Goal: Task Accomplishment & Management: Manage account settings

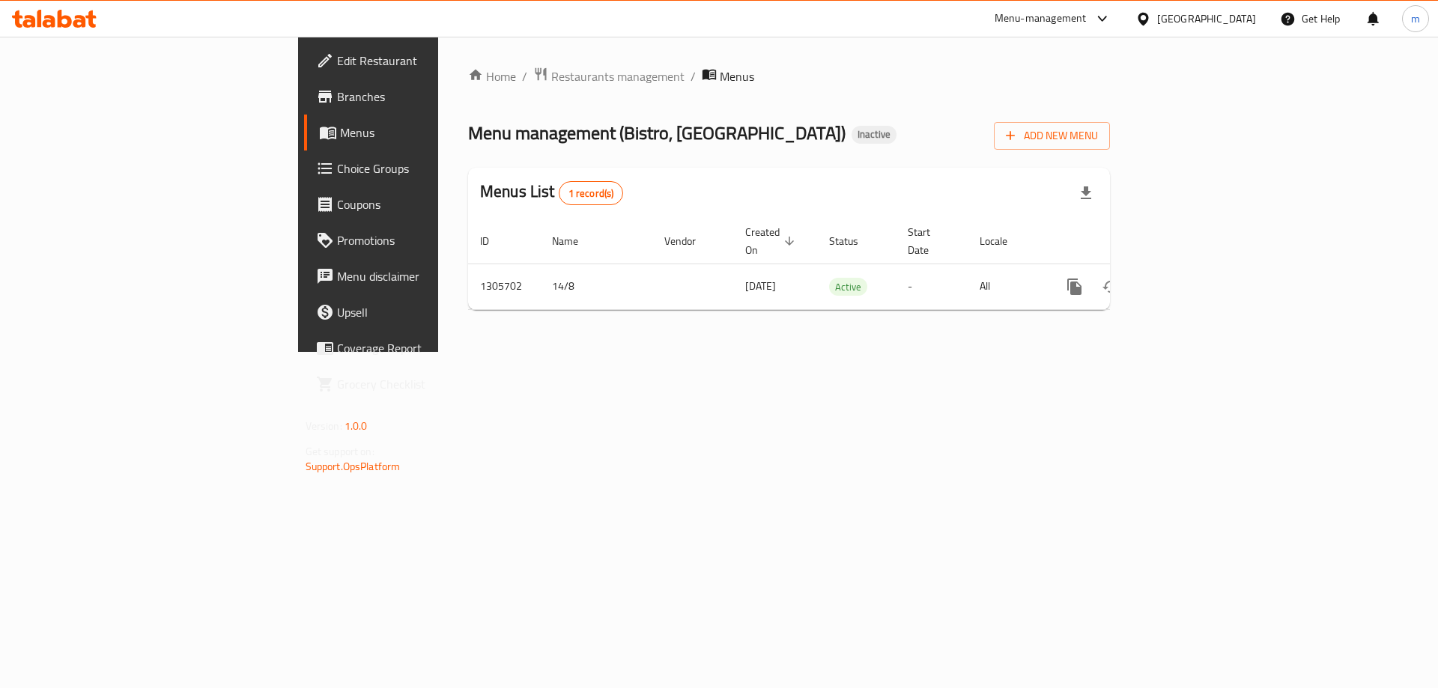
click at [337, 95] on span "Branches" at bounding box center [432, 97] width 190 height 18
click at [1098, 127] on span "Add New Menu" at bounding box center [1052, 134] width 92 height 19
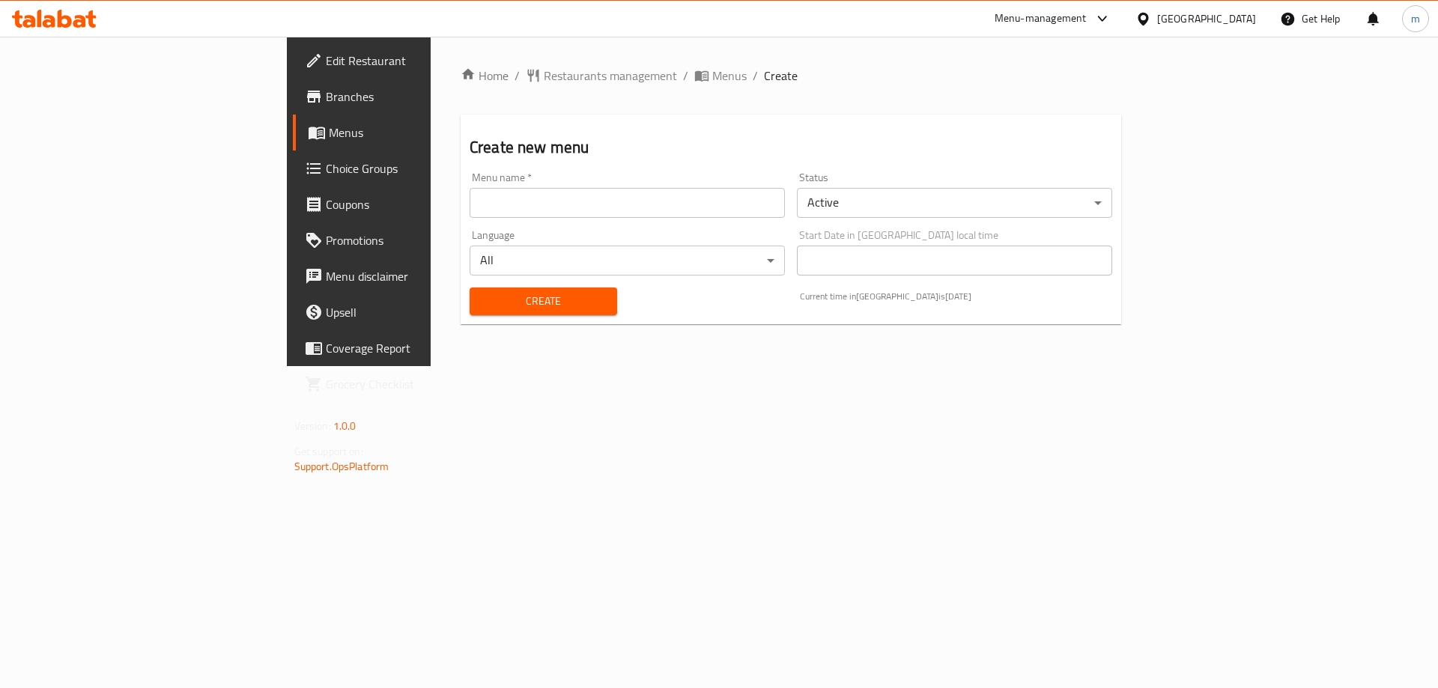
click at [630, 191] on input "text" at bounding box center [627, 203] width 315 height 30
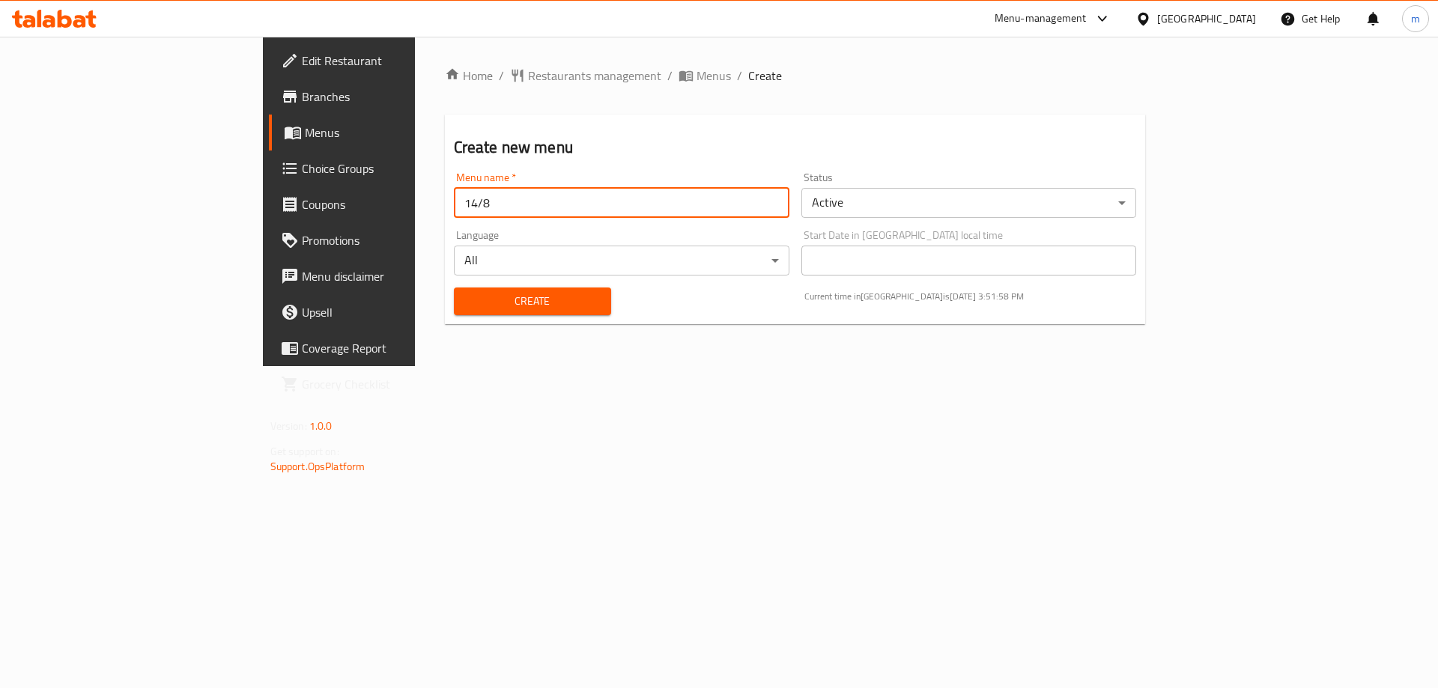
type input "14/8"
click at [454, 288] on button "Create" at bounding box center [532, 302] width 157 height 28
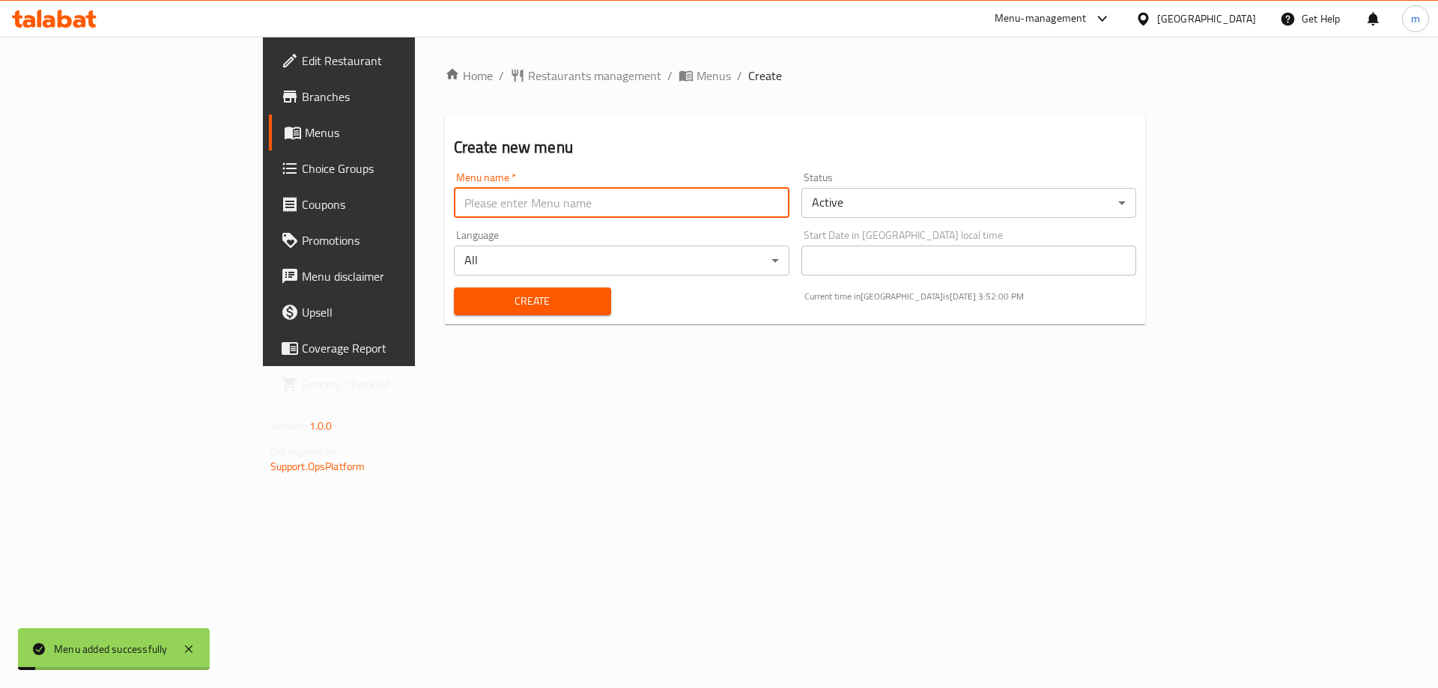
click at [305, 142] on span "Menus" at bounding box center [398, 133] width 187 height 18
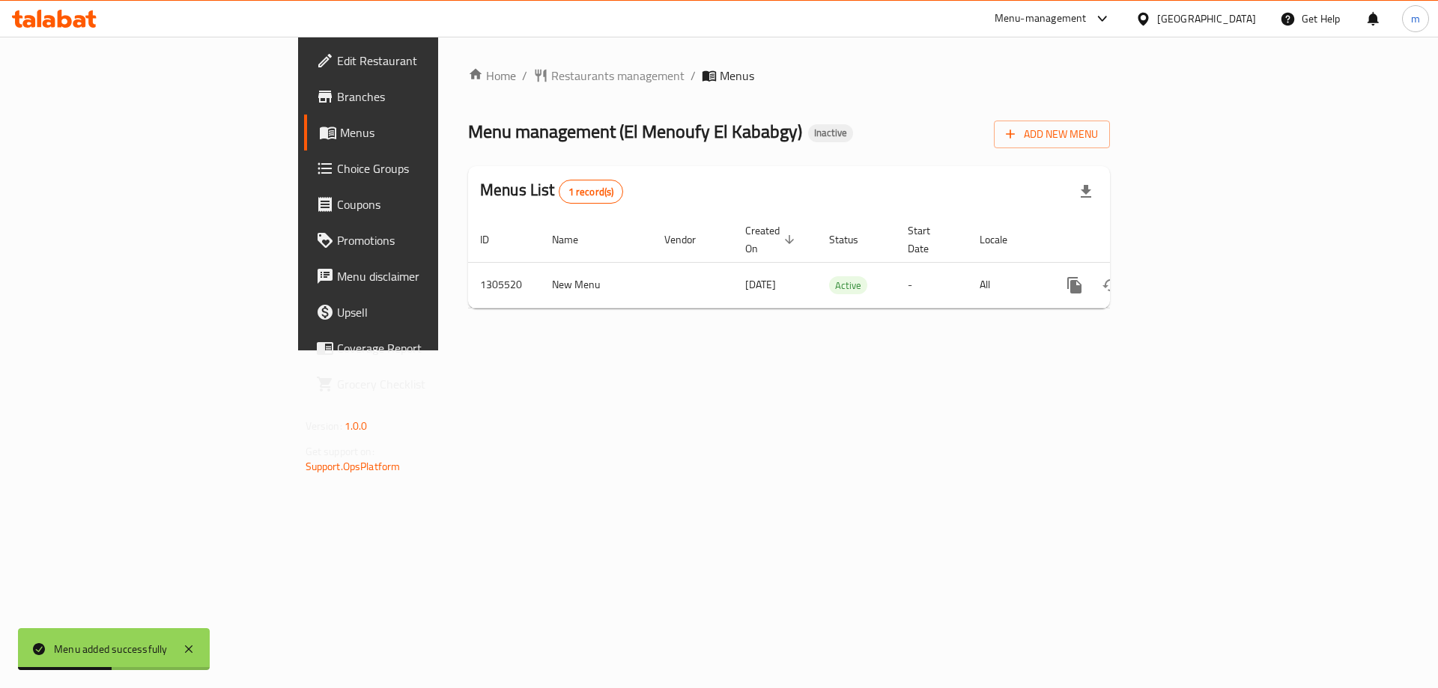
click at [340, 132] on span "Menus" at bounding box center [433, 133] width 187 height 18
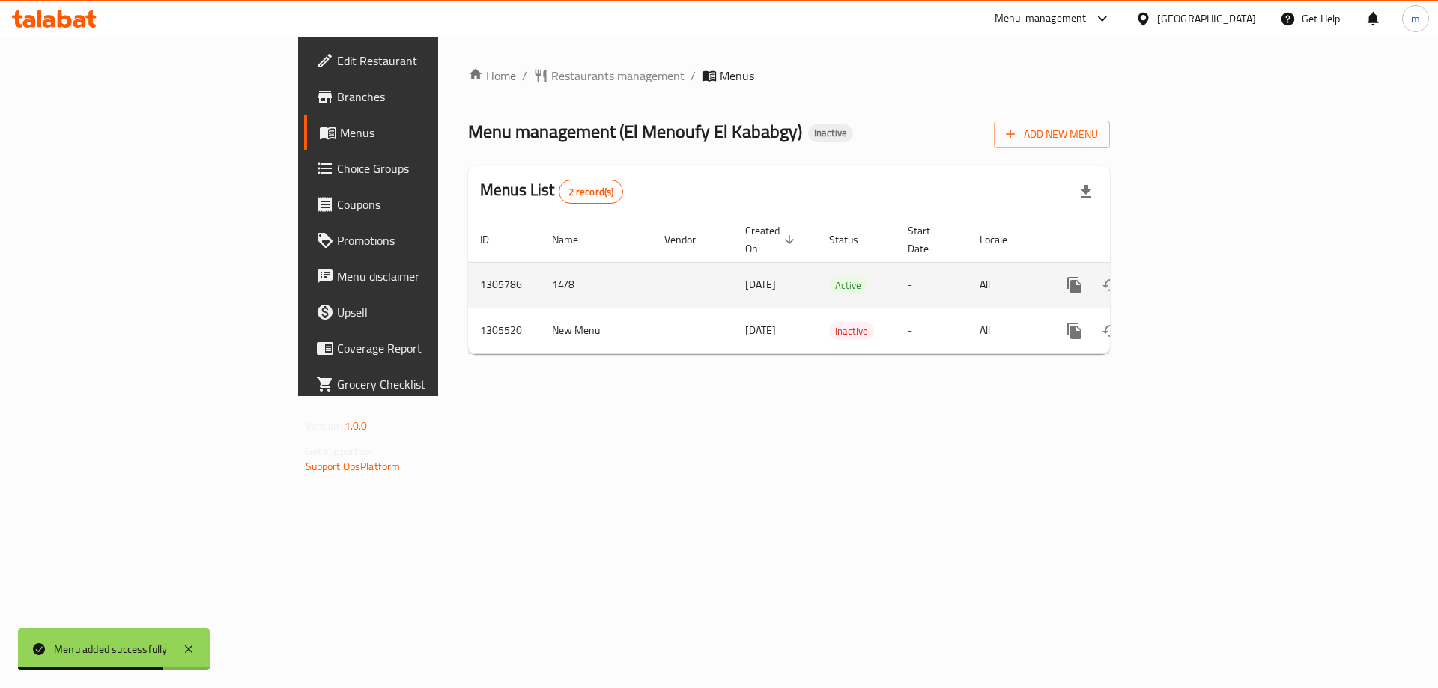
click at [1201, 280] on link "enhanced table" at bounding box center [1183, 285] width 36 height 36
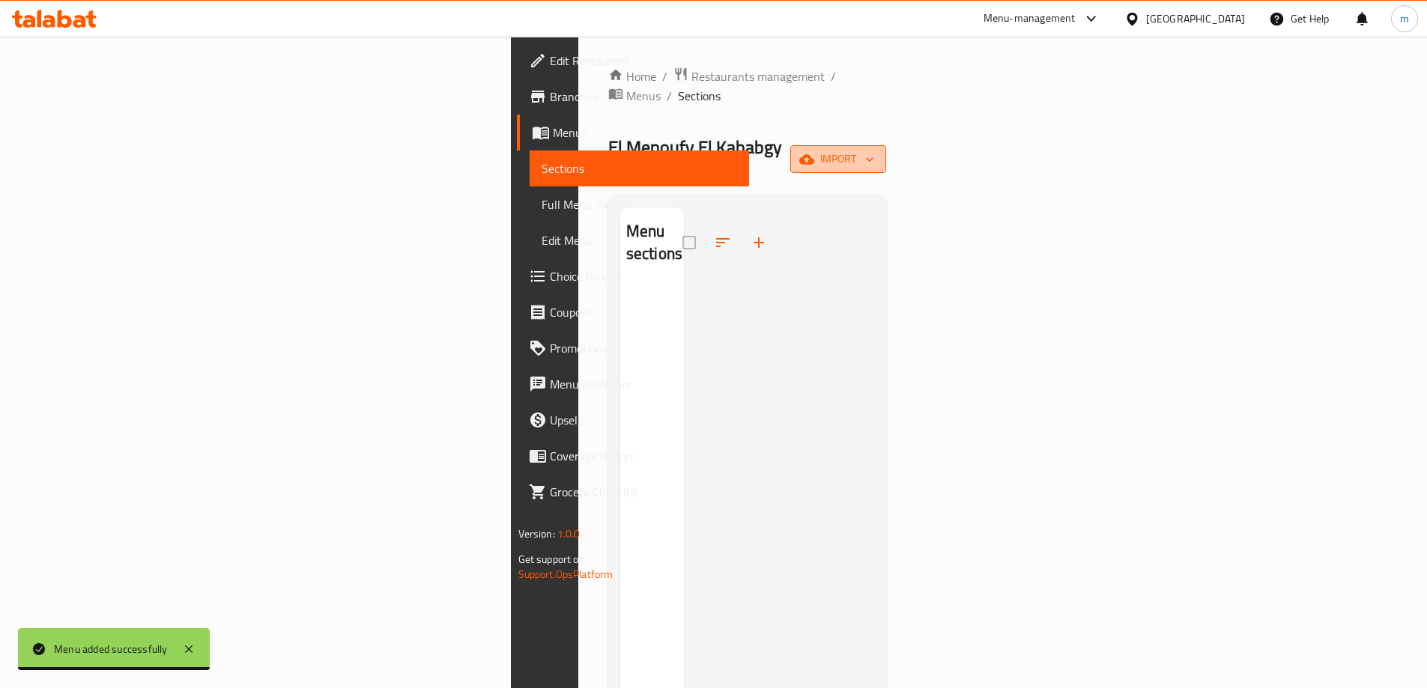
click at [874, 150] on span "import" at bounding box center [838, 159] width 72 height 19
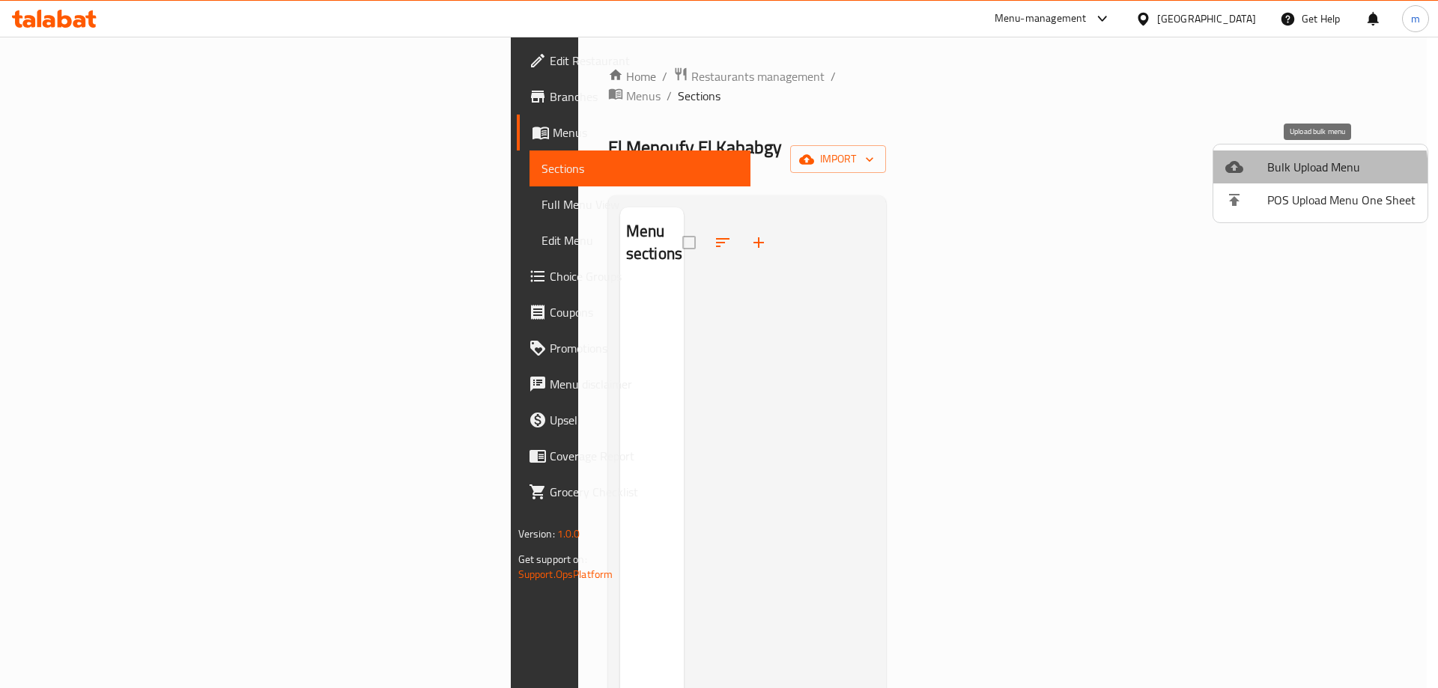
click at [1276, 174] on span "Bulk Upload Menu" at bounding box center [1341, 167] width 148 height 18
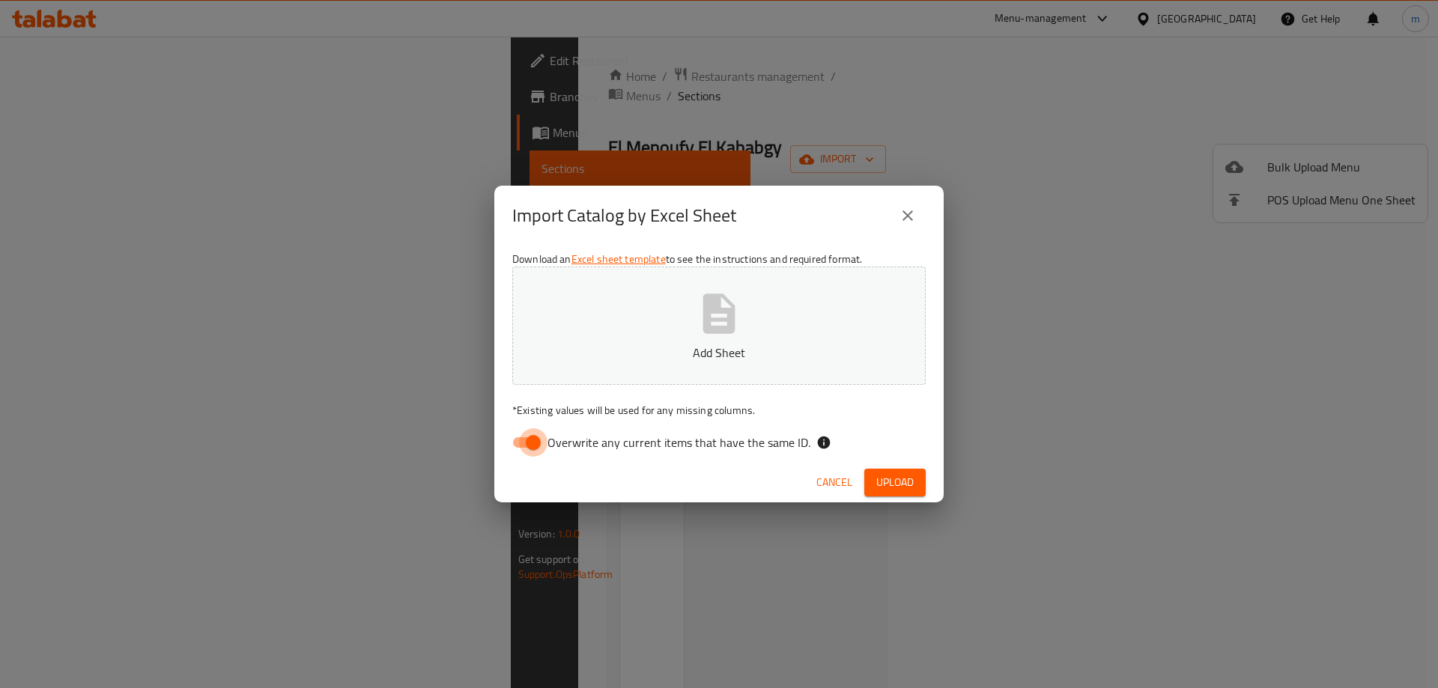
drag, startPoint x: 531, startPoint y: 440, endPoint x: 654, endPoint y: 373, distance: 140.1
click at [530, 440] on input "Overwrite any current items that have the same ID." at bounding box center [533, 442] width 85 height 28
checkbox input "false"
click at [773, 252] on div "Download an Excel sheet template to see the instructions and required format. A…" at bounding box center [718, 354] width 449 height 217
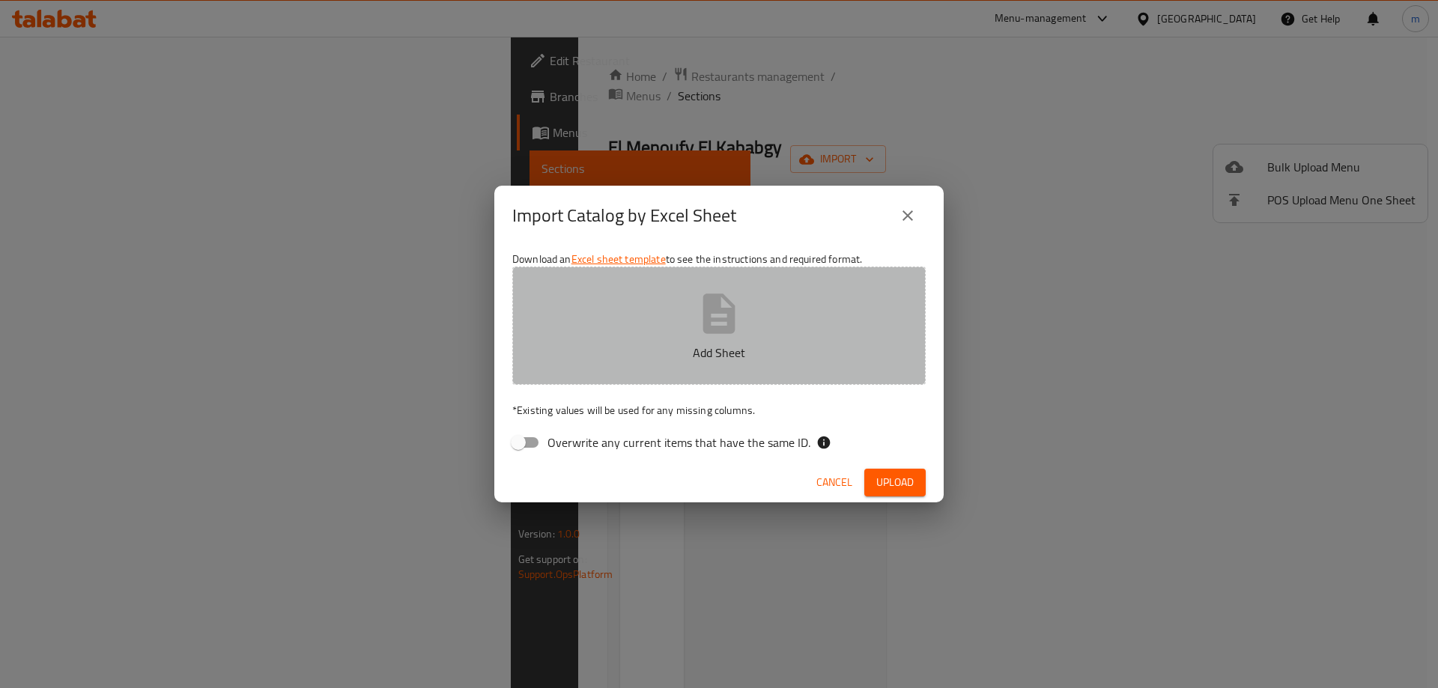
click at [768, 326] on button "Add Sheet" at bounding box center [718, 326] width 413 height 118
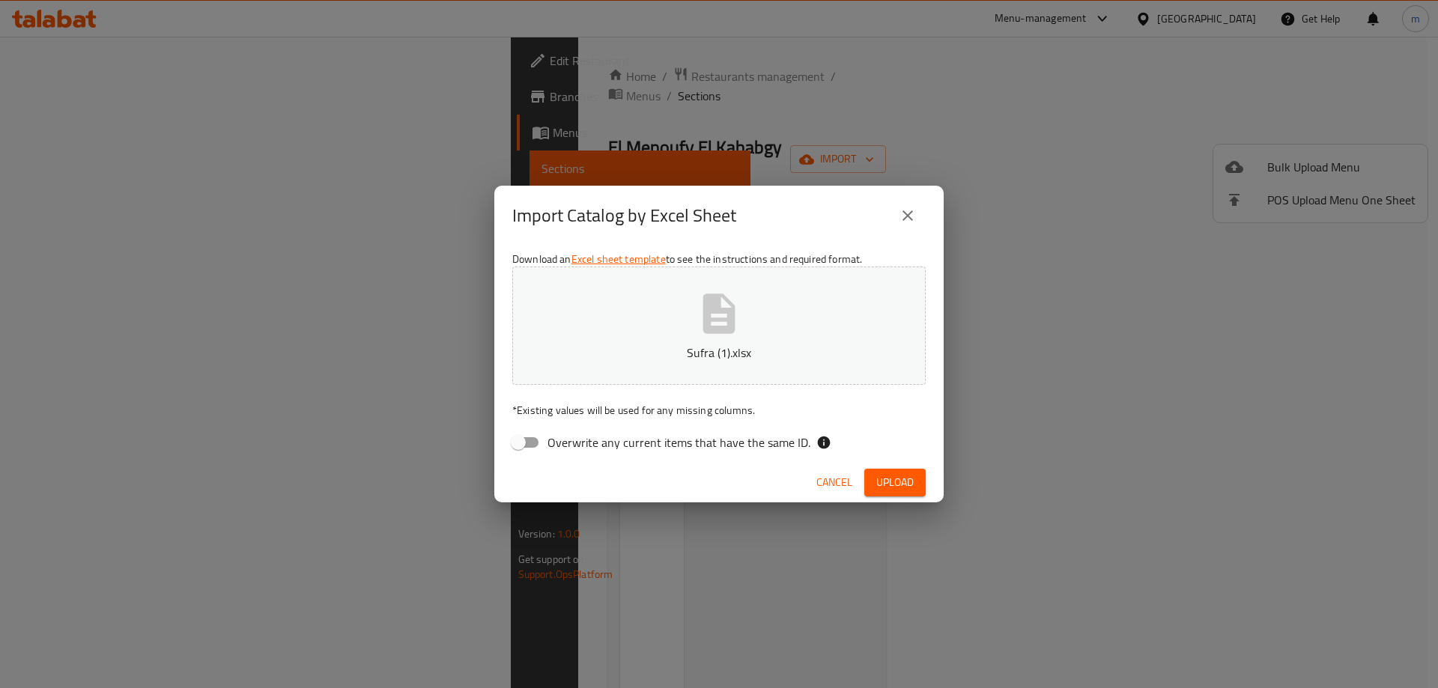
click at [887, 485] on span "Upload" at bounding box center [894, 482] width 37 height 19
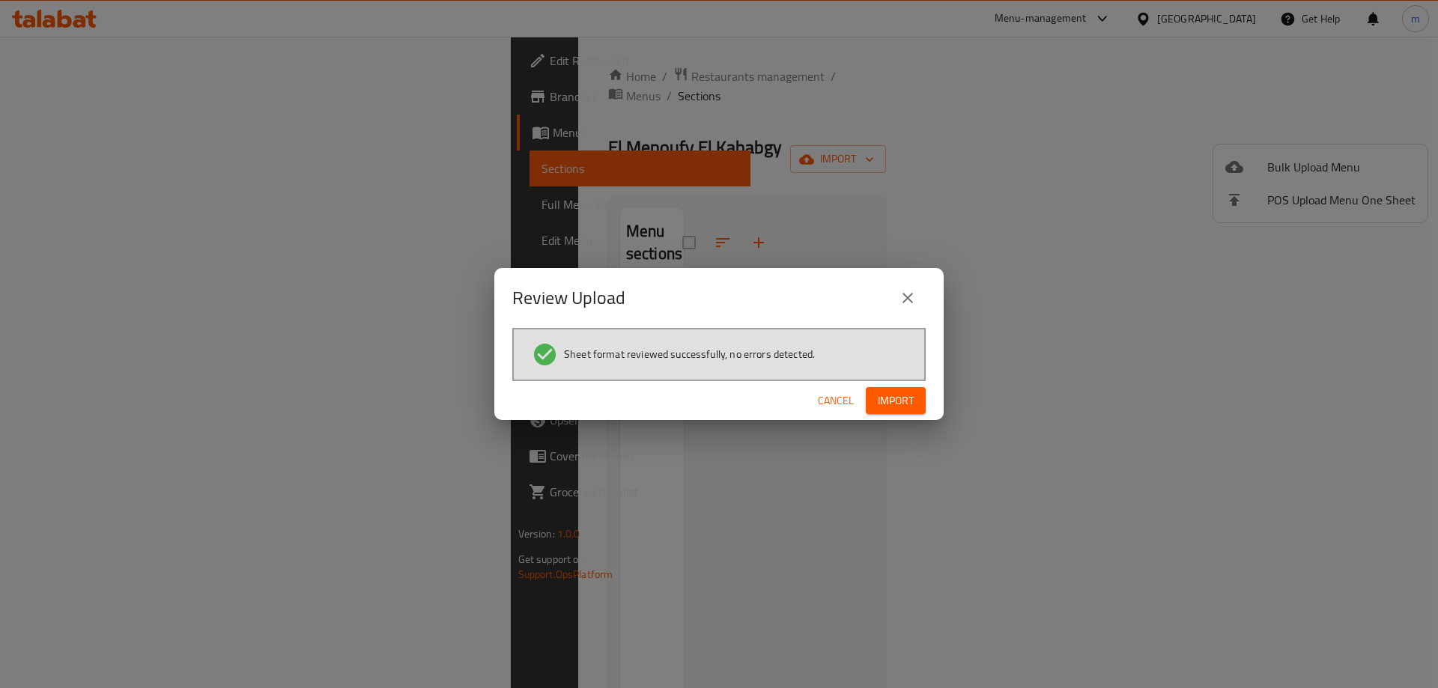
click at [903, 386] on div "Cancel Import" at bounding box center [718, 401] width 449 height 40
click at [903, 393] on span "Import" at bounding box center [896, 401] width 36 height 19
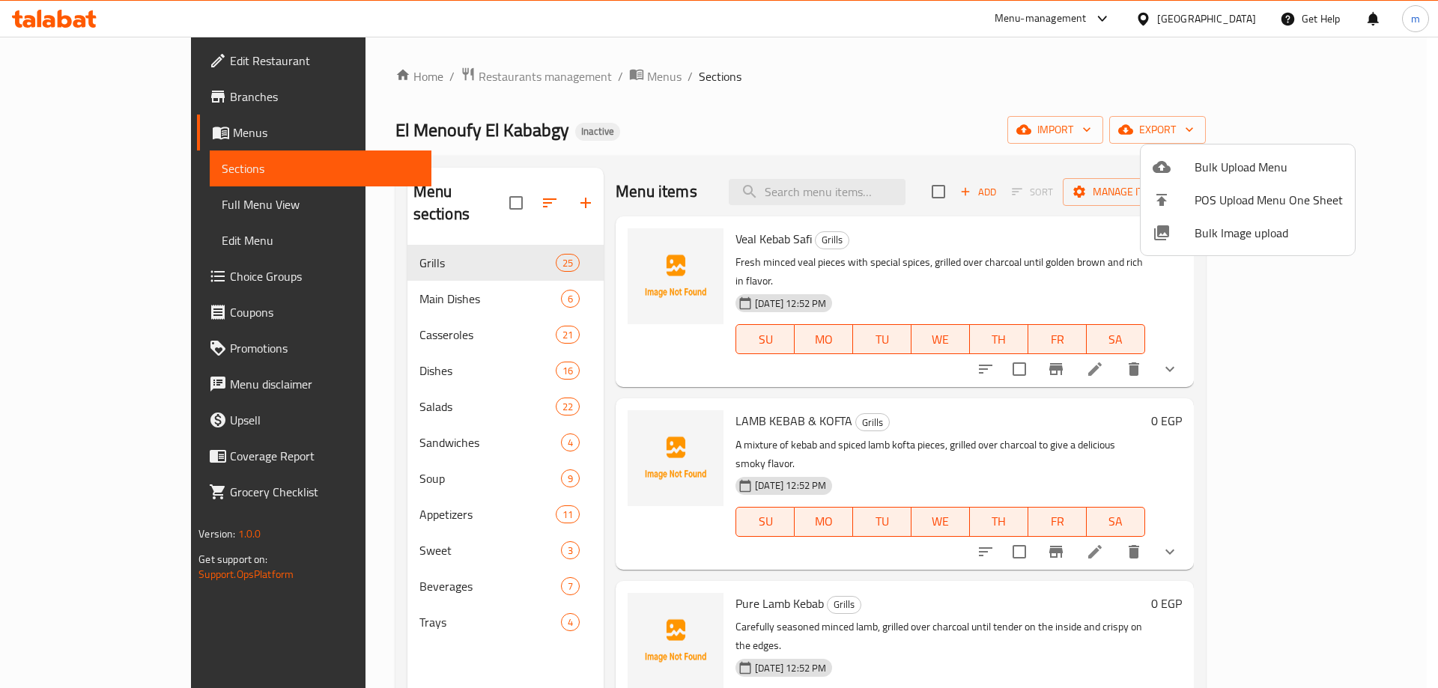
click at [78, 204] on div at bounding box center [719, 344] width 1438 height 688
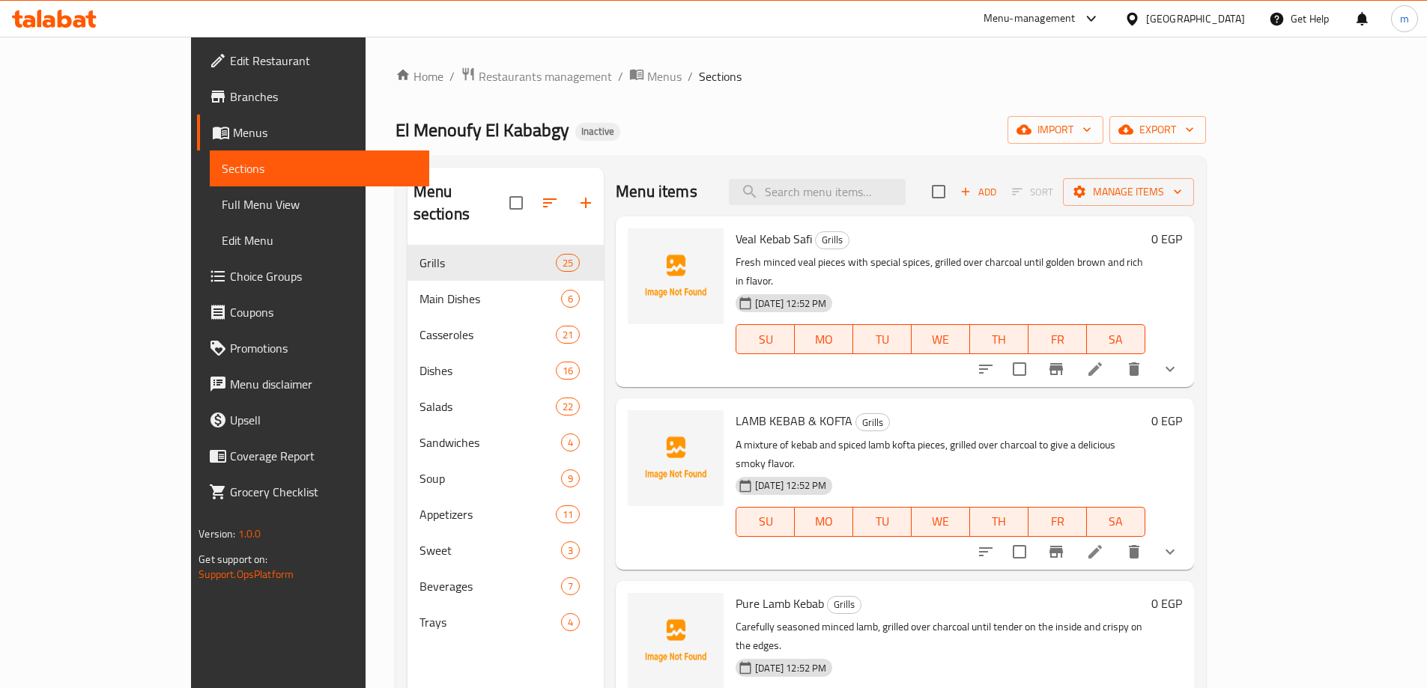
click at [222, 204] on span "Full Menu View" at bounding box center [320, 205] width 196 height 18
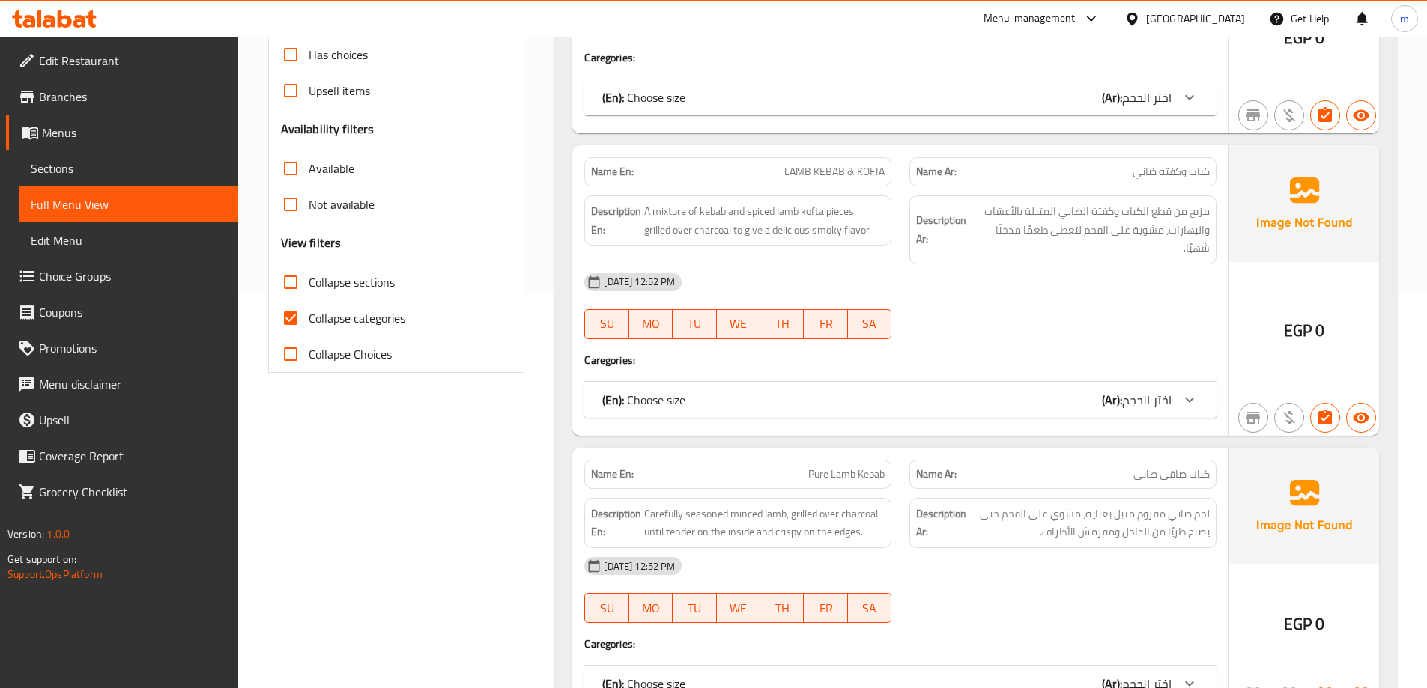
scroll to position [449, 0]
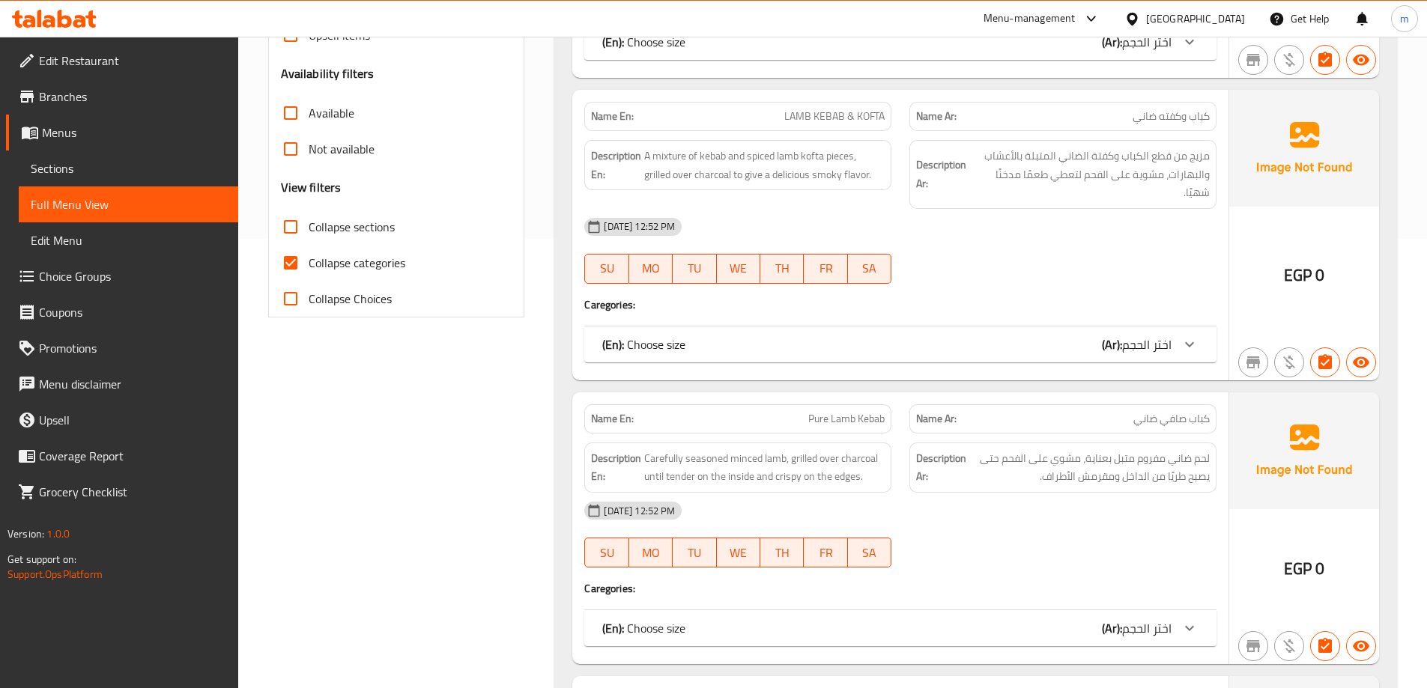
click at [293, 258] on input "Collapse categories" at bounding box center [291, 263] width 36 height 36
checkbox input "false"
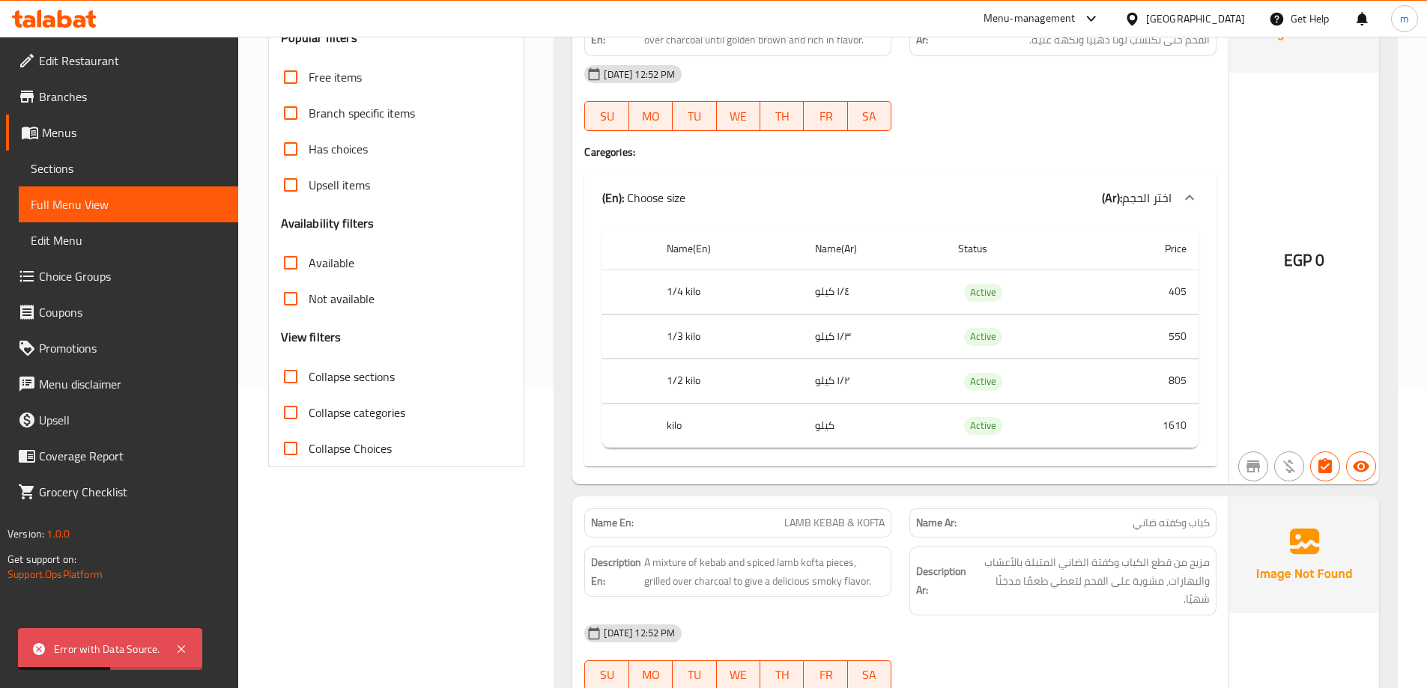
scroll to position [0, 0]
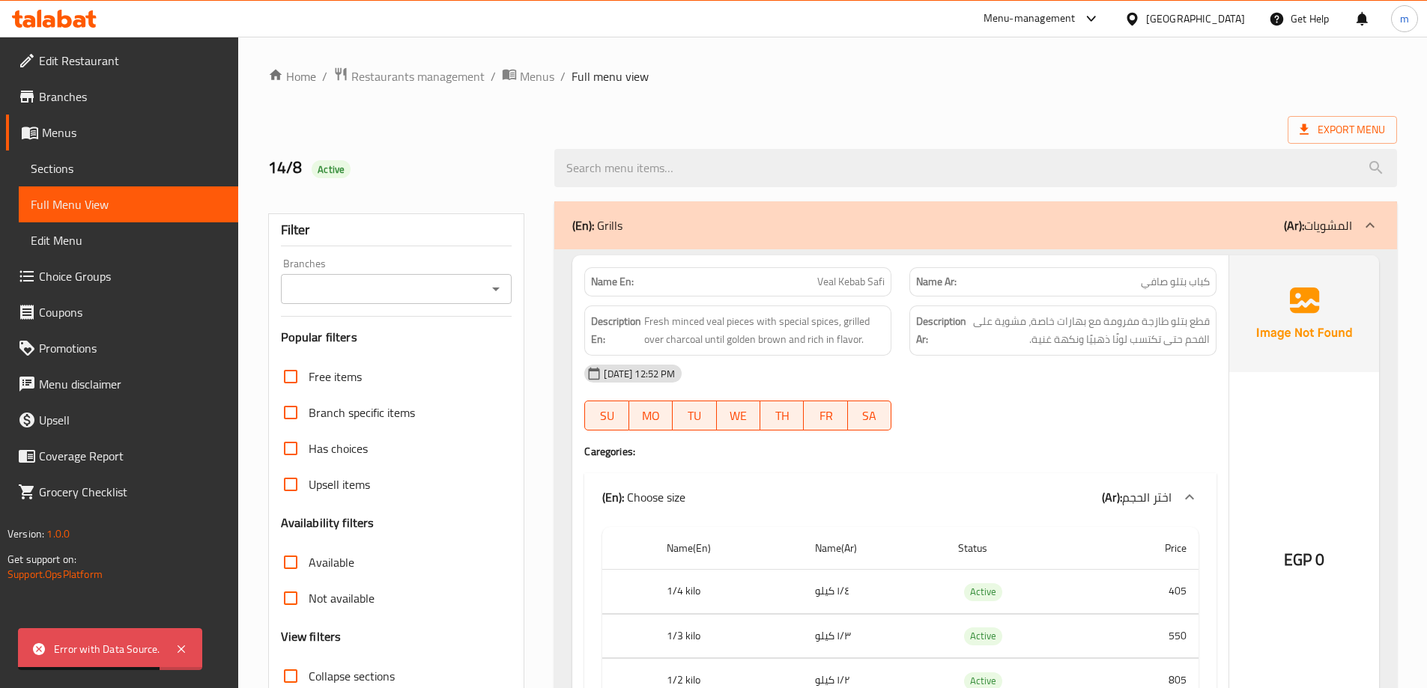
click at [73, 155] on link "Sections" at bounding box center [128, 169] width 219 height 36
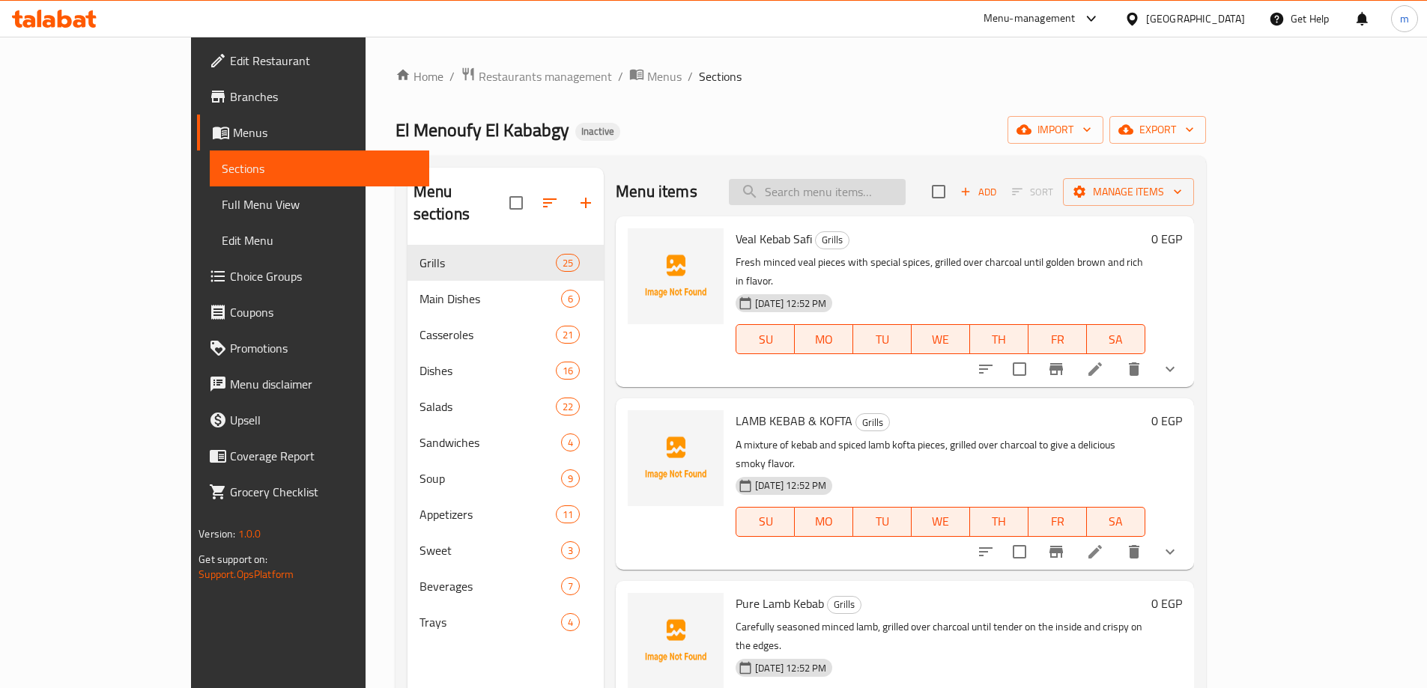
click at [855, 180] on input "search" at bounding box center [817, 192] width 177 height 26
paste input "Veal Kebab Safi"
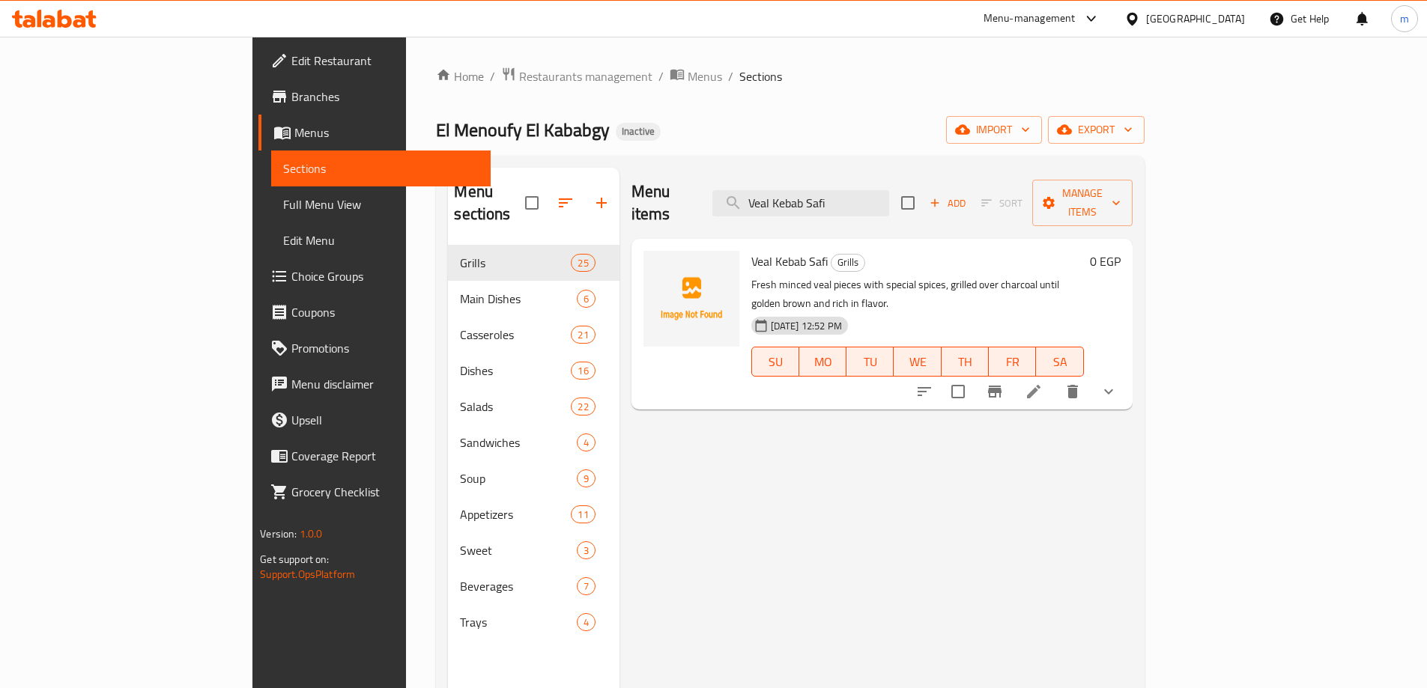
type input "Veal Kebab Safi"
click at [1043, 383] on icon at bounding box center [1034, 392] width 18 height 18
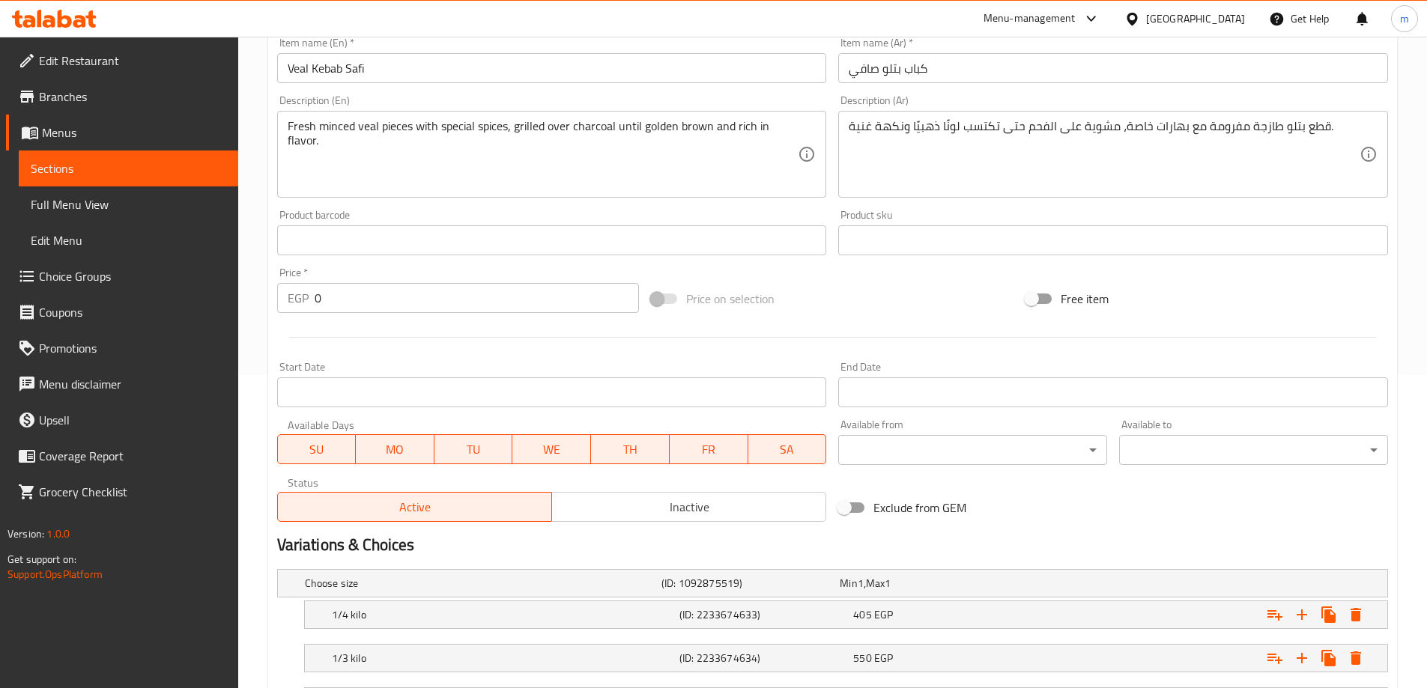
scroll to position [225, 0]
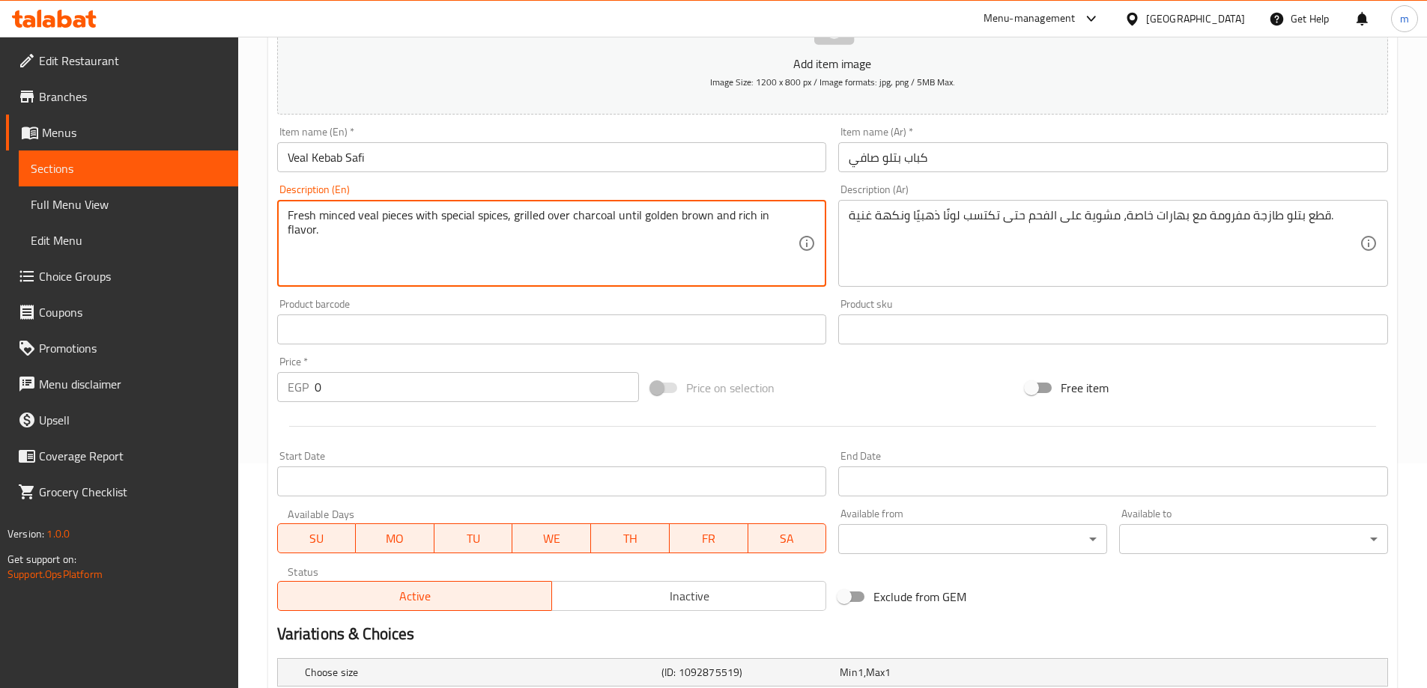
click at [684, 214] on textarea "Fresh minced veal pieces with special spices, grilled over charcoal until golde…" at bounding box center [543, 243] width 511 height 71
click at [642, 213] on textarea "Fresh minced veal pieces with special spices, grilled over charcoal until golde…" at bounding box center [543, 243] width 511 height 71
click at [642, 213] on textarea "Fresh minced veal pieces with special spices, grilled over charcoal until gain …" at bounding box center [543, 243] width 511 height 71
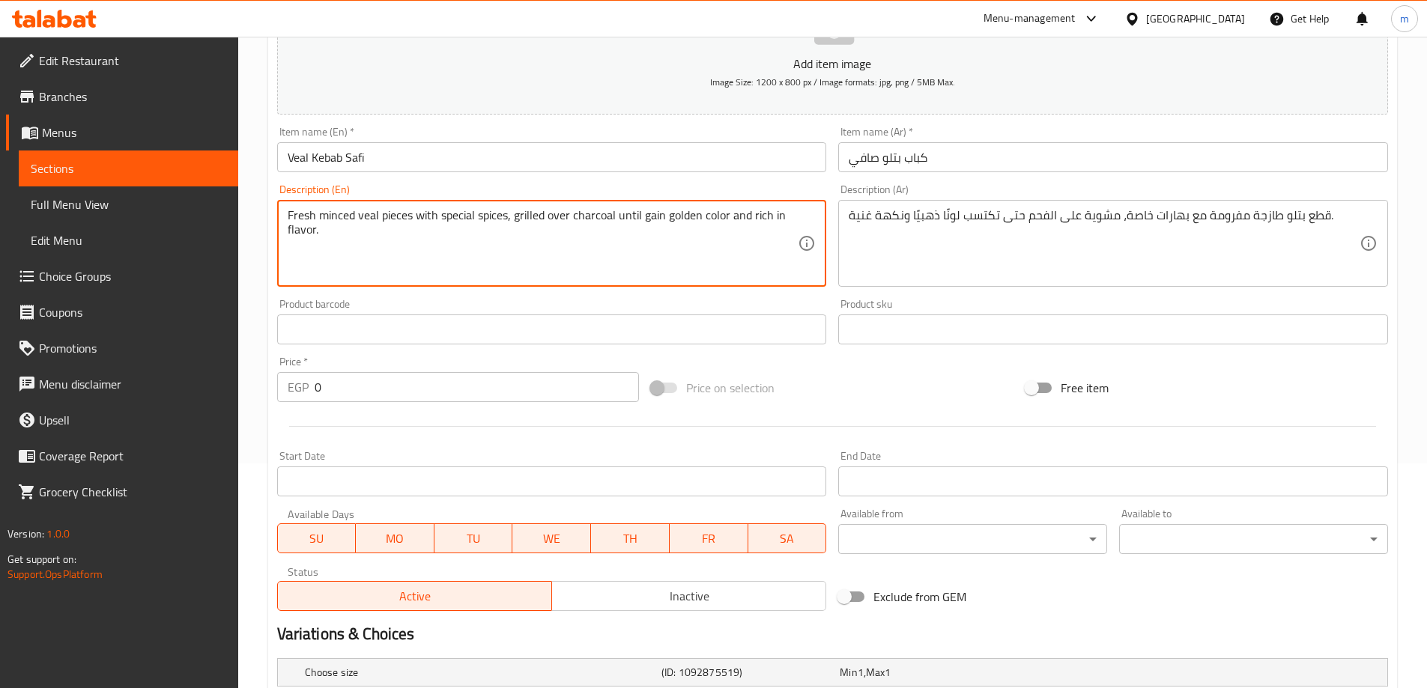
type textarea "Fresh minced veal pieces with special spices, grilled over charcoal until gain …"
click at [667, 260] on textarea "Fresh minced veal pieces with special spices, grilled over charcoal until gain …" at bounding box center [543, 243] width 511 height 71
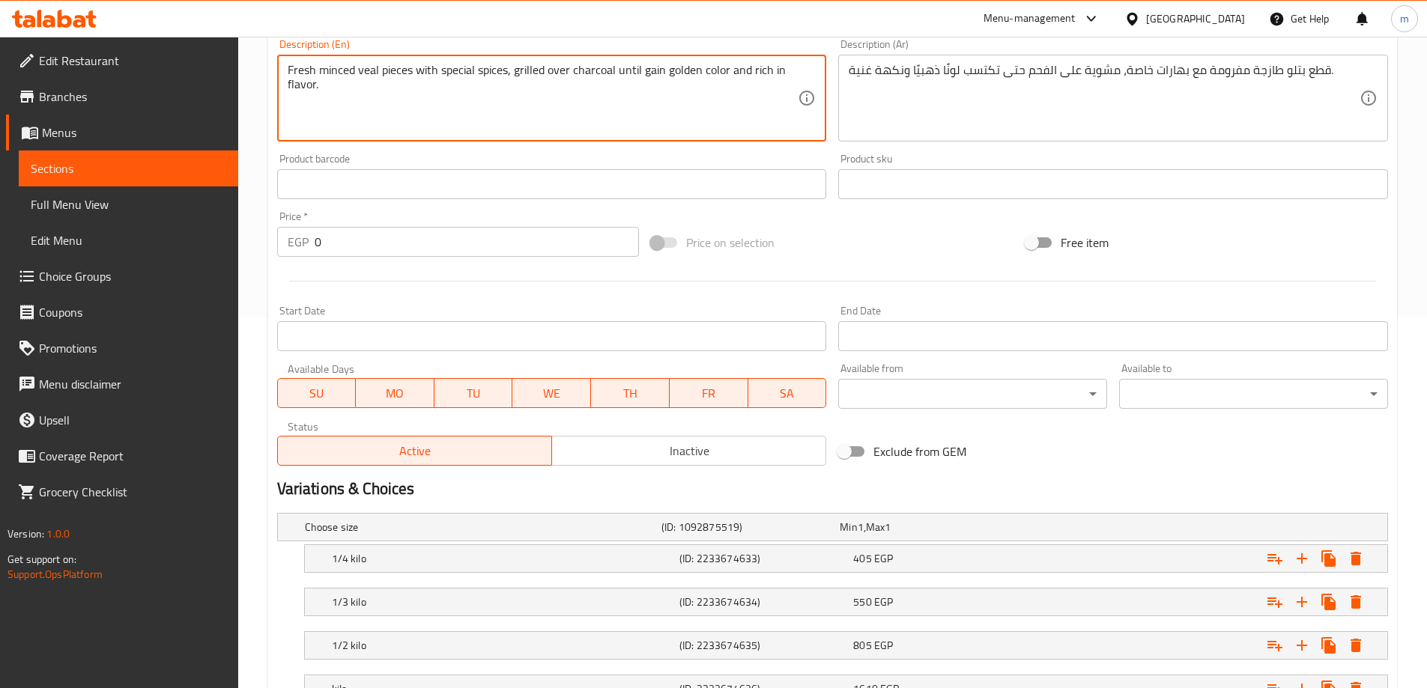
scroll to position [491, 0]
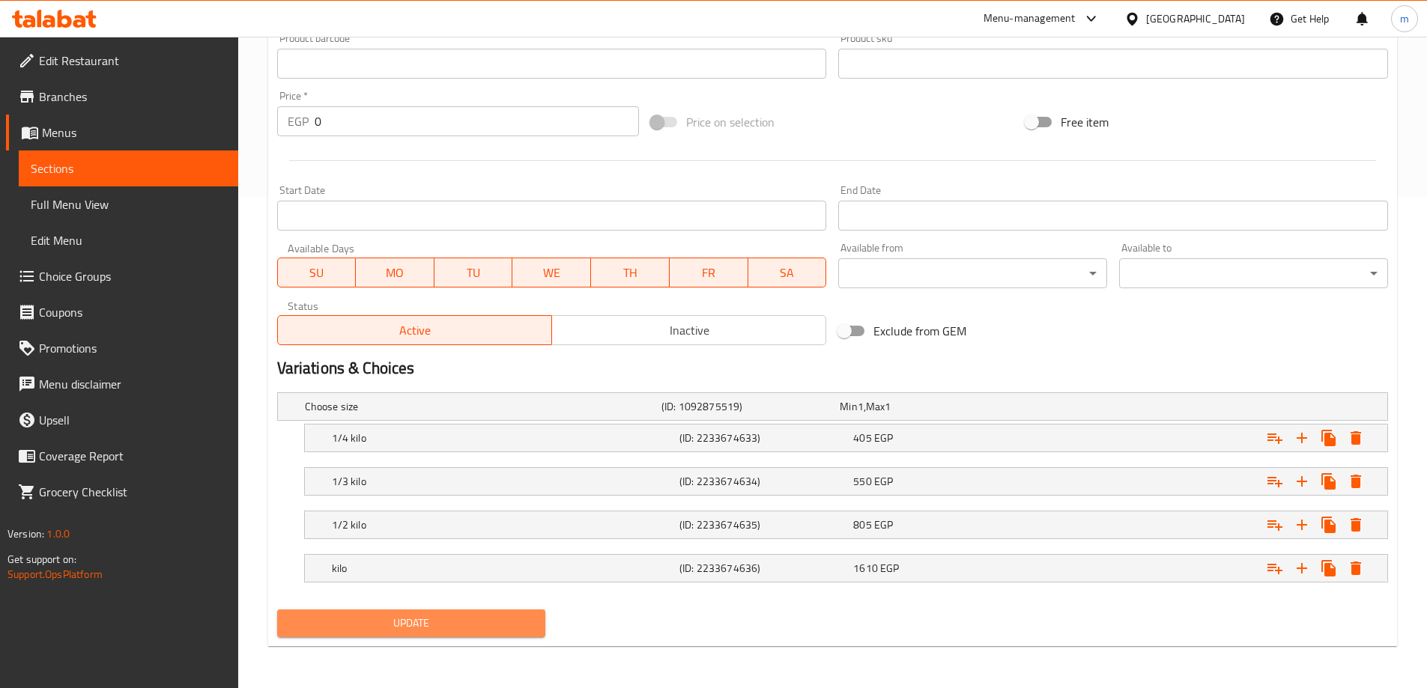
click at [376, 621] on span "Update" at bounding box center [411, 623] width 245 height 19
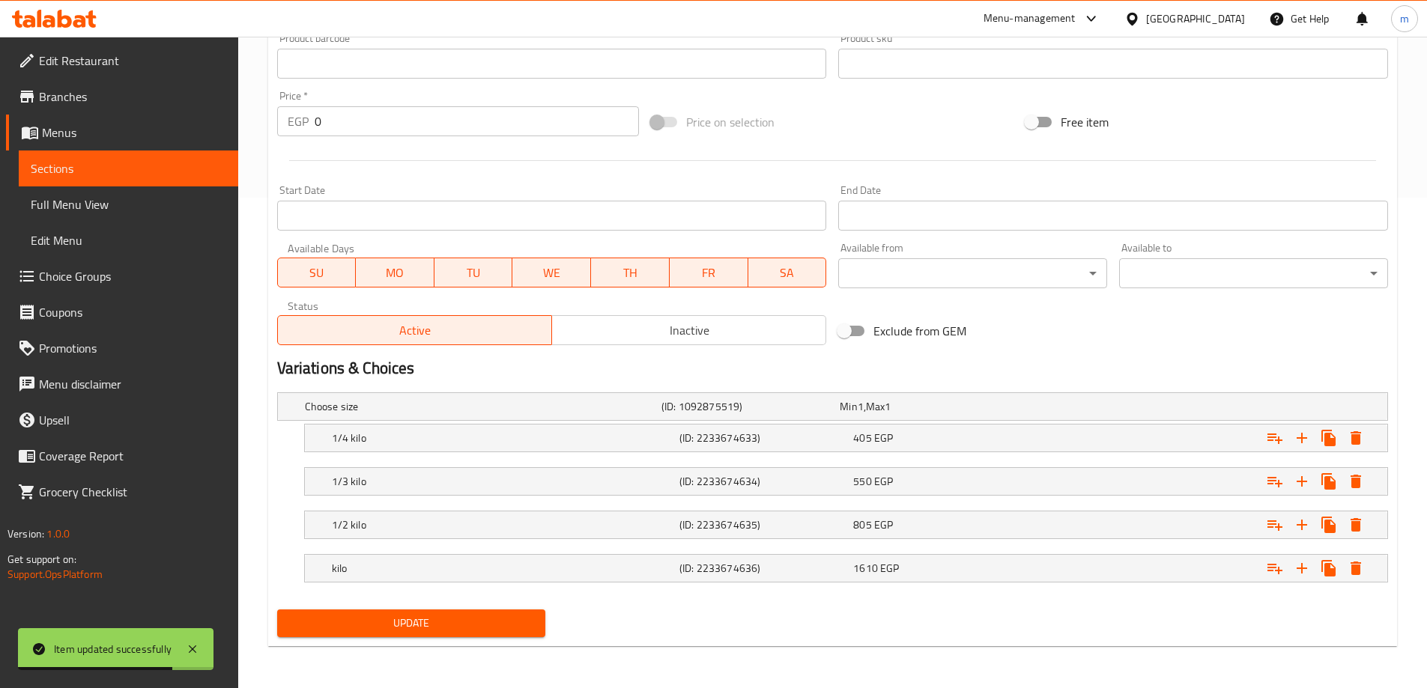
click at [174, 154] on link "Sections" at bounding box center [128, 169] width 219 height 36
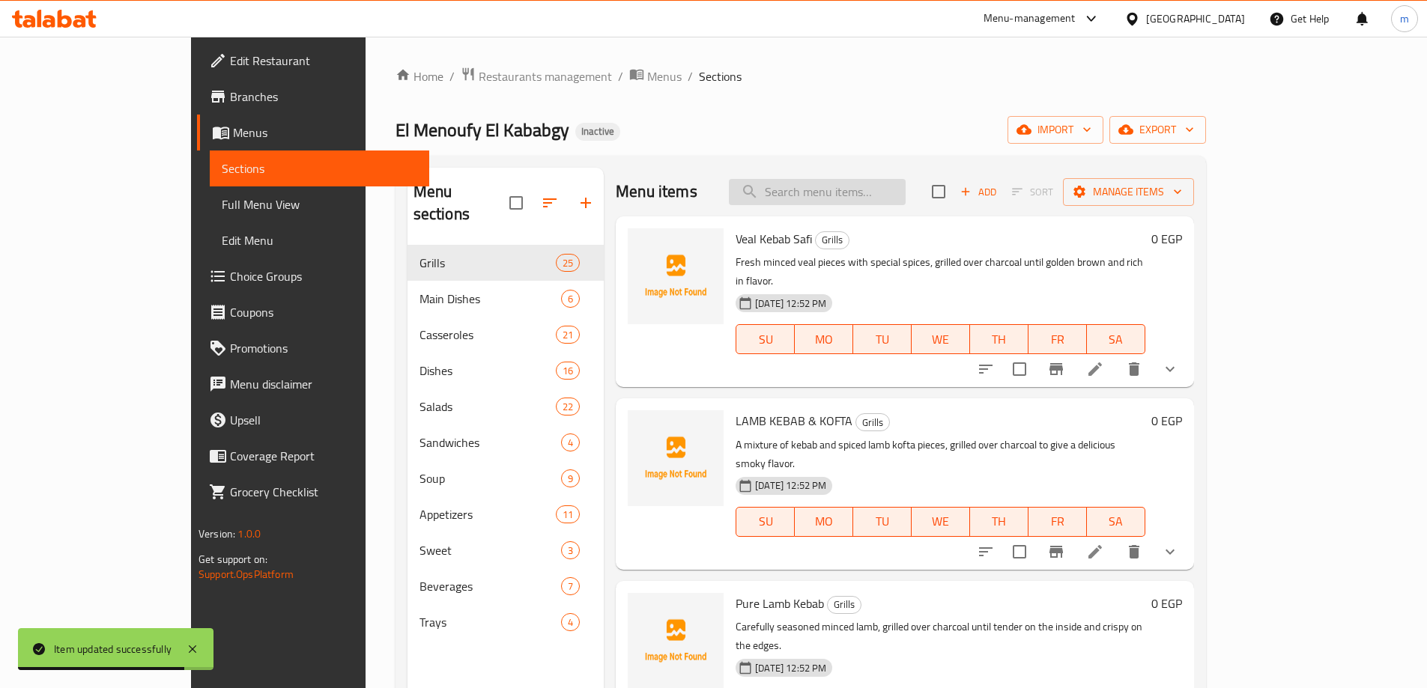
click at [869, 202] on input "search" at bounding box center [817, 192] width 177 height 26
paste input "LAMB KEBAB & KOFTA"
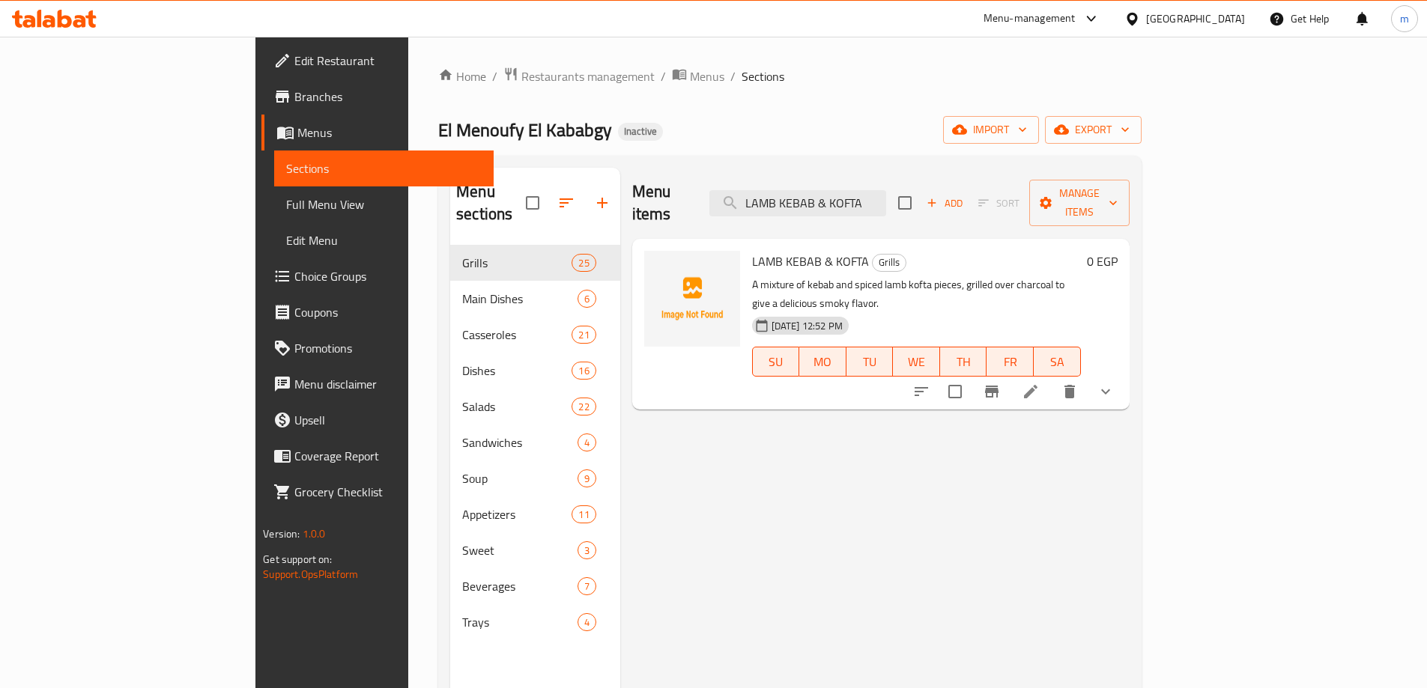
type input "LAMB KEBAB & KOFTA"
click at [1052, 378] on li at bounding box center [1031, 391] width 42 height 27
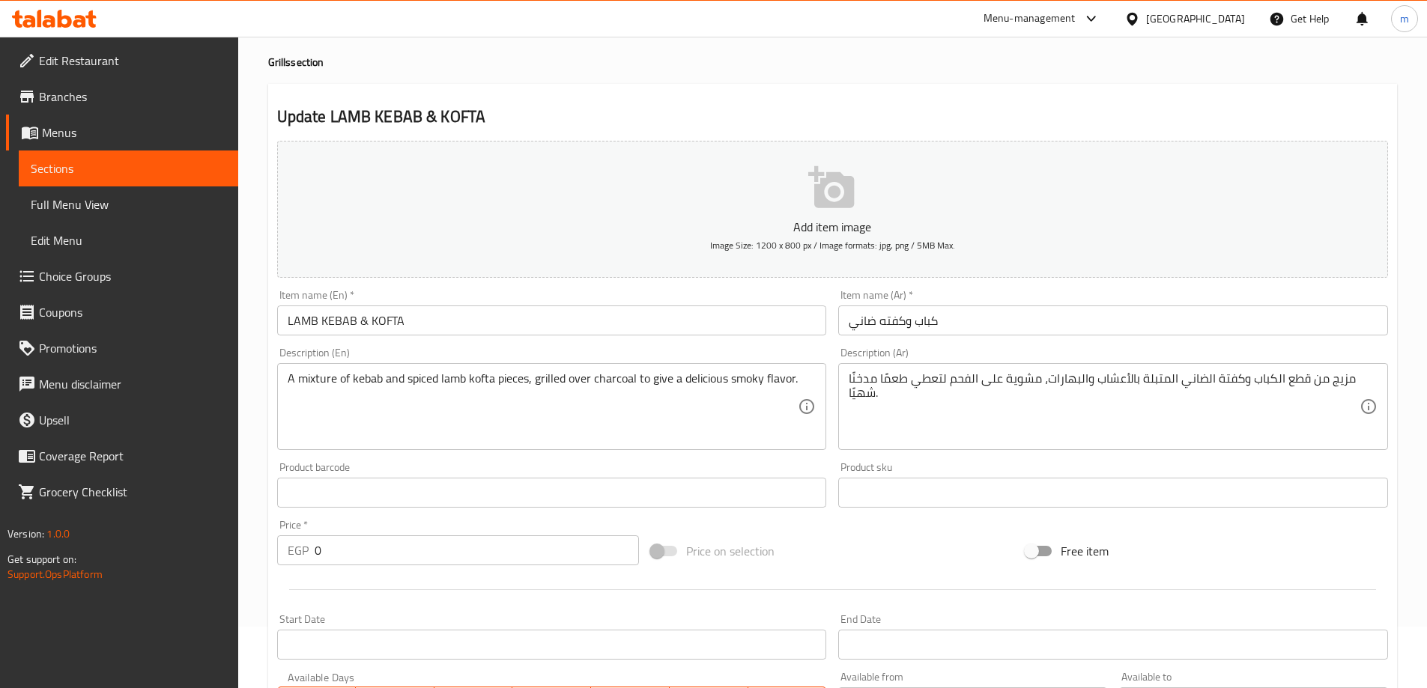
scroll to position [150, 0]
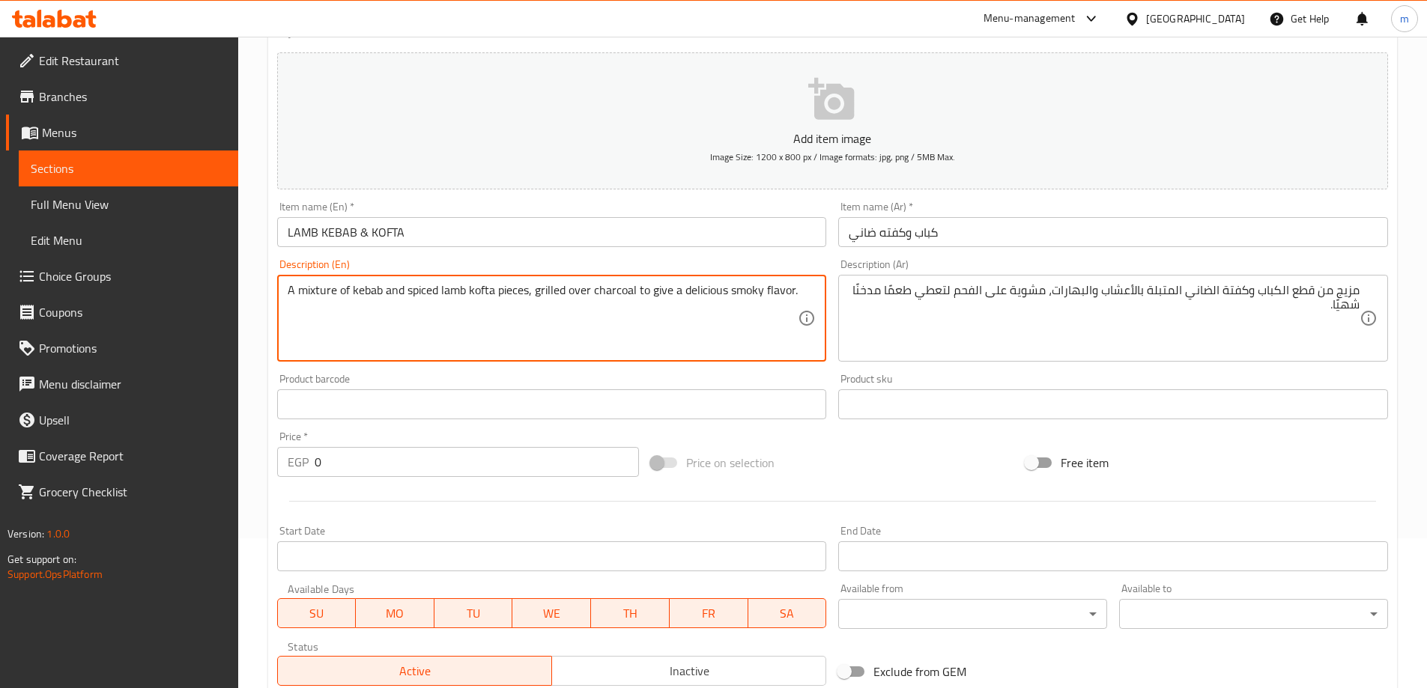
click at [512, 293] on textarea "A mixture of kebab and spiced lamb kofta pieces, grilled over charcoal to give …" at bounding box center [543, 318] width 511 height 71
click at [336, 293] on textarea "A mixture of kebab and spiced lamb kofta , grilled over charcoal to give a deli…" at bounding box center [543, 318] width 511 height 71
paste textarea "pieces"
click at [493, 291] on textarea "A mixture pieces of kebab and spiced lamb kofta , grilled over charcoal to give…" at bounding box center [543, 318] width 511 height 71
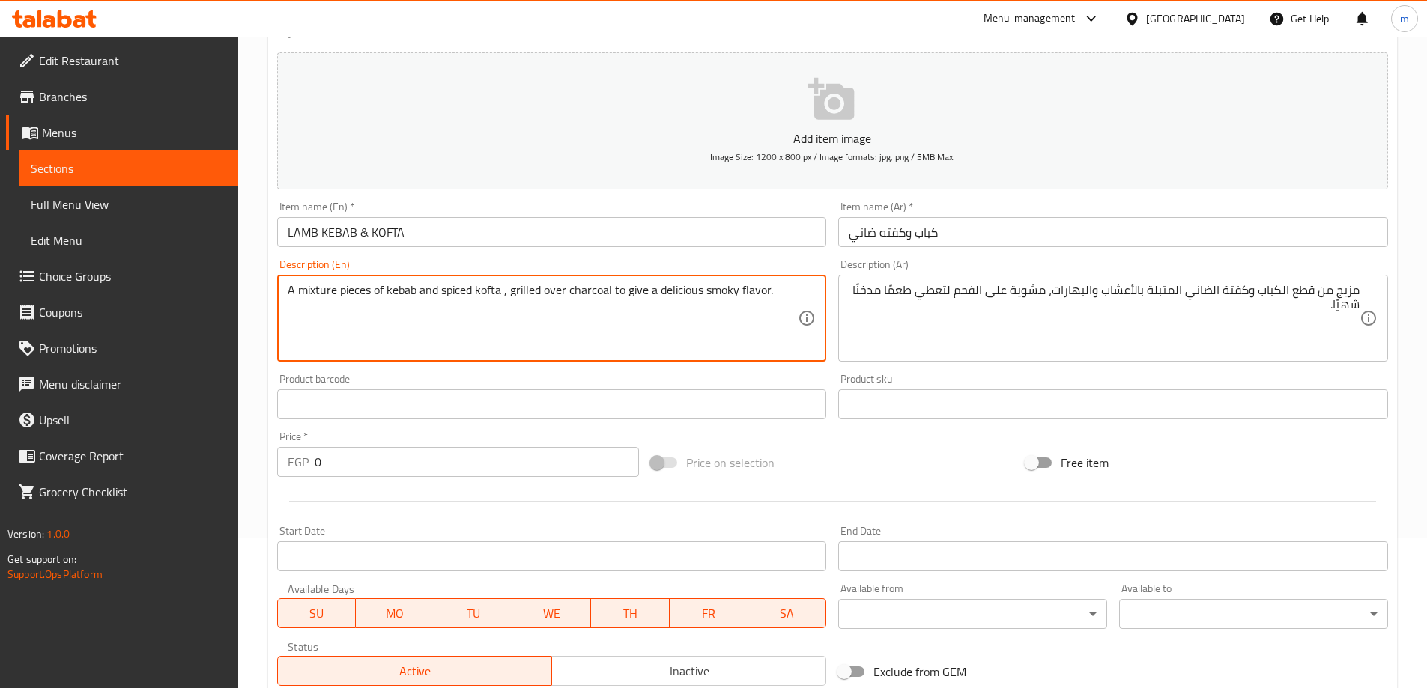
click at [381, 298] on textarea "A mixture pieces of kebab and spiced kofta , grilled over charcoal to give a de…" at bounding box center [543, 318] width 511 height 71
click at [458, 296] on textarea "A mixture of kebab and spiced lamb kofta pieces, grilled over charcoal to give …" at bounding box center [543, 318] width 511 height 71
click at [351, 293] on textarea "A mixture of kebab and spiced kofta pieces, grilled over charcoal to give a del…" at bounding box center [543, 318] width 511 height 71
paste textarea "lamb"
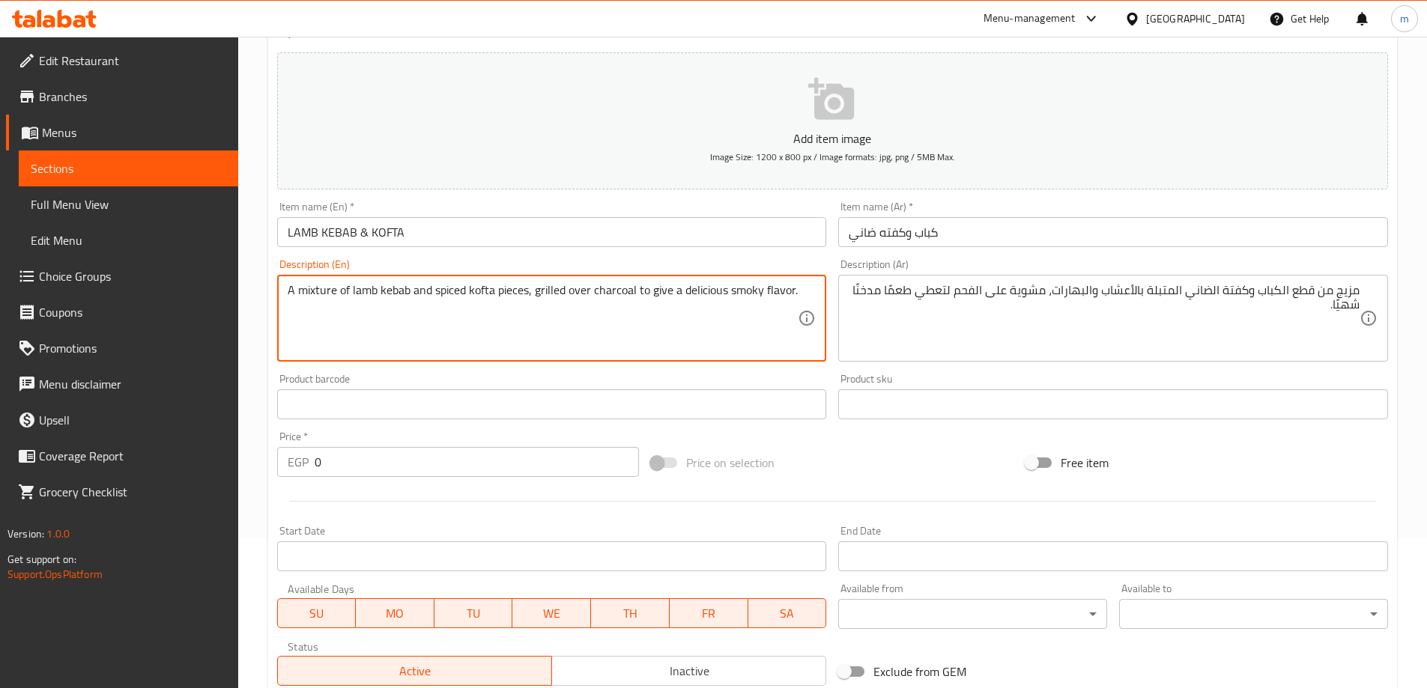
click at [481, 294] on textarea "A mixture of lamb kebab and spiced kofta pieces, grilled over charcoal to give …" at bounding box center [543, 318] width 511 height 71
click at [412, 292] on textarea "A mixture of lamb kebab and spiced pieces, grilled over charcoal to give a deli…" at bounding box center [543, 318] width 511 height 71
click at [436, 297] on textarea "A mixture of lamb kebab and spiced pieces, grilled over charcoal to give a deli…" at bounding box center [543, 318] width 511 height 71
paste textarea "kofta"
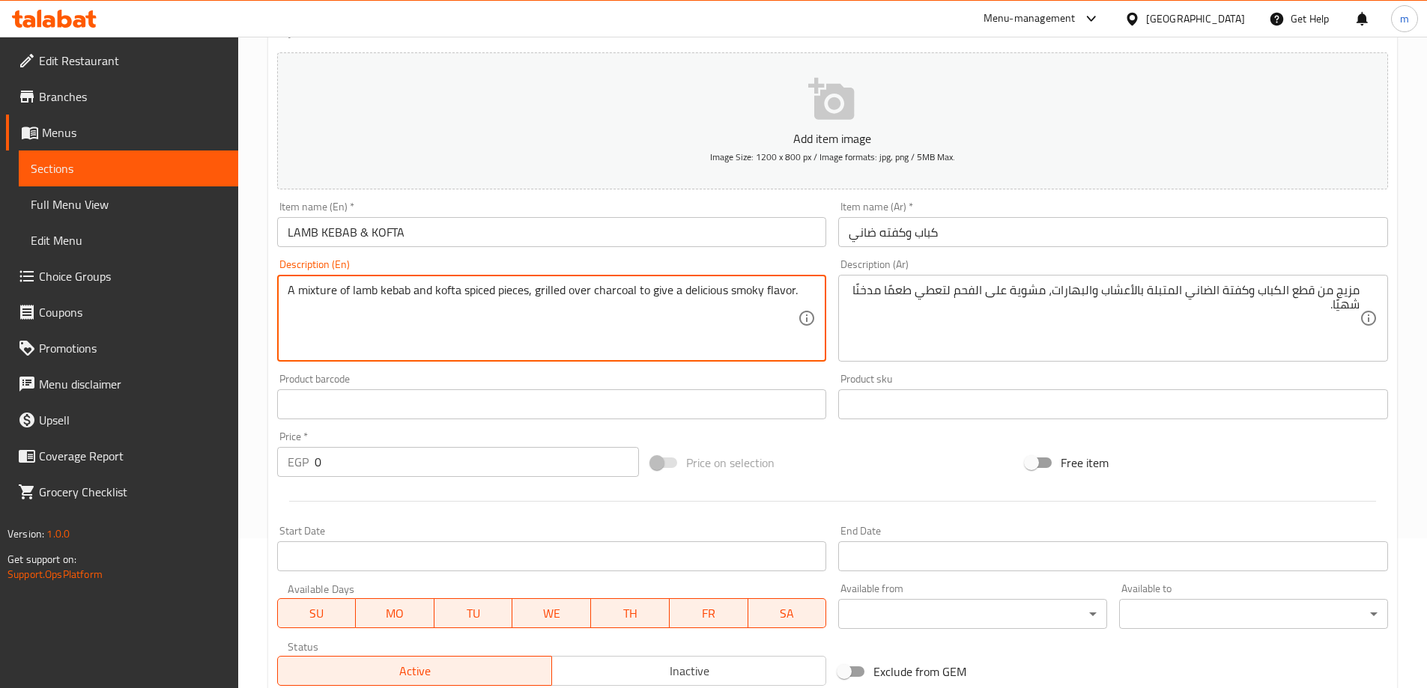
click at [515, 291] on textarea "A mixture of lamb kebab and kofta spiced pieces, grilled over charcoal to give …" at bounding box center [543, 318] width 511 height 71
click at [462, 292] on textarea "A mixture of lamb kebab and kofta spiced , grilled over charcoal to give a deli…" at bounding box center [543, 318] width 511 height 71
paste textarea "pieces"
click at [530, 288] on textarea "A mixture of lamb kebab and kofta pieces spiced , grilled over charcoal to give…" at bounding box center [543, 318] width 511 height 71
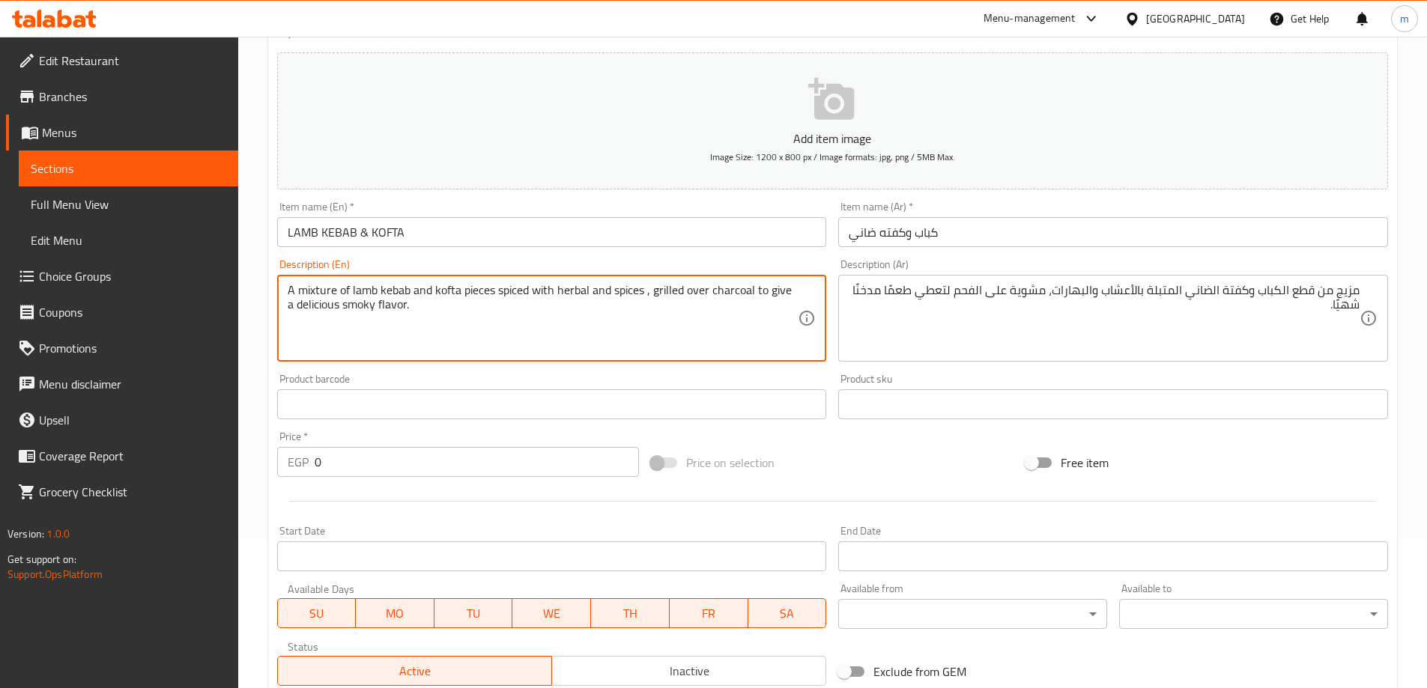
click at [643, 294] on textarea "A mixture of lamb kebab and kofta pieces spiced with herbal and spices , grille…" at bounding box center [543, 318] width 511 height 71
click at [683, 295] on textarea "A mixture of lamb kebab and kofta pieces spiced with herbal and spices, grilled…" at bounding box center [543, 318] width 511 height 71
type textarea "A mixture of lamb kebab and kofta pieces spiced with herbal and spices, grilled…"
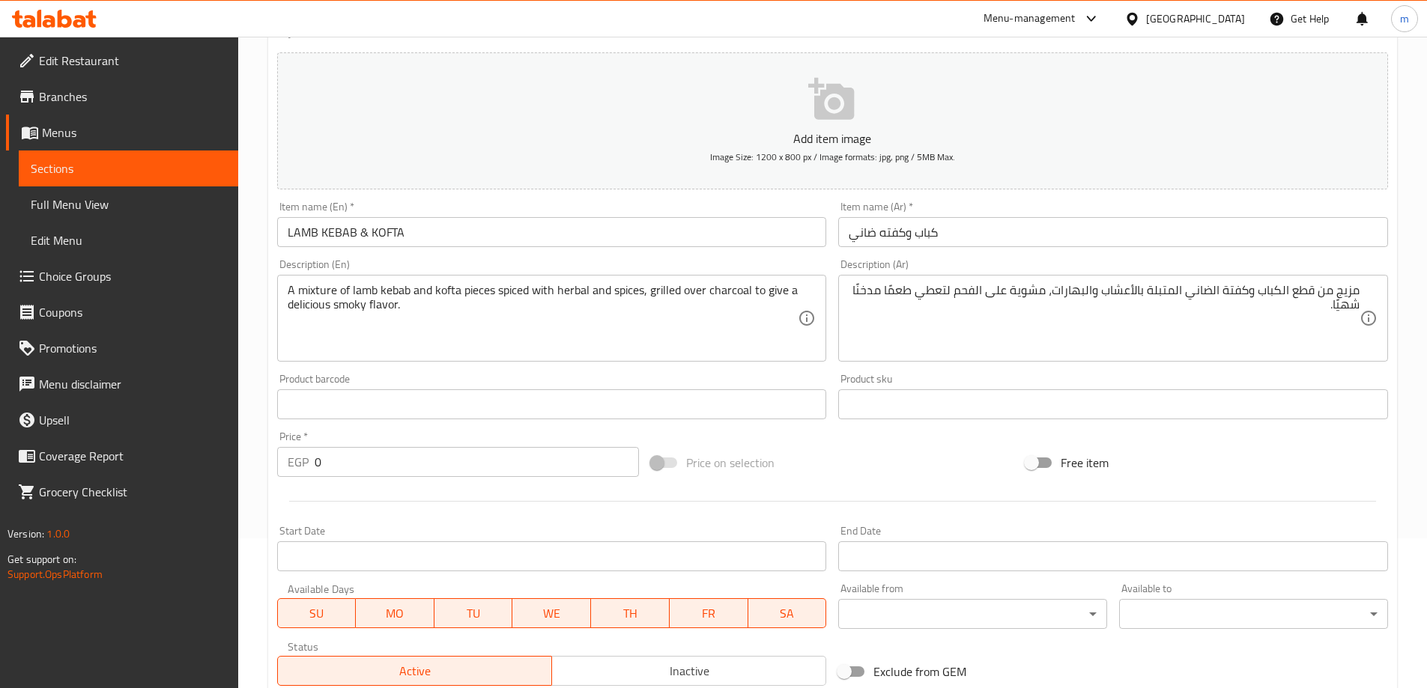
click at [737, 306] on textarea "A mixture of lamb kebab and kofta pieces spiced with herbal and spices, grilled…" at bounding box center [543, 318] width 511 height 71
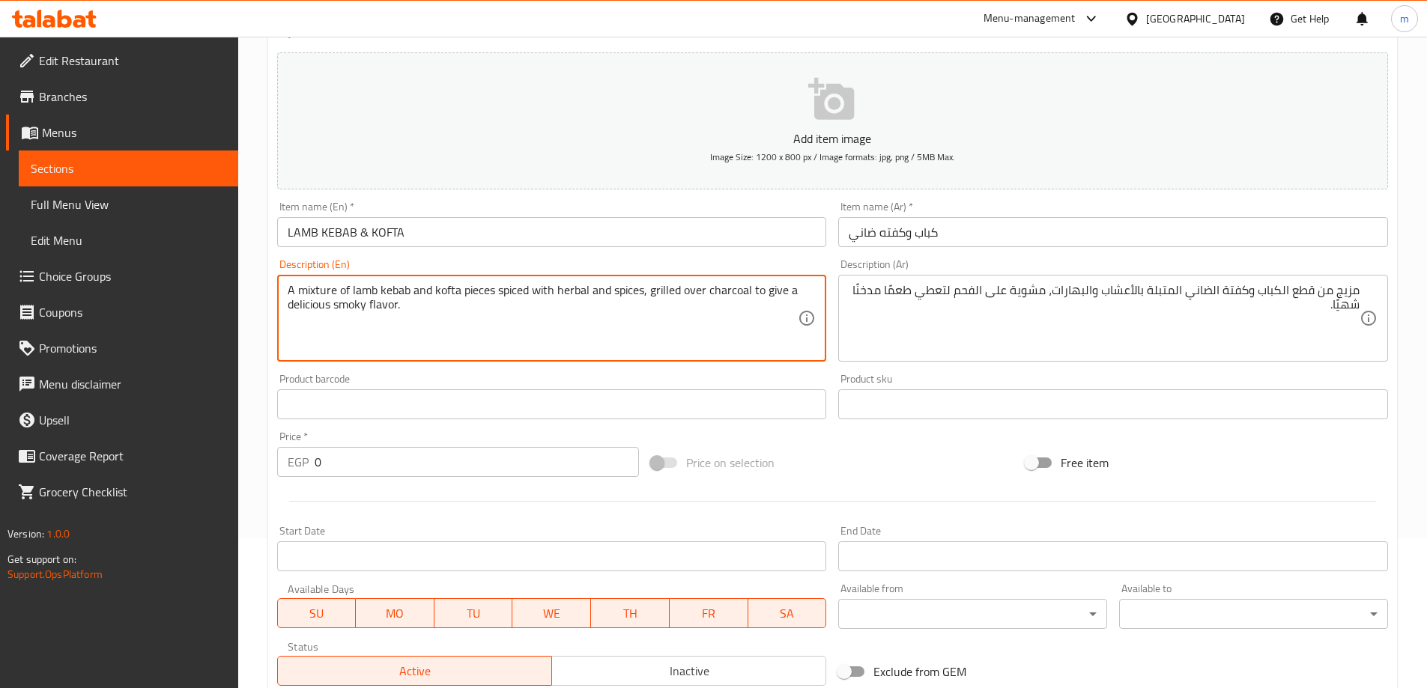
click at [318, 311] on textarea "A mixture of lamb kebab and kofta pieces spiced with herbal and spices, grilled…" at bounding box center [543, 318] width 511 height 71
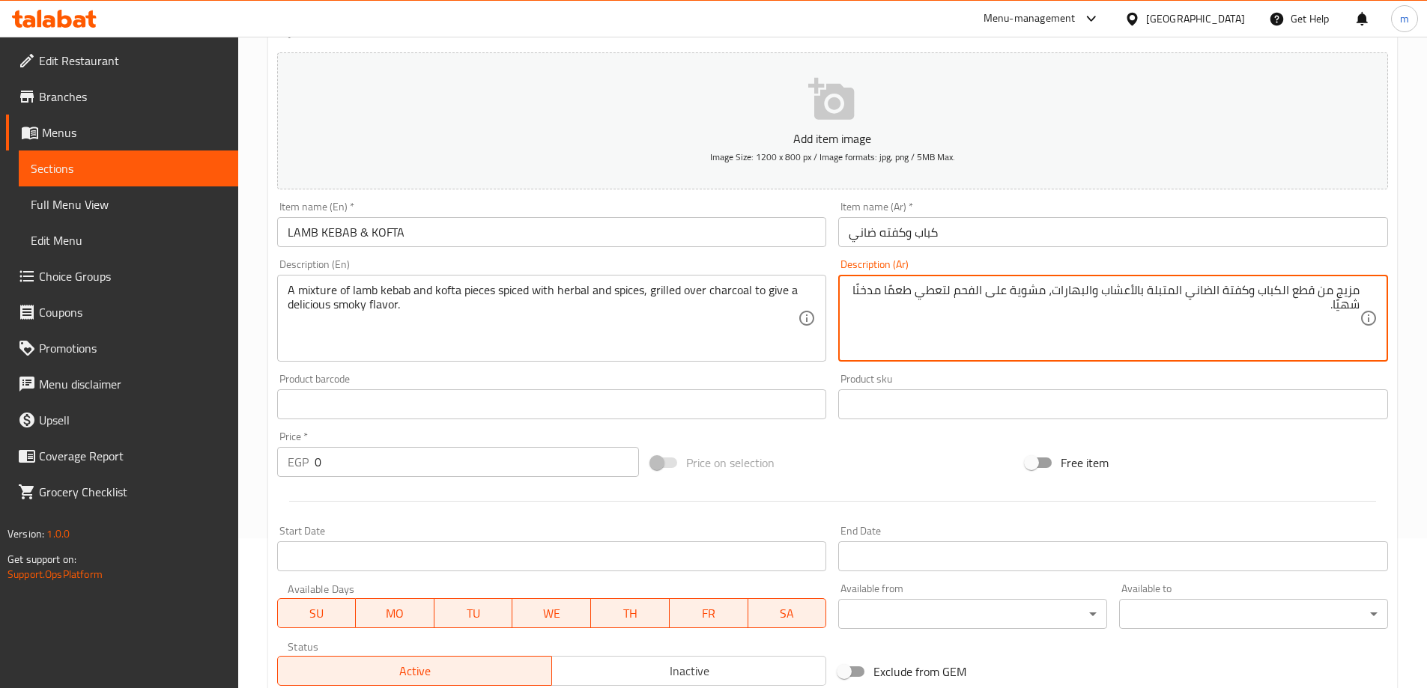
click at [1343, 308] on textarea "مزيج من قطع الكباب وكفتة الضاني المتبلة بالأعشاب والبهارات، مشوية على الفحم لتع…" at bounding box center [1104, 318] width 511 height 71
type textarea "مزيج من قطع الكباب وكفتة الضاني المتبلة بالأعشاب والبهارات، مشوية على الفحم لتع…"
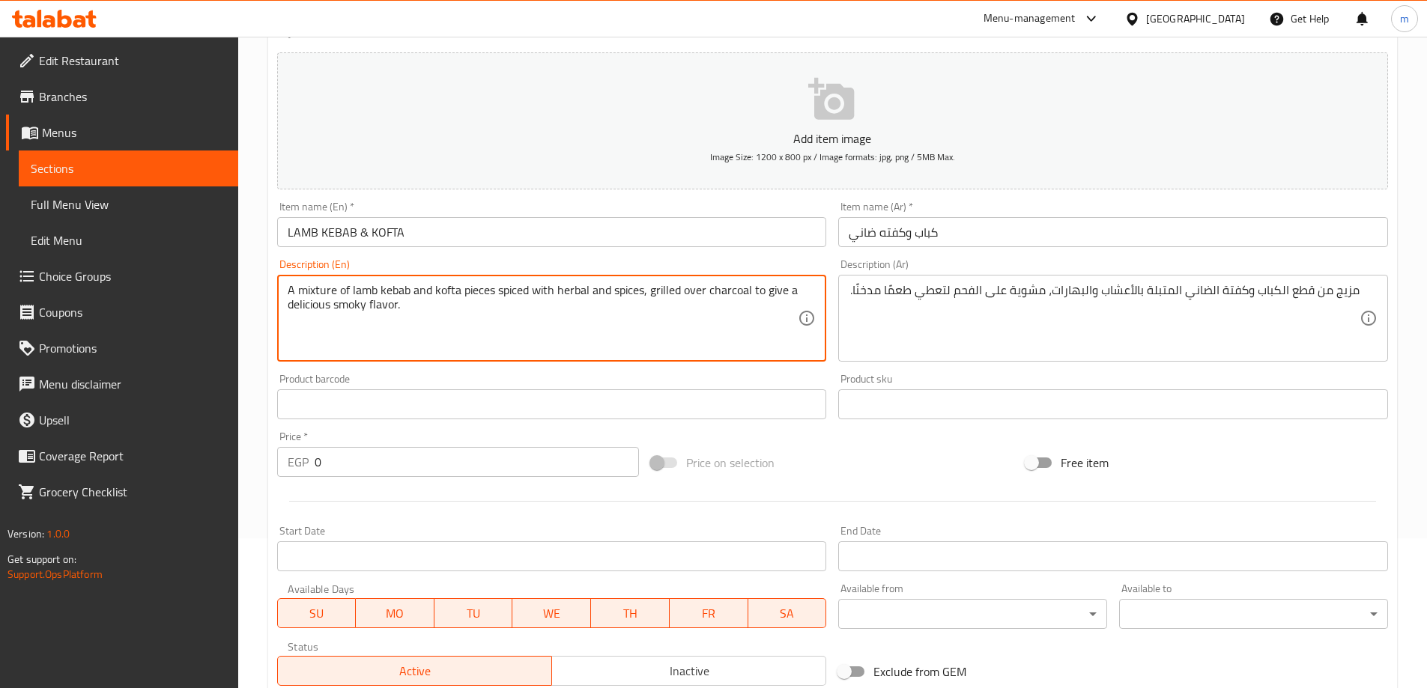
click at [300, 306] on textarea "A mixture of lamb kebab and kofta pieces spiced with herbal and spices, grilled…" at bounding box center [543, 318] width 511 height 71
click at [340, 310] on textarea "A mixture of lamb kebab and kofta pieces spiced with herbal and spices, grilled…" at bounding box center [543, 318] width 511 height 71
click at [336, 306] on textarea "A mixture of lamb kebab and kofta pieces spiced with herbal and spices, grilled…" at bounding box center [543, 318] width 511 height 71
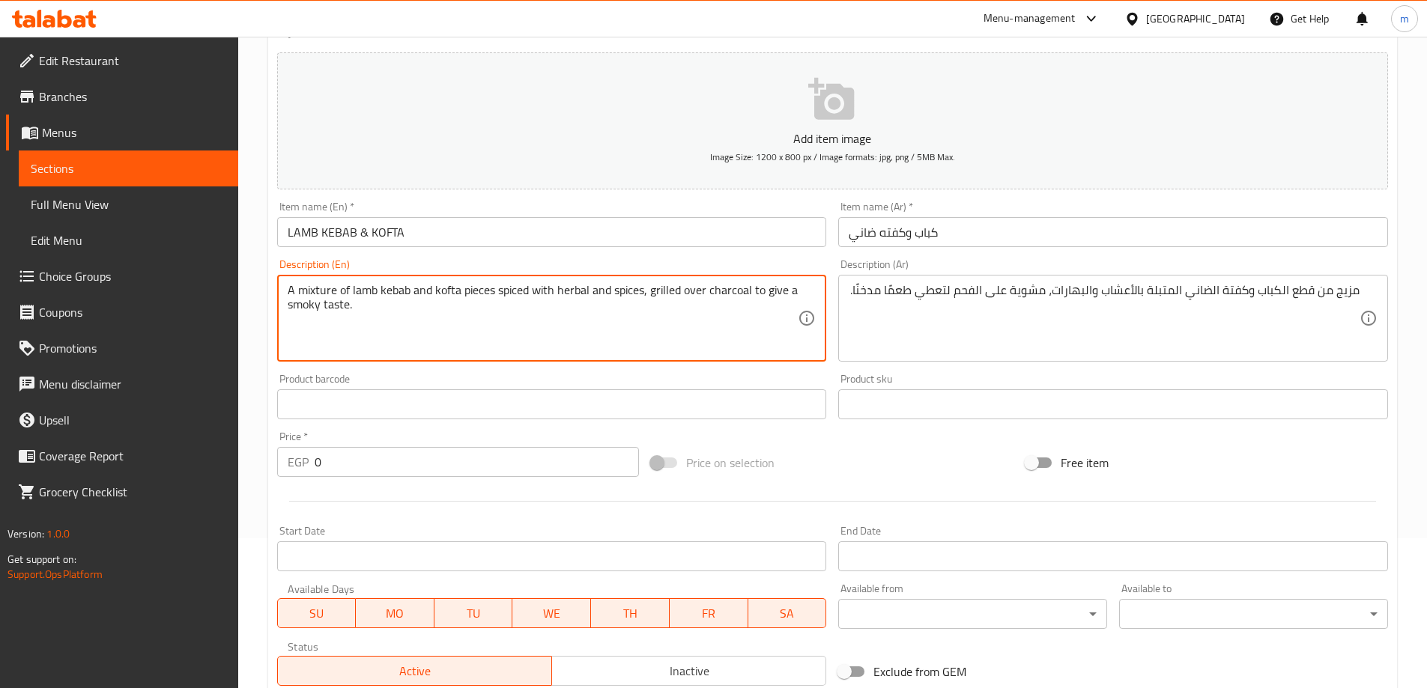
type textarea "A mixture of lamb kebab and kofta pieces spiced with herbal and spices, grilled…"
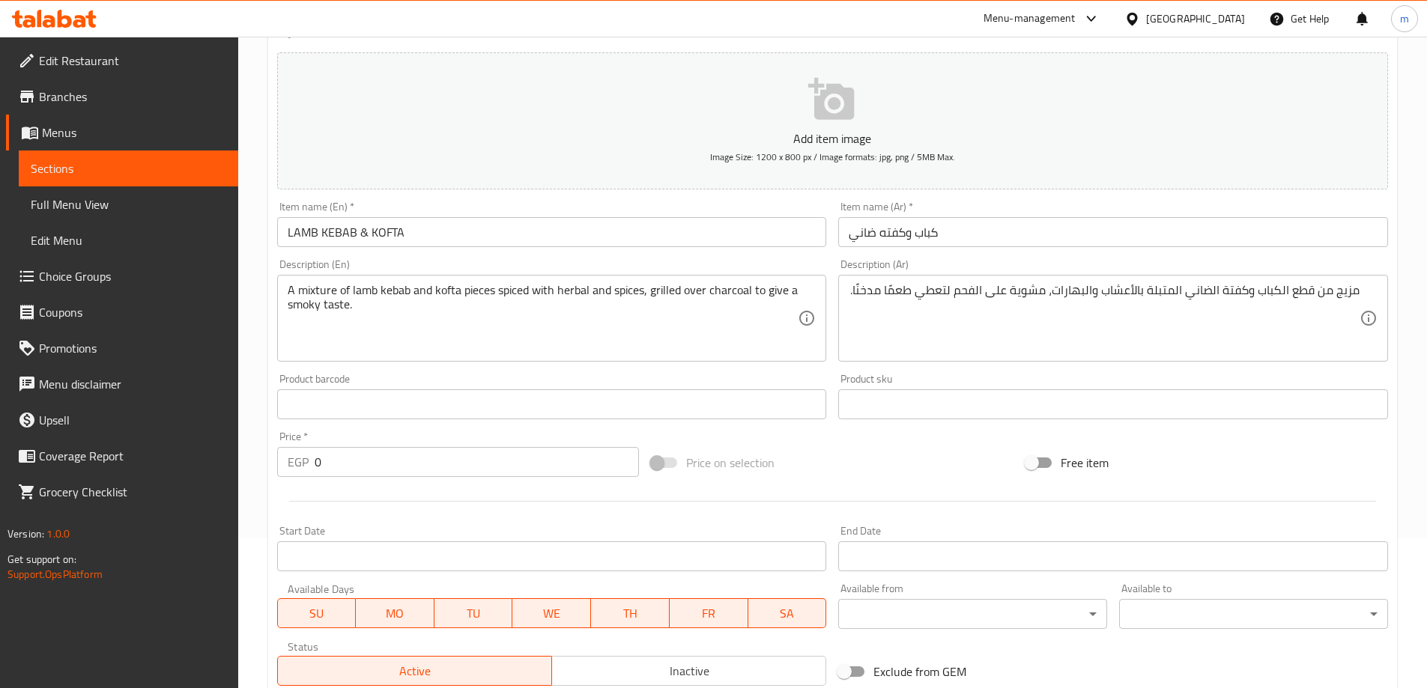
click at [605, 316] on textarea "A mixture of lamb kebab and kofta pieces spiced with herbal and spices, grilled…" at bounding box center [543, 318] width 511 height 71
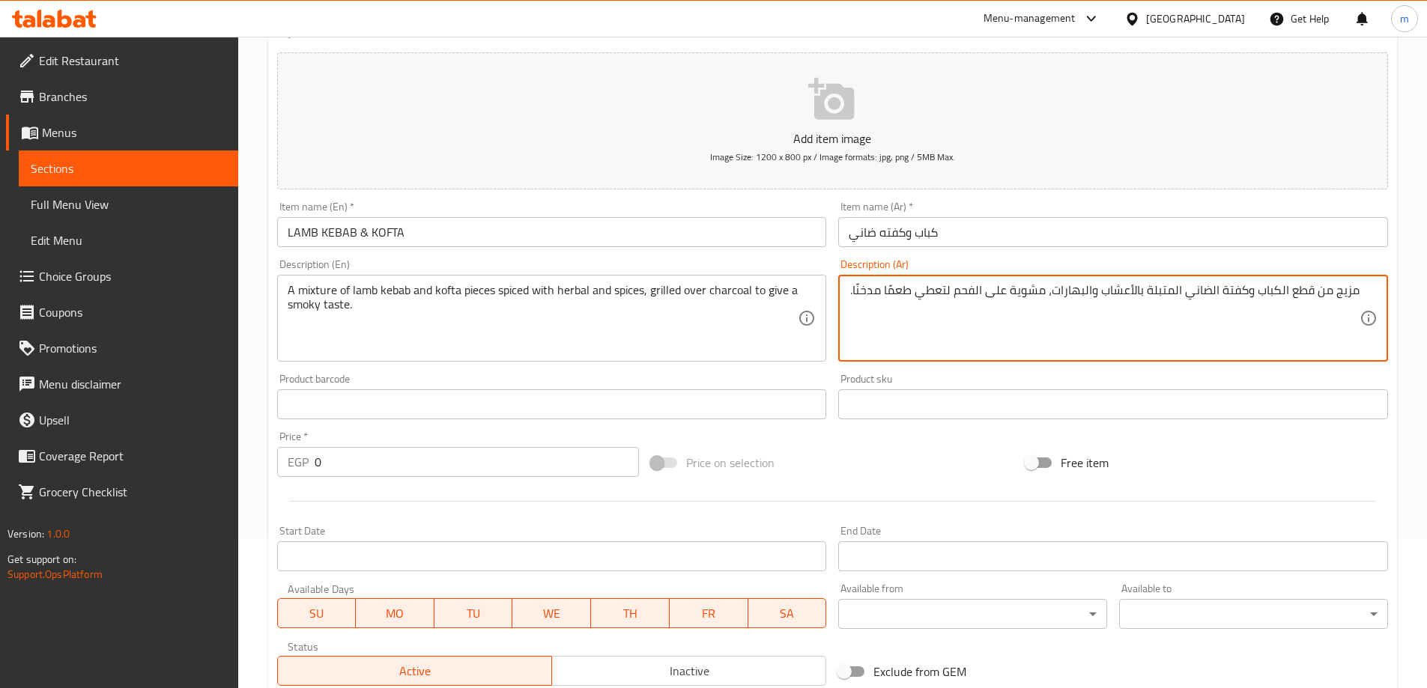
click at [900, 293] on textarea "مزيج من قطع الكباب وكفتة الضاني المتبلة بالأعشاب والبهارات، مشوية على الفحم لتع…" at bounding box center [1104, 318] width 511 height 71
click at [901, 284] on textarea "مزيج من قطع الكباب وكفتة الضاني المتبلة بالأعشاب والبهارات، مشوية على الفحم لتع…" at bounding box center [1104, 318] width 511 height 71
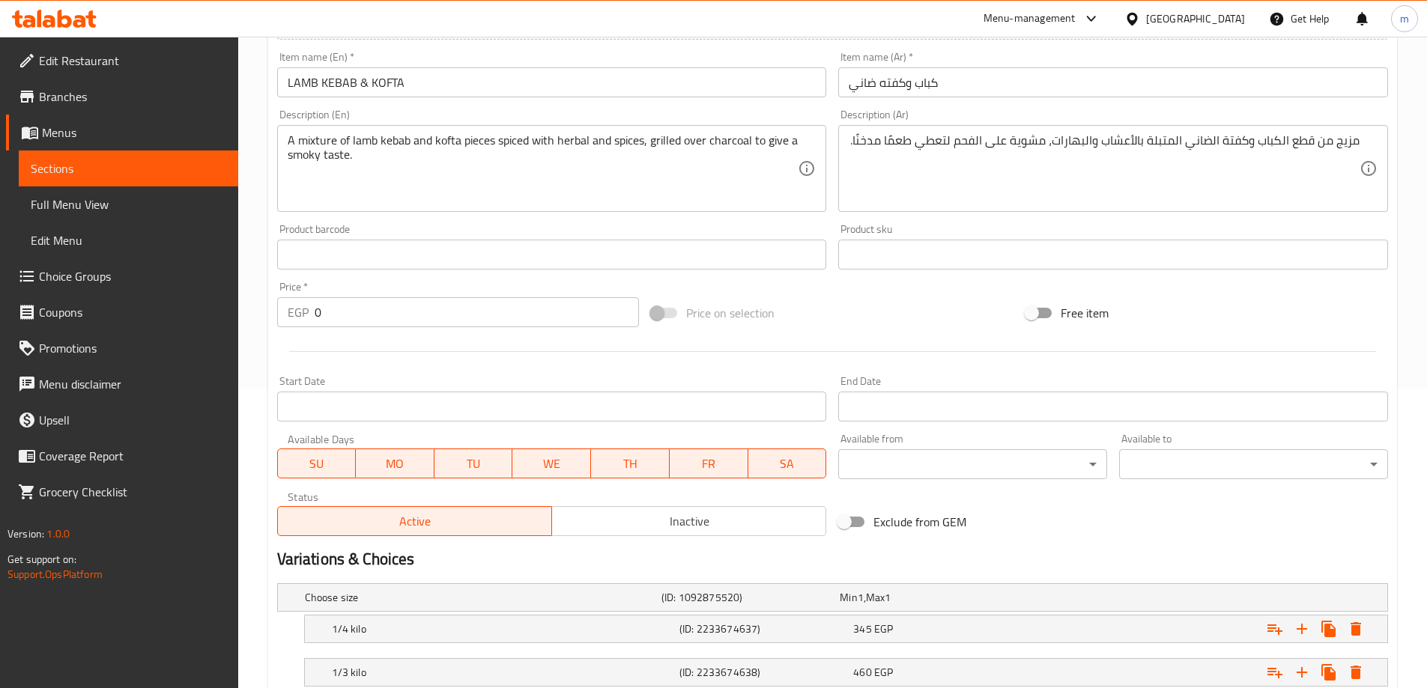
scroll to position [491, 0]
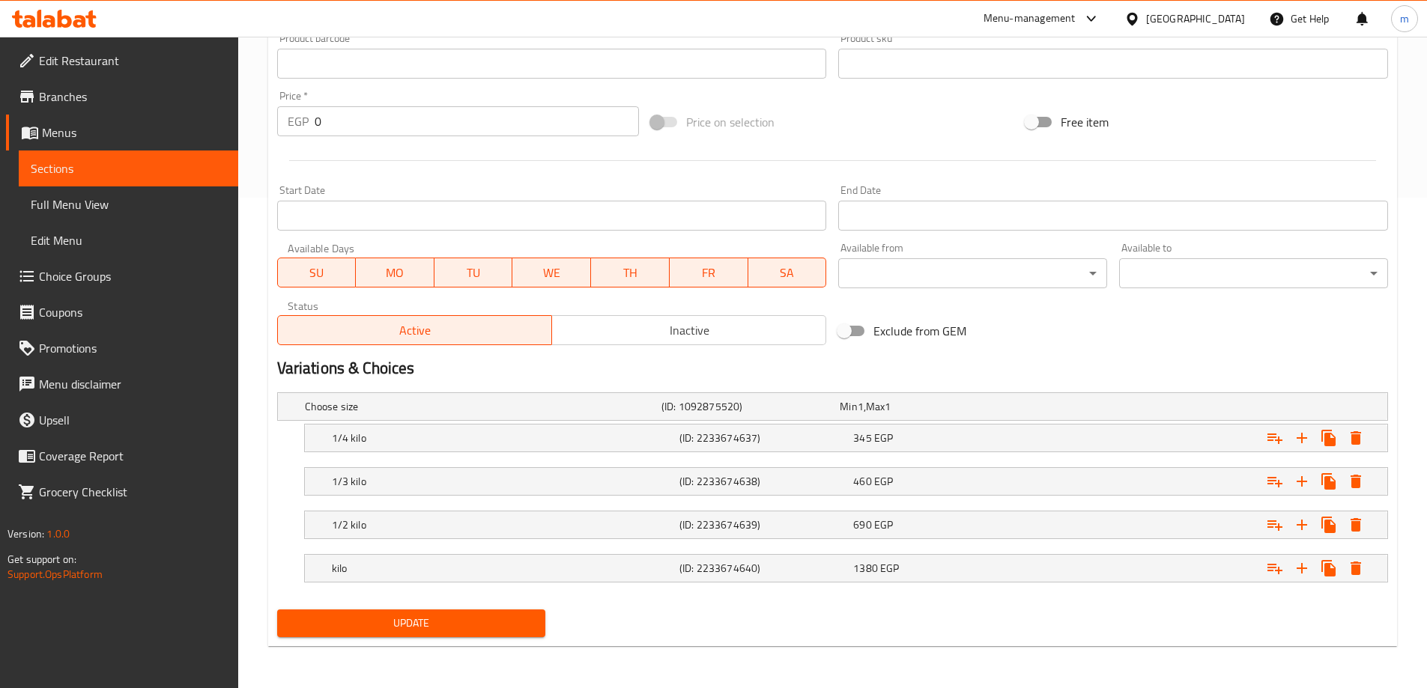
click at [503, 615] on span "Update" at bounding box center [411, 623] width 245 height 19
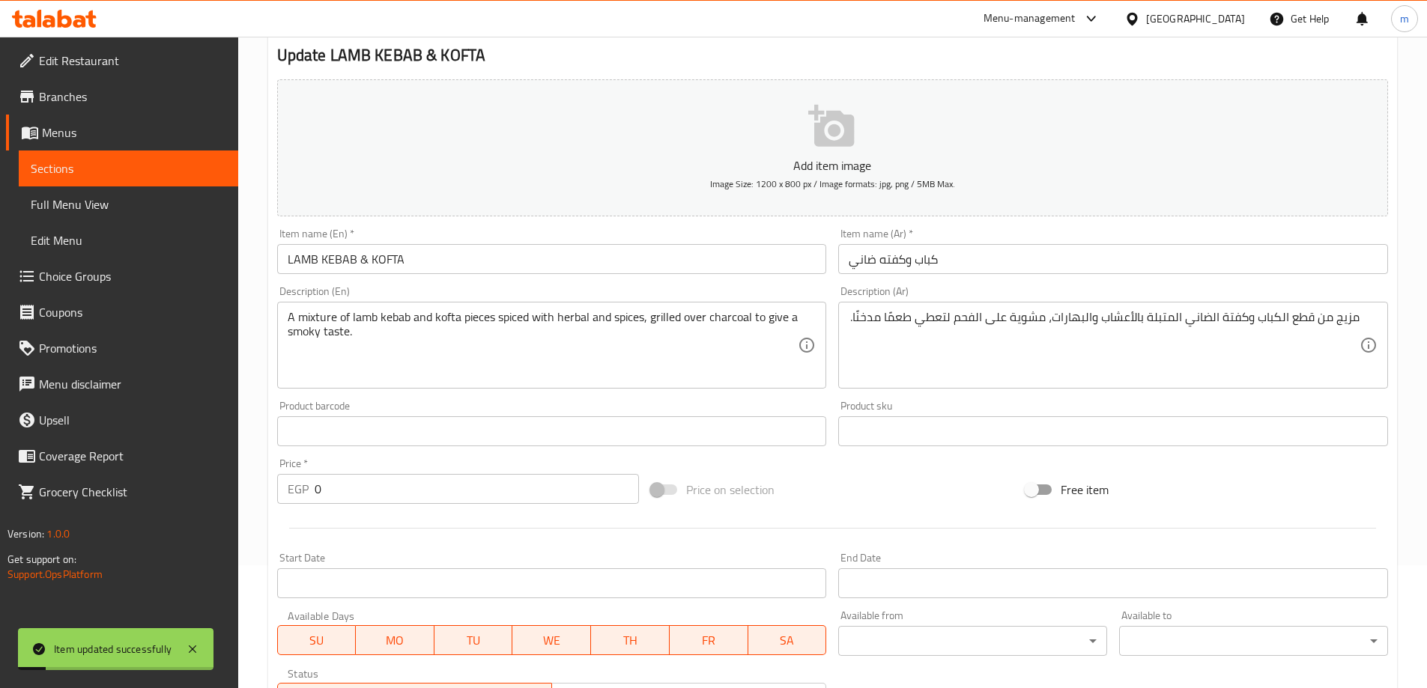
scroll to position [0, 0]
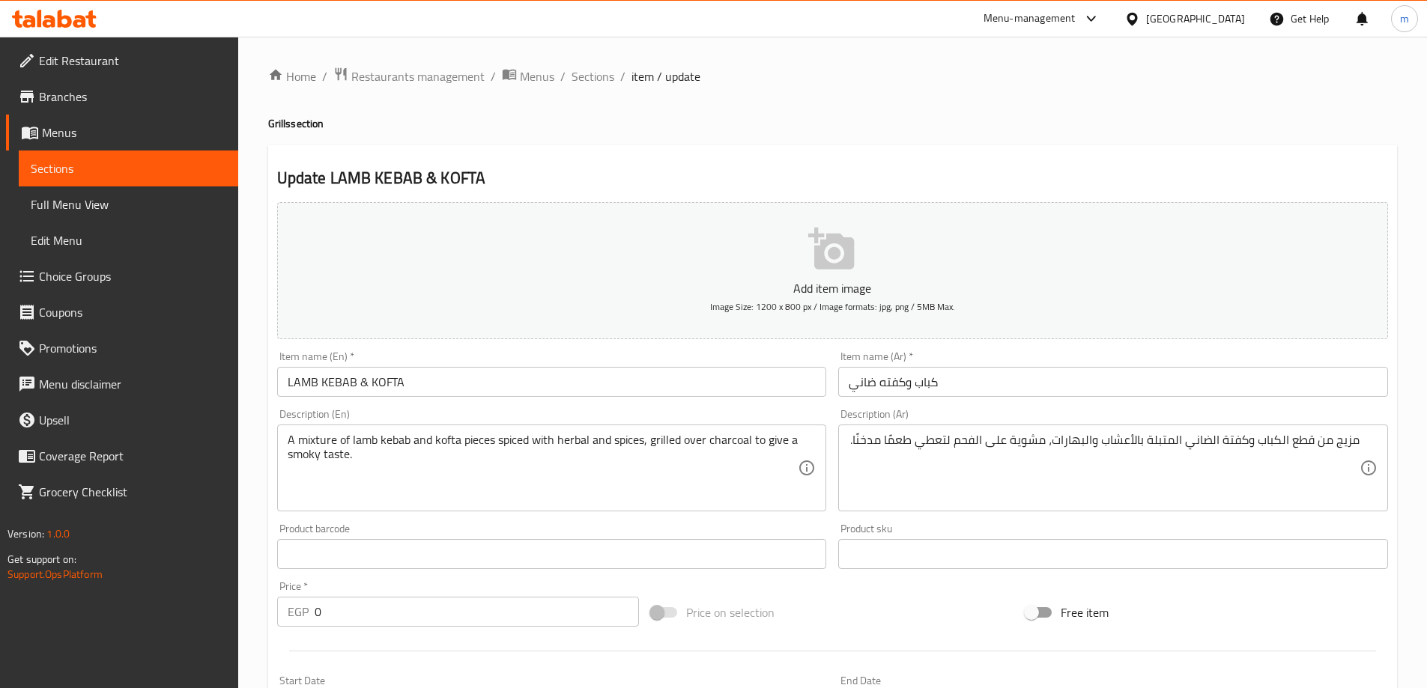
click at [198, 172] on span "Sections" at bounding box center [129, 169] width 196 height 18
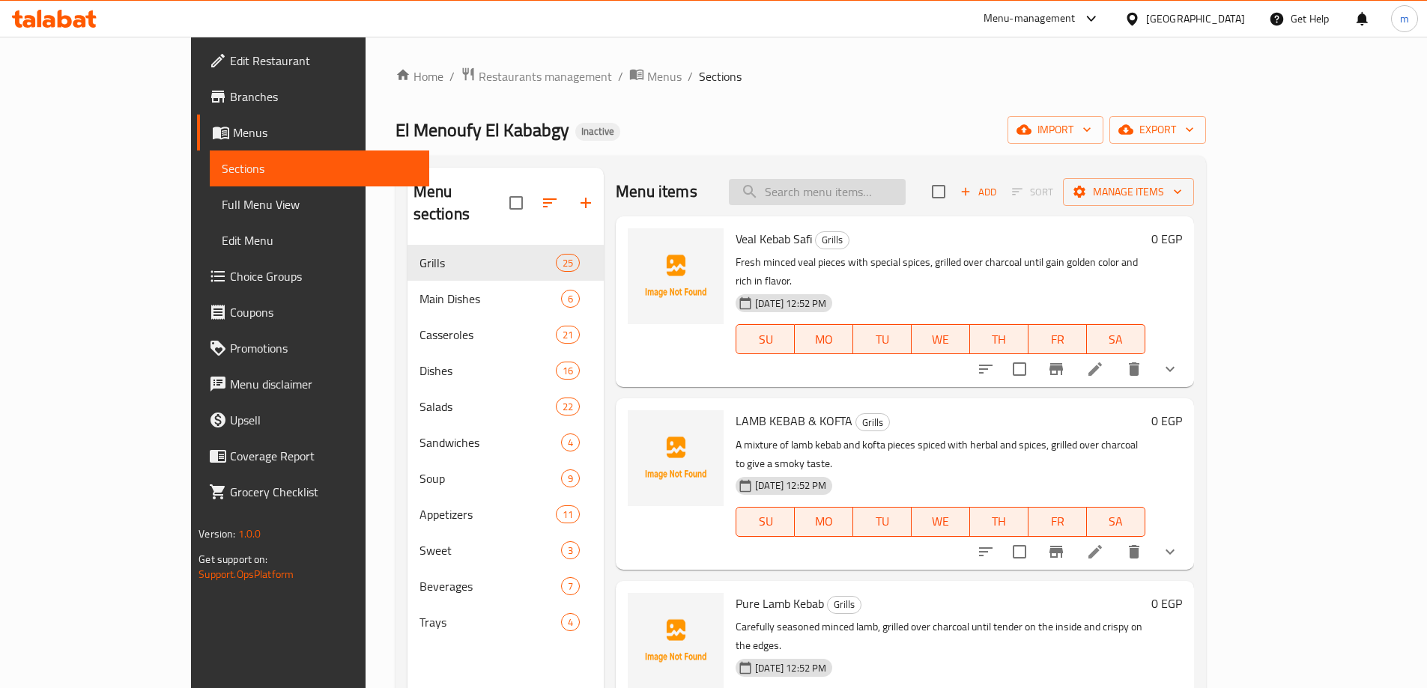
click at [901, 187] on input "search" at bounding box center [817, 192] width 177 height 26
paste input "Veal Kebab Safi"
type input "Veal Kebab Safi"
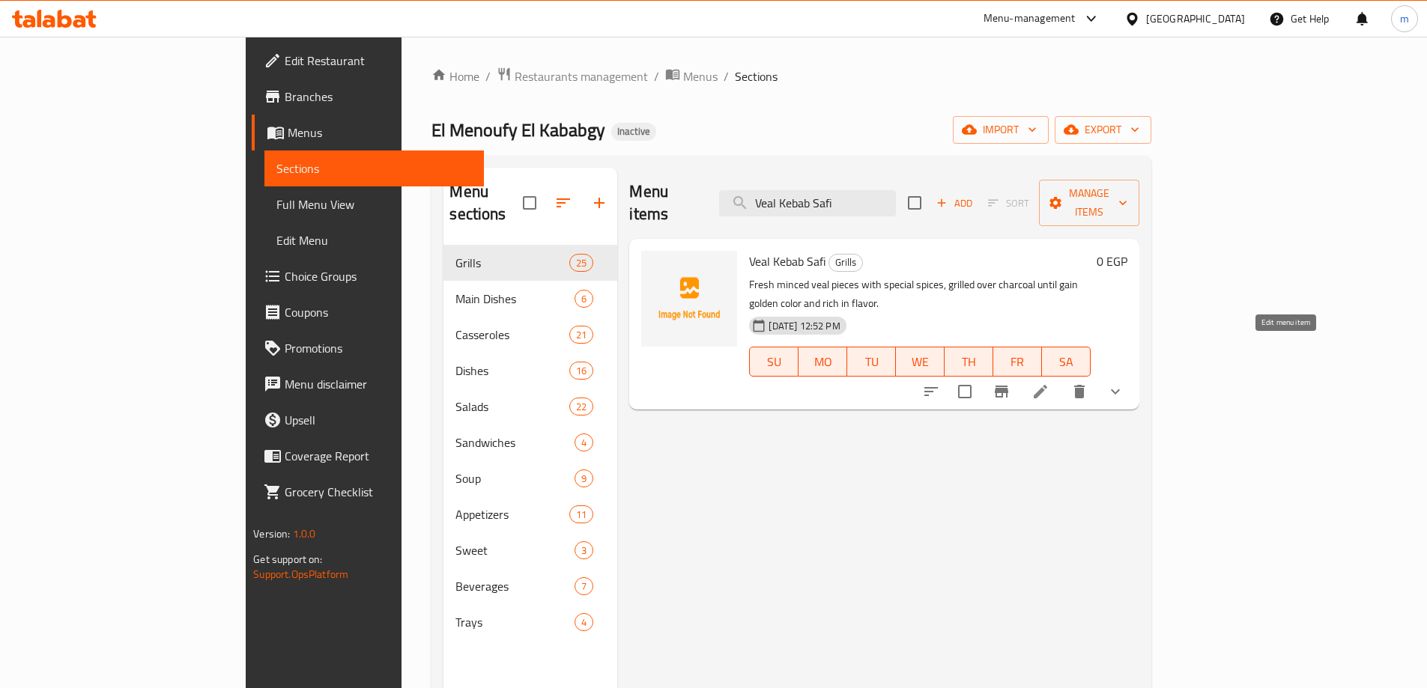
click at [1049, 383] on icon at bounding box center [1040, 392] width 18 height 18
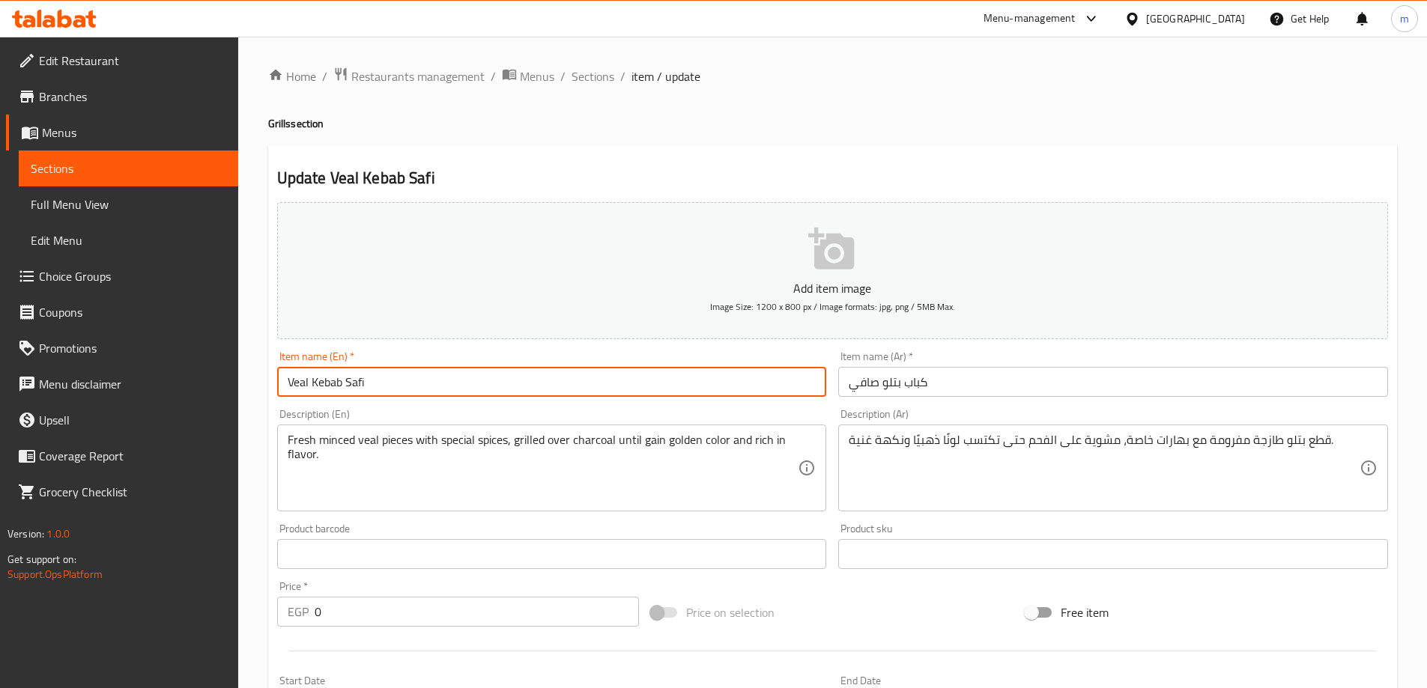
click at [393, 387] on input "Veal Kebab Safi" at bounding box center [552, 382] width 550 height 30
type input "Pure Veal Kebab"
click at [181, 166] on span "Sections" at bounding box center [129, 169] width 196 height 18
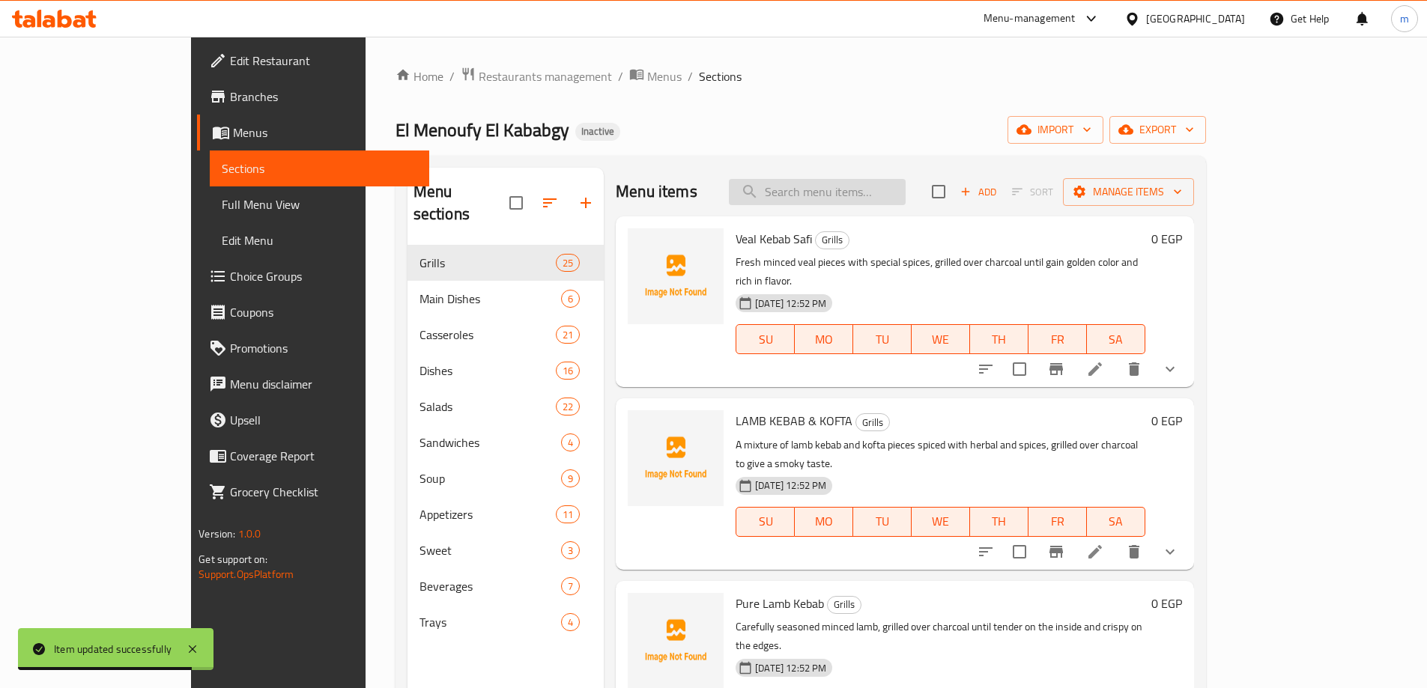
click at [906, 188] on input "search" at bounding box center [817, 192] width 177 height 26
paste input "Pure Lamb Kebab"
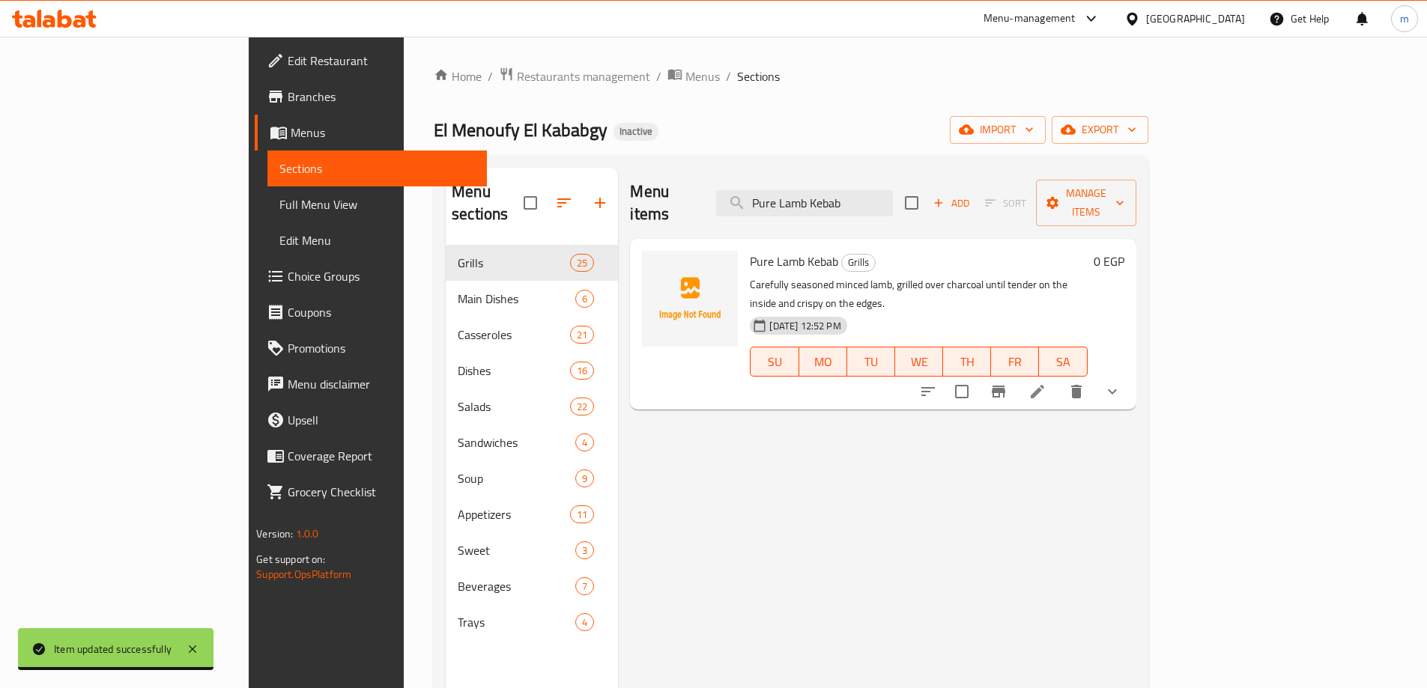
type input "Pure Lamb Kebab"
click at [1058, 378] on li at bounding box center [1037, 391] width 42 height 27
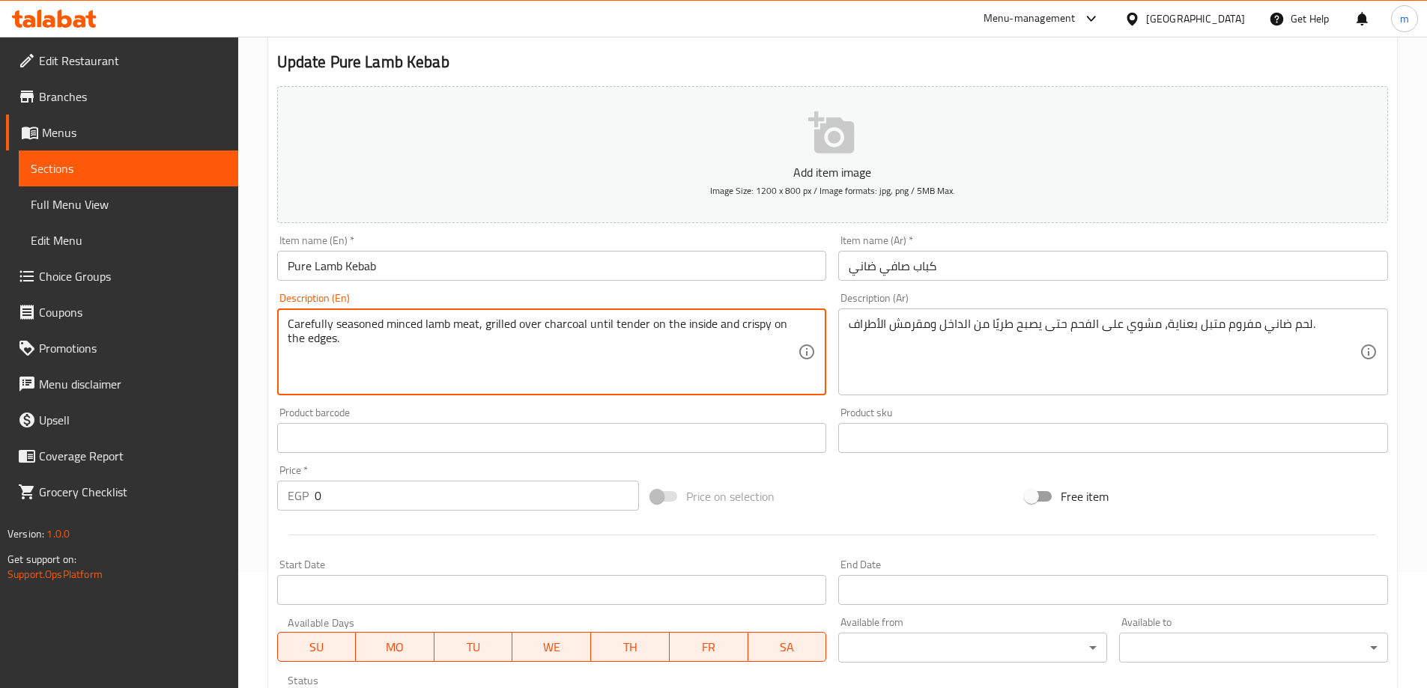
scroll to position [491, 0]
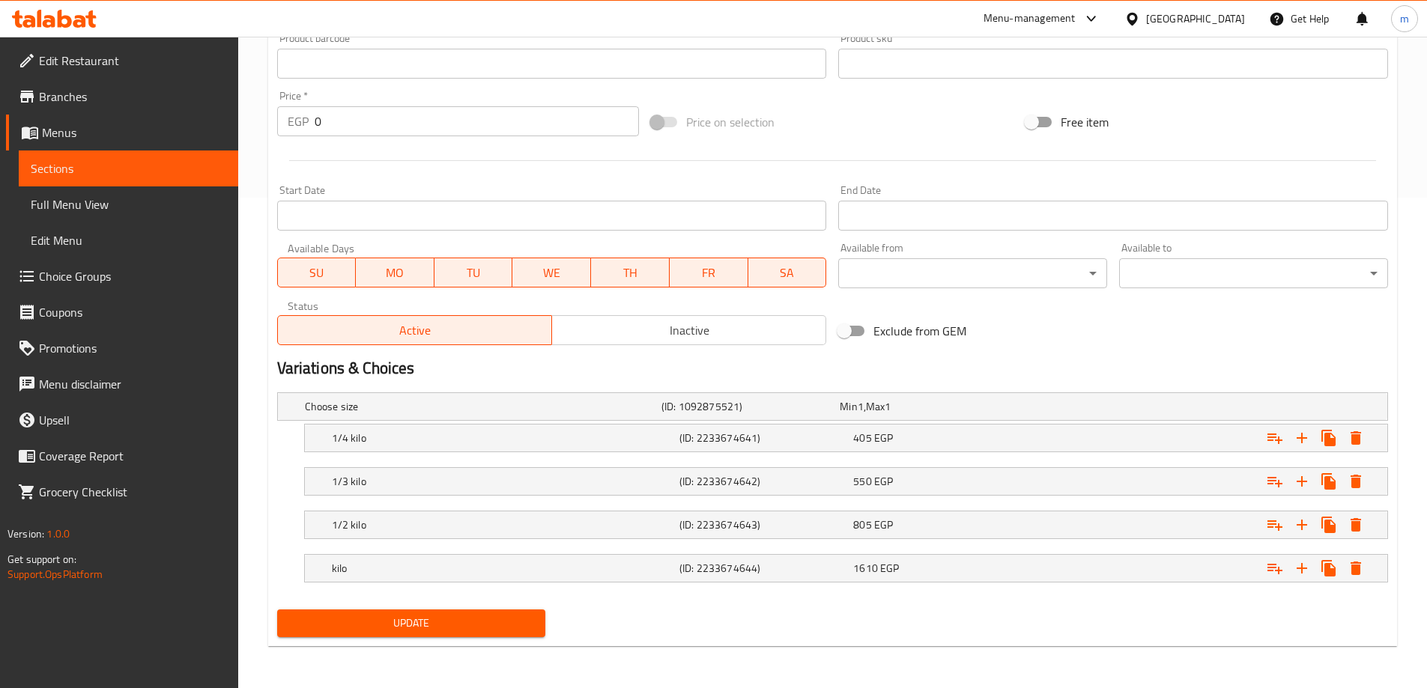
type textarea "Carefully seasoned minced lamb meat, grilled over charcoal until tender on the …"
click at [510, 624] on span "Update" at bounding box center [411, 623] width 245 height 19
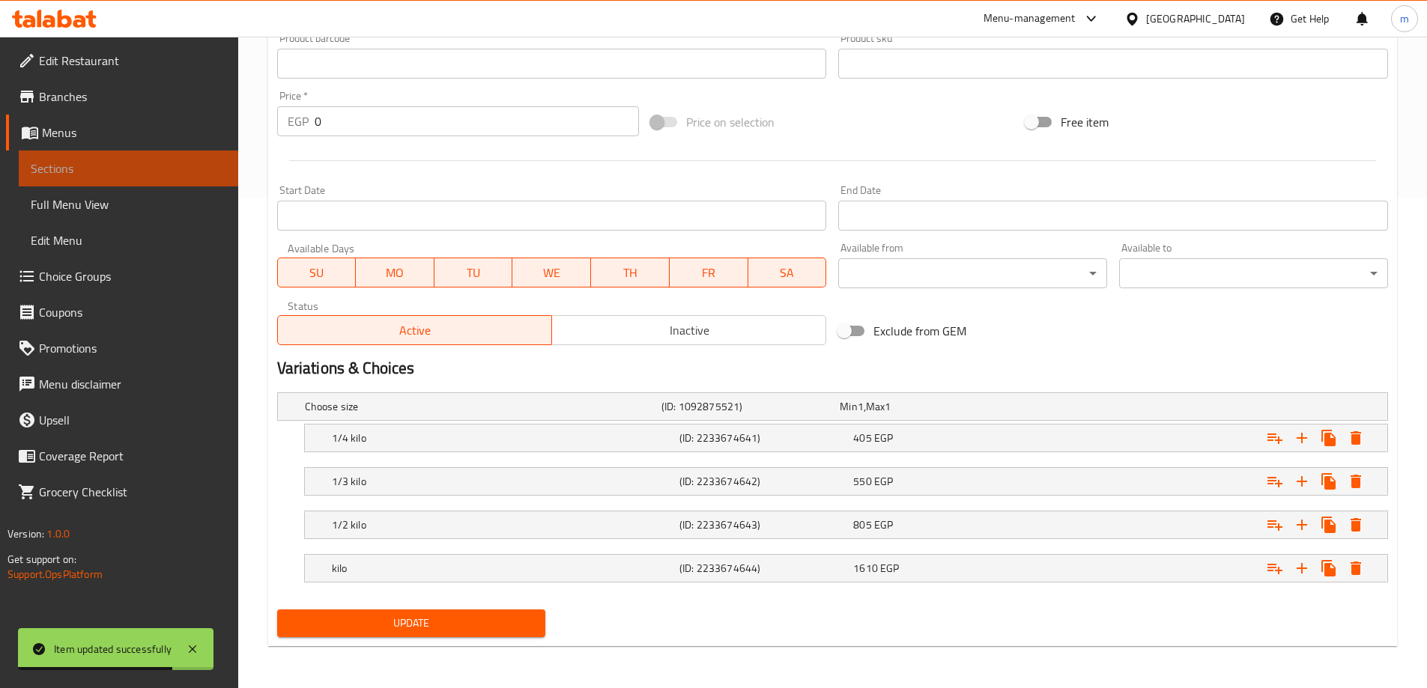
click at [168, 168] on span "Sections" at bounding box center [129, 169] width 196 height 18
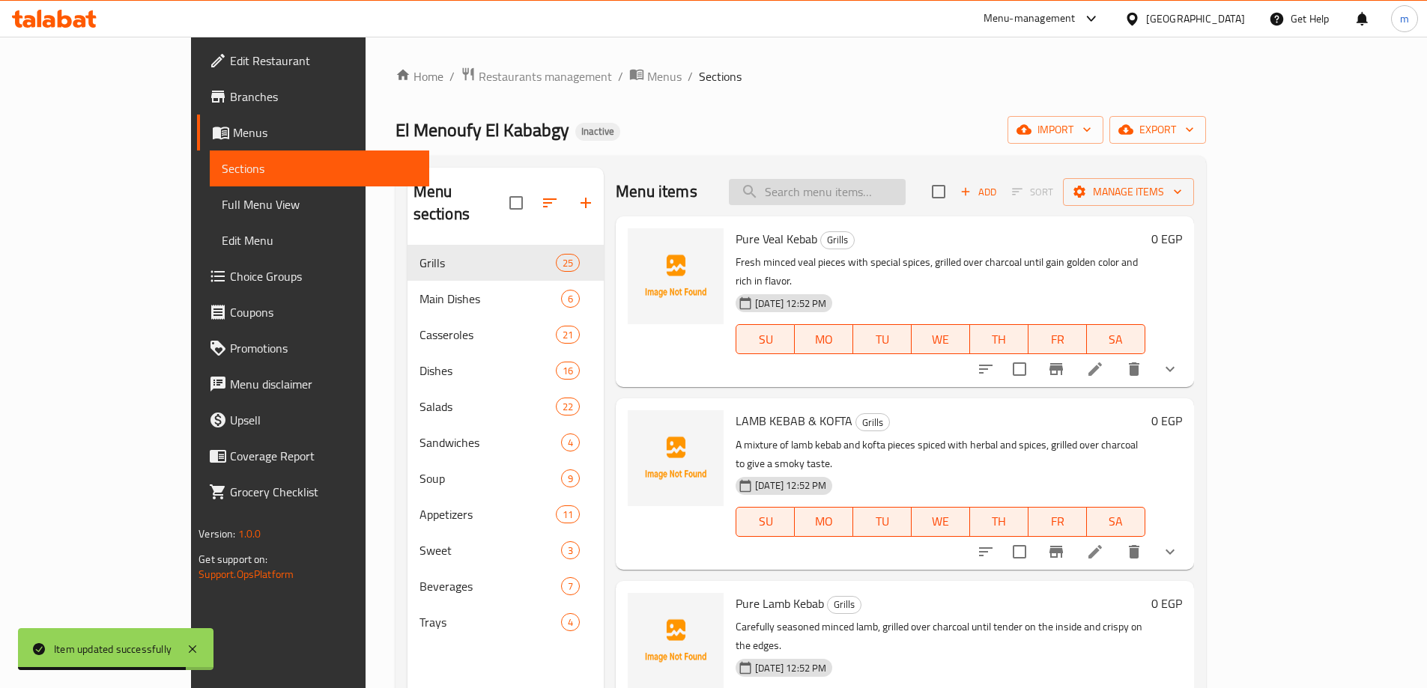
click at [906, 194] on input "search" at bounding box center [817, 192] width 177 height 26
paste input "Kebab And Kofta"
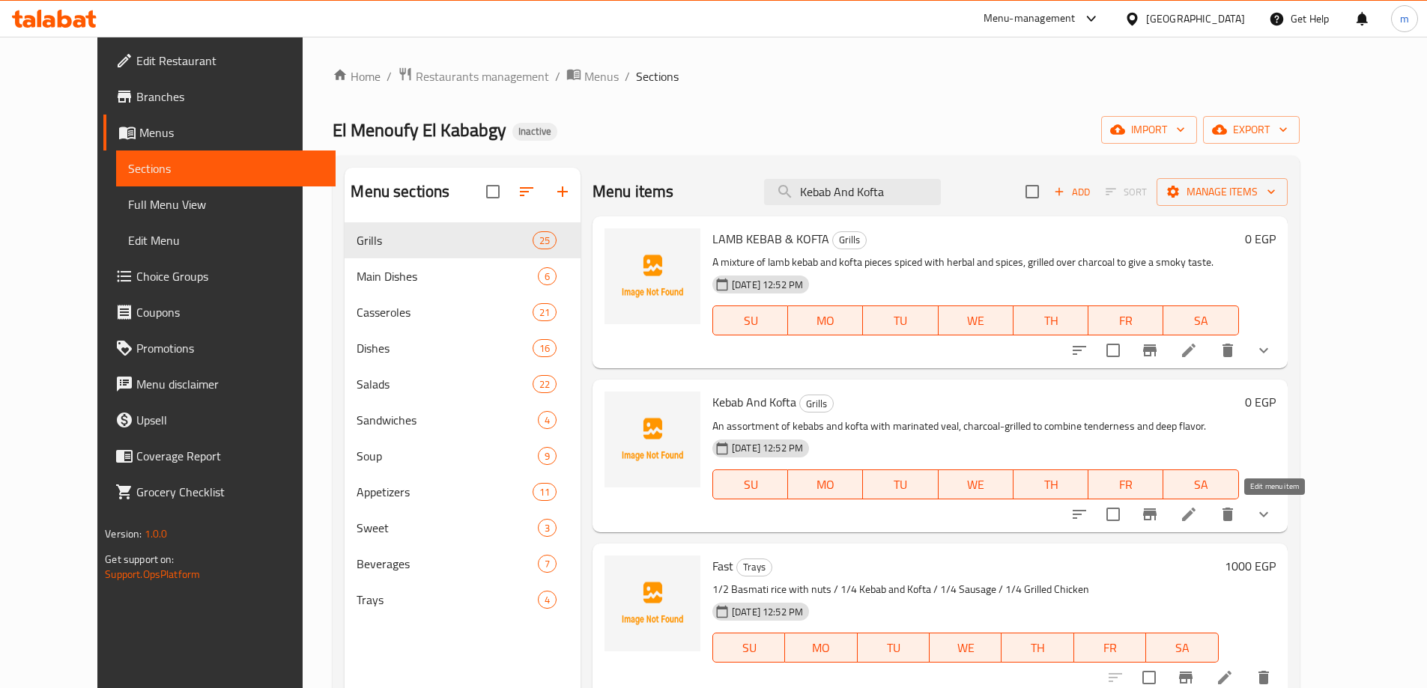
type input "Kebab And Kofta"
click at [1210, 510] on li at bounding box center [1189, 514] width 42 height 27
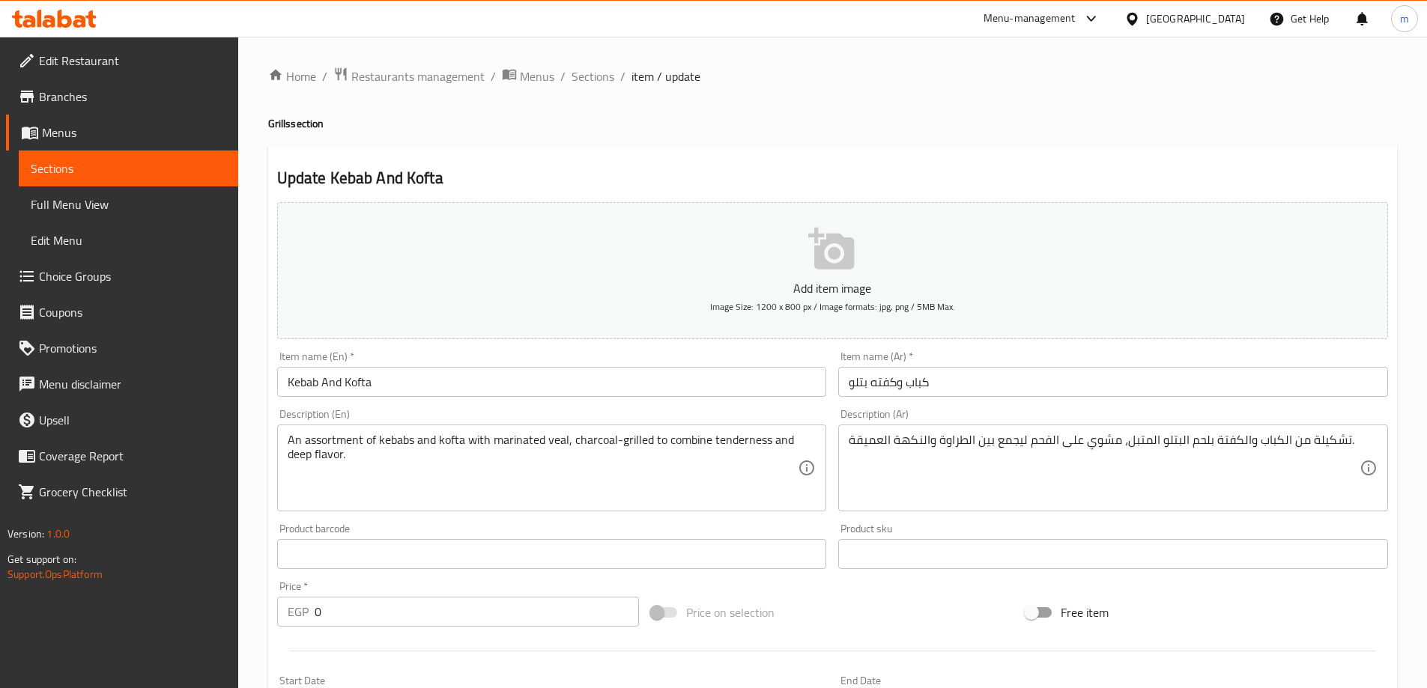
click at [700, 379] on input "Kebab And Kofta" at bounding box center [552, 382] width 550 height 30
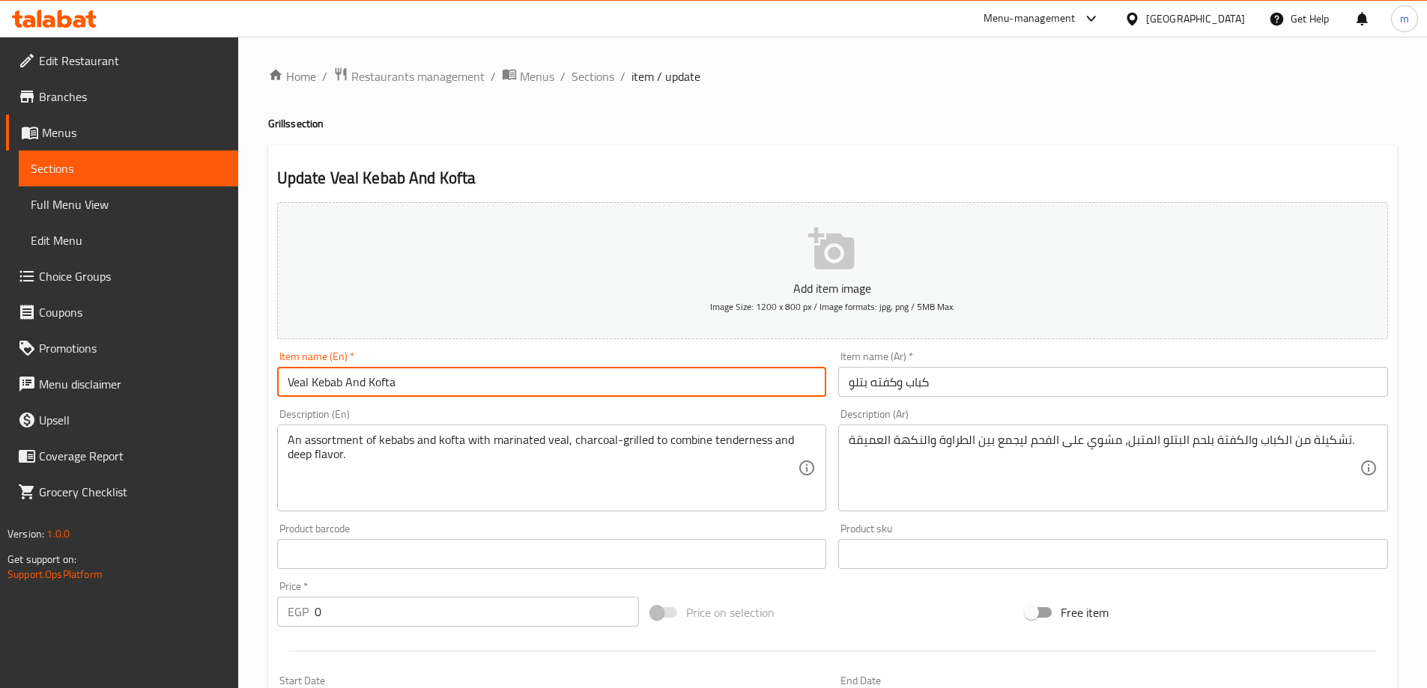
click at [425, 382] on input "Veal Kebab And Kofta" at bounding box center [552, 382] width 550 height 30
type input "Veal Kebab And Kofta"
click at [306, 381] on input "Veal Kebab And Kofta" at bounding box center [552, 382] width 550 height 30
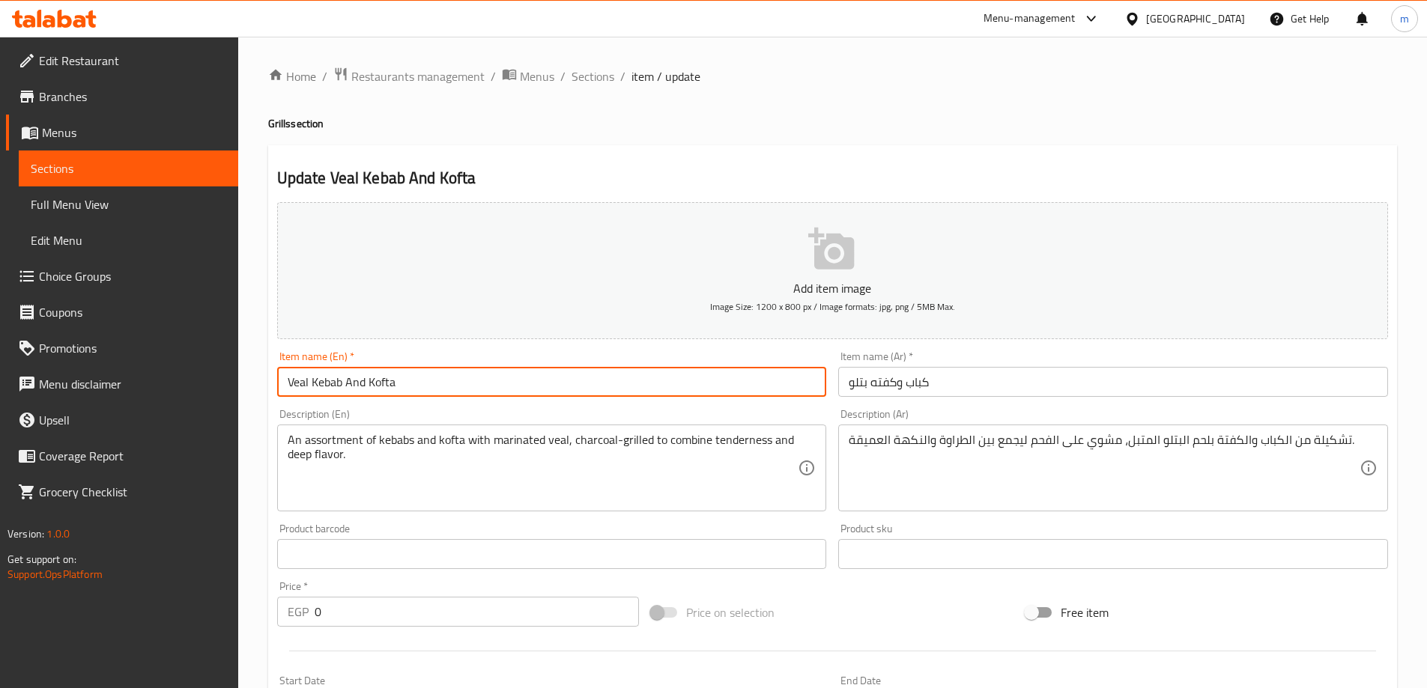
click at [306, 381] on input "Veal Kebab And Kofta" at bounding box center [552, 382] width 550 height 30
click at [448, 384] on input "Veal Kebab And Kofta" at bounding box center [552, 382] width 550 height 30
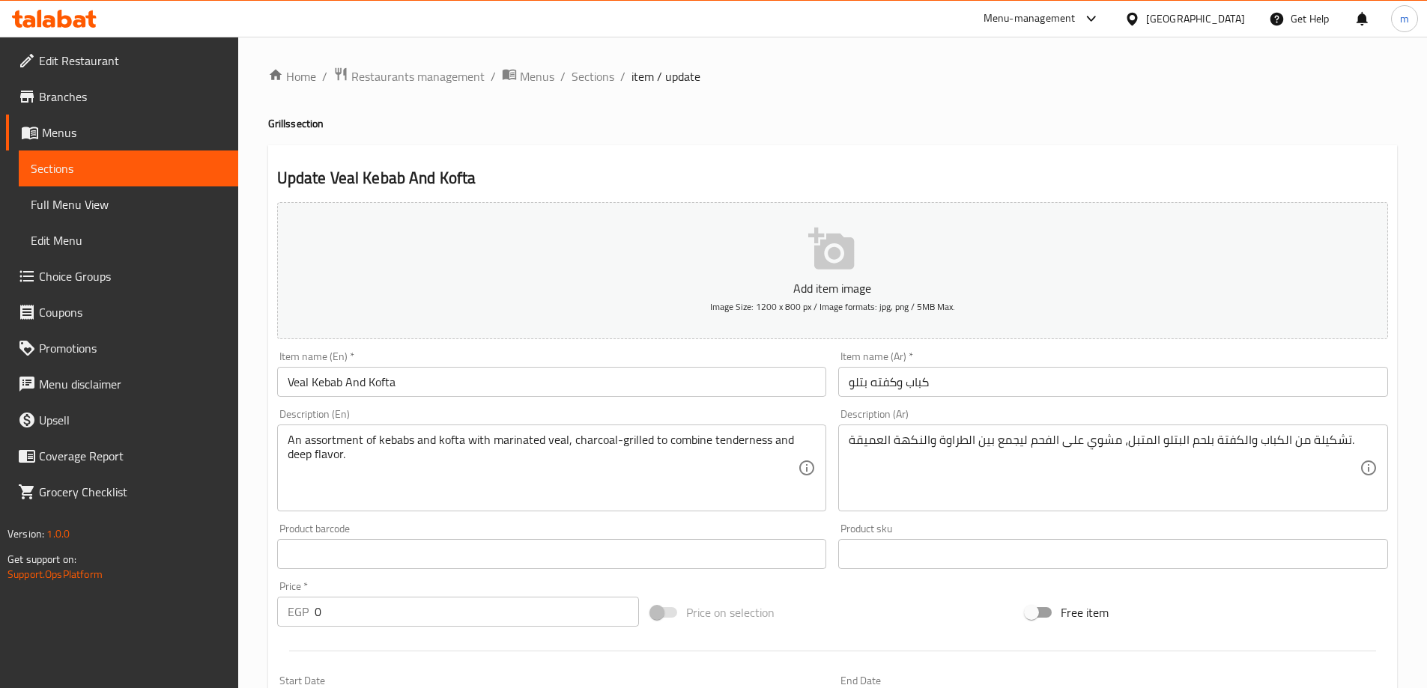
click at [830, 151] on div "Update Veal Kebab And Kofta Add item image Image Size: 1200 x 800 px / Image fo…" at bounding box center [832, 641] width 1129 height 992
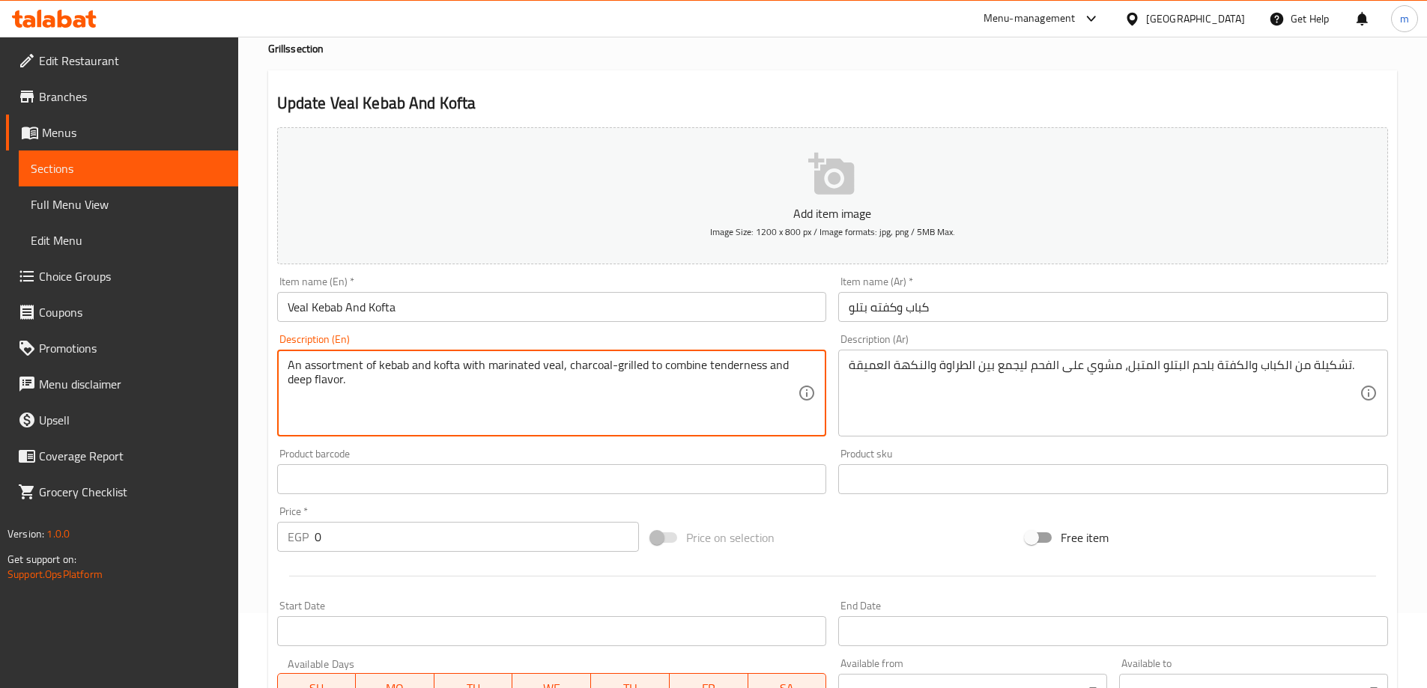
click at [559, 371] on textarea "An assortment of kebab and kofta with marinated veal, charcoal-grilled to combi…" at bounding box center [543, 393] width 511 height 71
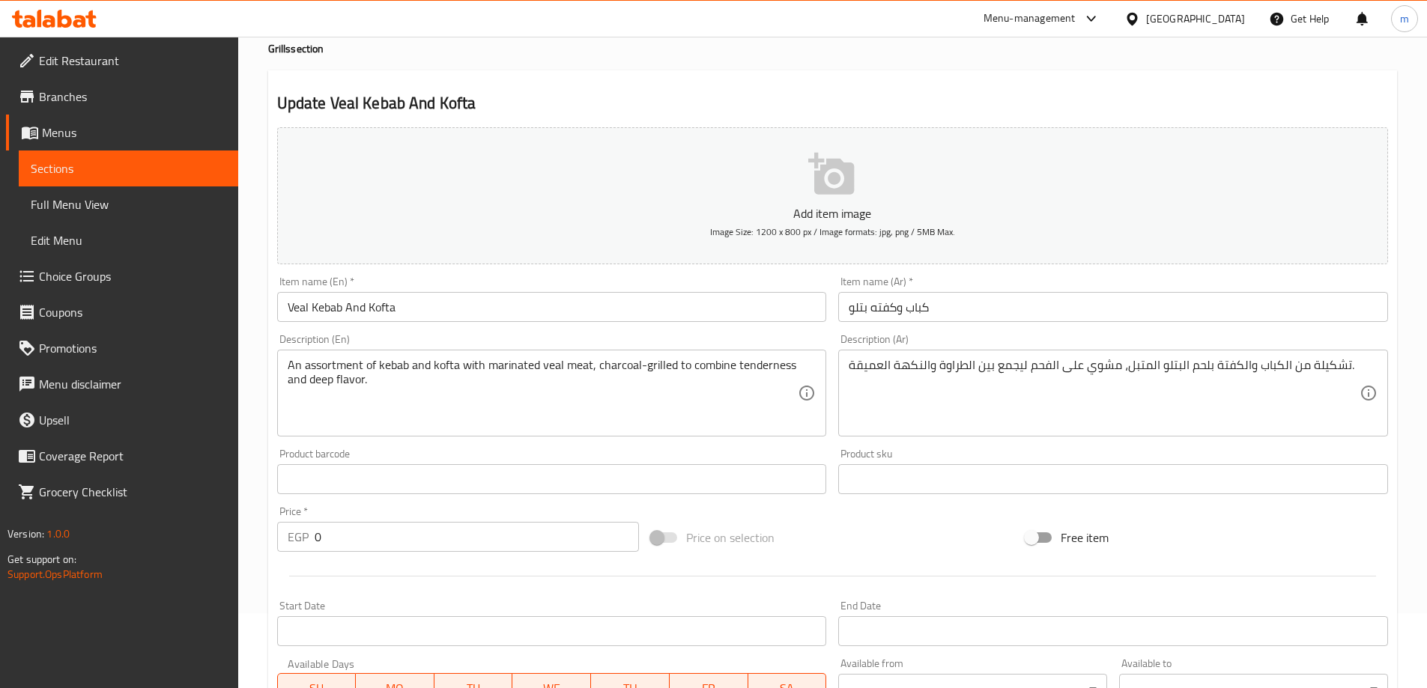
click at [581, 364] on textarea "An assortment of kebab and kofta with marinated veal meat, charcoal-grilled to …" at bounding box center [543, 393] width 511 height 71
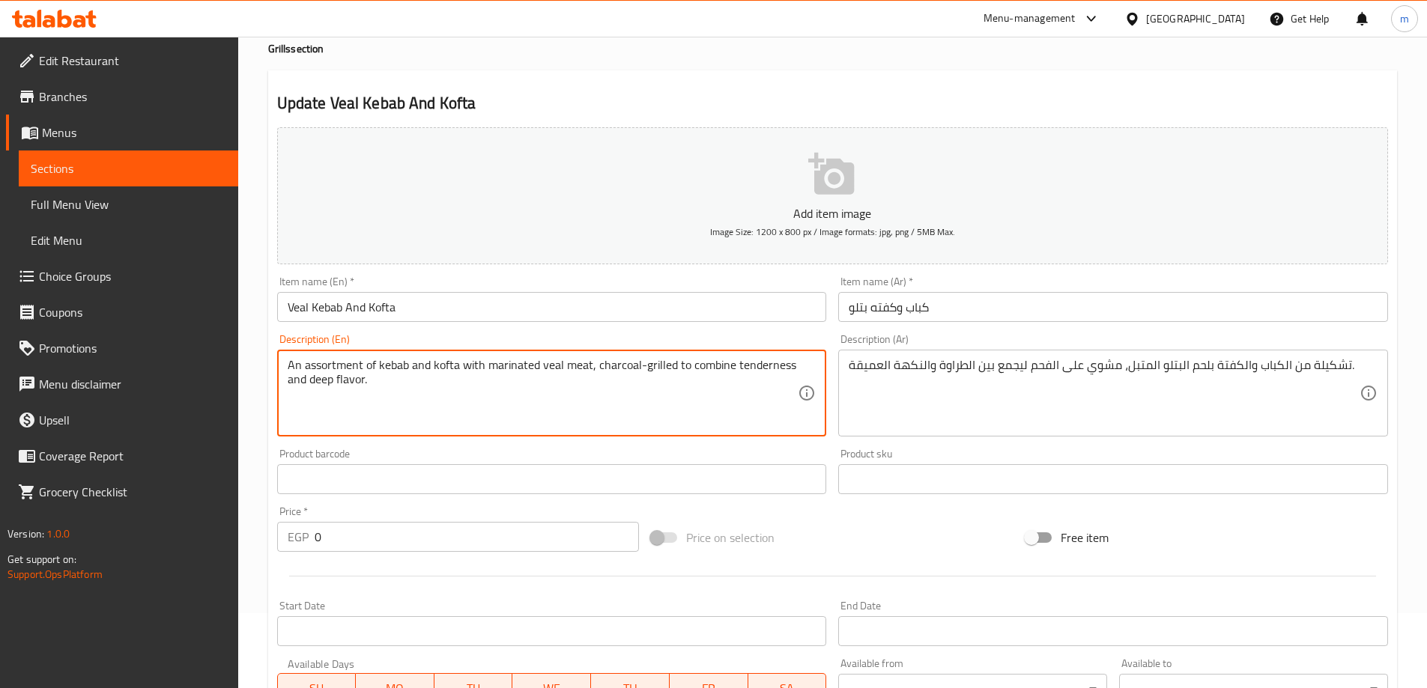
click at [581, 364] on textarea "An assortment of kebab and kofta with marinated veal meat, charcoal-grilled to …" at bounding box center [543, 393] width 511 height 71
type textarea "An assortment of kebab and kofta with marinated veal, charcoal-grilled to combi…"
click at [738, 375] on textarea "An assortment of kebab and kofta with marinated veal, charcoal-grilled to combi…" at bounding box center [543, 393] width 511 height 71
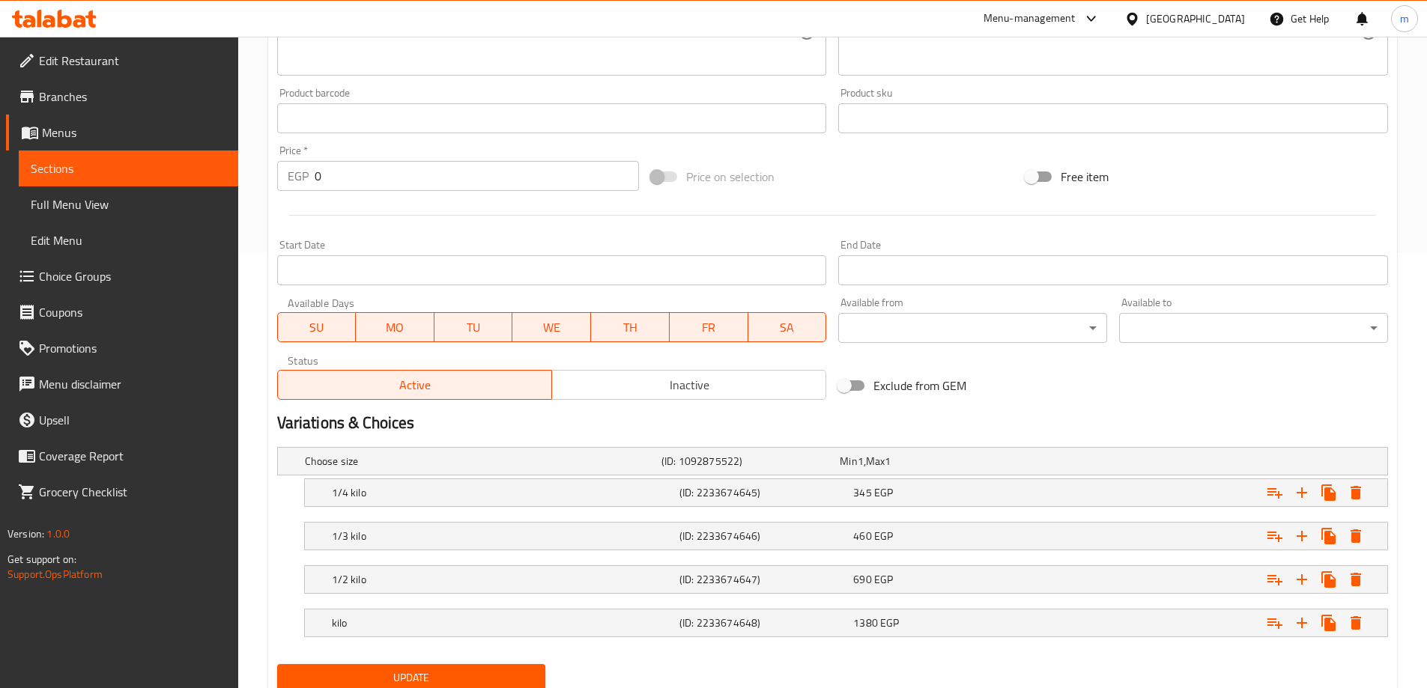
scroll to position [491, 0]
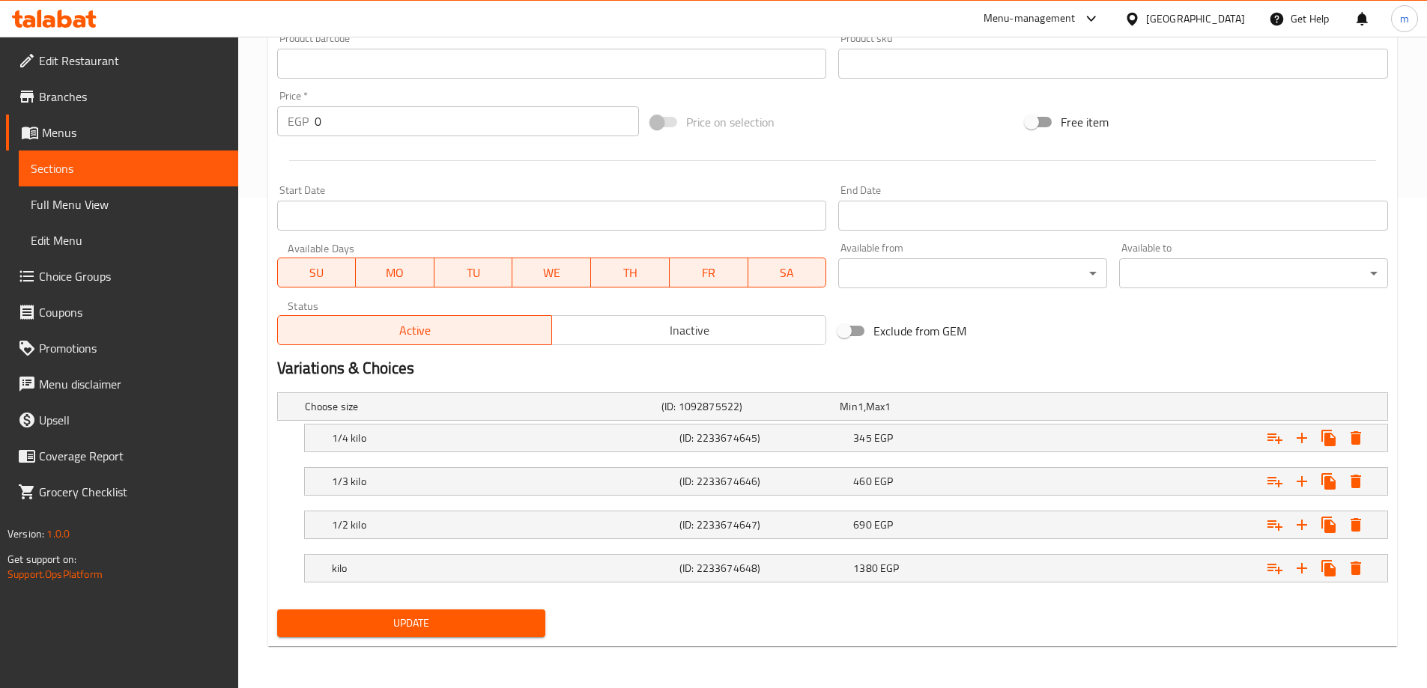
click at [483, 628] on span "Update" at bounding box center [411, 623] width 245 height 19
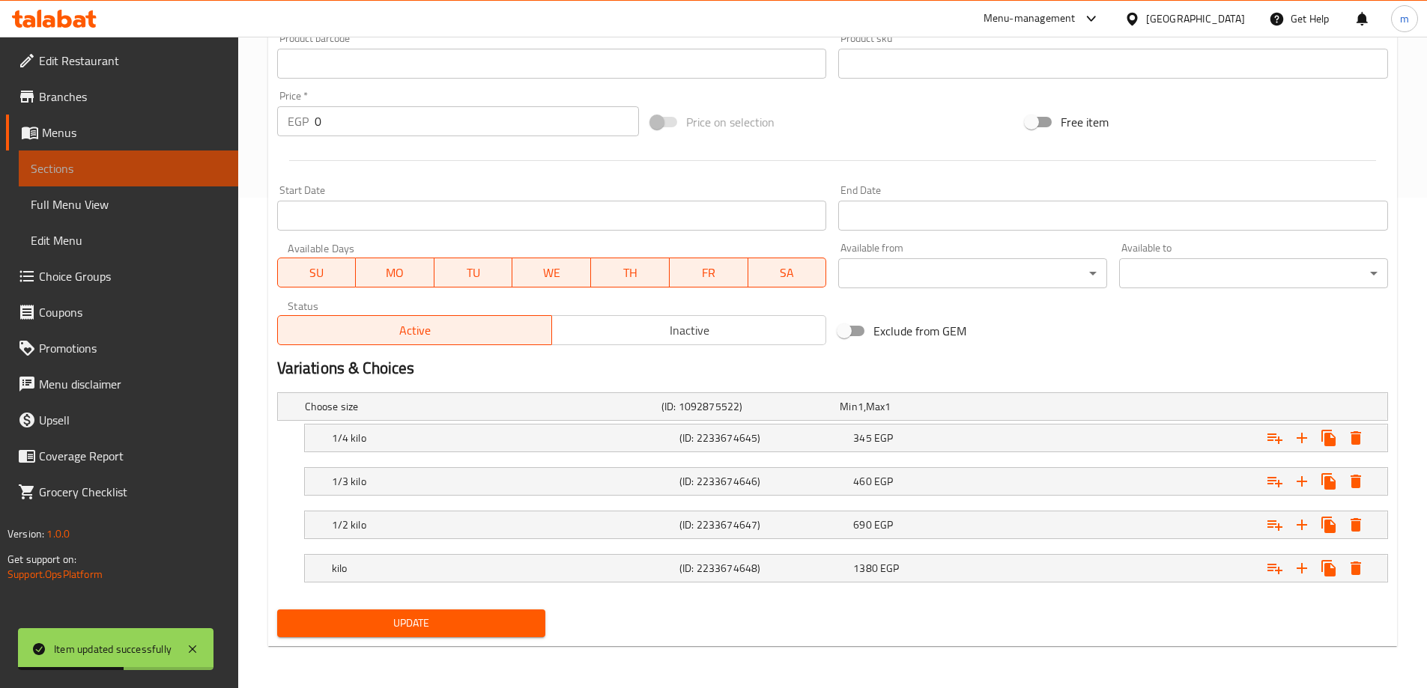
click at [106, 172] on span "Sections" at bounding box center [129, 169] width 196 height 18
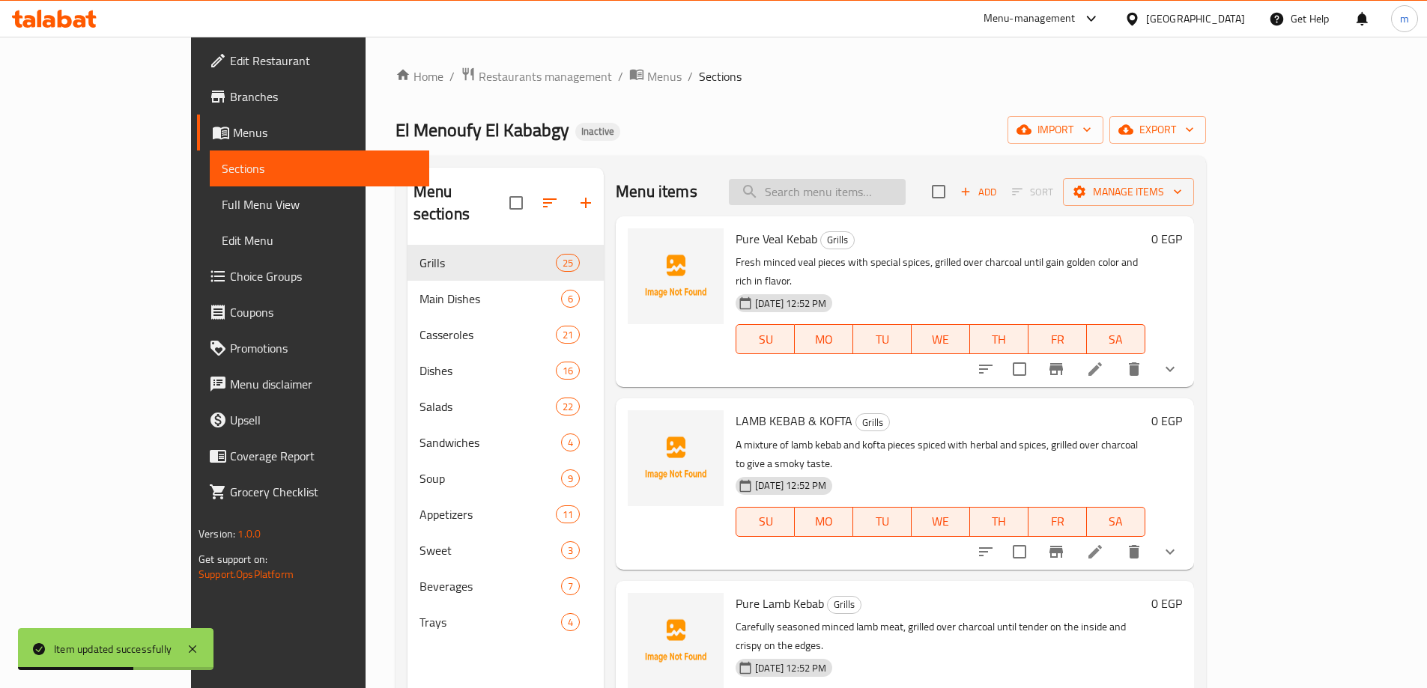
click at [837, 184] on input "search" at bounding box center [817, 192] width 177 height 26
paste input "Veal Chops"
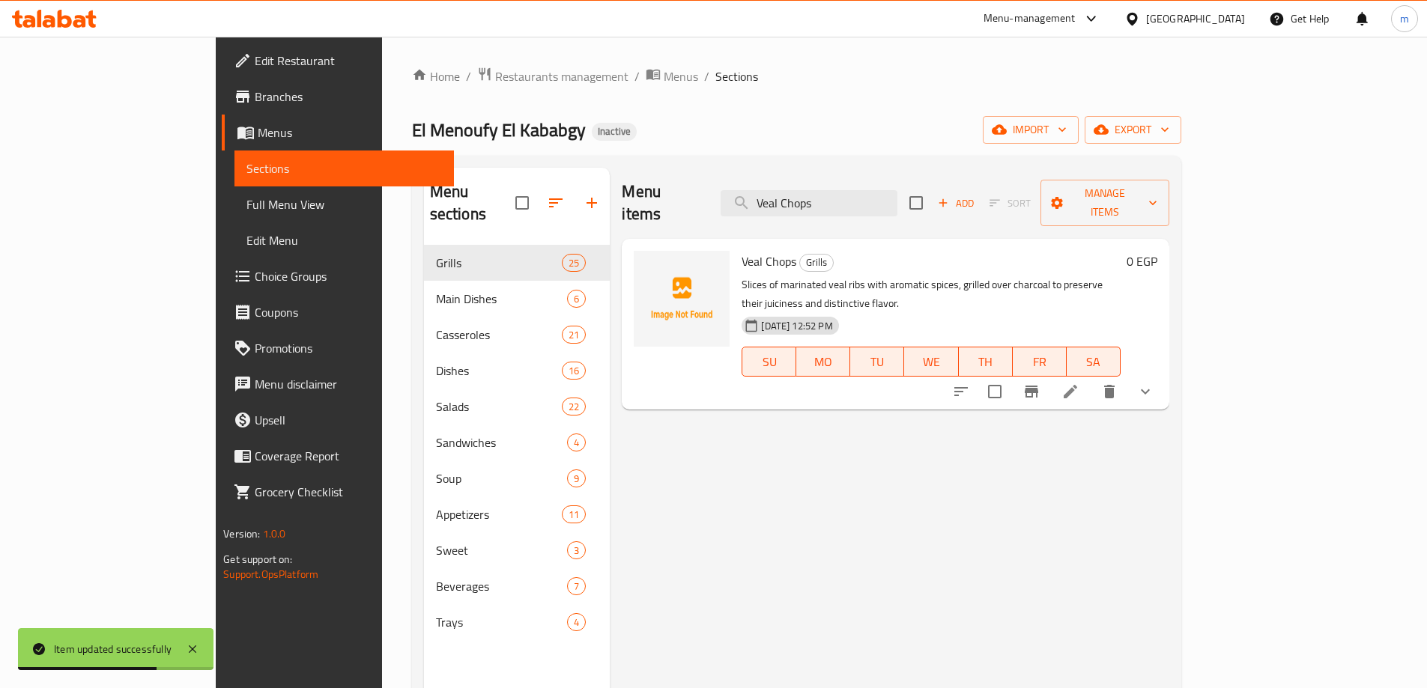
type input "Veal Chops"
click at [1091, 378] on li at bounding box center [1070, 391] width 42 height 27
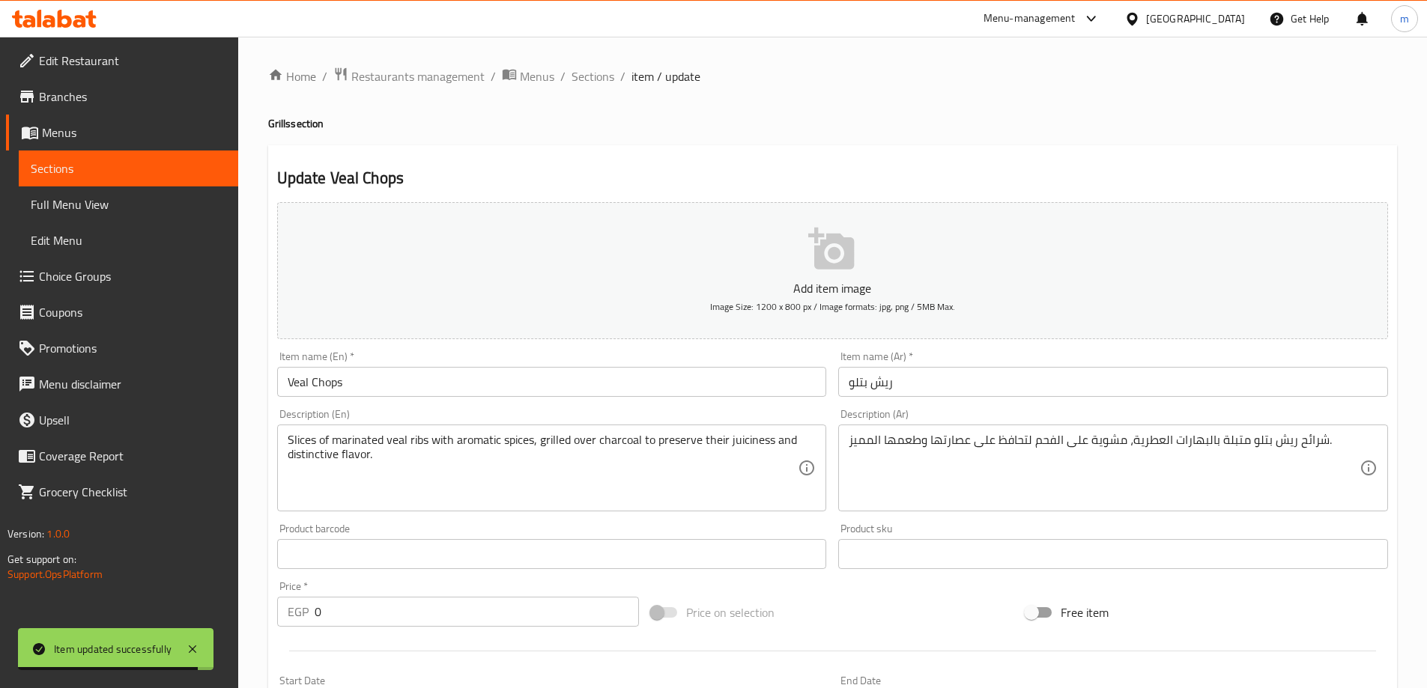
click at [333, 385] on input "Veal Chops" at bounding box center [552, 382] width 550 height 30
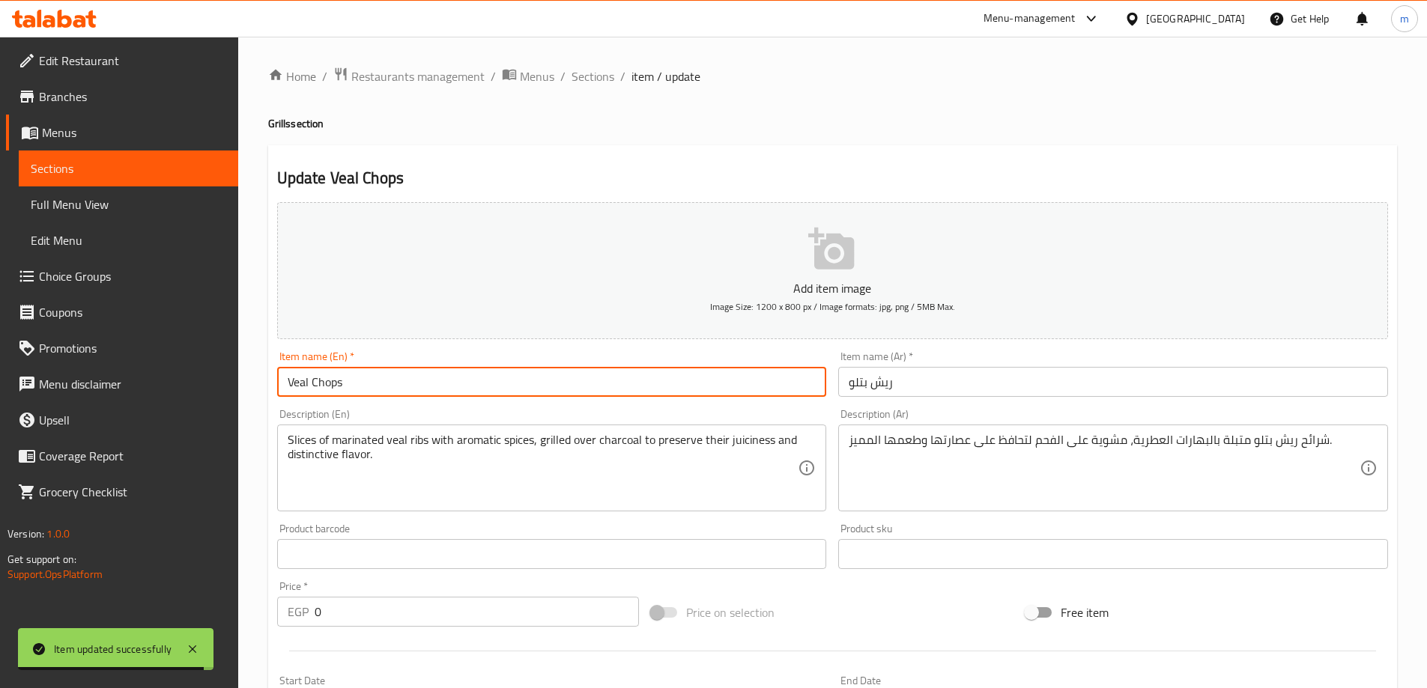
click at [333, 385] on input "Veal Chops" at bounding box center [552, 382] width 550 height 30
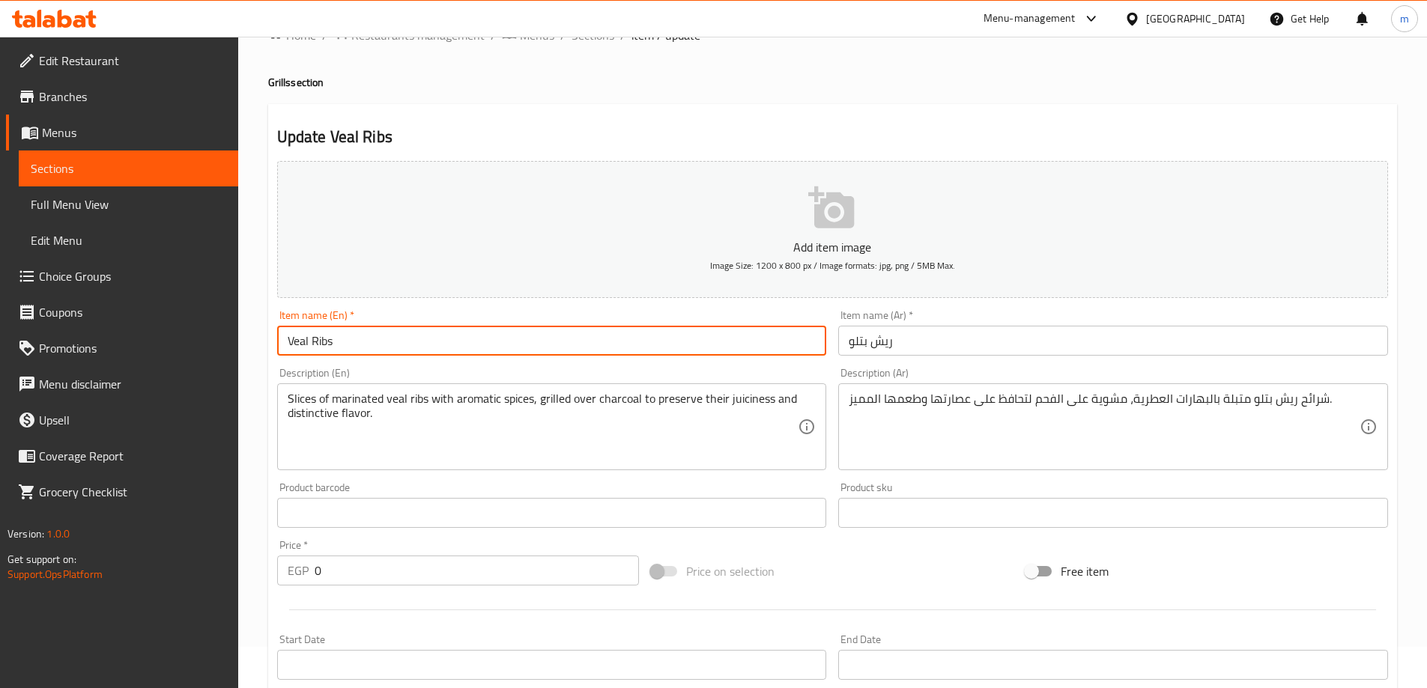
scroll to position [75, 0]
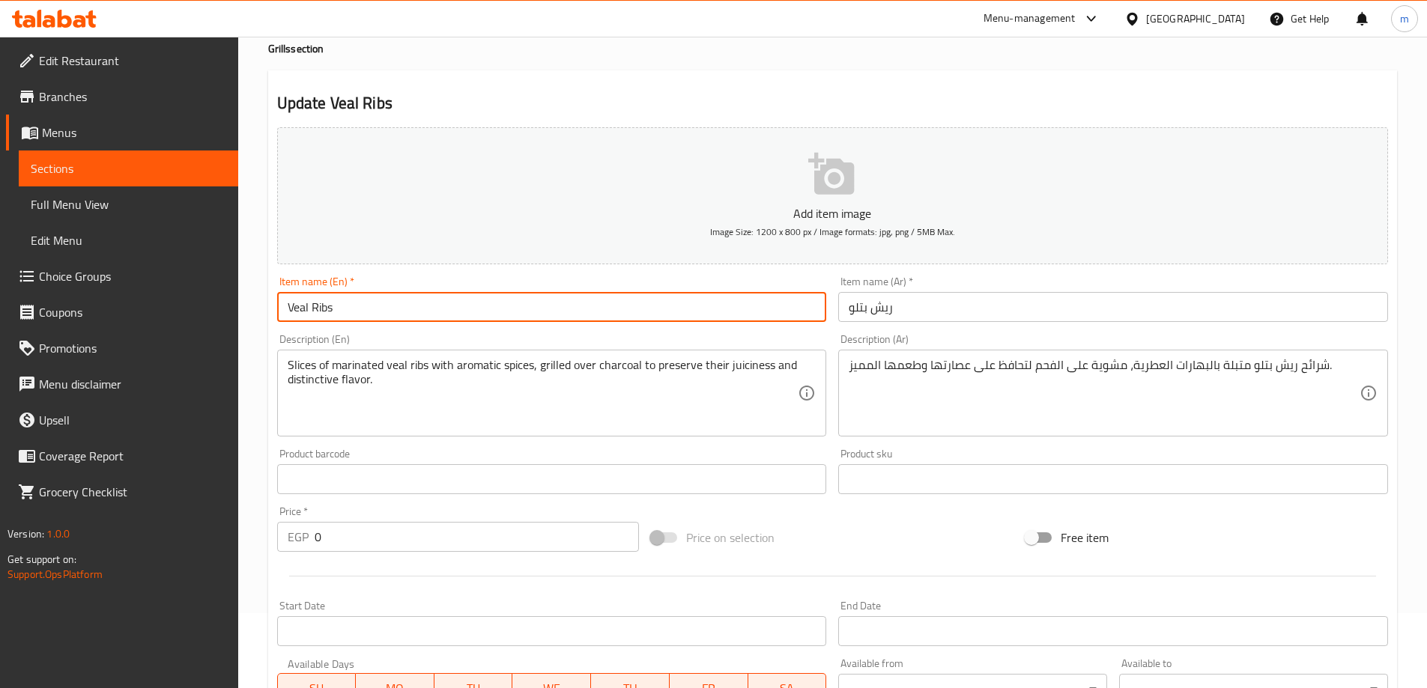
type input "Veal Ribs"
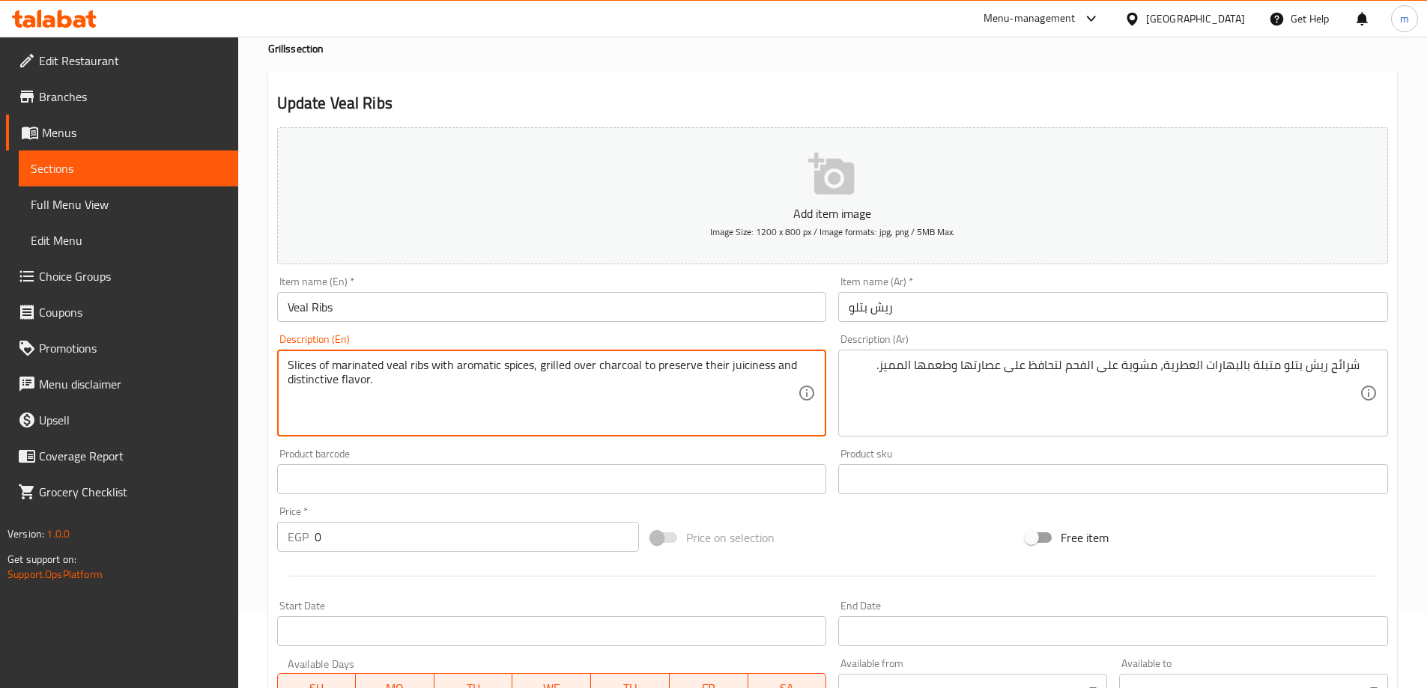
click at [325, 361] on textarea "Slices of marinated veal ribs with aromatic spices, grilled over charcoal to pr…" at bounding box center [543, 393] width 511 height 71
click at [467, 366] on textarea "Slices marinated veal ribs with aromatic spices, grilled over charcoal to prese…" at bounding box center [543, 393] width 511 height 71
click at [291, 366] on textarea "Slices marinated veal ribs with aromatic spices, grilled over charcoal to prese…" at bounding box center [543, 393] width 511 height 71
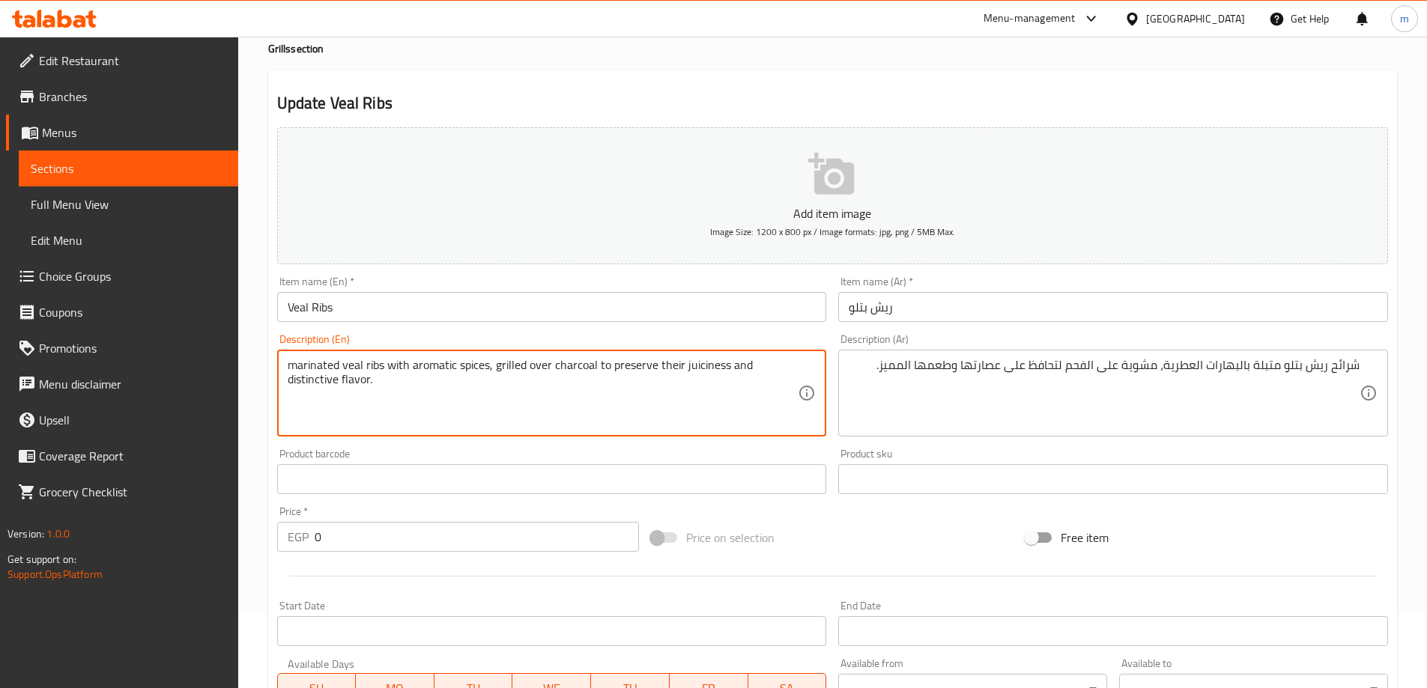
click at [381, 371] on textarea "marinated veal ribs with aromatic spices, grilled over charcoal to preserve the…" at bounding box center [543, 393] width 511 height 71
paste textarea "Slices"
click at [731, 368] on textarea "marinated veal ribs Slices with aromatic spices, grilled over charcoal to prese…" at bounding box center [543, 393] width 511 height 71
type textarea "marinated veal ribs Slices with aromatic spices, grilled over charcoal to prese…"
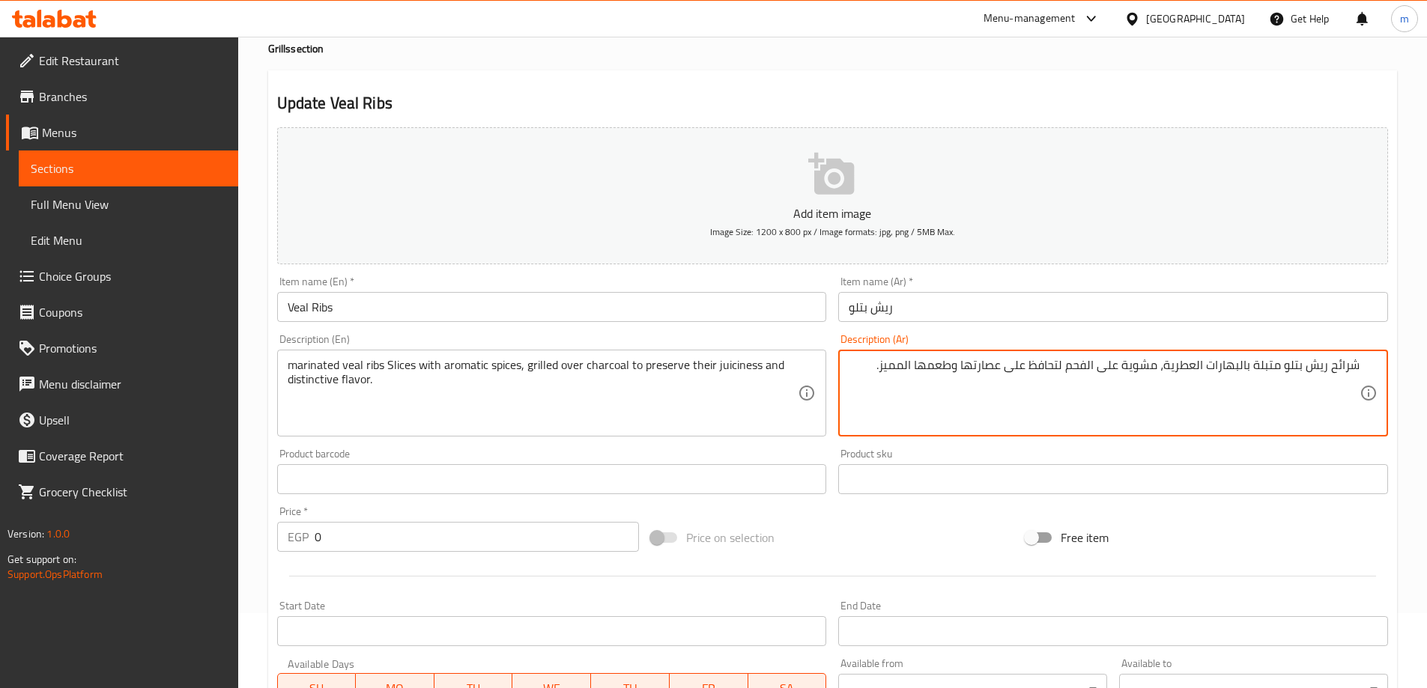
click at [992, 372] on textarea "شرائح ريش بتلو متبلة بالبهارات العطرية، مشوية على الفحم لتحافظ على عصارتها وطعم…" at bounding box center [1104, 393] width 511 height 71
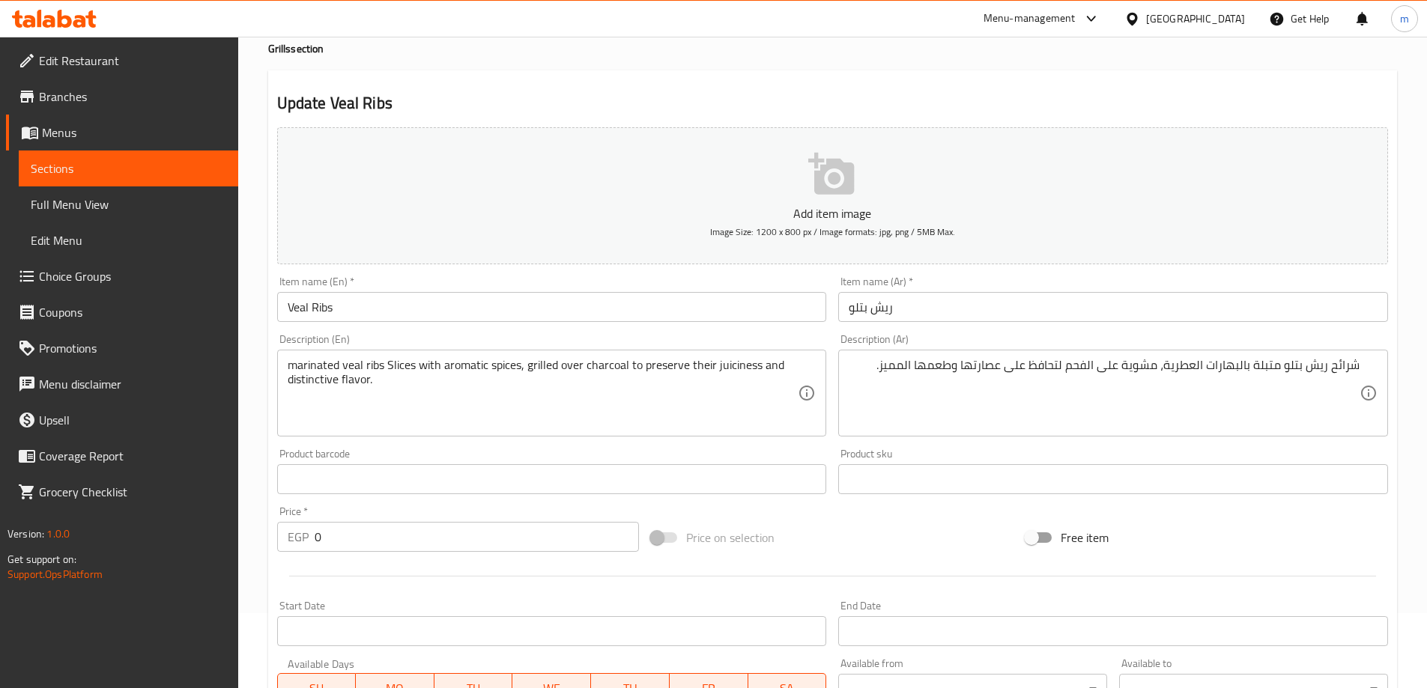
click at [997, 375] on textarea "شرائح ريش بتلو متبلة بالبهارات العطرية، مشوية على الفحم لتحافظ على عصارتها وطعم…" at bounding box center [1104, 393] width 511 height 71
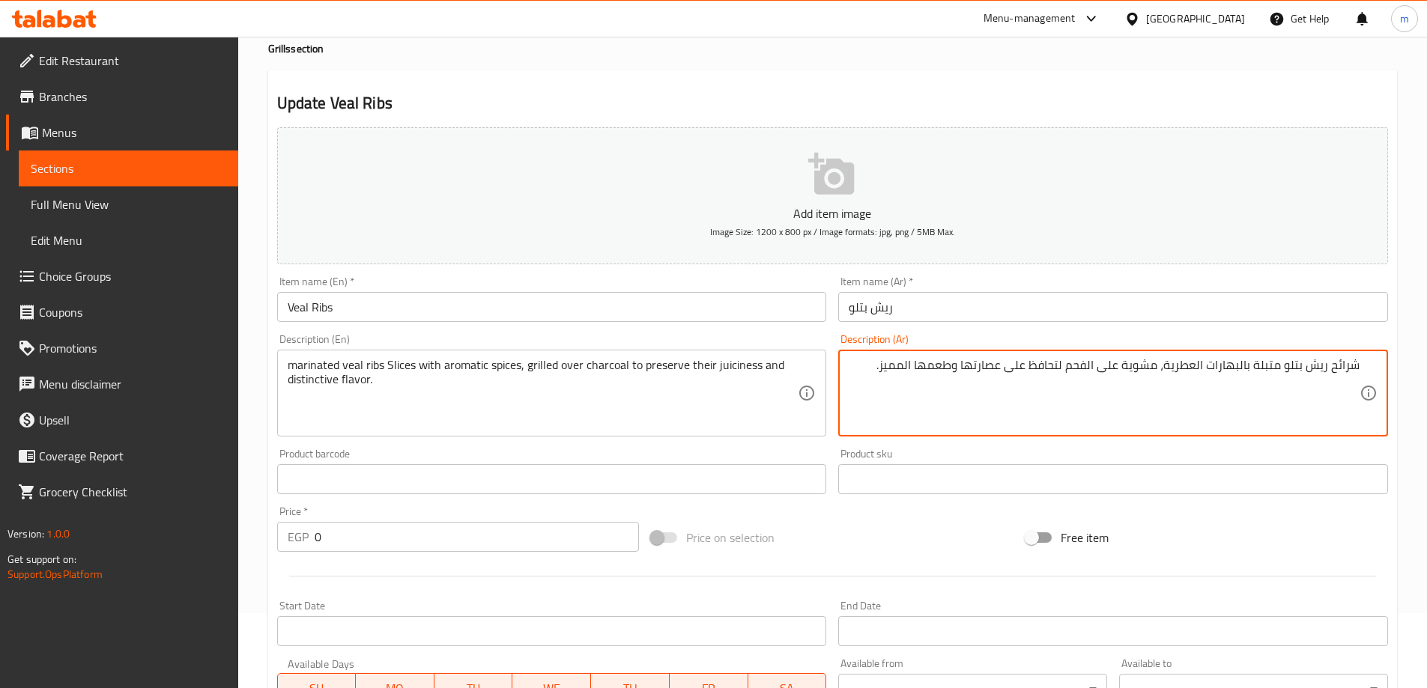
drag, startPoint x: 1067, startPoint y: 370, endPoint x: 879, endPoint y: 378, distance: 187.4
click at [879, 378] on textarea "شرائح ريش بتلو متبلة بالبهارات العطرية، مشوية على الفحم لتحافظ على عصارتها وطعم…" at bounding box center [1104, 393] width 511 height 71
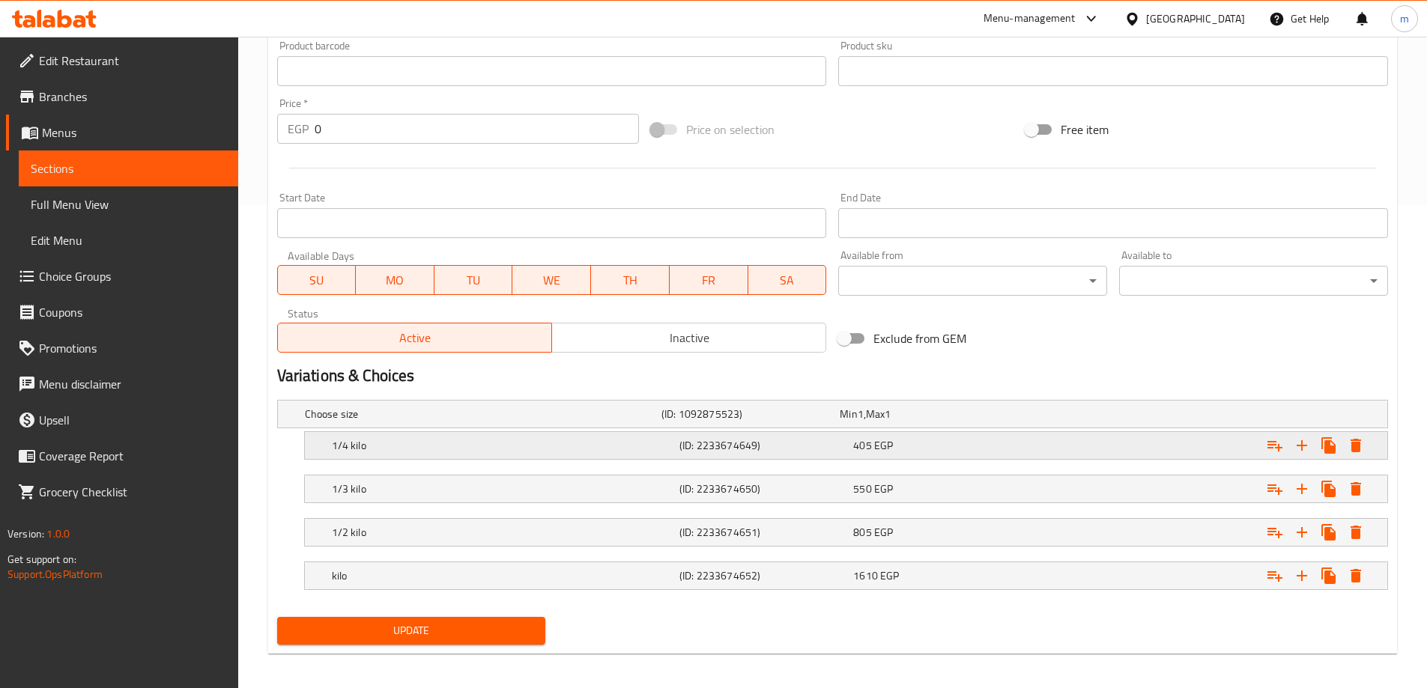
scroll to position [491, 0]
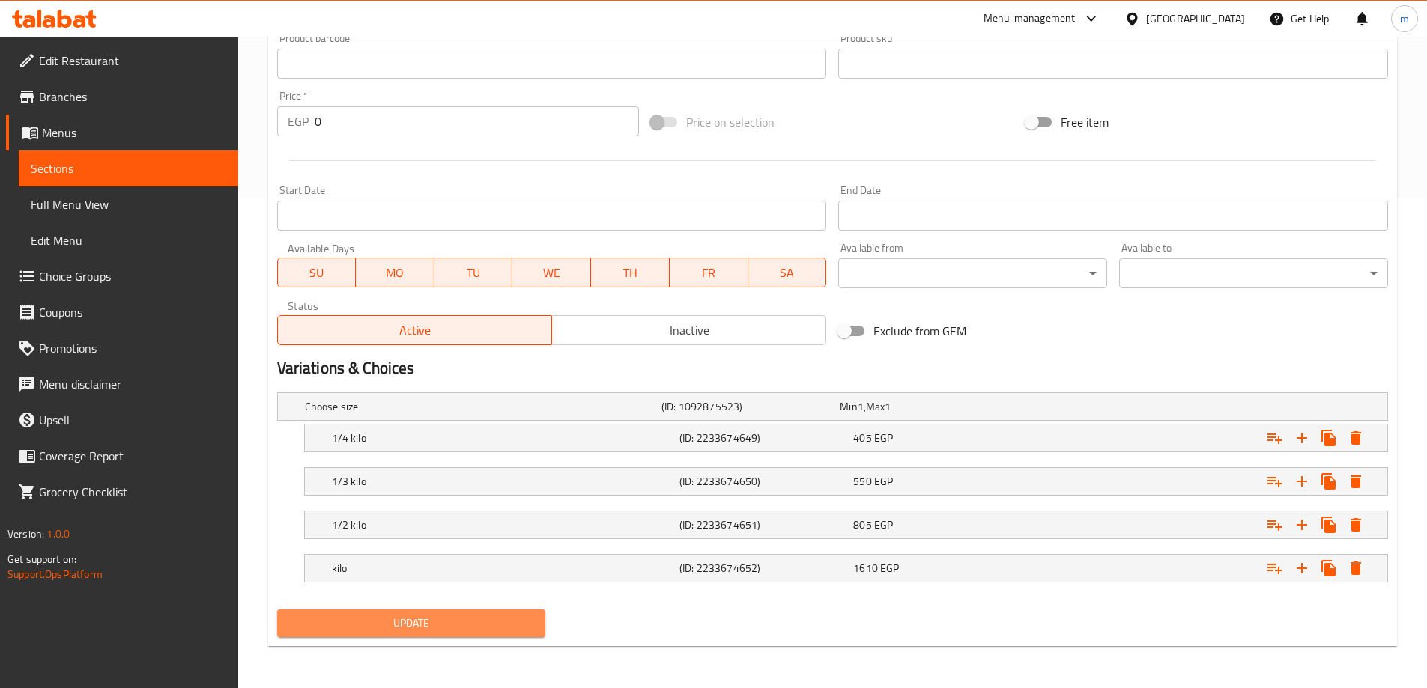
click at [518, 628] on span "Update" at bounding box center [411, 623] width 245 height 19
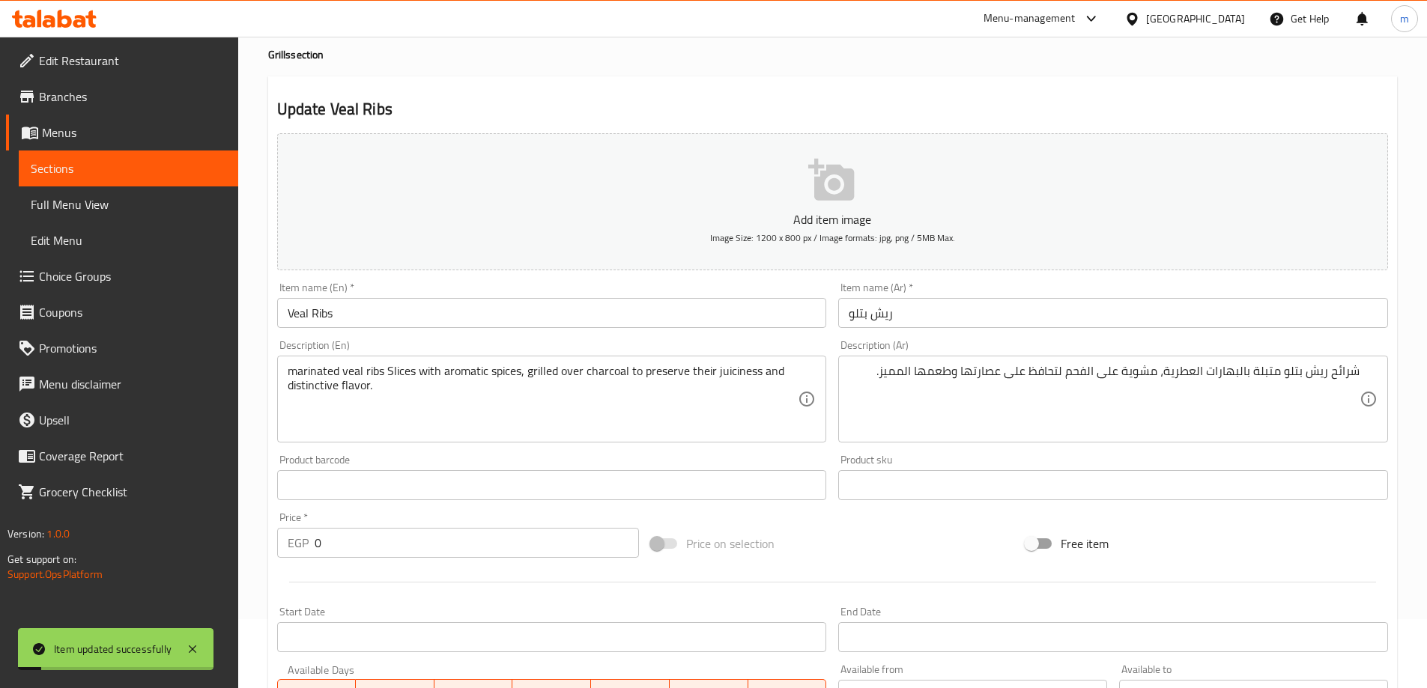
scroll to position [0, 0]
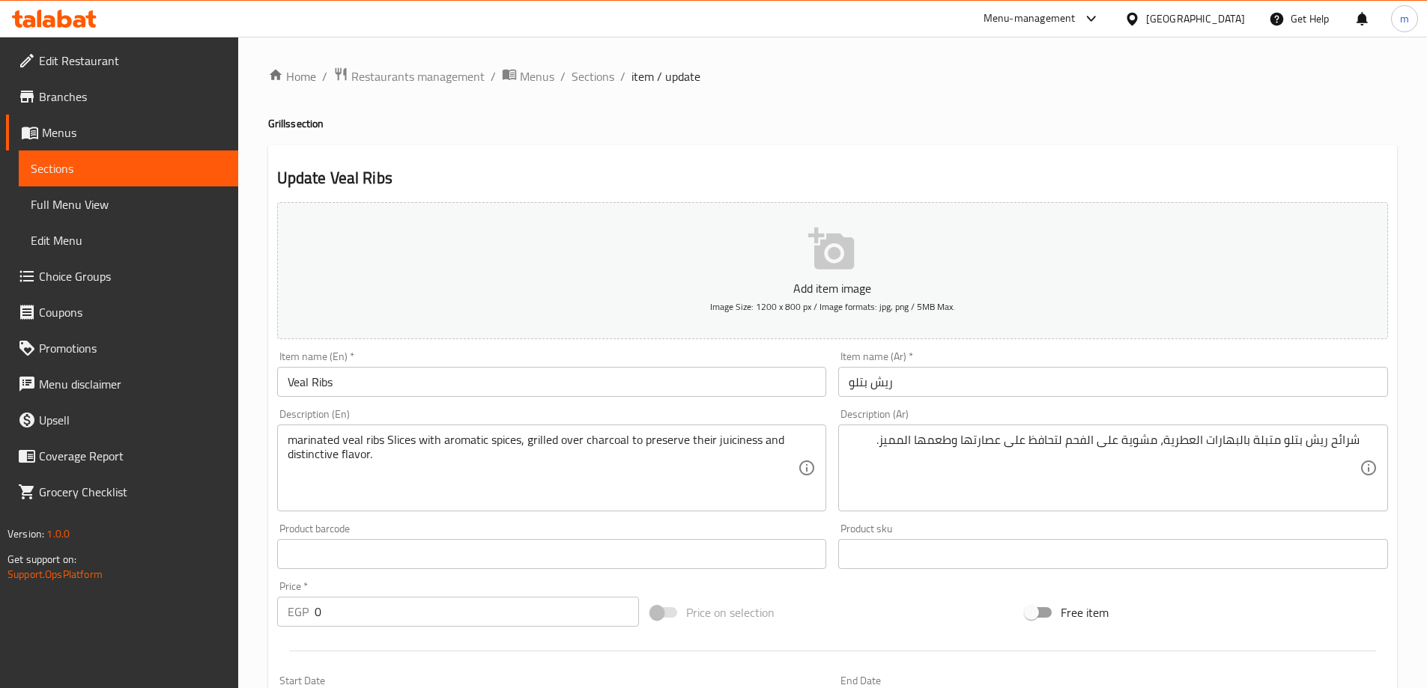
click at [993, 94] on div "Home / Restaurants management / Menus / Sections / item / update Grills section…" at bounding box center [832, 608] width 1129 height 1082
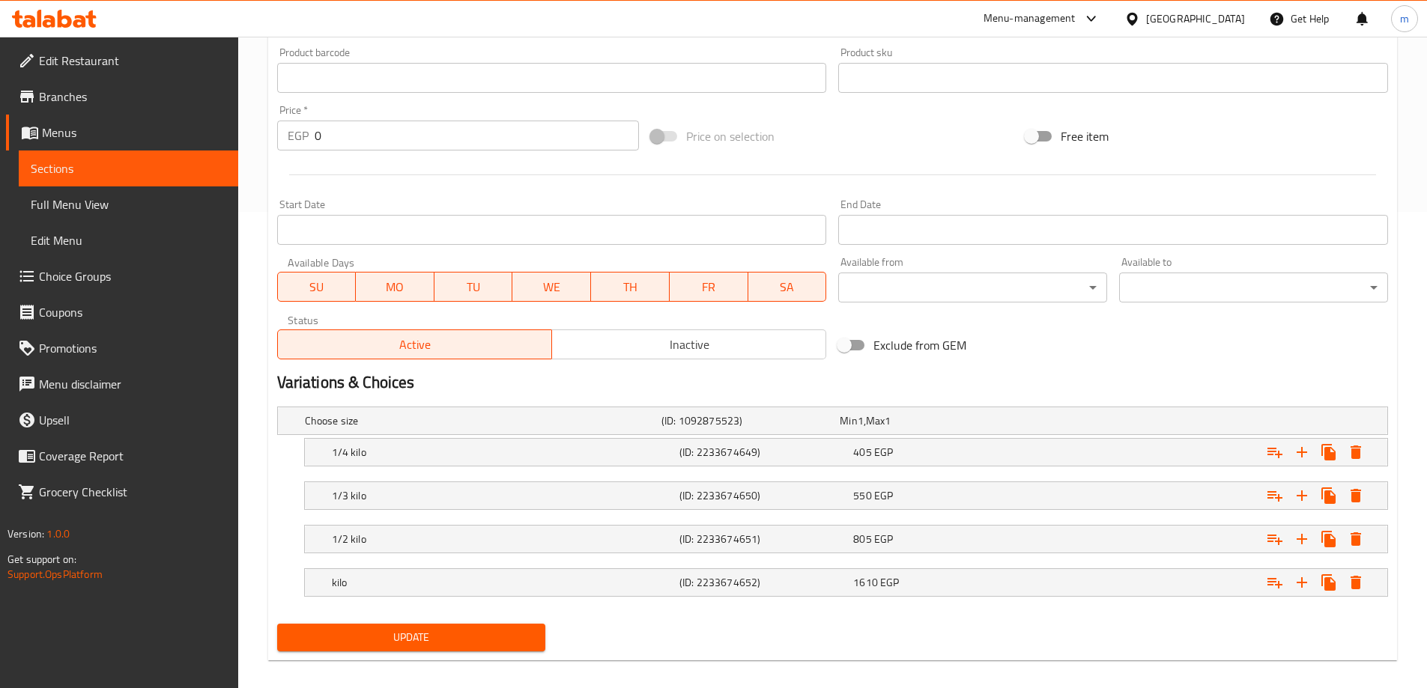
scroll to position [491, 0]
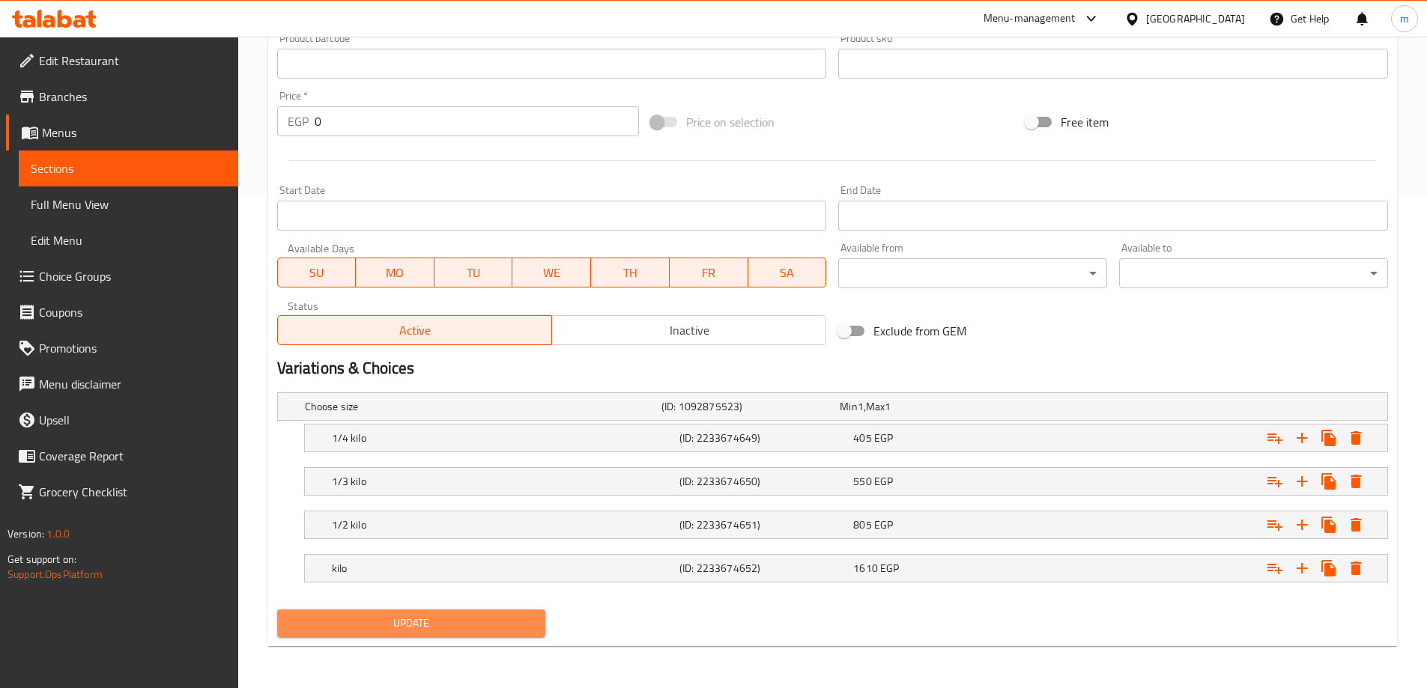
click at [410, 627] on span "Update" at bounding box center [411, 623] width 245 height 19
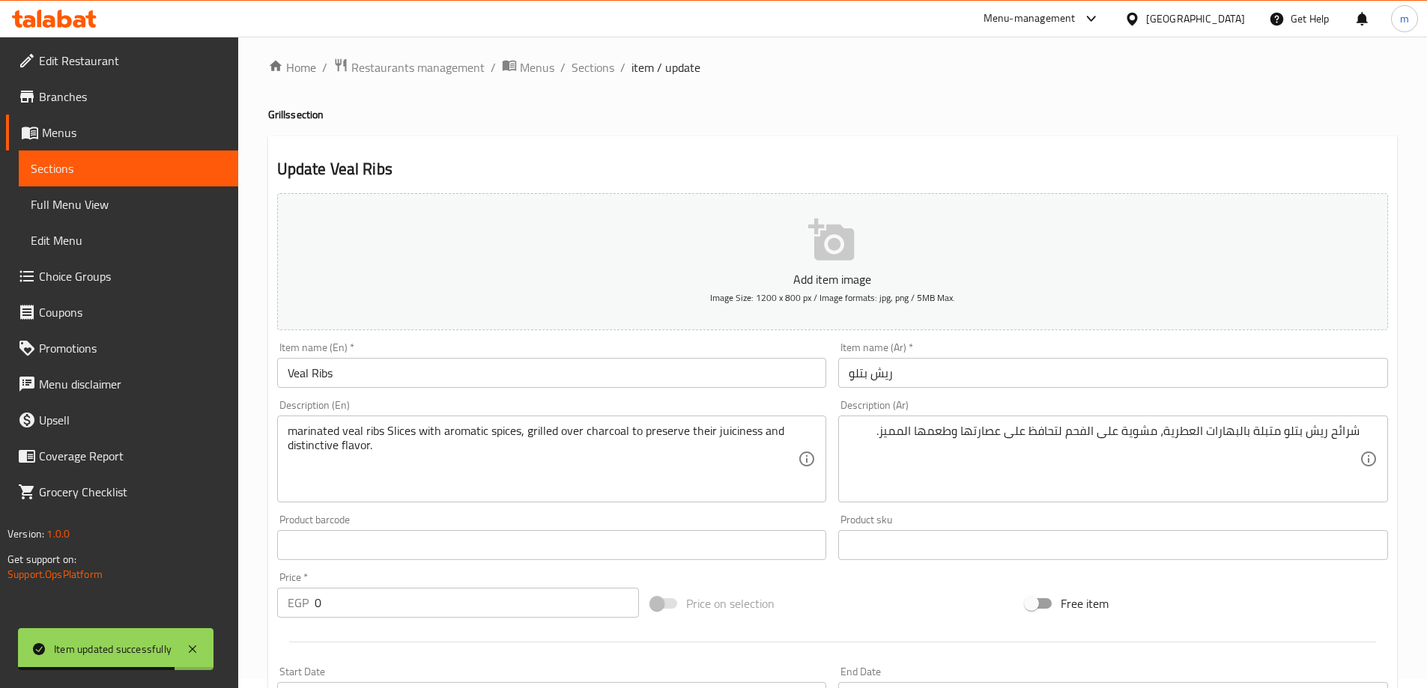
scroll to position [0, 0]
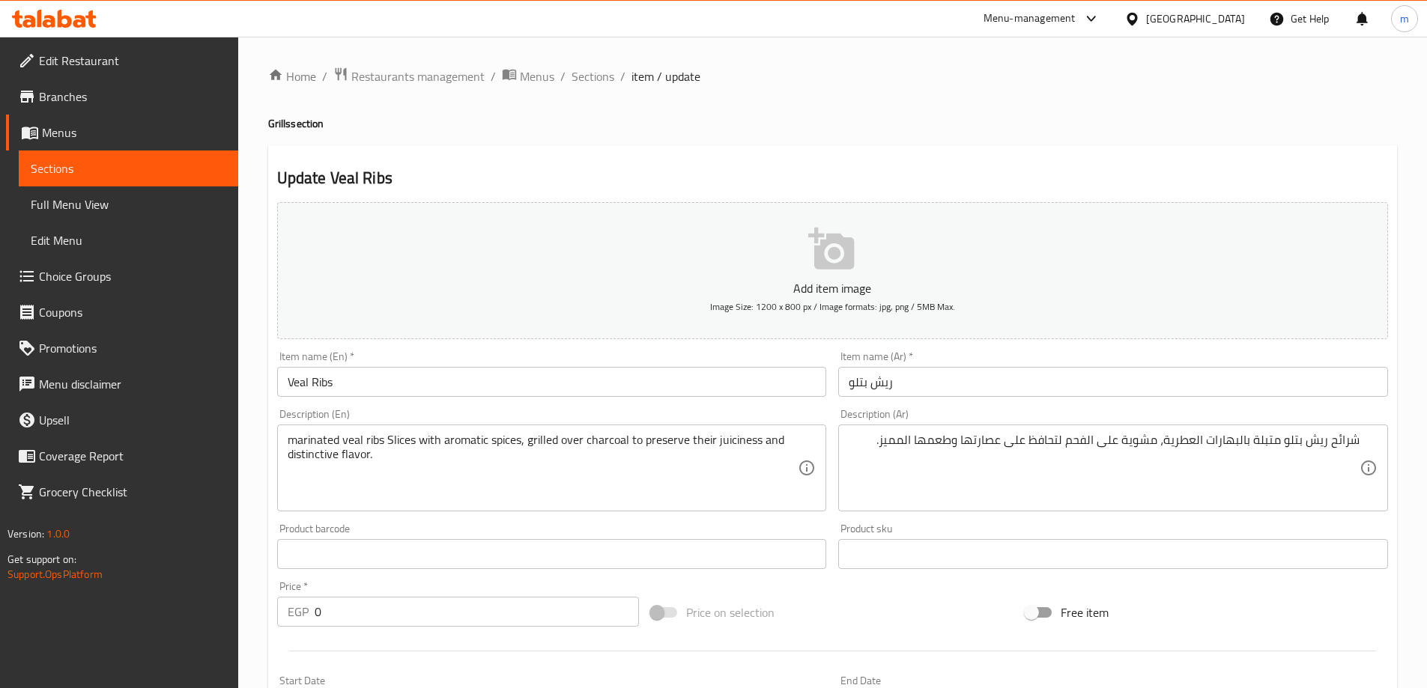
click at [129, 173] on span "Sections" at bounding box center [129, 169] width 196 height 18
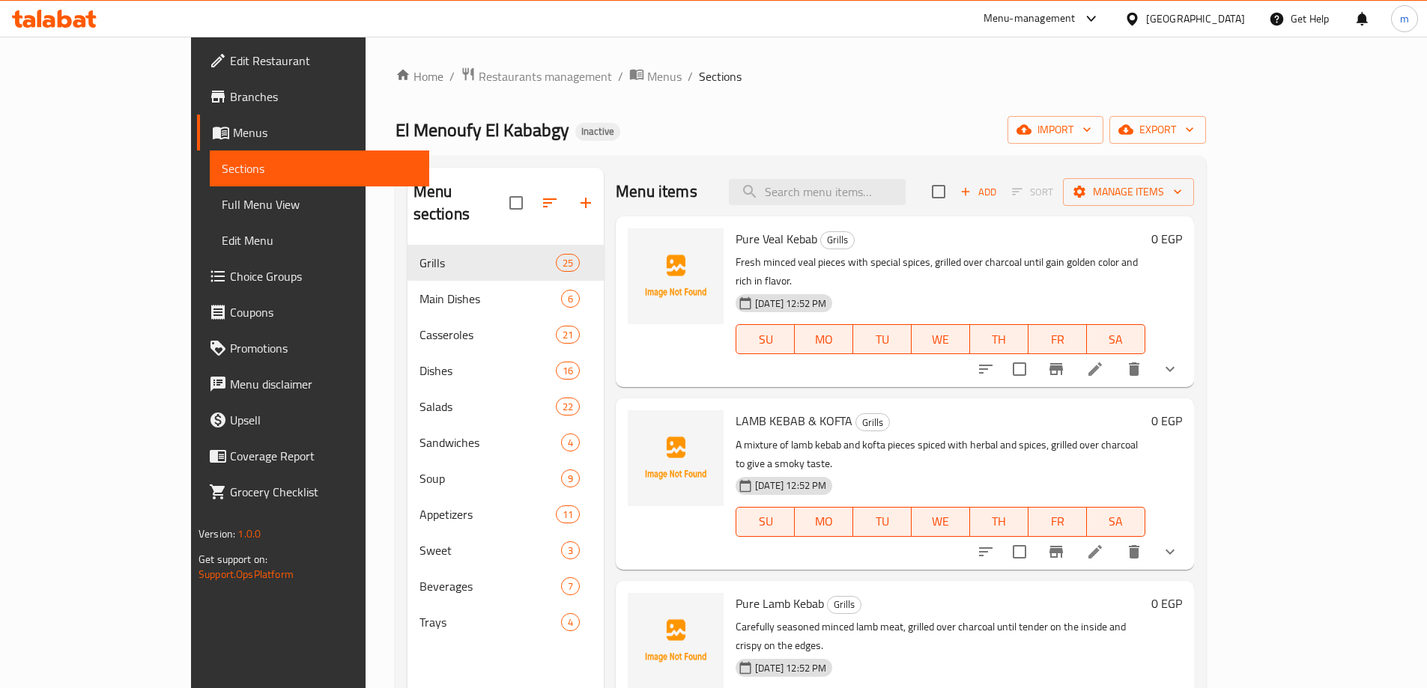
click at [869, 211] on div "Menu items Add Sort Manage items" at bounding box center [905, 192] width 578 height 49
click at [881, 196] on input "search" at bounding box center [817, 192] width 177 height 26
paste input "LAMB KEBAB & KOFTA"
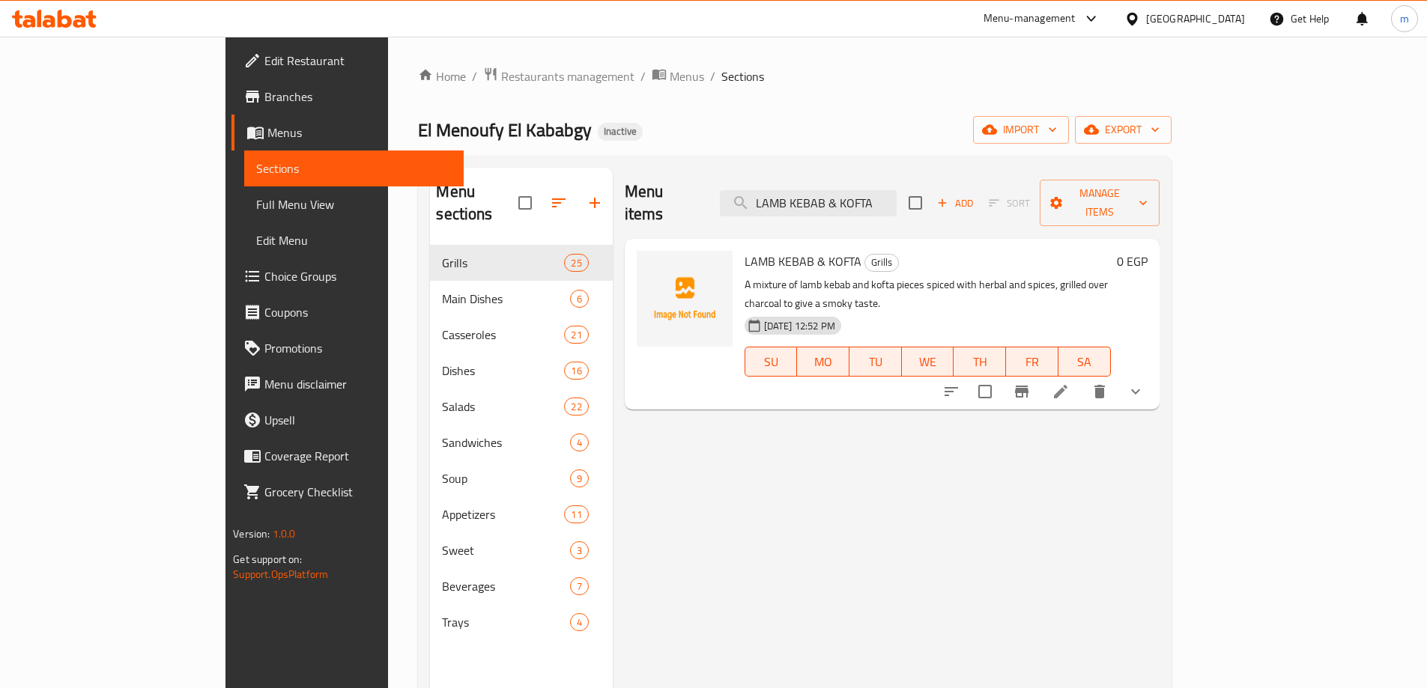
type input "LAMB KEBAB & KOFTA"
click at [1070, 383] on icon at bounding box center [1061, 392] width 18 height 18
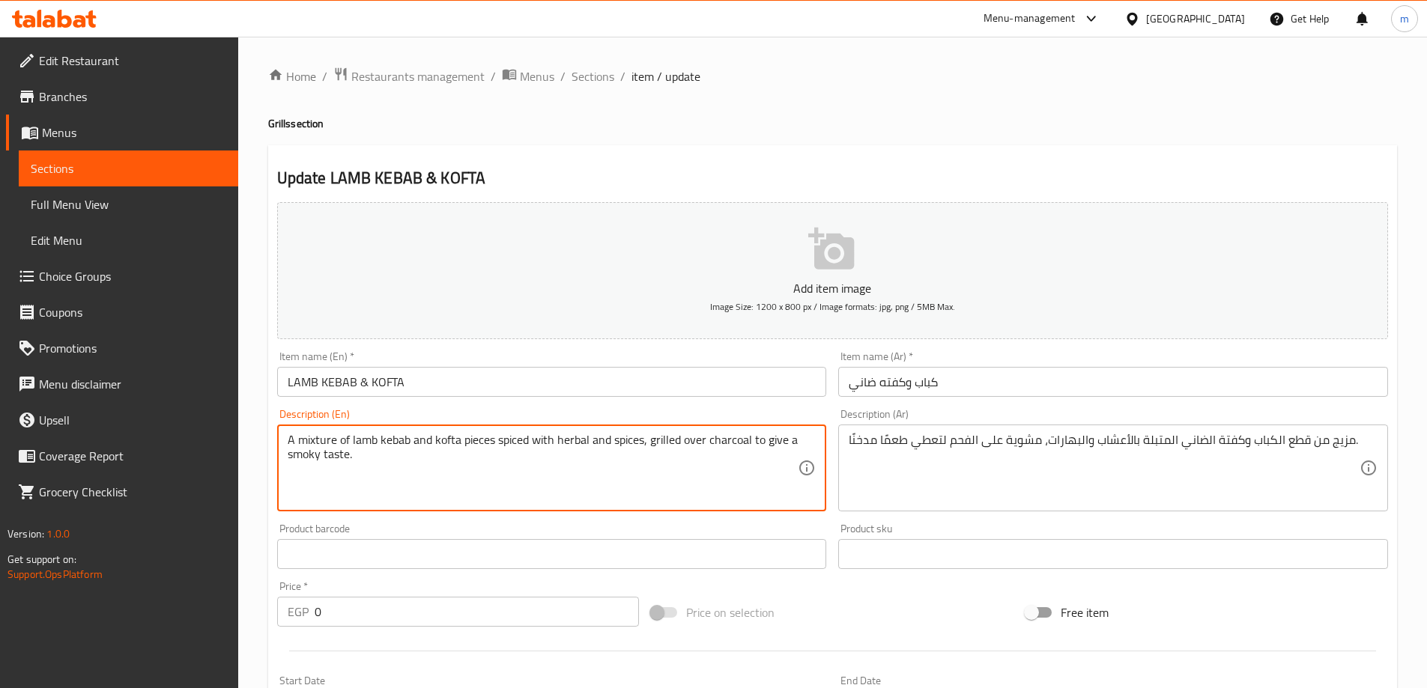
click at [575, 443] on textarea "A mixture of lamb kebab and kofta pieces spiced with herbal and spices, grilled…" at bounding box center [543, 468] width 511 height 71
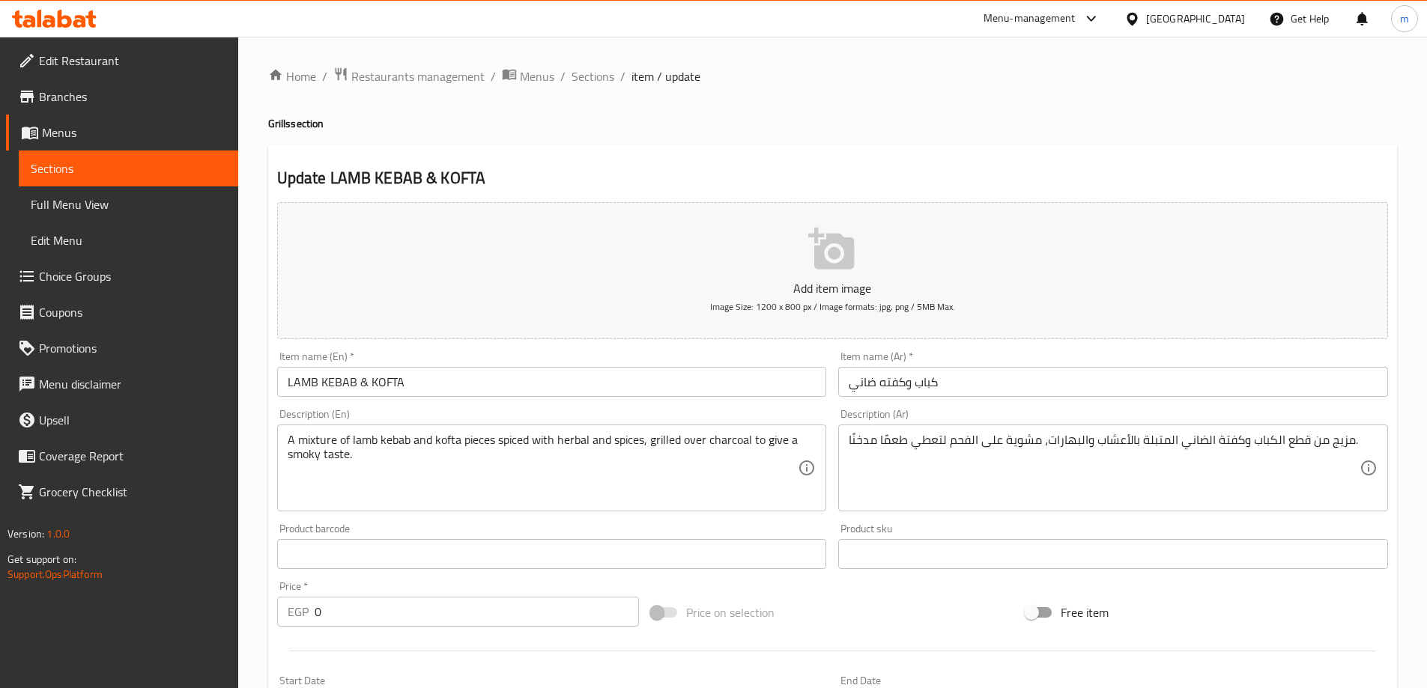
click at [518, 434] on textarea "A mixture of lamb kebab and kofta pieces spiced with herbal and spices, grilled…" at bounding box center [543, 468] width 511 height 71
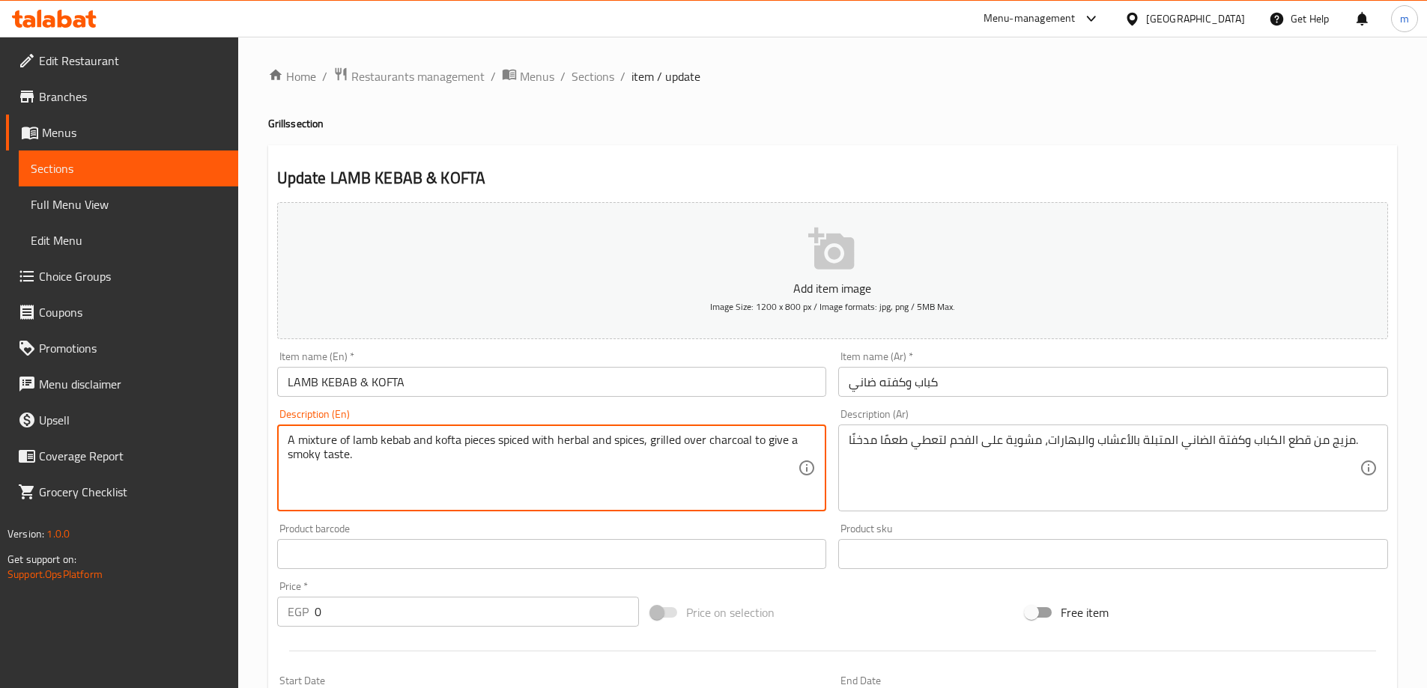
click at [514, 439] on textarea "A mixture of lamb kebab and kofta pieces spiced with herbal and spices, grilled…" at bounding box center [543, 468] width 511 height 71
click at [499, 443] on textarea "A mixture of lamb kebab and kofta pieces spiced with herbal and spices, grilled…" at bounding box center [543, 468] width 511 height 71
drag, startPoint x: 495, startPoint y: 440, endPoint x: 642, endPoint y: 447, distance: 147.0
click at [642, 447] on textarea "A mixture of lamb kebab and kofta pieces spiced with herbal and spices, grilled…" at bounding box center [543, 468] width 511 height 71
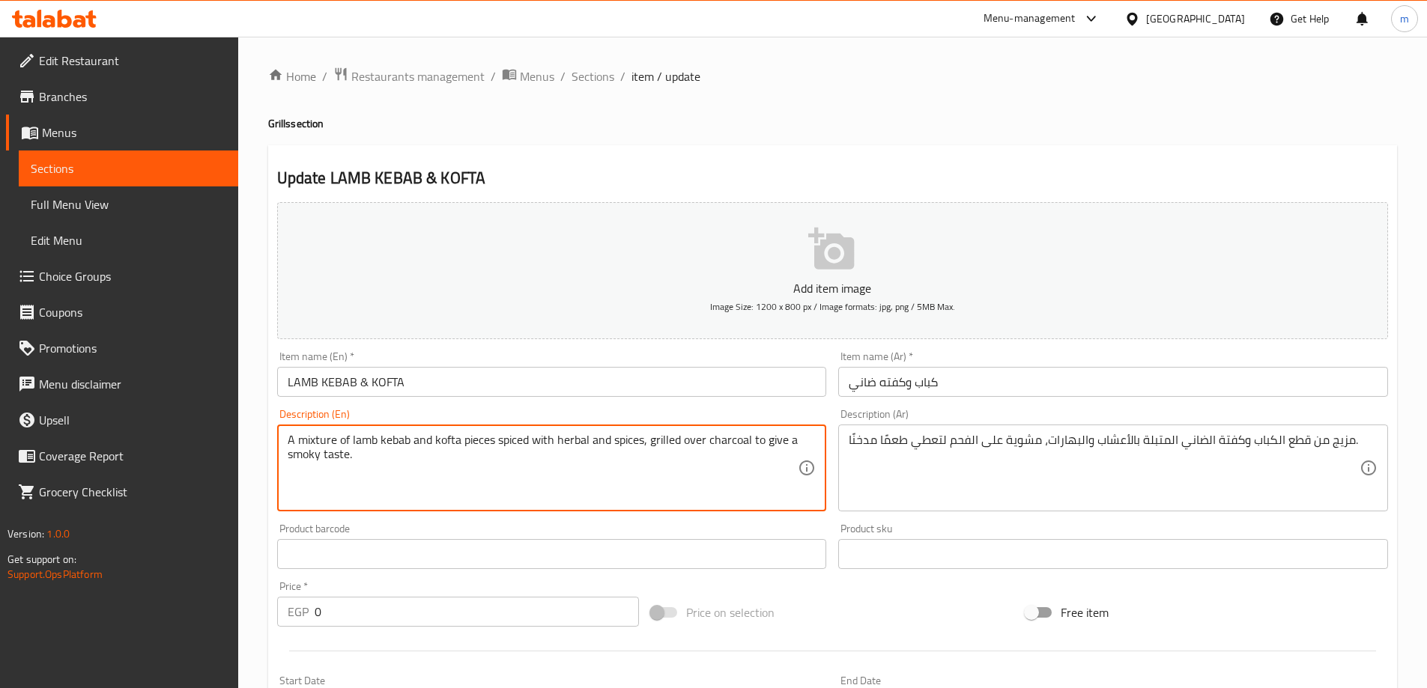
paste textarea "LAMB KEBAB & KOFTA"
click at [499, 443] on textarea "A mixture of lamb kebab and kofta pieces spiced with herbal and spices, grilled…" at bounding box center [543, 468] width 511 height 71
drag, startPoint x: 496, startPoint y: 444, endPoint x: 641, endPoint y: 437, distance: 145.5
click at [641, 437] on textarea "A mixture of lamb kebab and kofta pieces spiced with herbal and spices, grilled…" at bounding box center [543, 468] width 511 height 71
paste textarea "marinated with herbs"
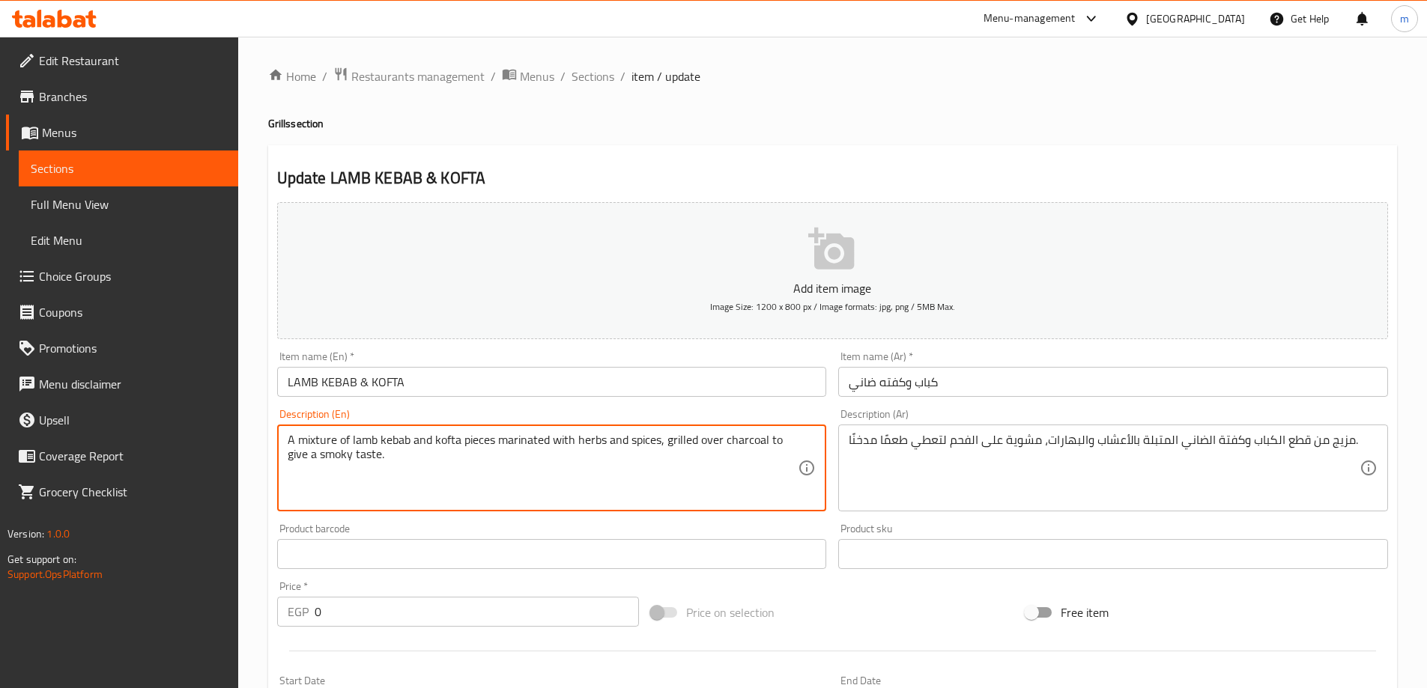
type textarea "A mixture of lamb kebab and kofta pieces marinated with herbs and spices, grill…"
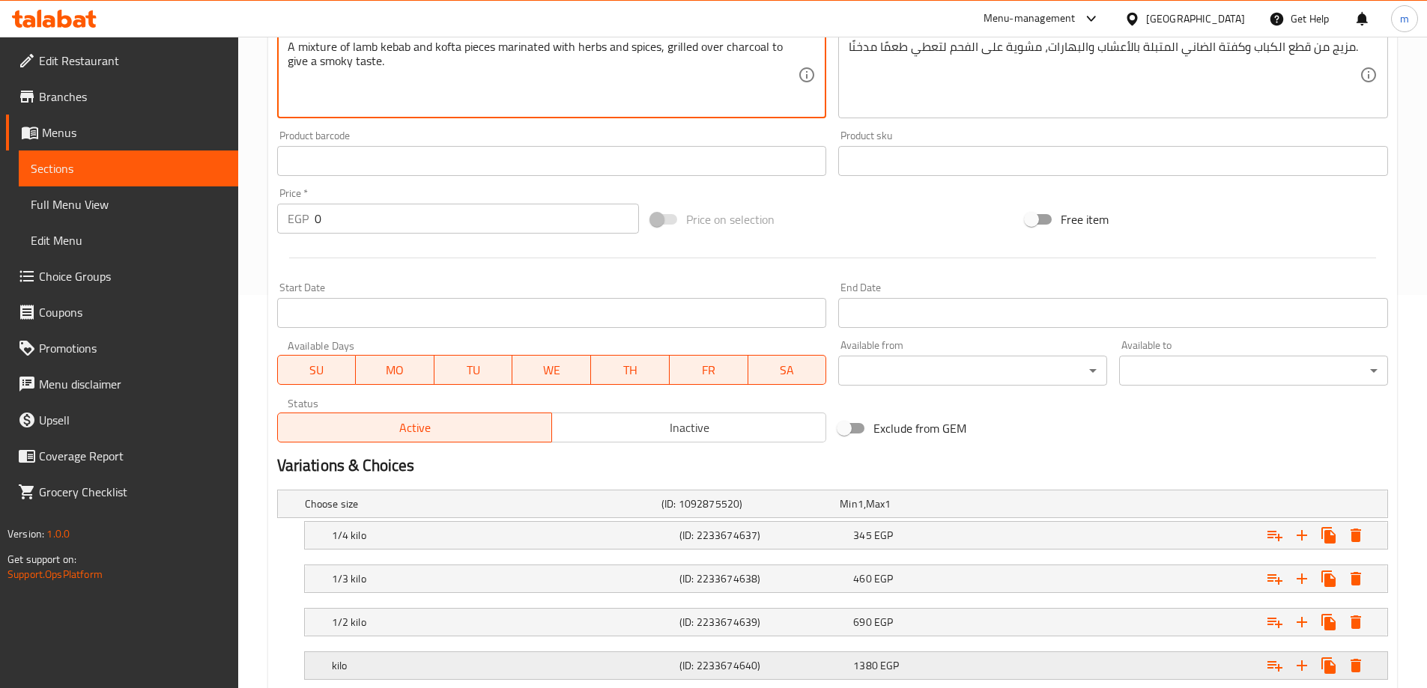
scroll to position [491, 0]
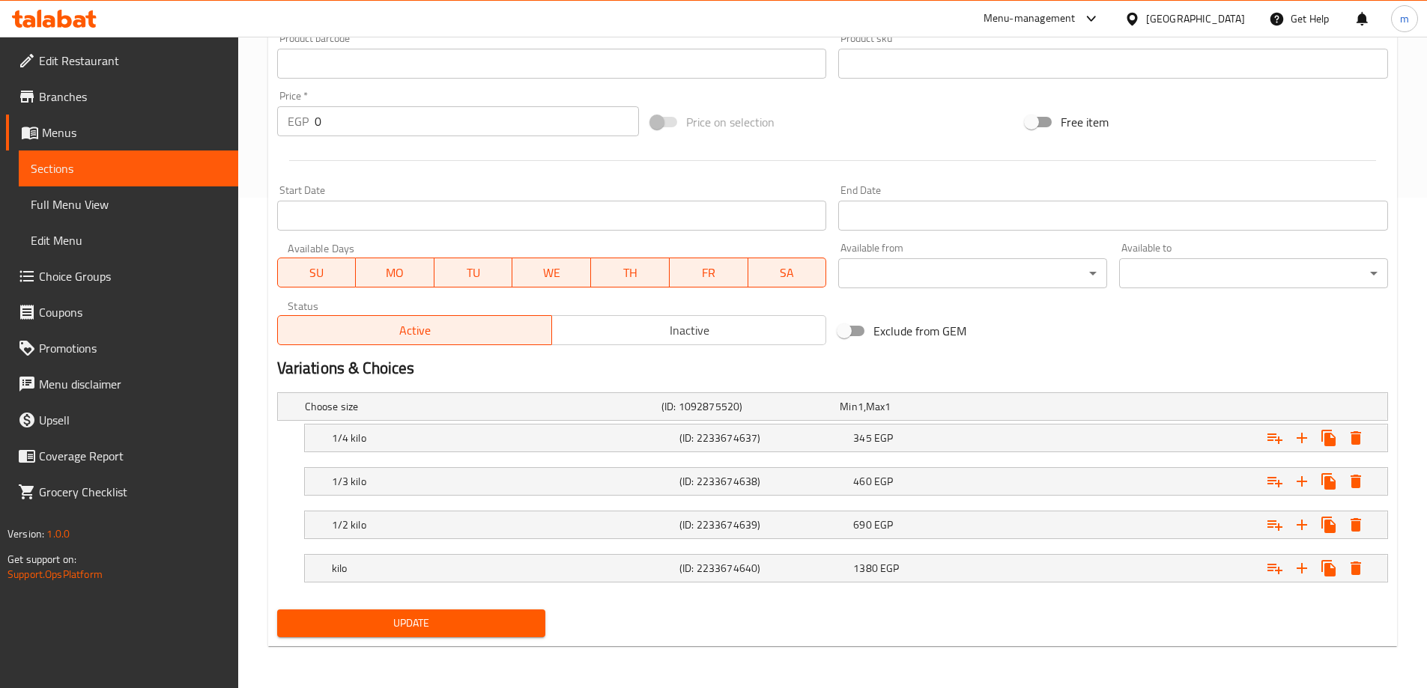
click at [477, 622] on span "Update" at bounding box center [411, 623] width 245 height 19
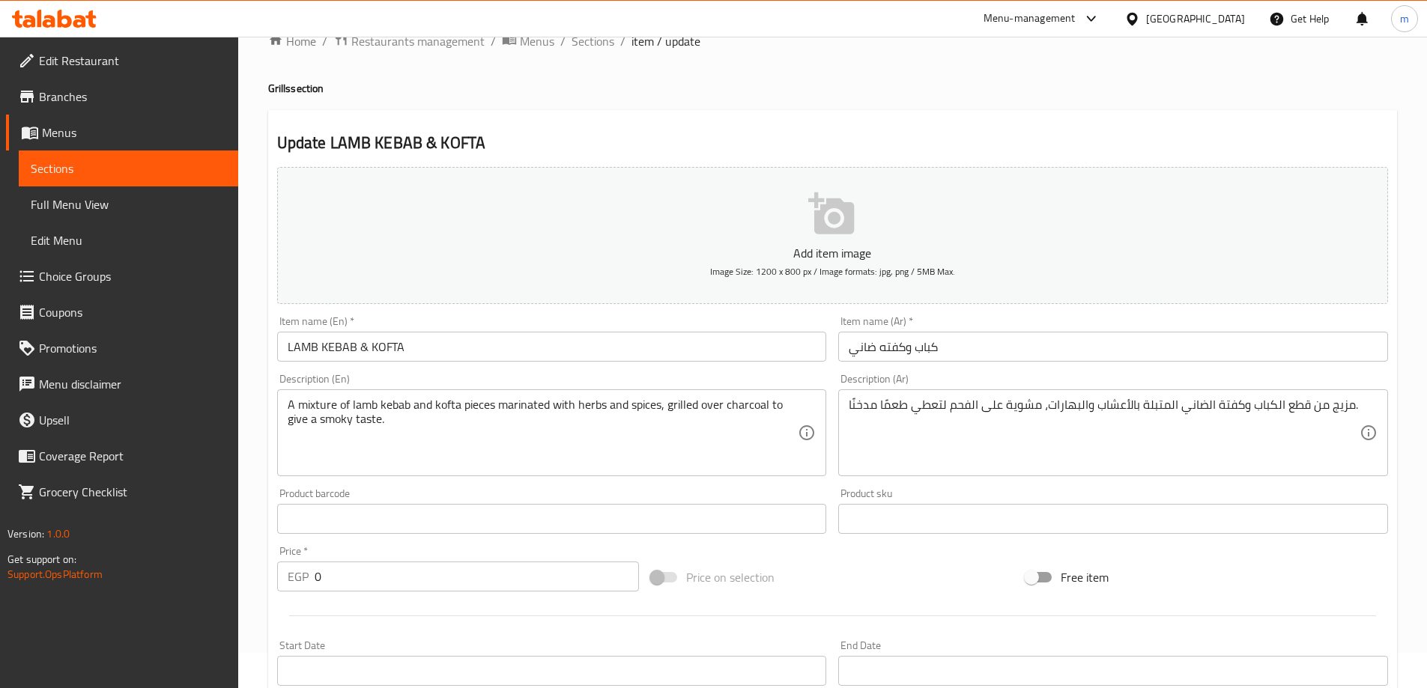
scroll to position [0, 0]
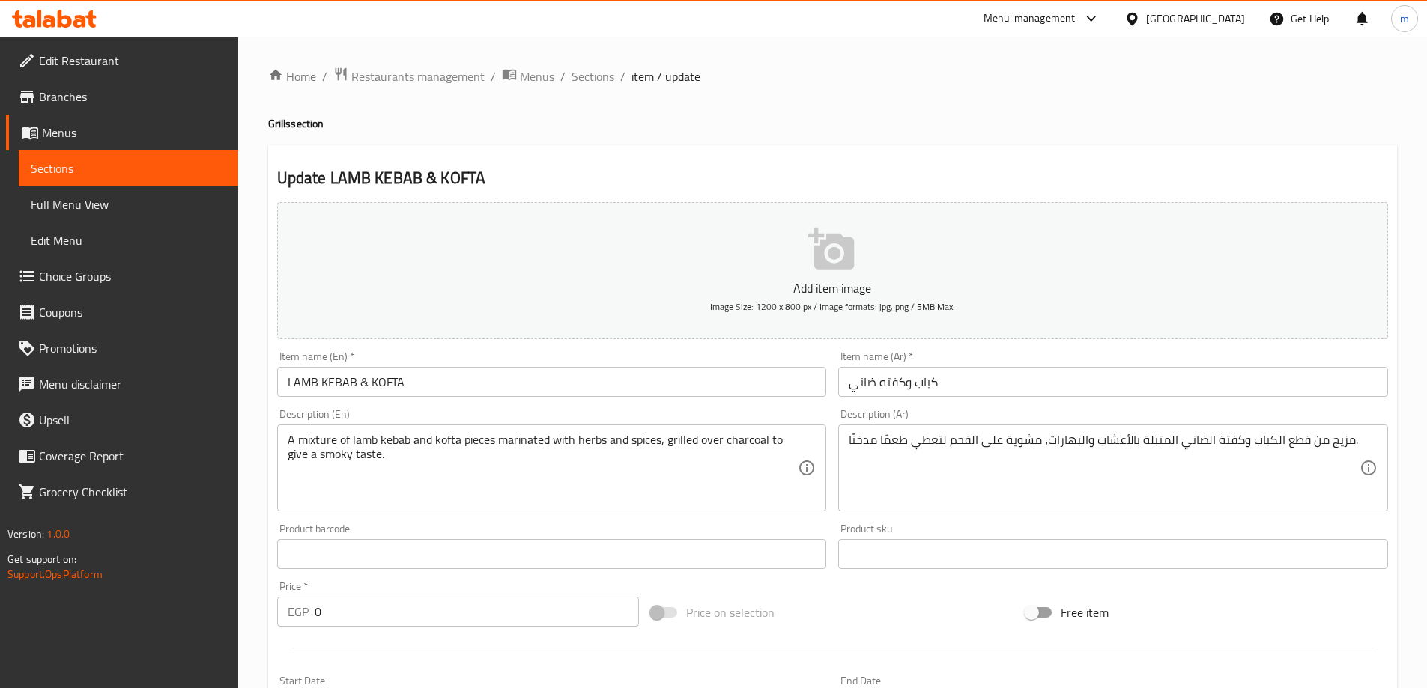
click at [118, 165] on span "Sections" at bounding box center [129, 169] width 196 height 18
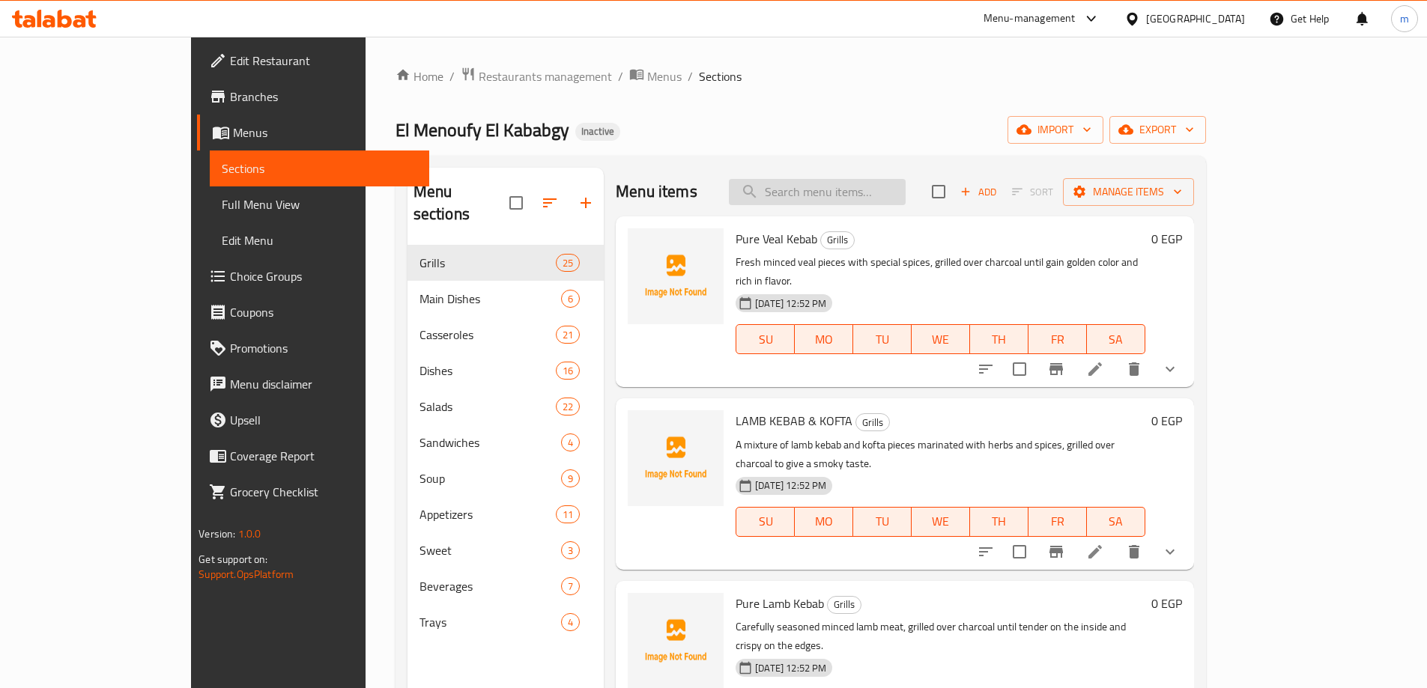
click at [906, 202] on input "search" at bounding box center [817, 192] width 177 height 26
paste input "Kofta"
type input "Kofta"
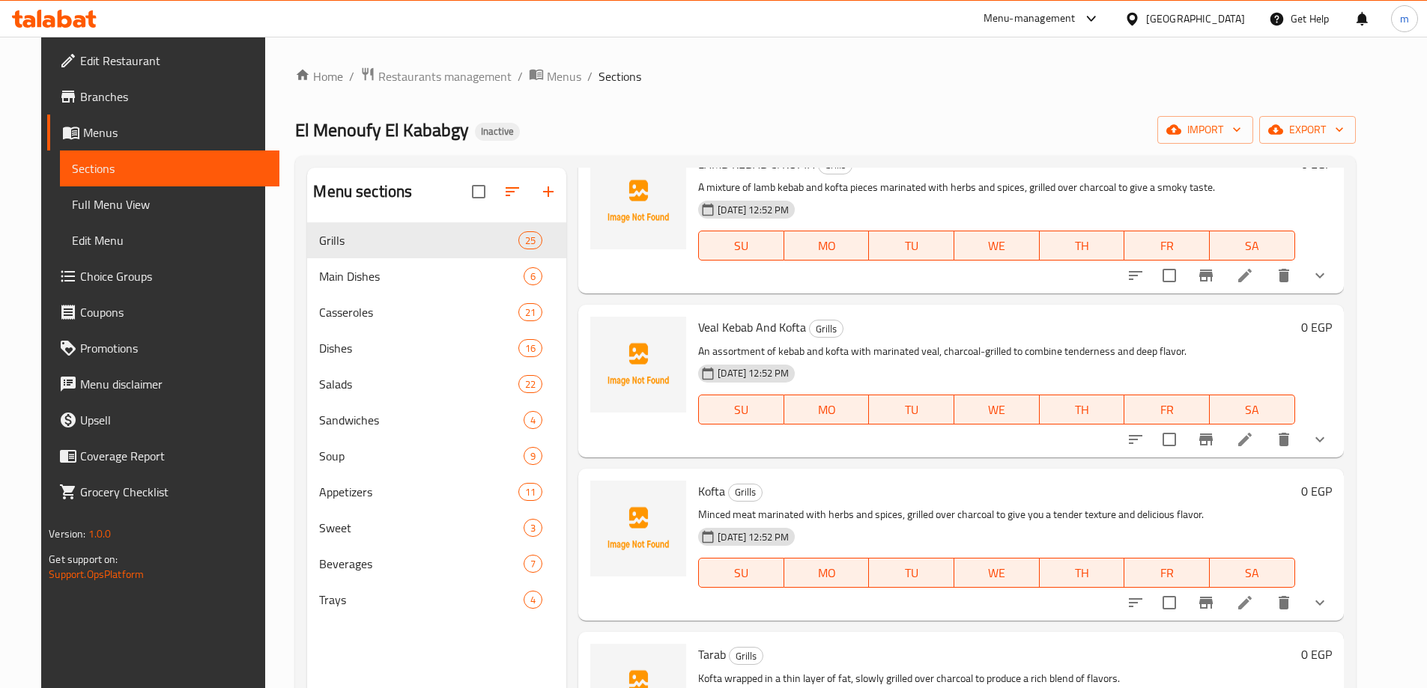
scroll to position [150, 0]
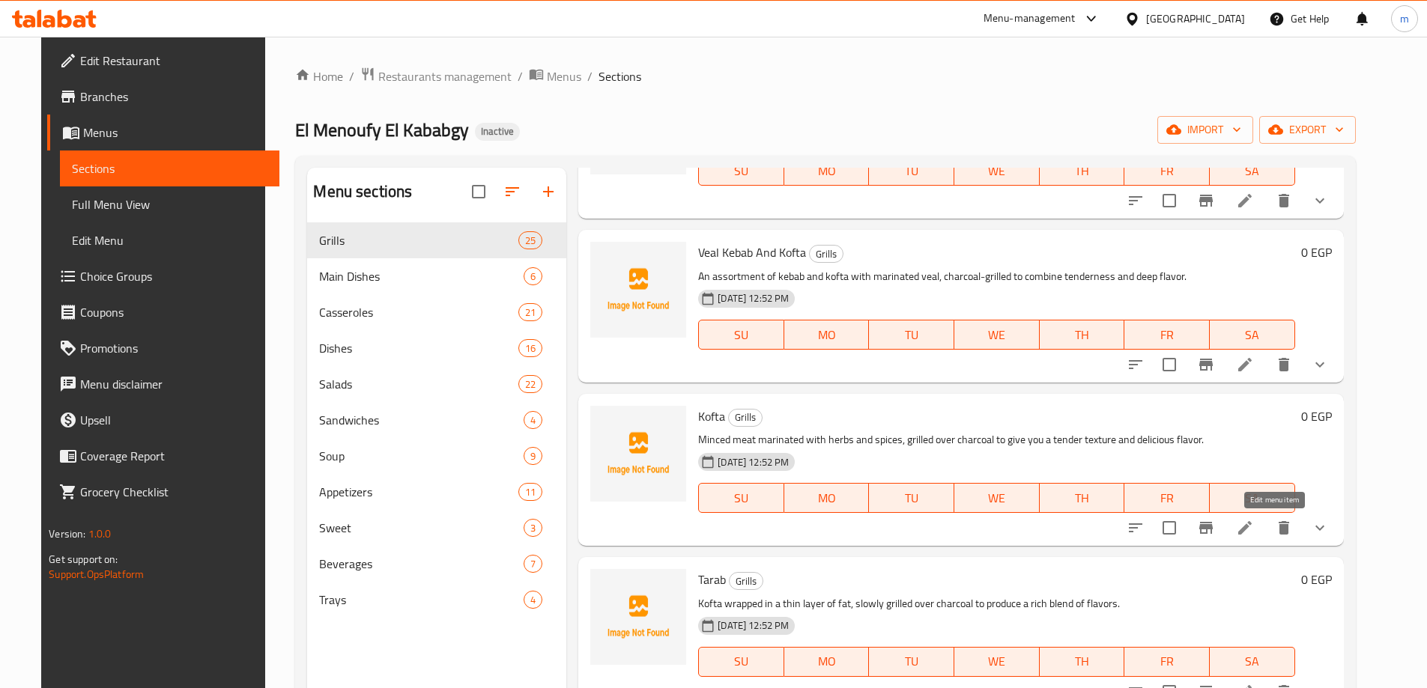
click at [1254, 521] on icon at bounding box center [1245, 528] width 18 height 18
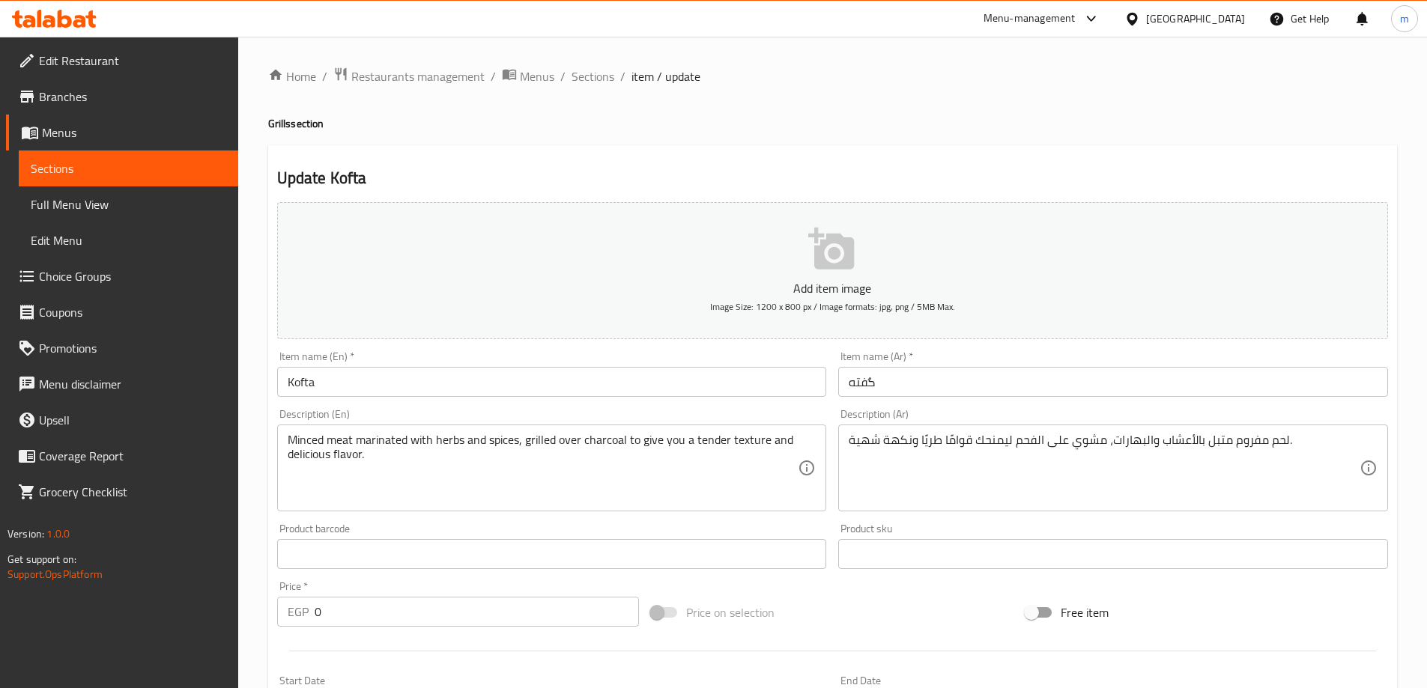
click at [888, 136] on div "Home / Restaurants management / Menus / Sections / item / update Grills section…" at bounding box center [832, 608] width 1129 height 1082
click at [1099, 165] on div "Update Kofta Add item image Image Size: 1200 x 800 px / Image formats: jpg, png…" at bounding box center [832, 641] width 1129 height 992
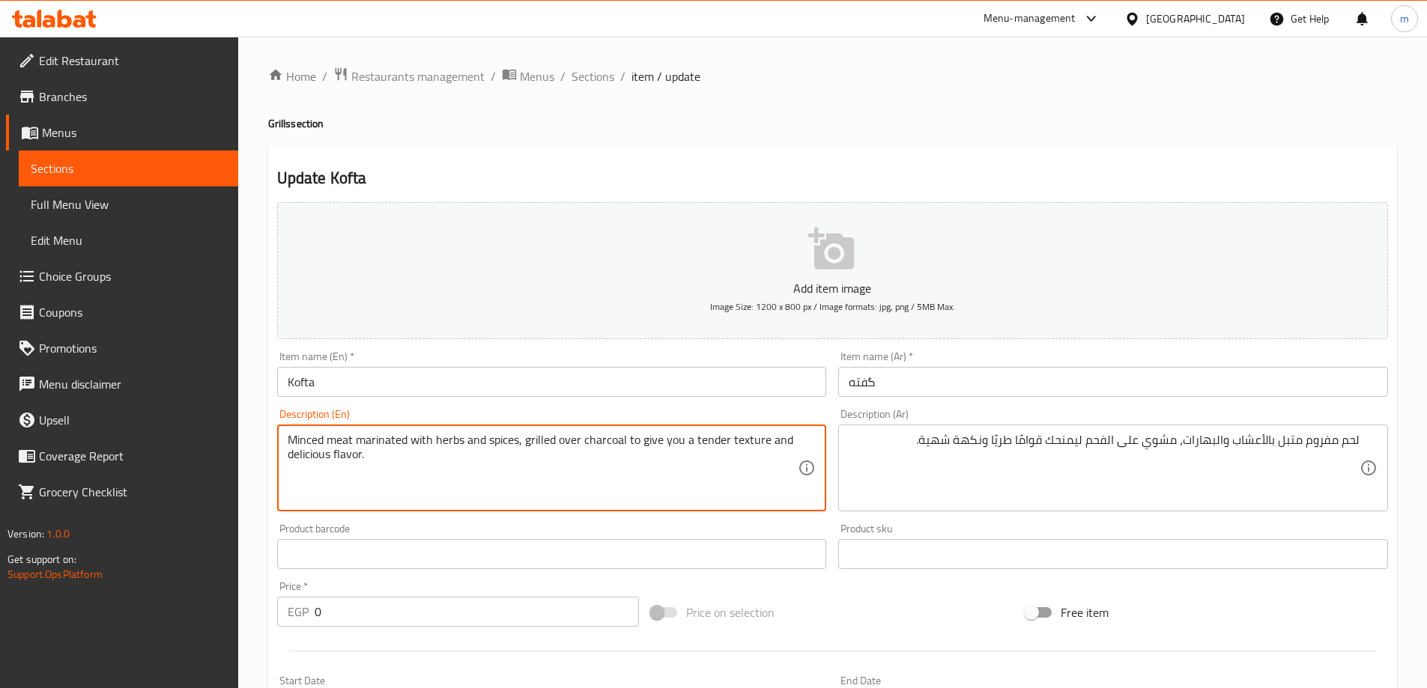
drag, startPoint x: 640, startPoint y: 443, endPoint x: 688, endPoint y: 446, distance: 47.2
type textarea "Minced meat marinated with herbs and spices, grilled over charcoal to tender te…"
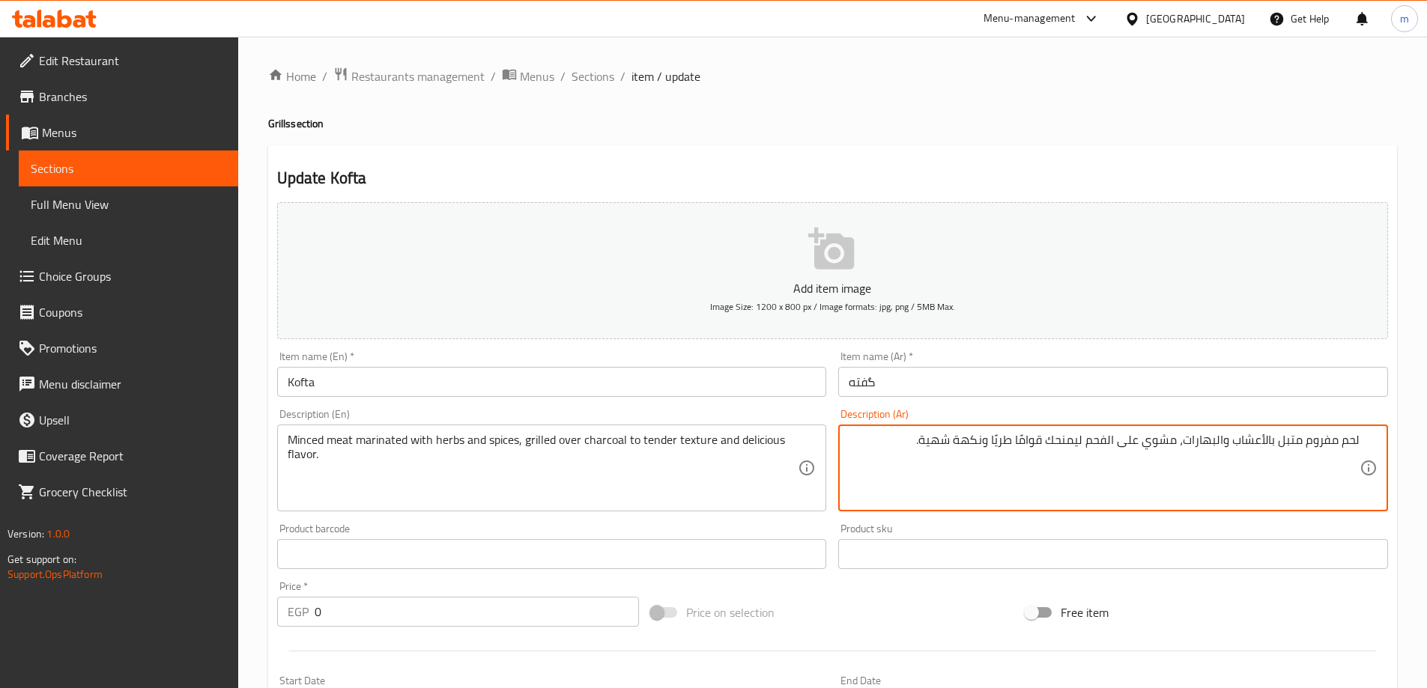
drag, startPoint x: 1041, startPoint y: 440, endPoint x: 1080, endPoint y: 456, distance: 42.0
click at [1080, 456] on textarea "لحم مفروم متبل بالأعشاب والبهارات، مشوي على الفحم ليمنحك قوامًا طريًا ونكهة شهي…" at bounding box center [1104, 468] width 511 height 71
click at [1063, 445] on textarea "لحم مفروم متبل بالأعشاب والبهارات، مشوي على الفحم ليمنحك قوامًا طريًا ونكهة شهي…" at bounding box center [1104, 468] width 511 height 71
drag, startPoint x: 1046, startPoint y: 439, endPoint x: 1080, endPoint y: 461, distance: 40.7
click at [1080, 461] on textarea "لحم مفروم متبل بالأعشاب والبهارات، مشوي على الفحم ليمنحك قوامًا طريًا ونكهة شهي…" at bounding box center [1104, 468] width 511 height 71
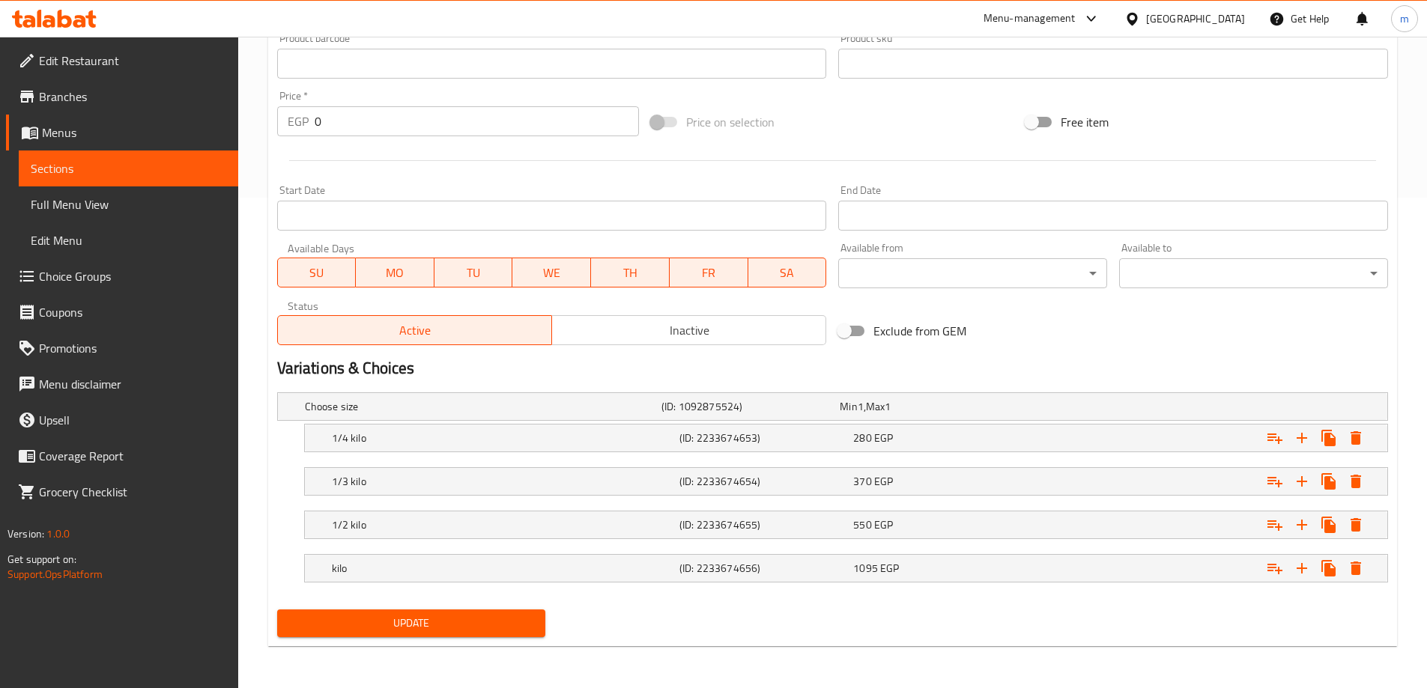
type textarea "لحم مفروم متبل بالأعشاب والبهارات، مشوي على الفحم لقوامًا طريًا ونكهة شهية."
click at [353, 625] on span "Update" at bounding box center [411, 623] width 245 height 19
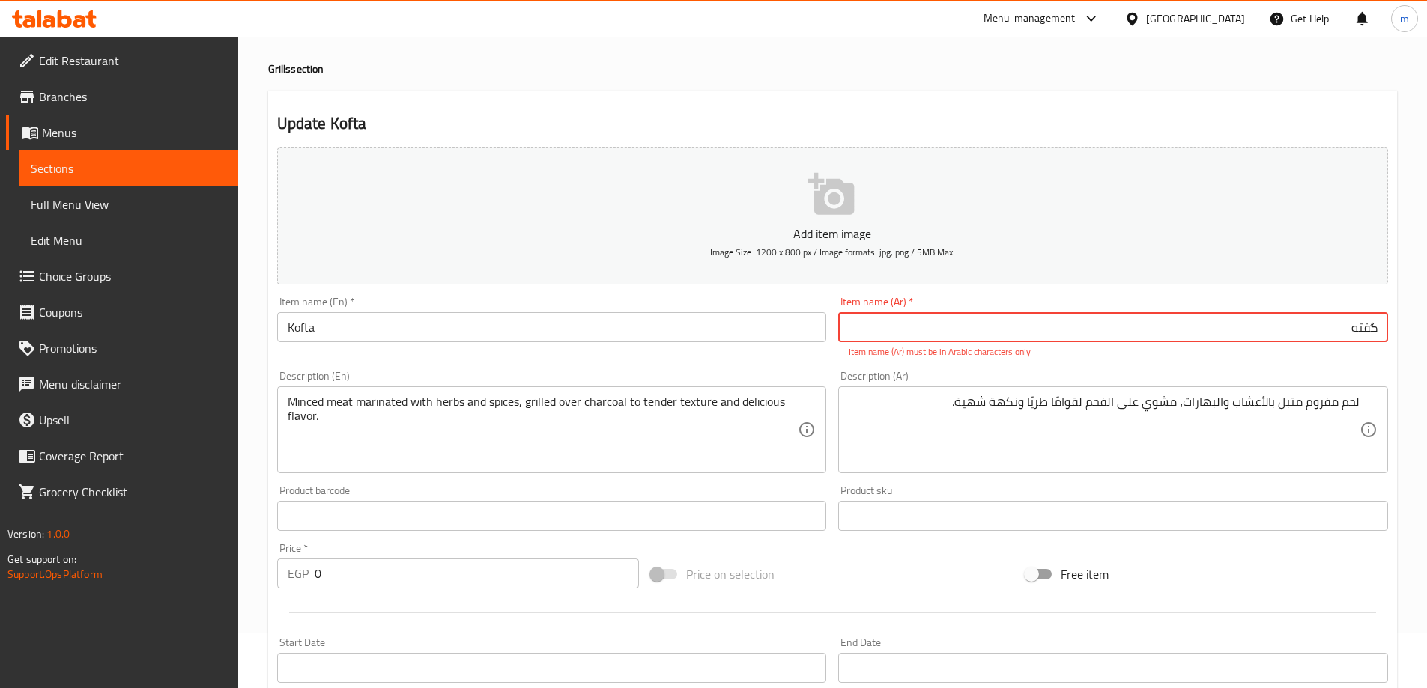
type input "گفتهa"
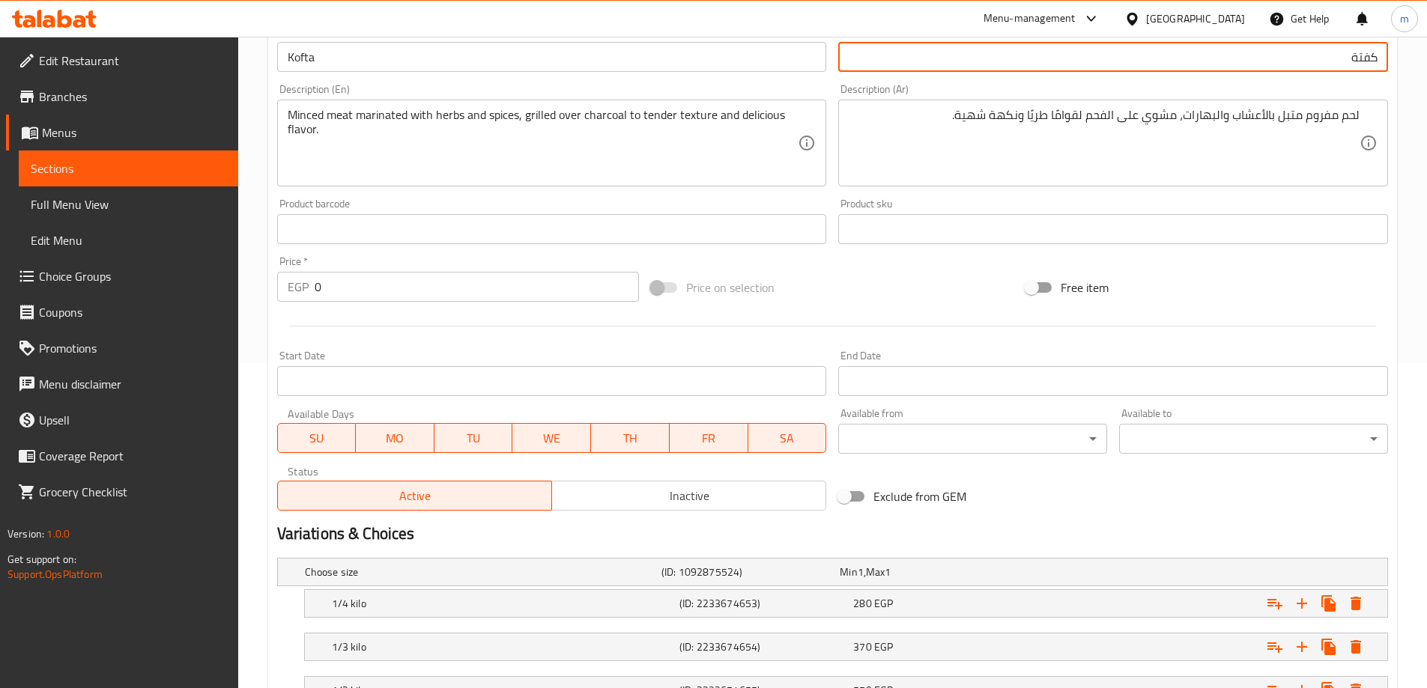
scroll to position [491, 0]
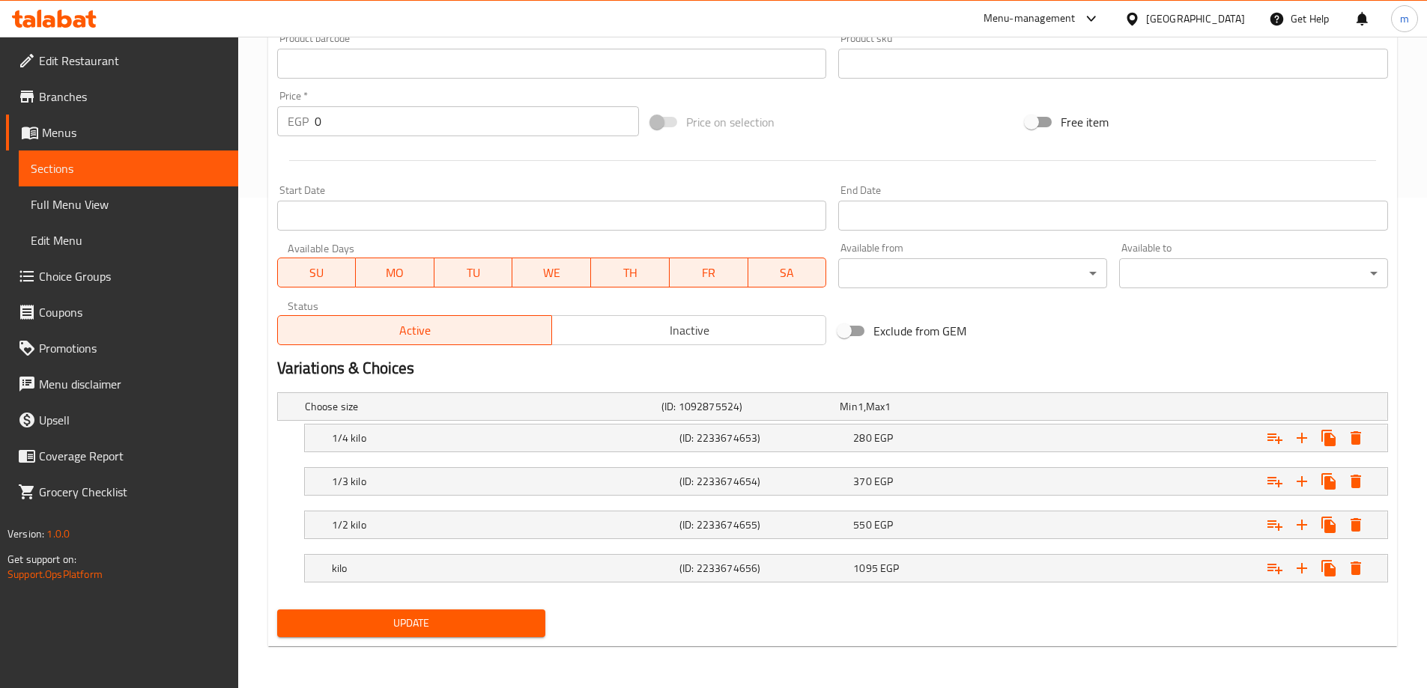
type input "كفتة"
click at [525, 627] on span "Update" at bounding box center [411, 623] width 245 height 19
click at [161, 173] on span "Sections" at bounding box center [129, 169] width 196 height 18
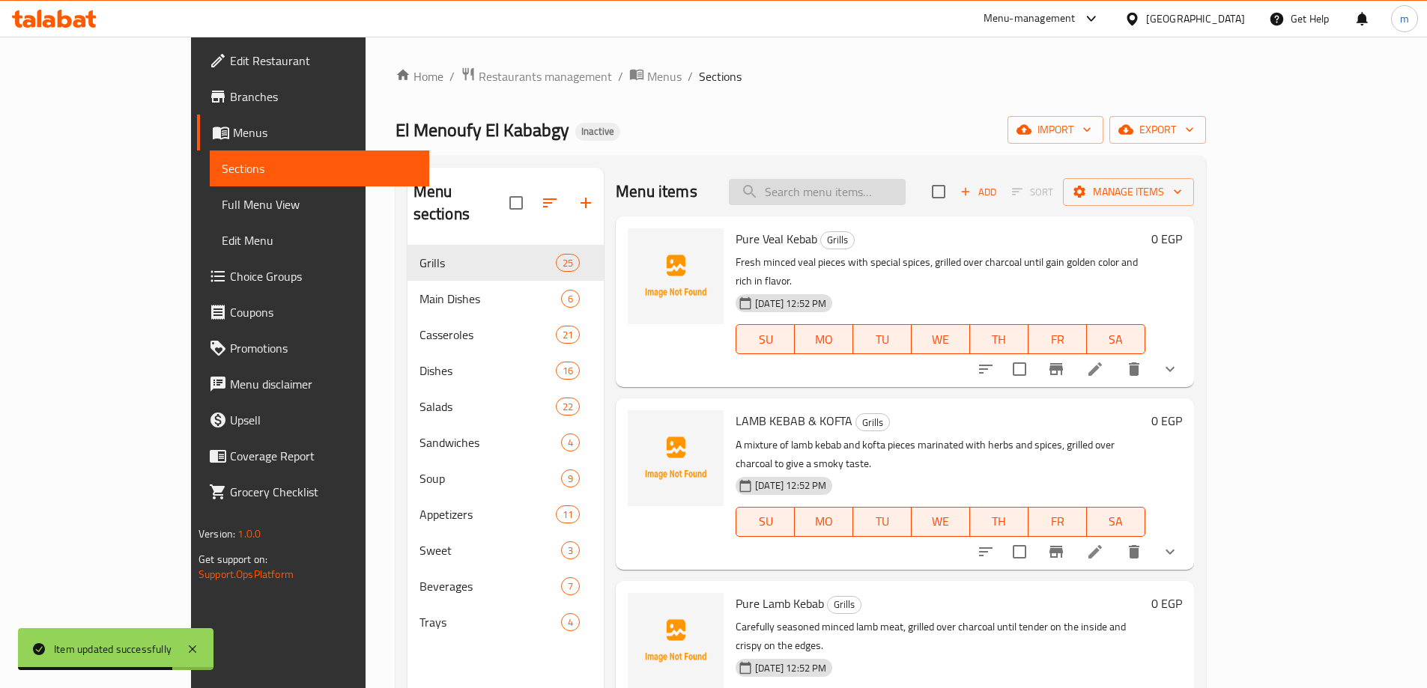
click at [890, 201] on input "search" at bounding box center [817, 192] width 177 height 26
paste input "Tarab"
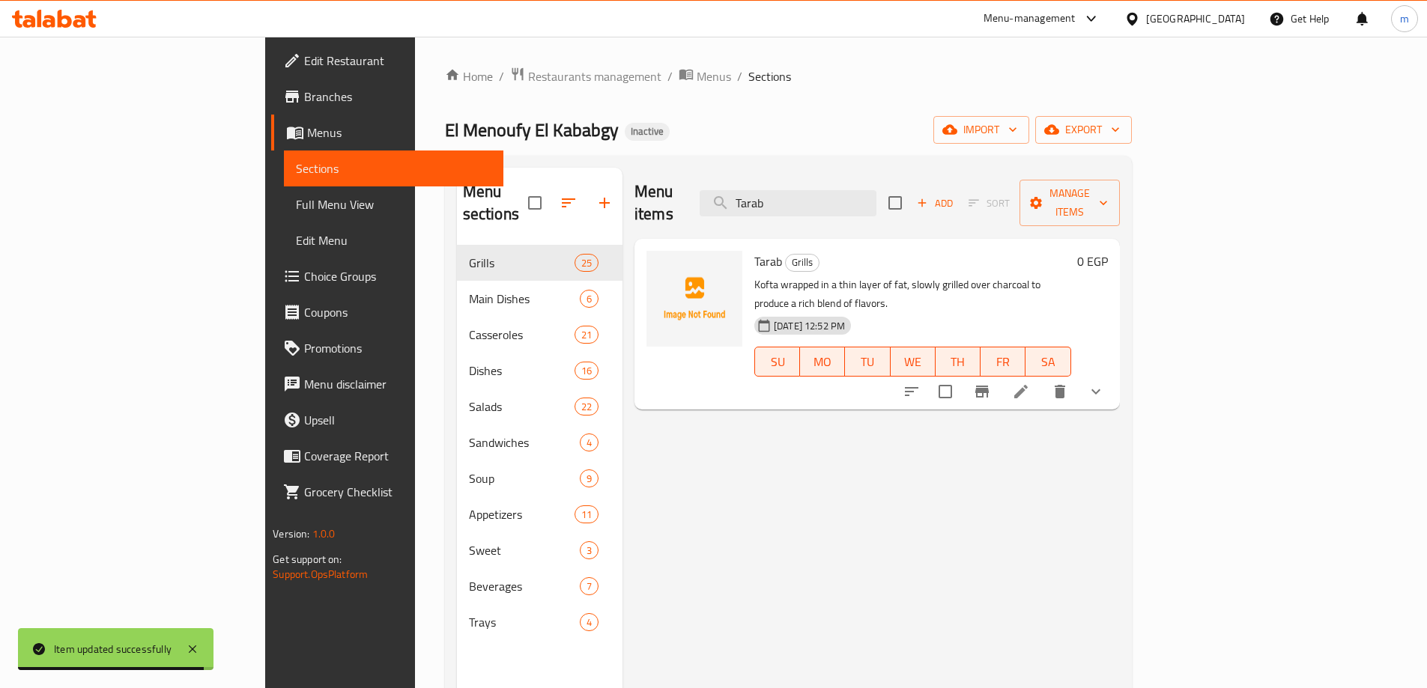
type input "Tarab"
click at [1042, 378] on li at bounding box center [1021, 391] width 42 height 27
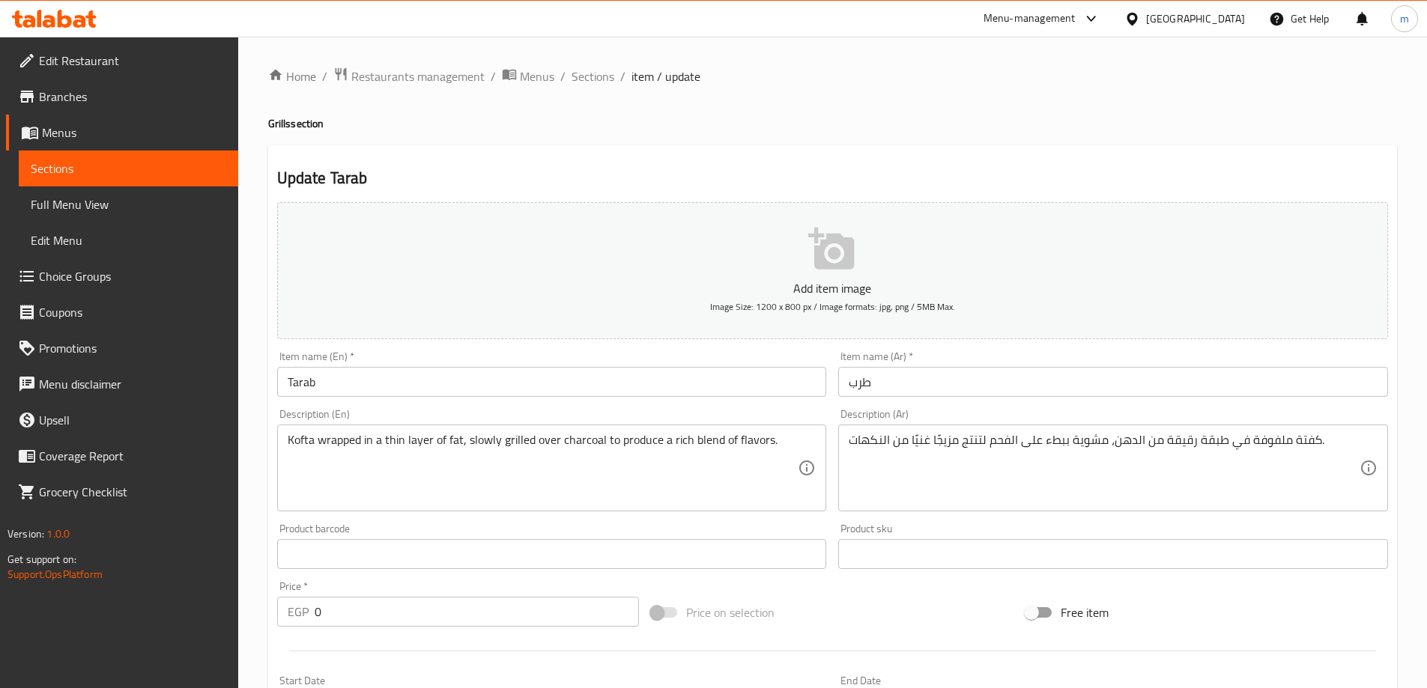
click at [304, 388] on input "Tarab" at bounding box center [552, 382] width 550 height 30
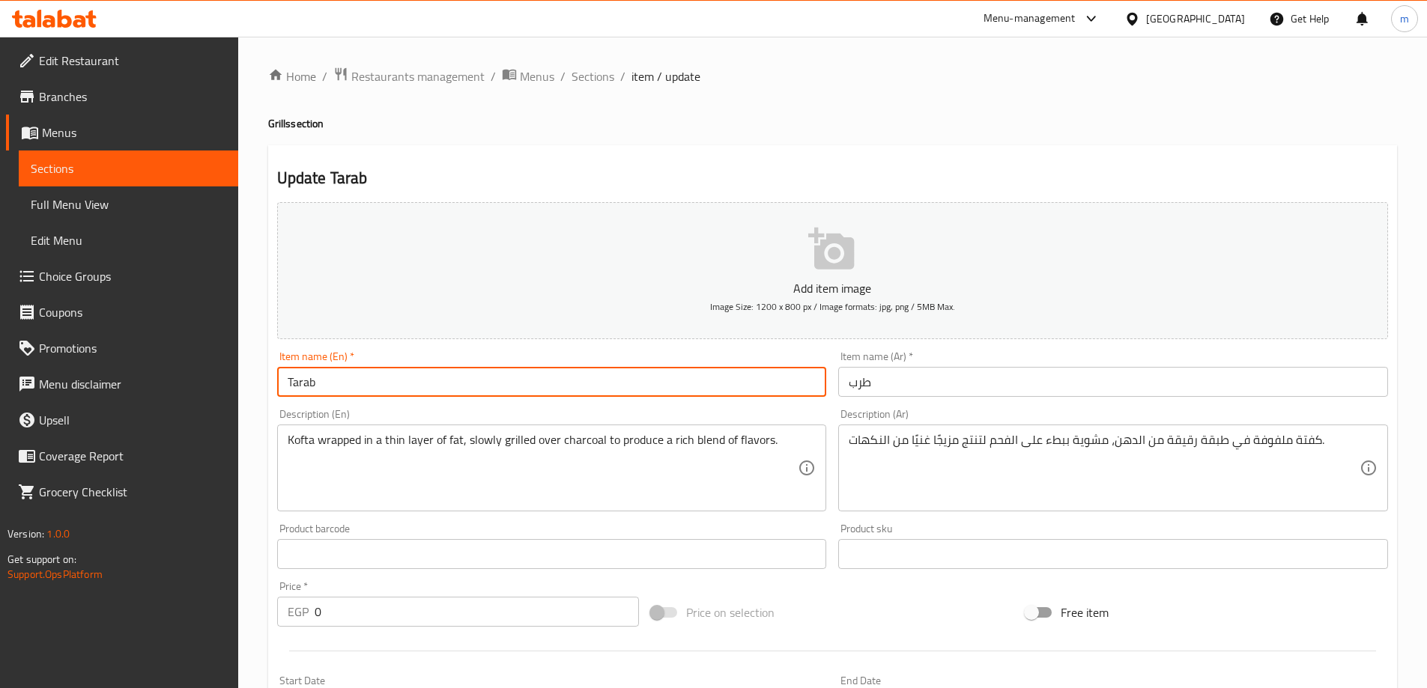
click at [304, 388] on input "Tarab" at bounding box center [552, 382] width 550 height 30
click at [305, 379] on input "Tarab" at bounding box center [552, 382] width 550 height 30
click at [309, 381] on input "Tarab" at bounding box center [552, 382] width 550 height 30
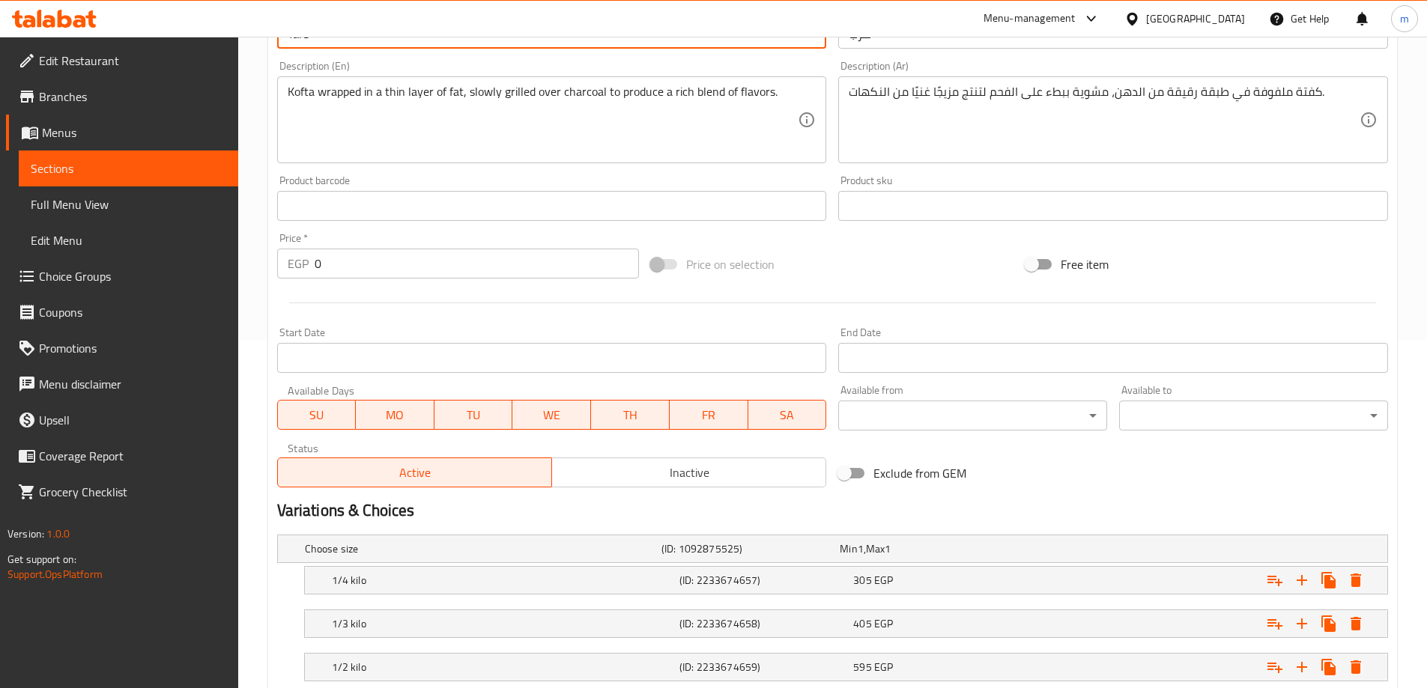
scroll to position [491, 0]
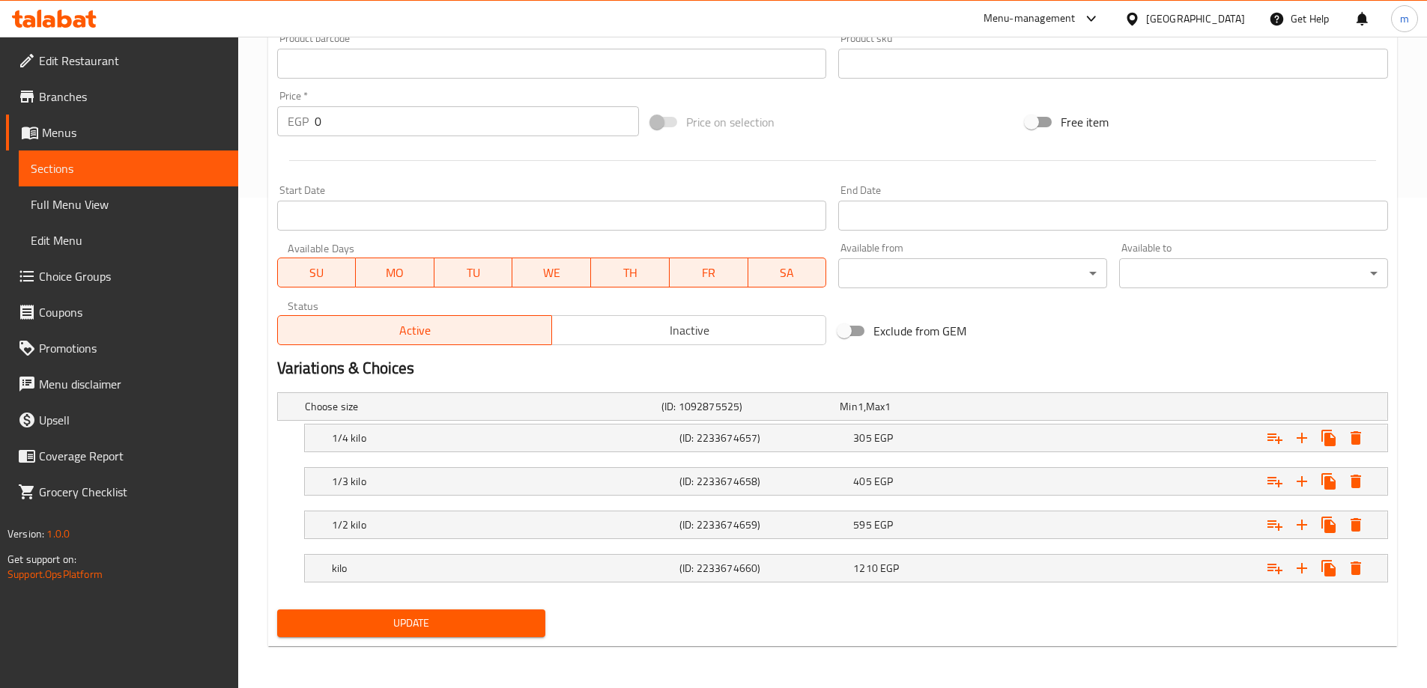
type input "Tarb"
click at [476, 632] on span "Update" at bounding box center [411, 623] width 245 height 19
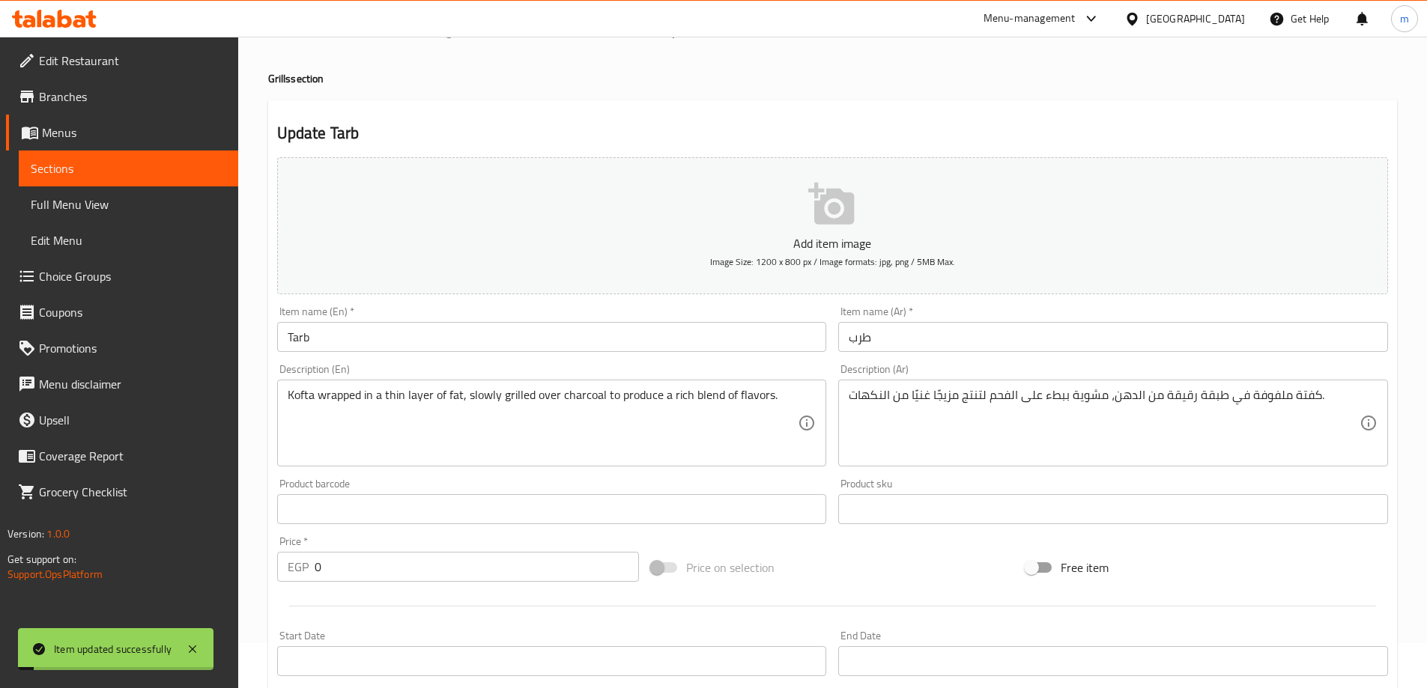
scroll to position [41, 0]
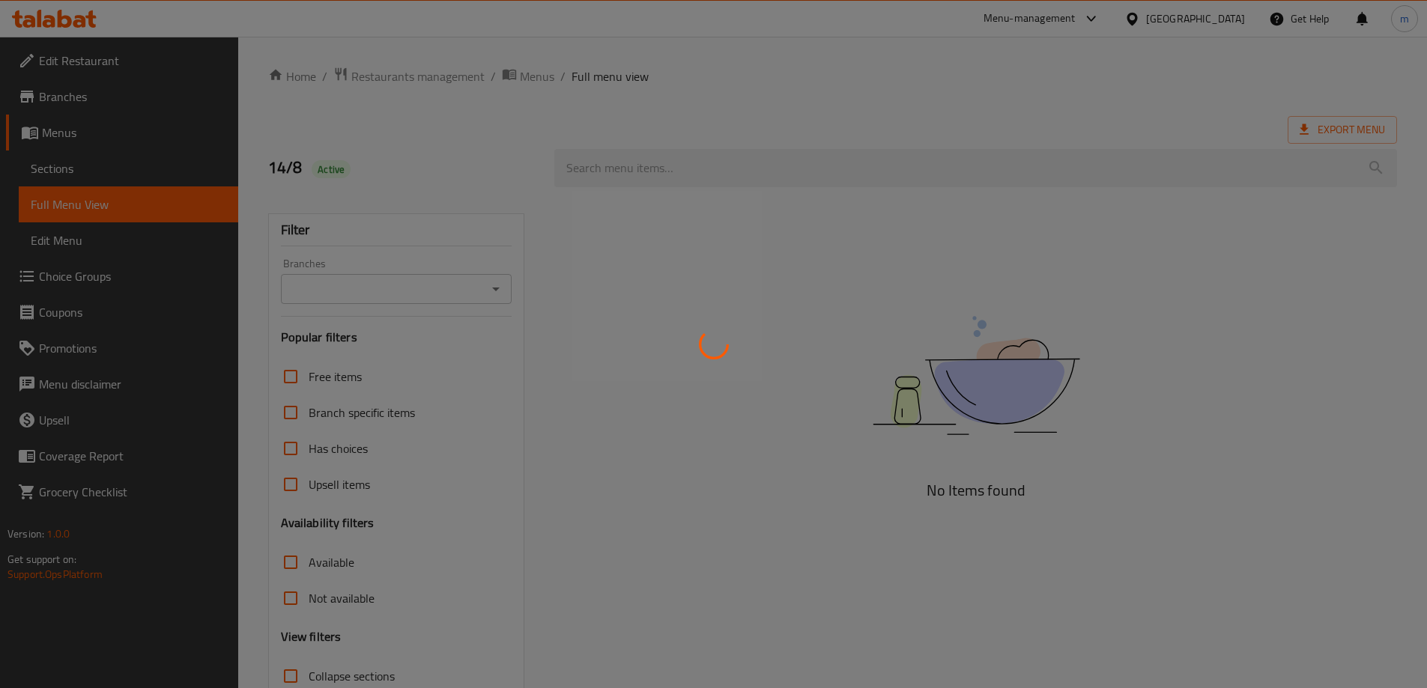
click at [87, 168] on div at bounding box center [713, 344] width 1427 height 688
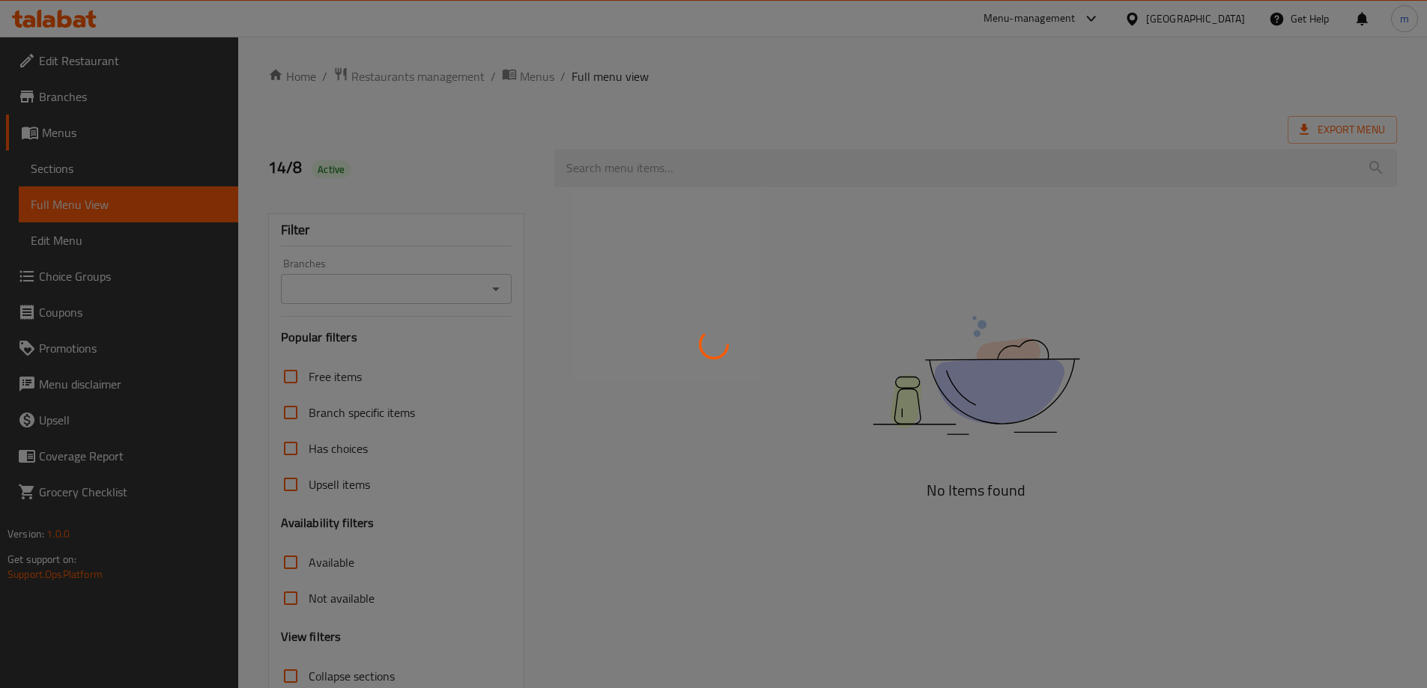
click at [87, 168] on div at bounding box center [713, 344] width 1427 height 688
click at [55, 167] on div at bounding box center [713, 344] width 1427 height 688
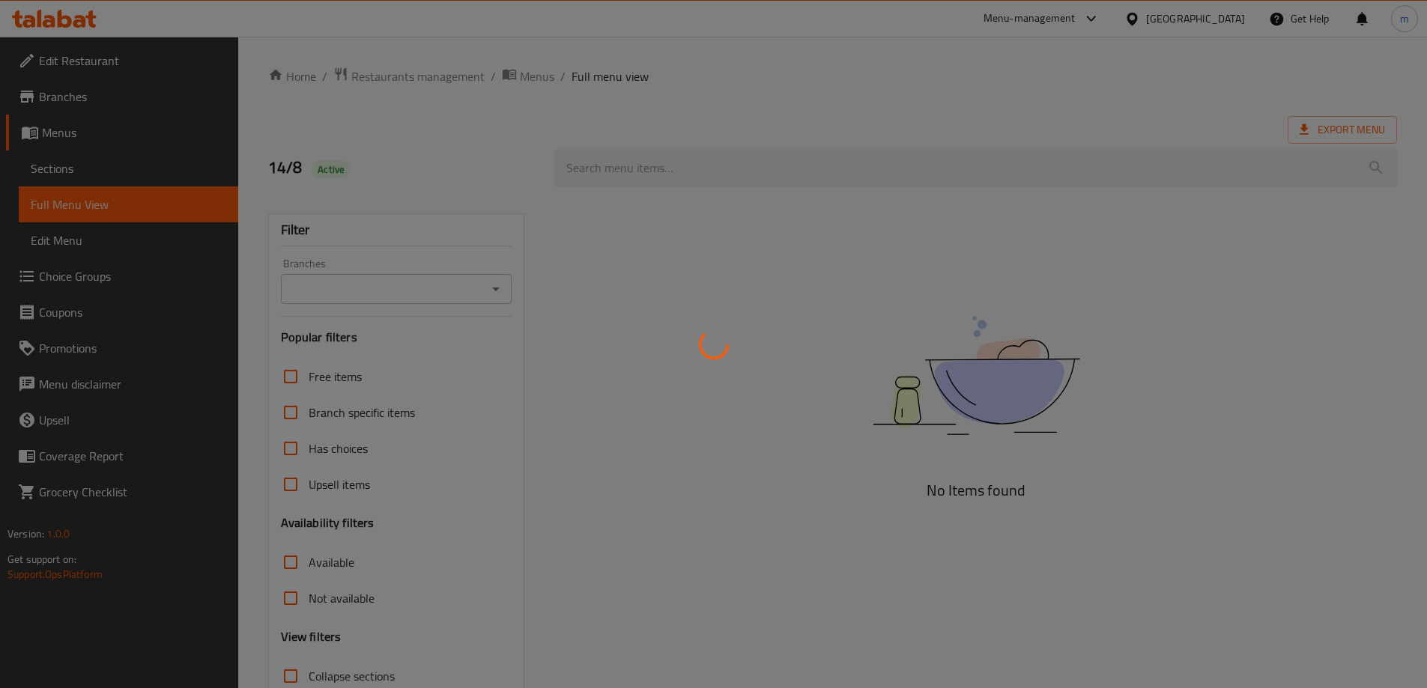
click at [55, 167] on div at bounding box center [713, 344] width 1427 height 688
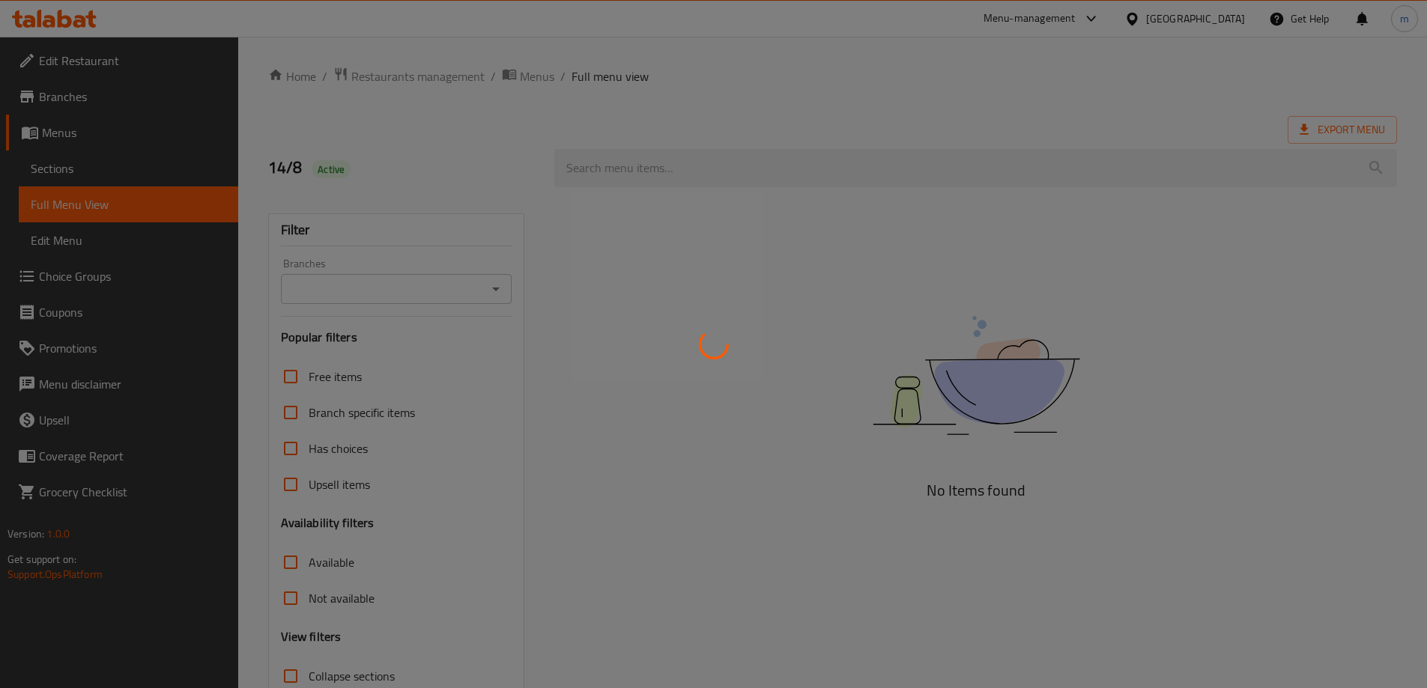
click at [55, 167] on div at bounding box center [713, 344] width 1427 height 688
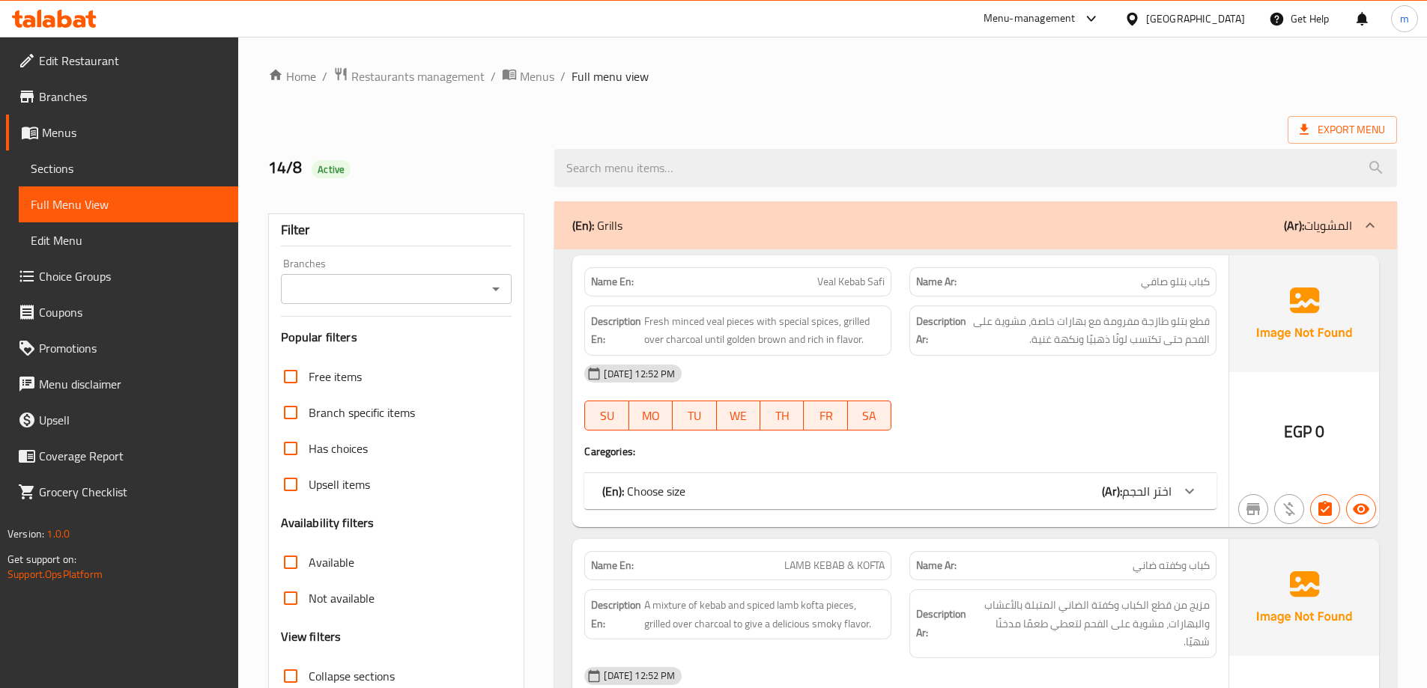
scroll to position [375, 0]
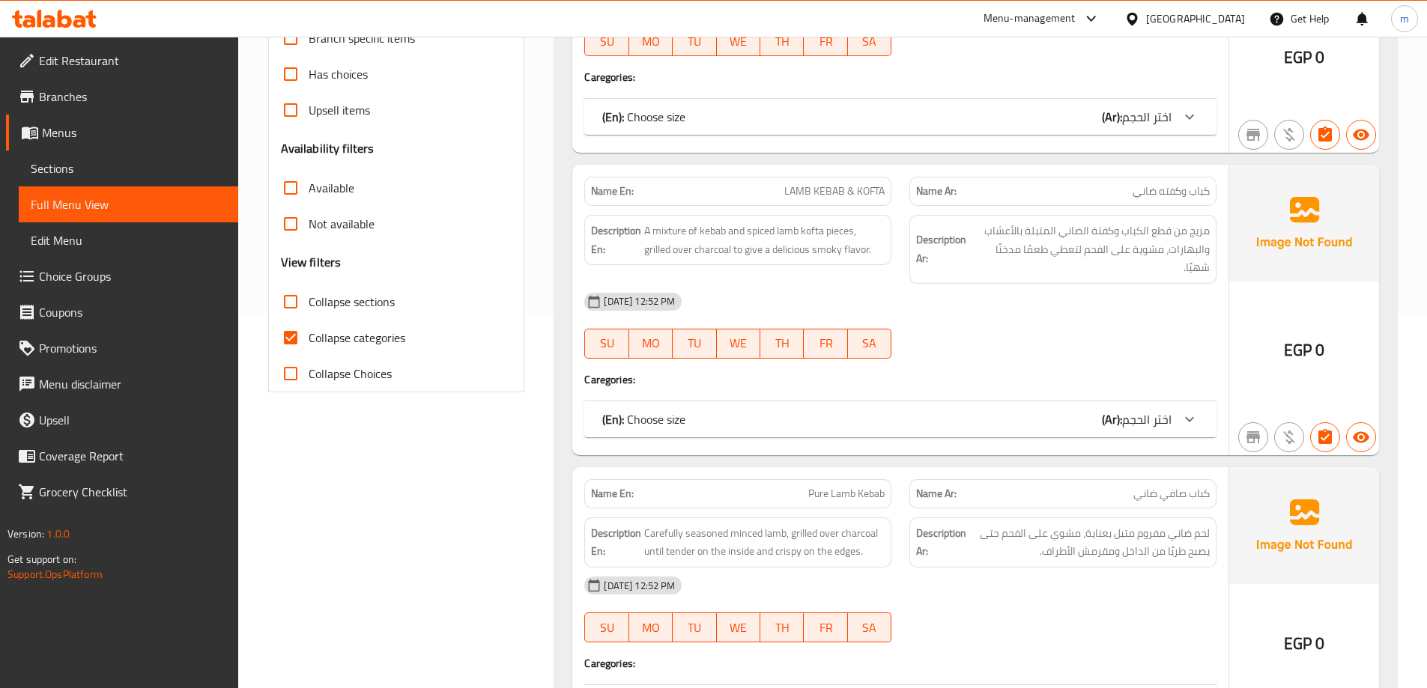
click at [300, 344] on input "Collapse categories" at bounding box center [291, 338] width 36 height 36
checkbox input "false"
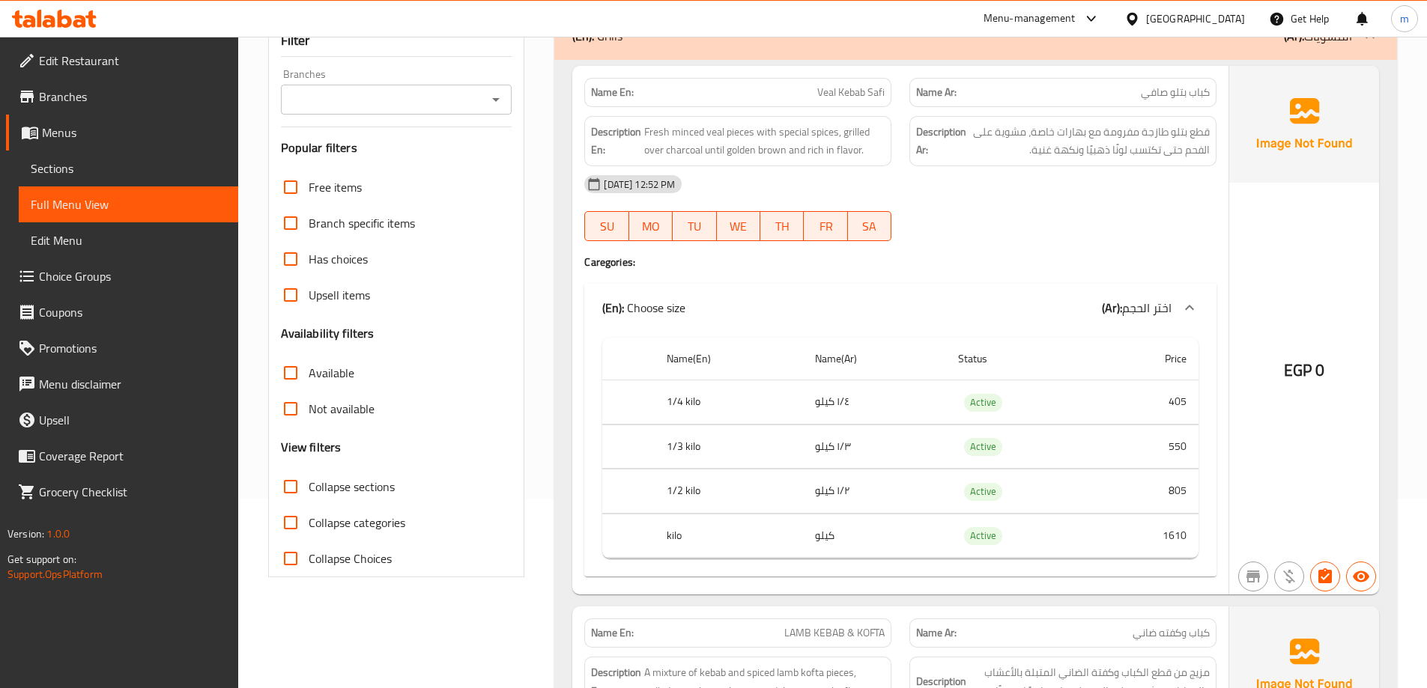
scroll to position [225, 0]
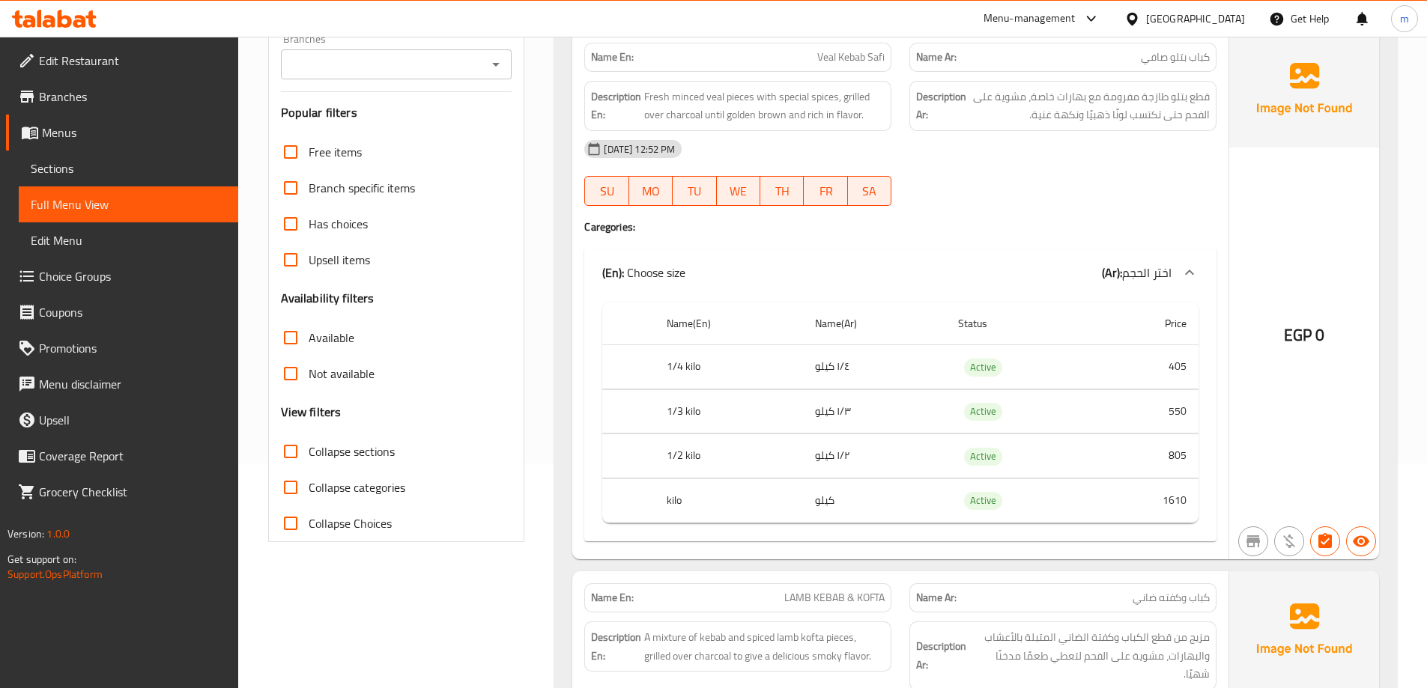
click at [1167, 64] on span "كباب بتلو صافي" at bounding box center [1175, 57] width 69 height 16
click at [1181, 59] on span "كباب بتلو صافي" at bounding box center [1175, 57] width 69 height 16
copy span "بتلو"
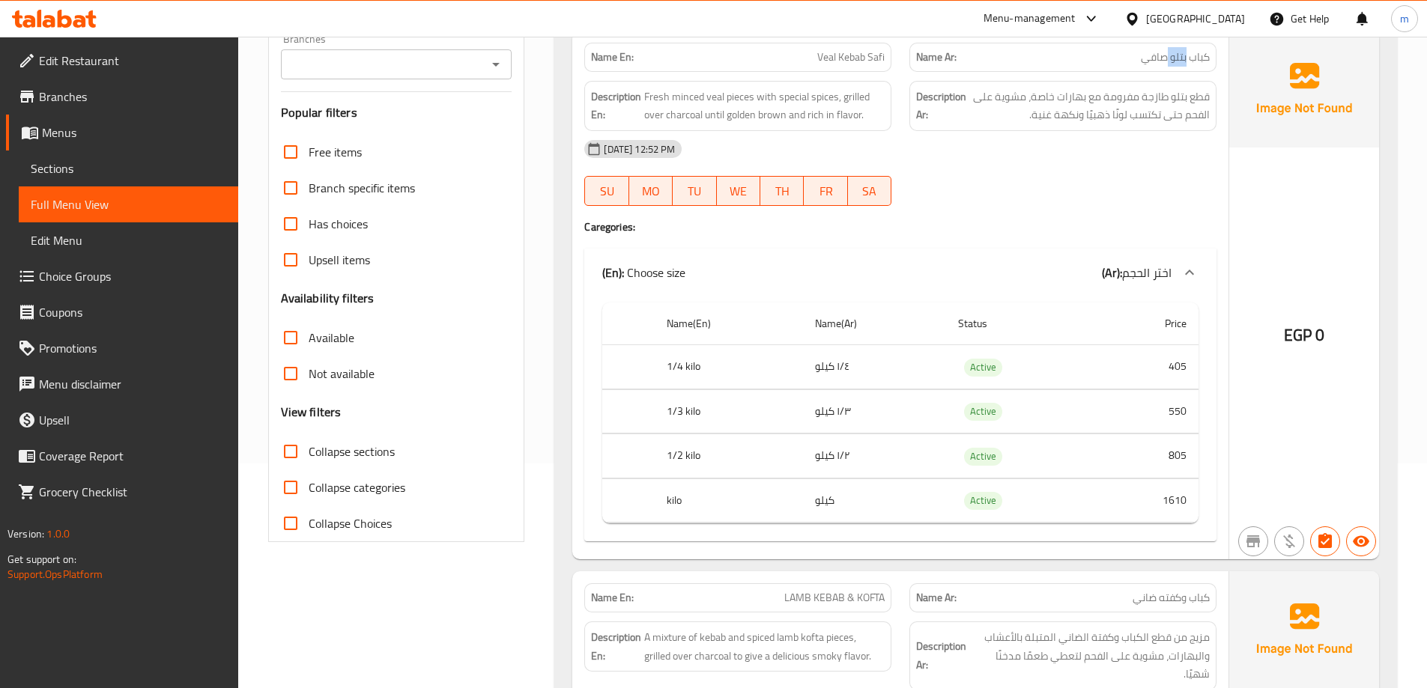
click at [879, 64] on span "Veal Kebab Safi" at bounding box center [850, 57] width 67 height 16
copy span "Safi"
click at [1151, 61] on span "كباب بتلو صافي" at bounding box center [1175, 57] width 69 height 16
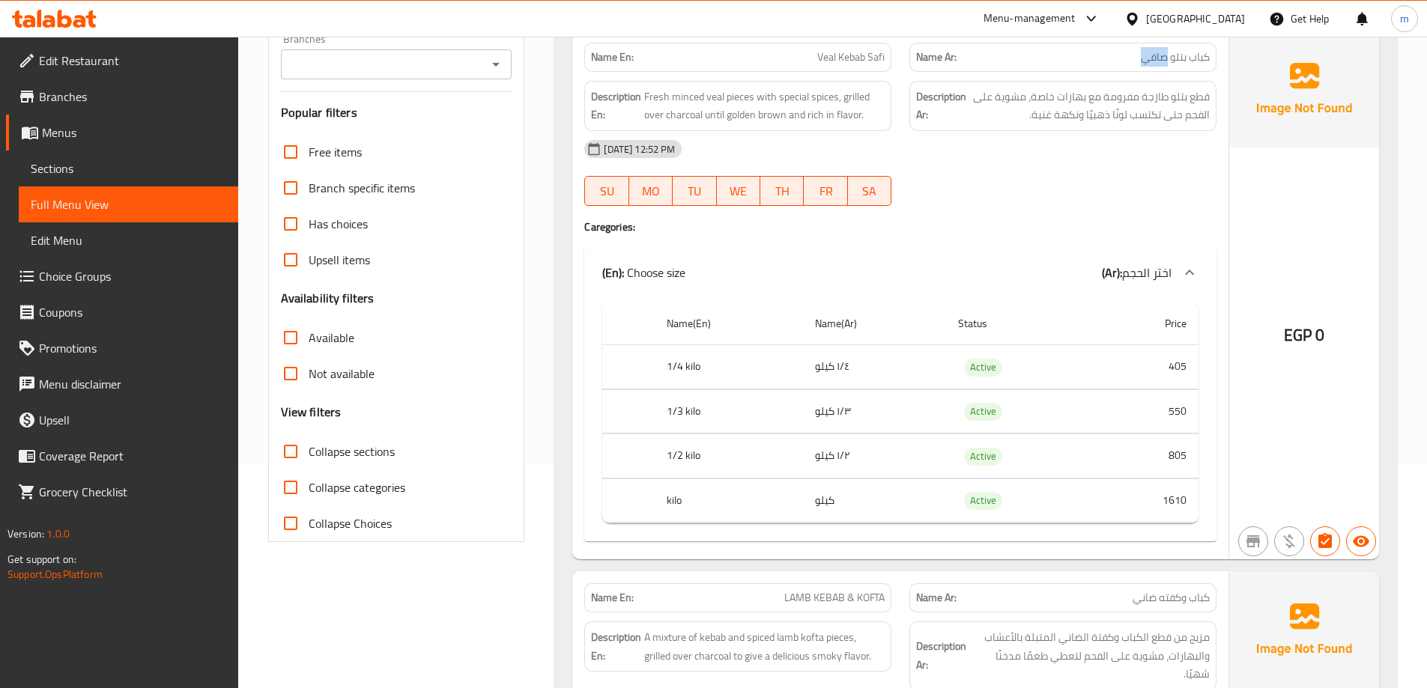
click at [1142, 52] on span "كباب بتلو صافي" at bounding box center [1175, 57] width 69 height 16
click at [1165, 60] on span "كباب بتلو صافي" at bounding box center [1175, 57] width 69 height 16
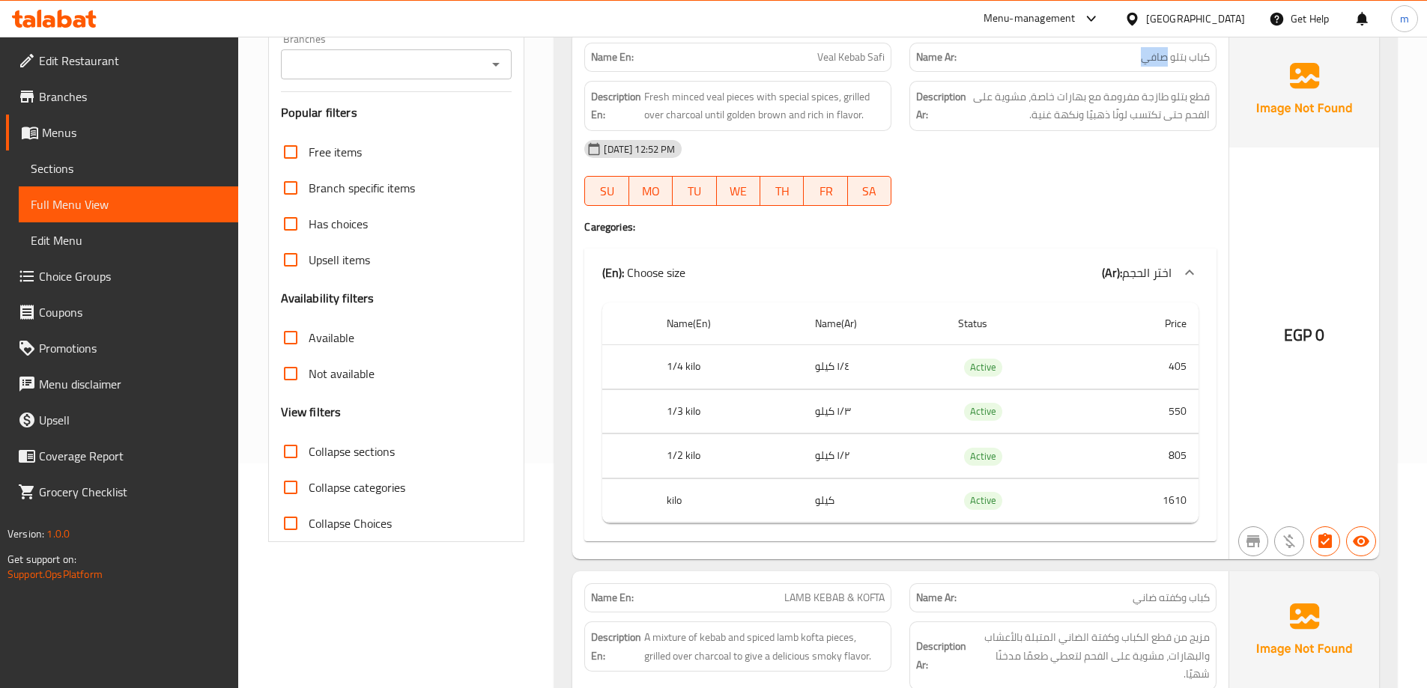
click at [1165, 60] on span "كباب بتلو صافي" at bounding box center [1175, 57] width 69 height 16
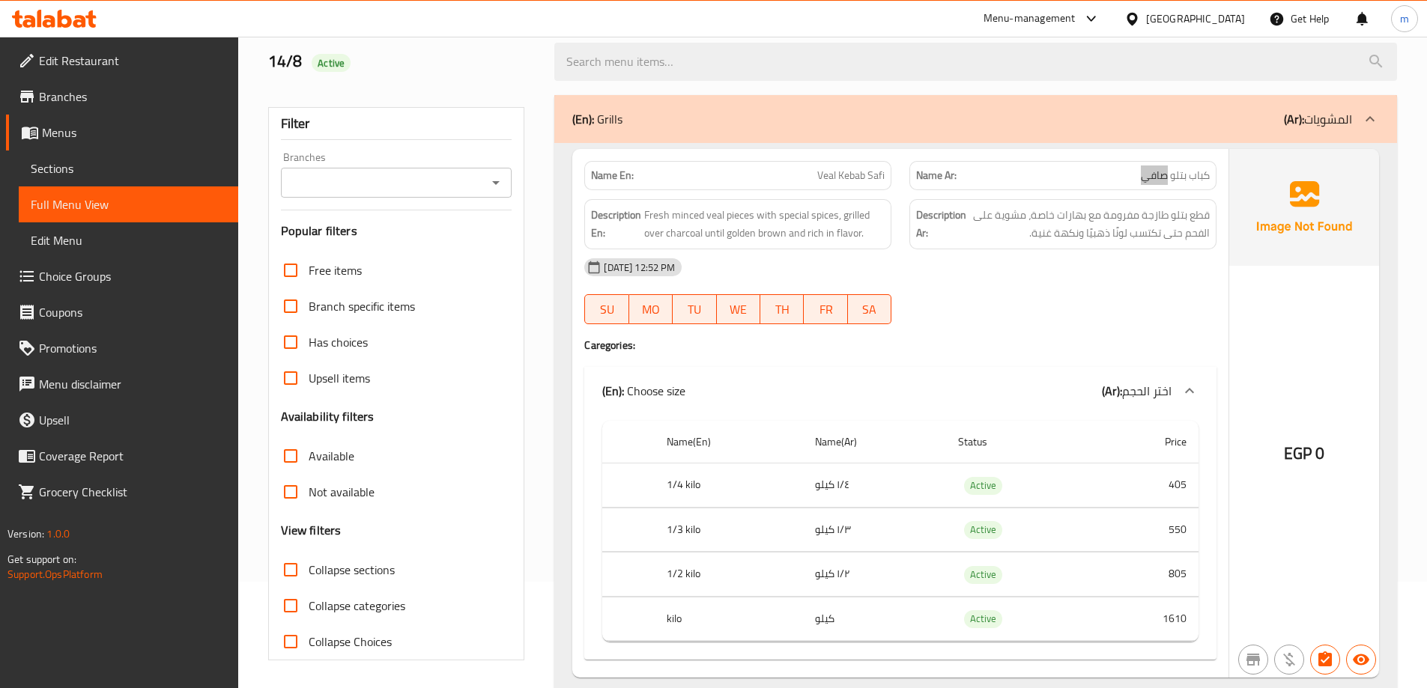
scroll to position [0, 0]
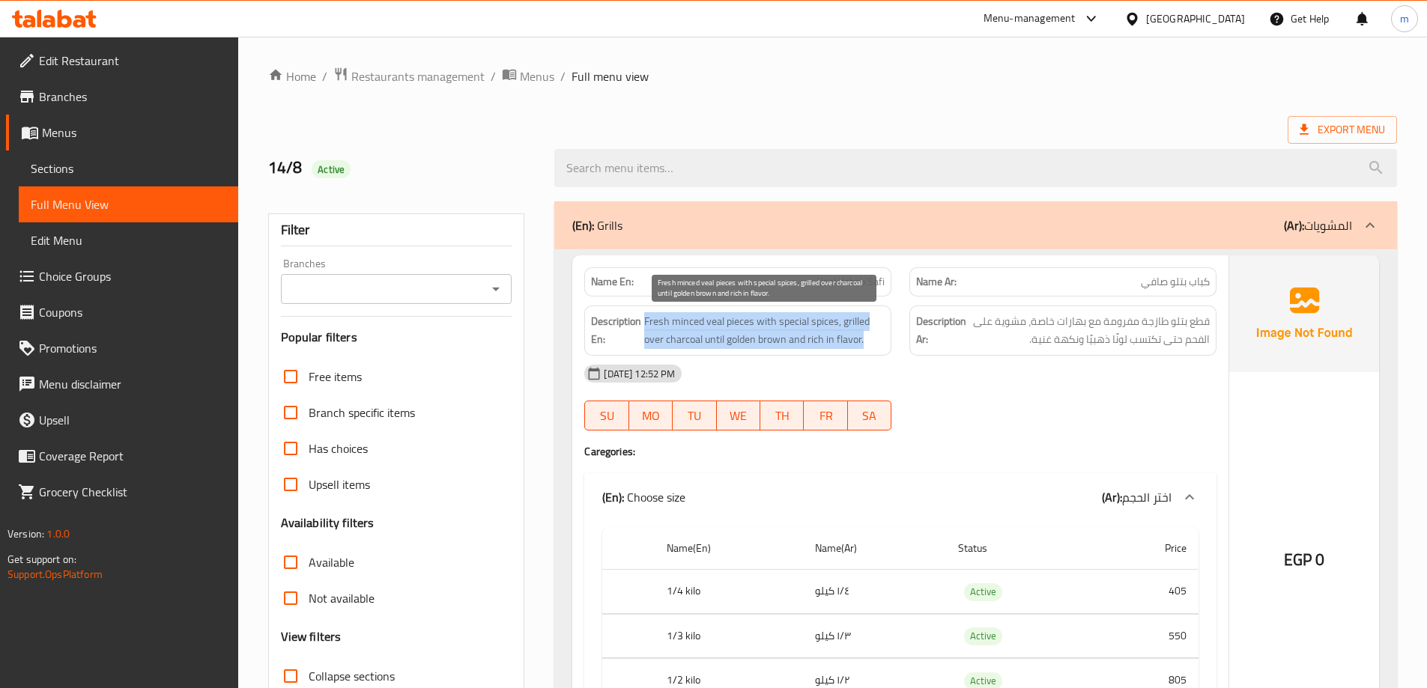
click at [875, 348] on span "Fresh minced veal pieces with special spices, grilled over charcoal until golde…" at bounding box center [764, 330] width 240 height 37
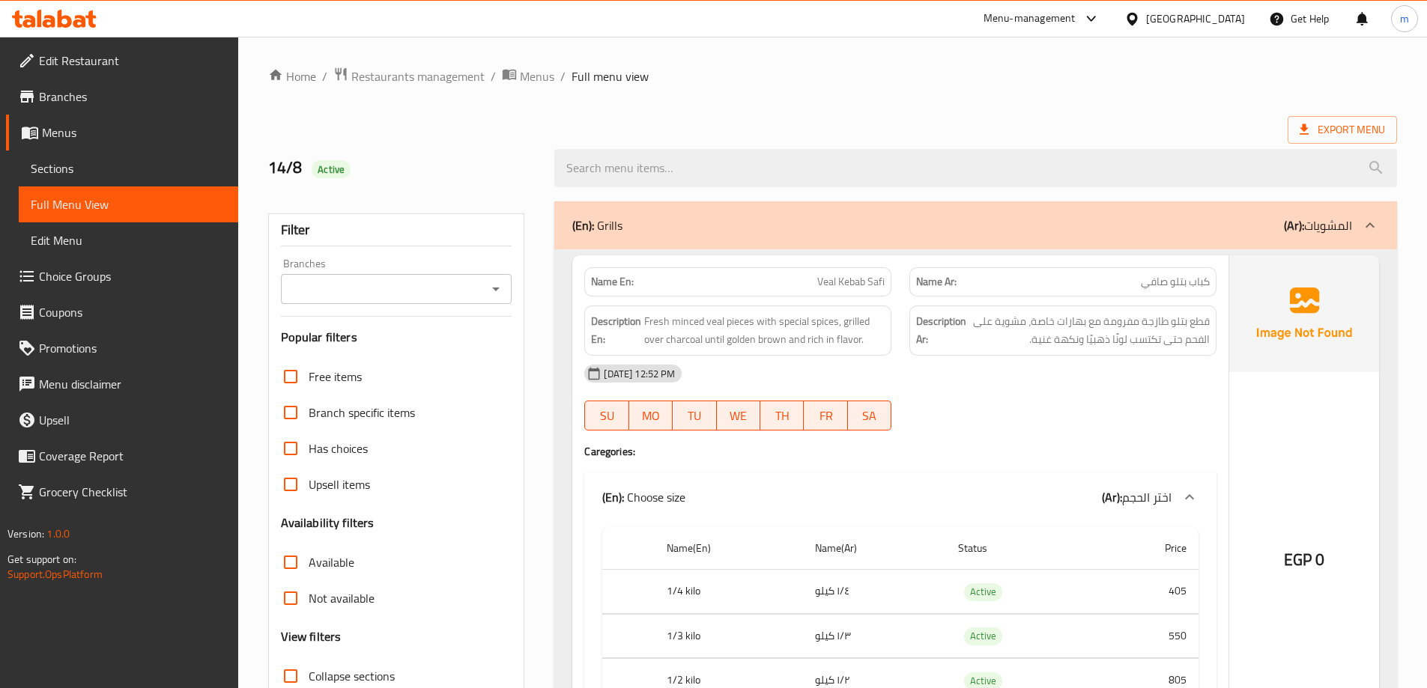
scroll to position [150, 0]
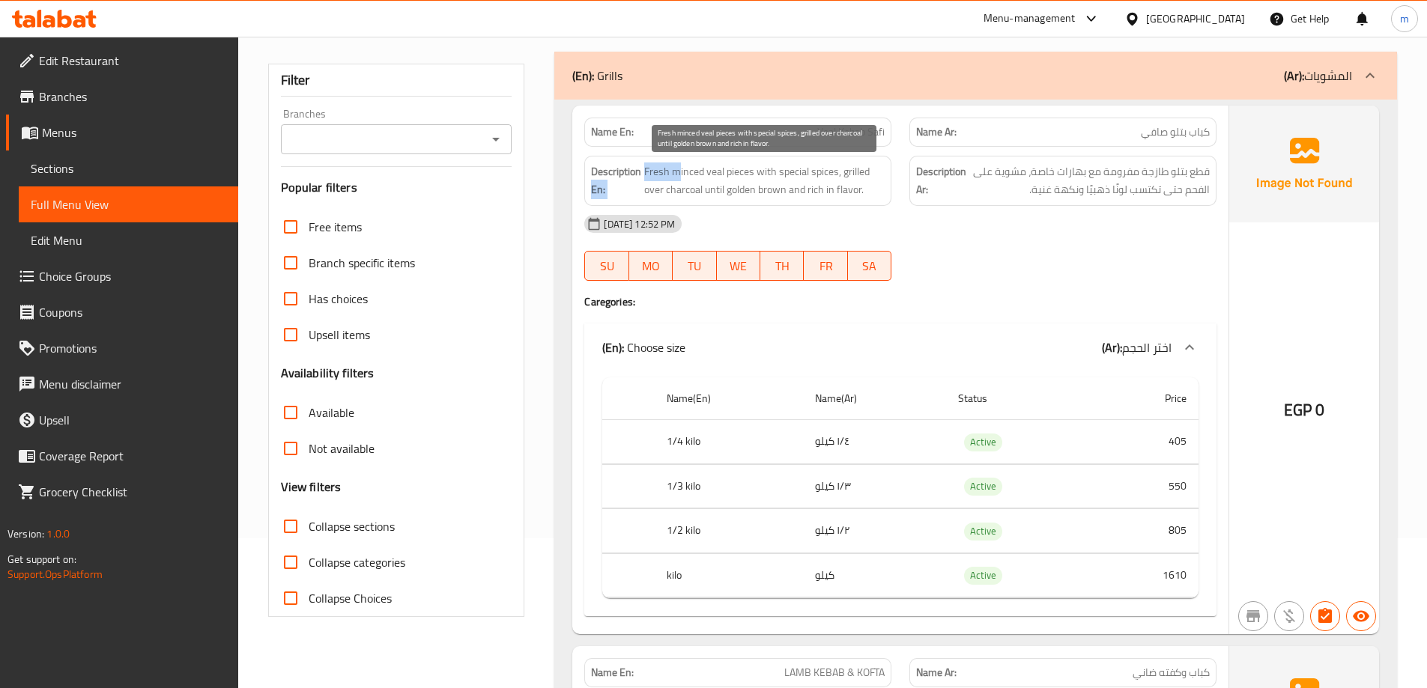
drag, startPoint x: 641, startPoint y: 174, endPoint x: 676, endPoint y: 174, distance: 34.5
click at [676, 174] on h6 "Description En: Fresh minced veal pieces with special spices, grilled over char…" at bounding box center [738, 181] width 294 height 37
click at [708, 169] on span "Fresh minced veal pieces with special spices, grilled over charcoal until golde…" at bounding box center [764, 181] width 240 height 37
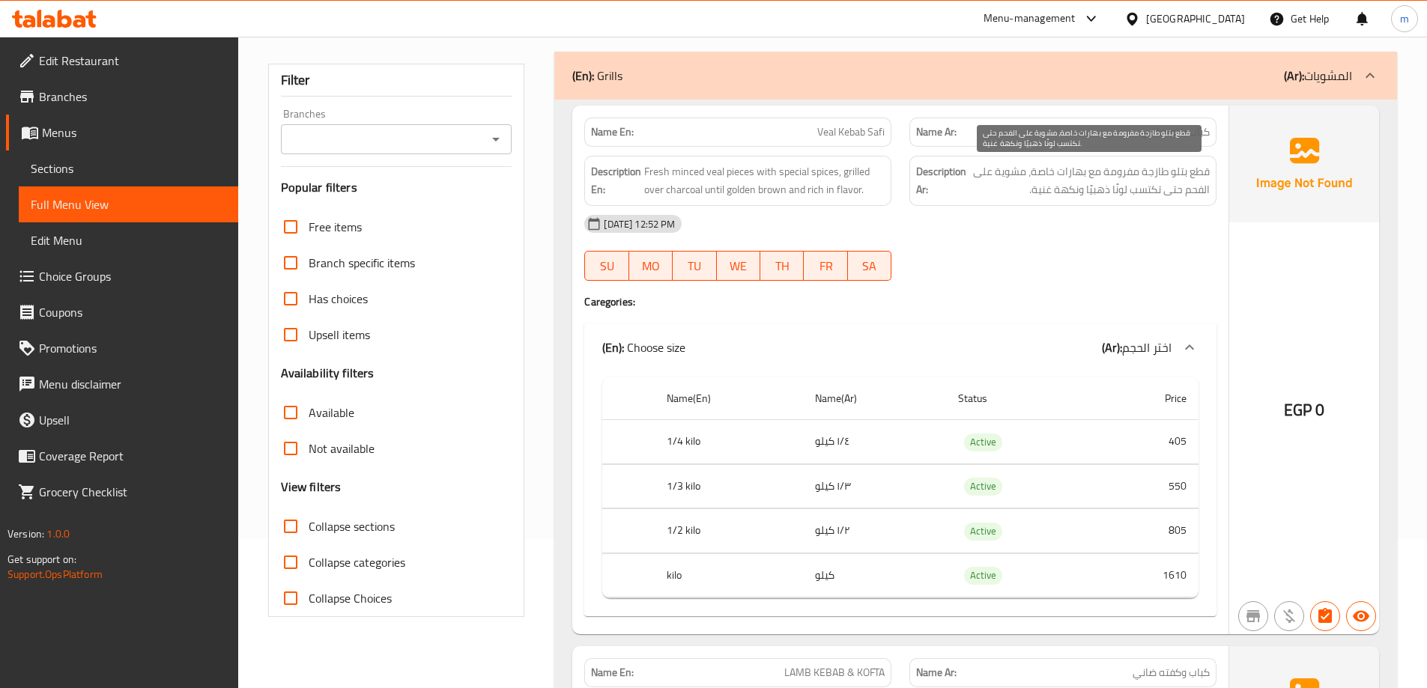
click at [1004, 169] on span "قطع بتلو طازجة مفرومة مع بهارات خاصة، مشوية على الفحم حتى تكتسب لونًا ذهبيًا ون…" at bounding box center [1089, 181] width 240 height 37
copy span "مشوية"
click at [849, 119] on div "Name En: Veal Kebab Safi" at bounding box center [737, 132] width 307 height 29
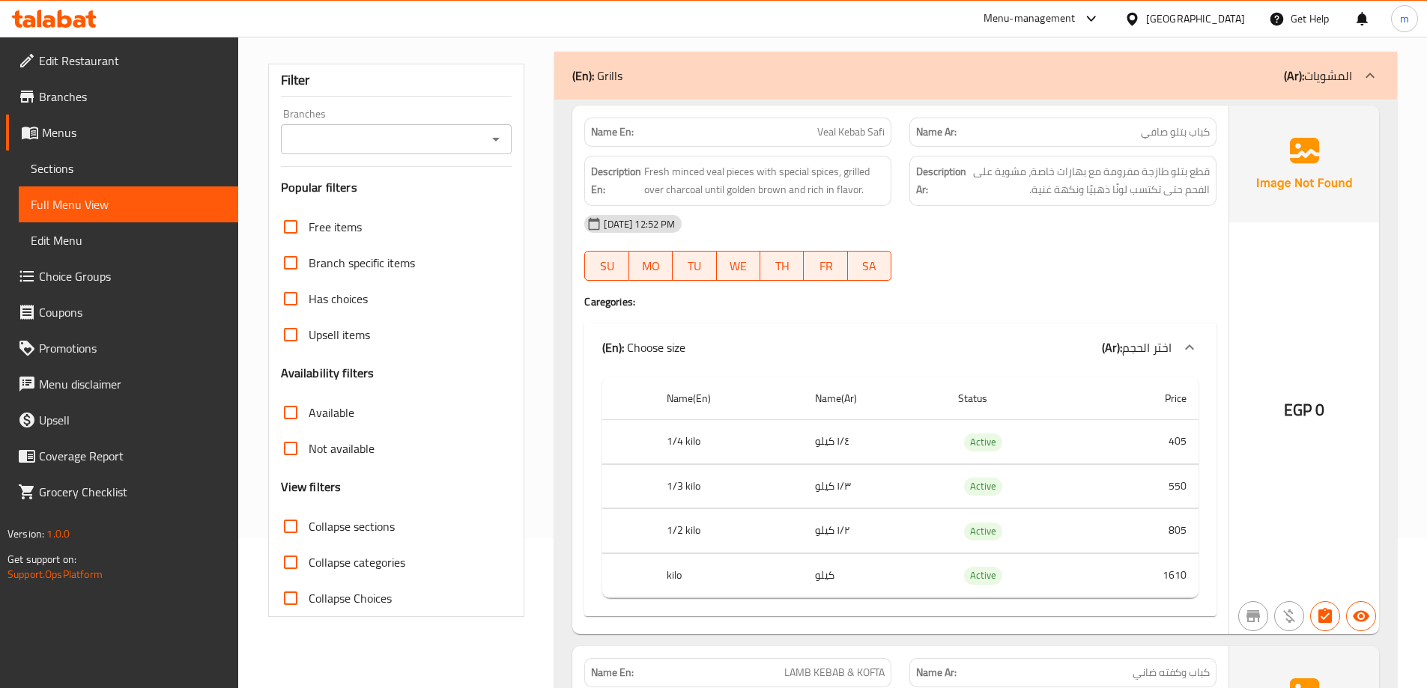
click at [836, 138] on span "Veal Kebab Safi" at bounding box center [850, 132] width 67 height 16
copy span "Veal Kebab Safi"
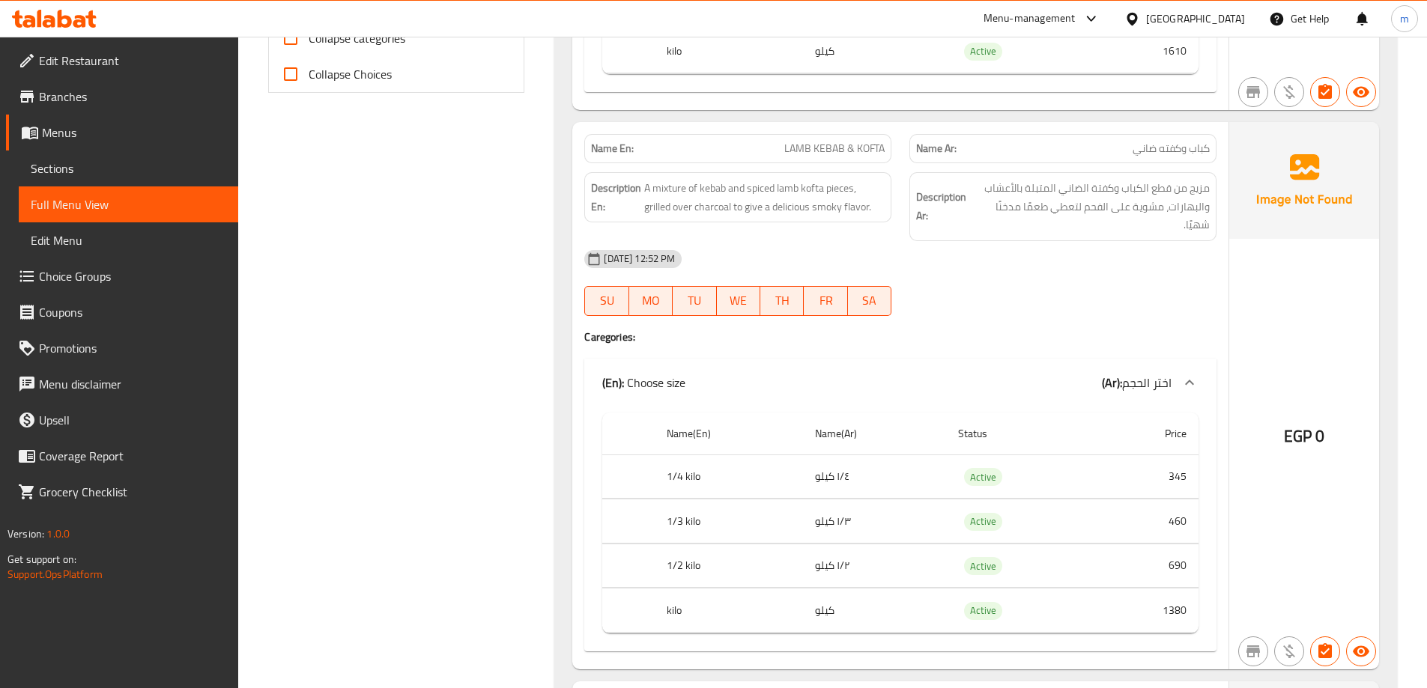
scroll to position [749, 0]
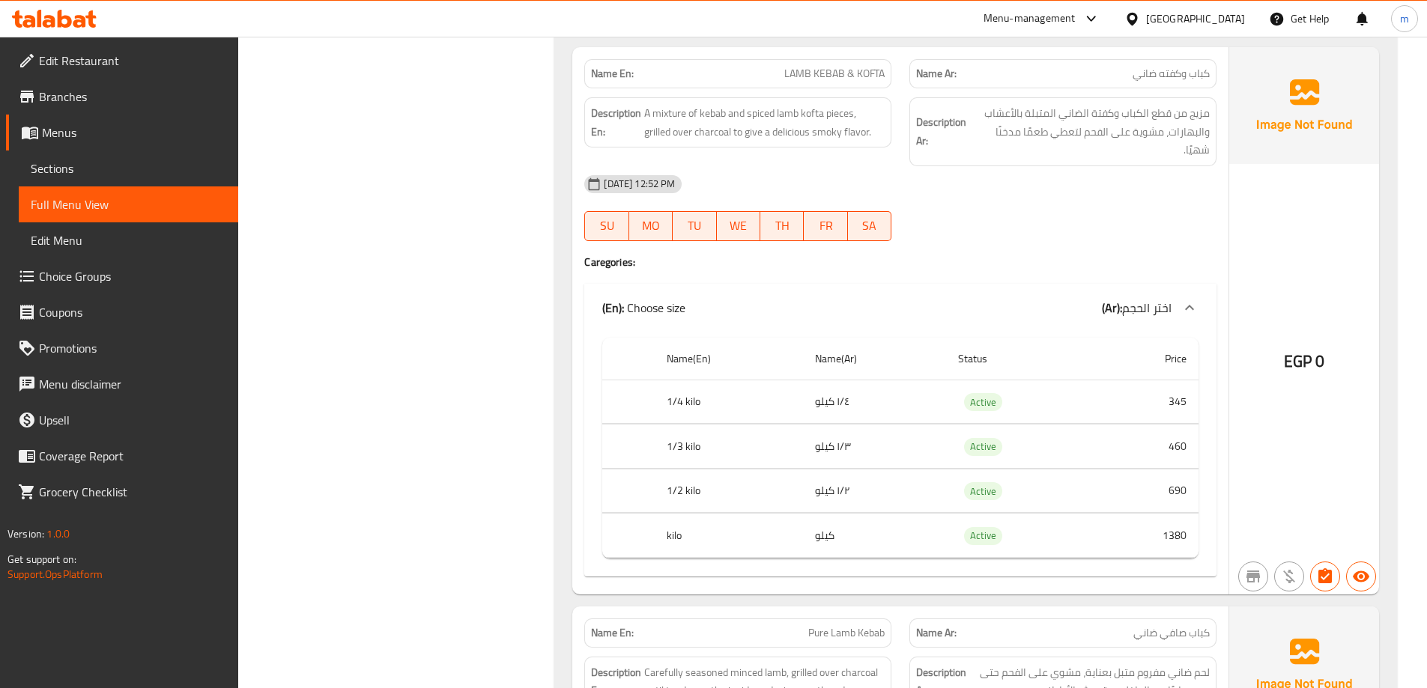
click at [829, 76] on span "LAMB KEBAB & KOFTA" at bounding box center [834, 74] width 100 height 16
click at [794, 74] on span "LAMB KEBAB & KOFTA" at bounding box center [834, 74] width 100 height 16
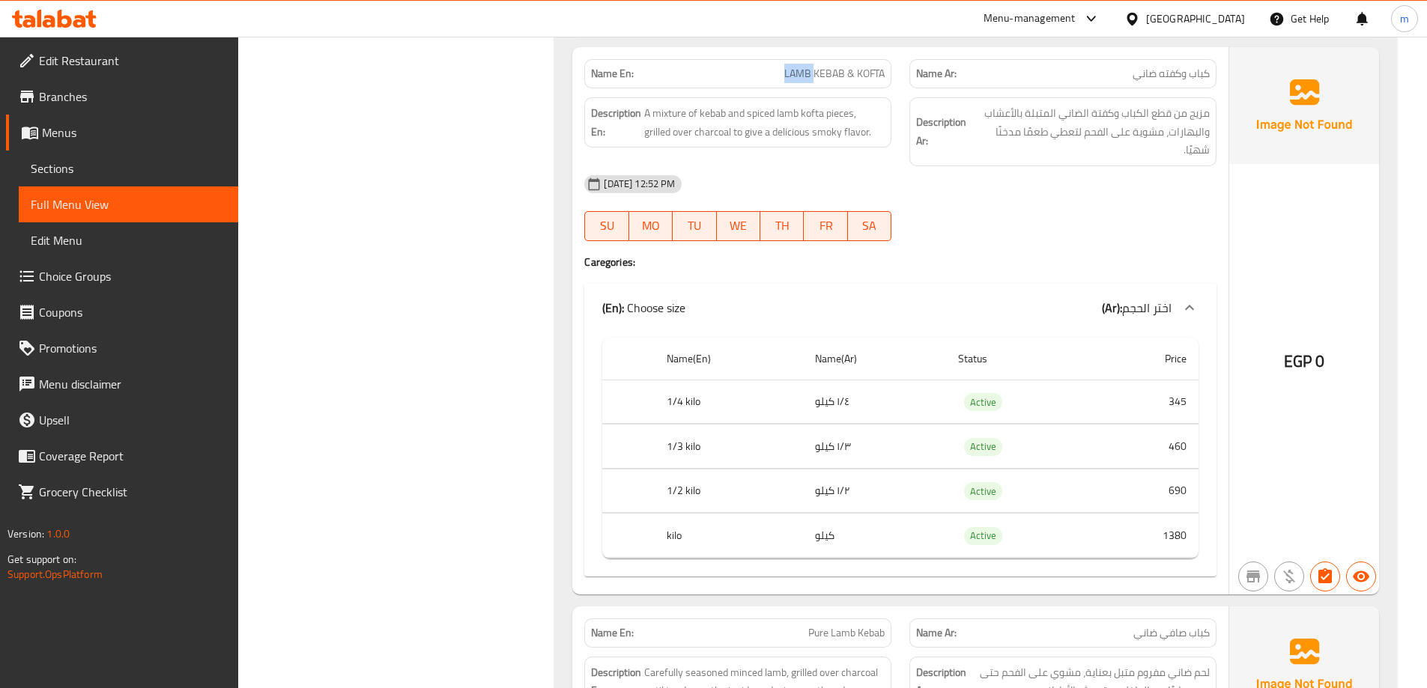
click at [850, 78] on span "LAMB KEBAB & KOFTA" at bounding box center [834, 74] width 100 height 16
copy span "LAMB KEBAB & KOFTA"
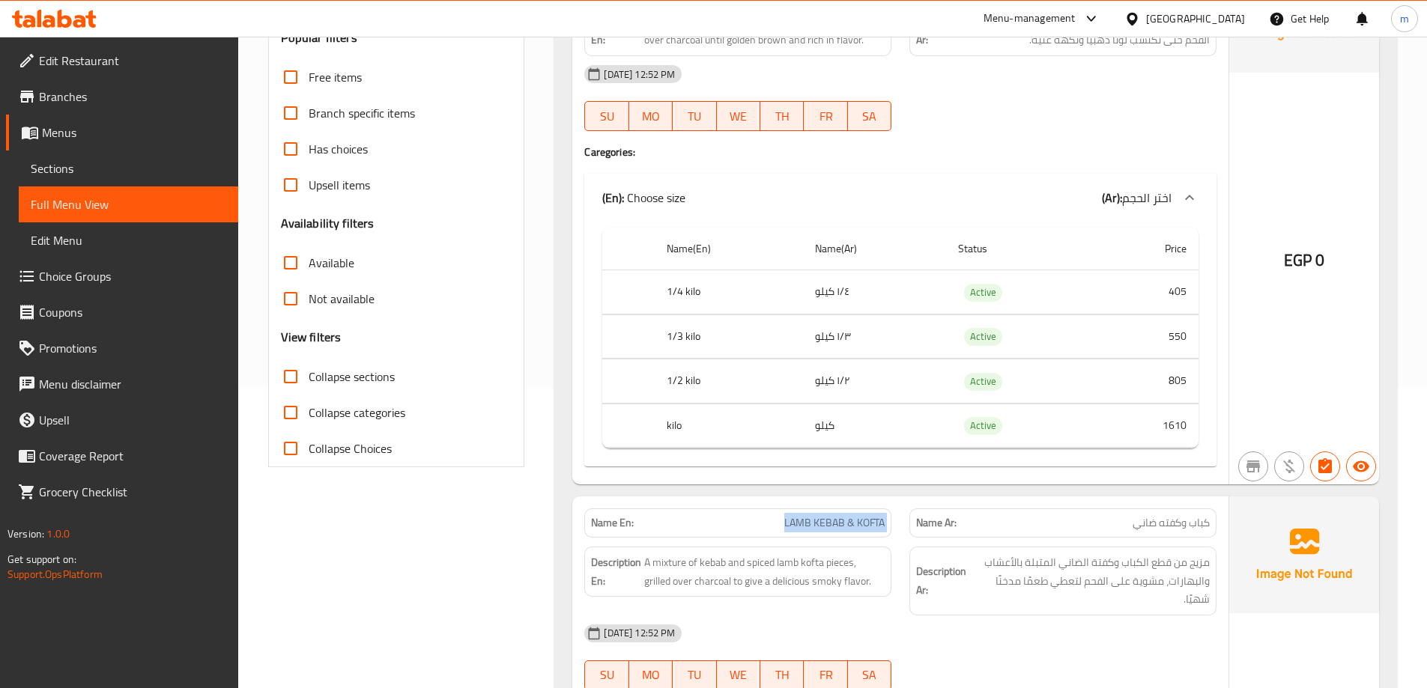
scroll to position [150, 0]
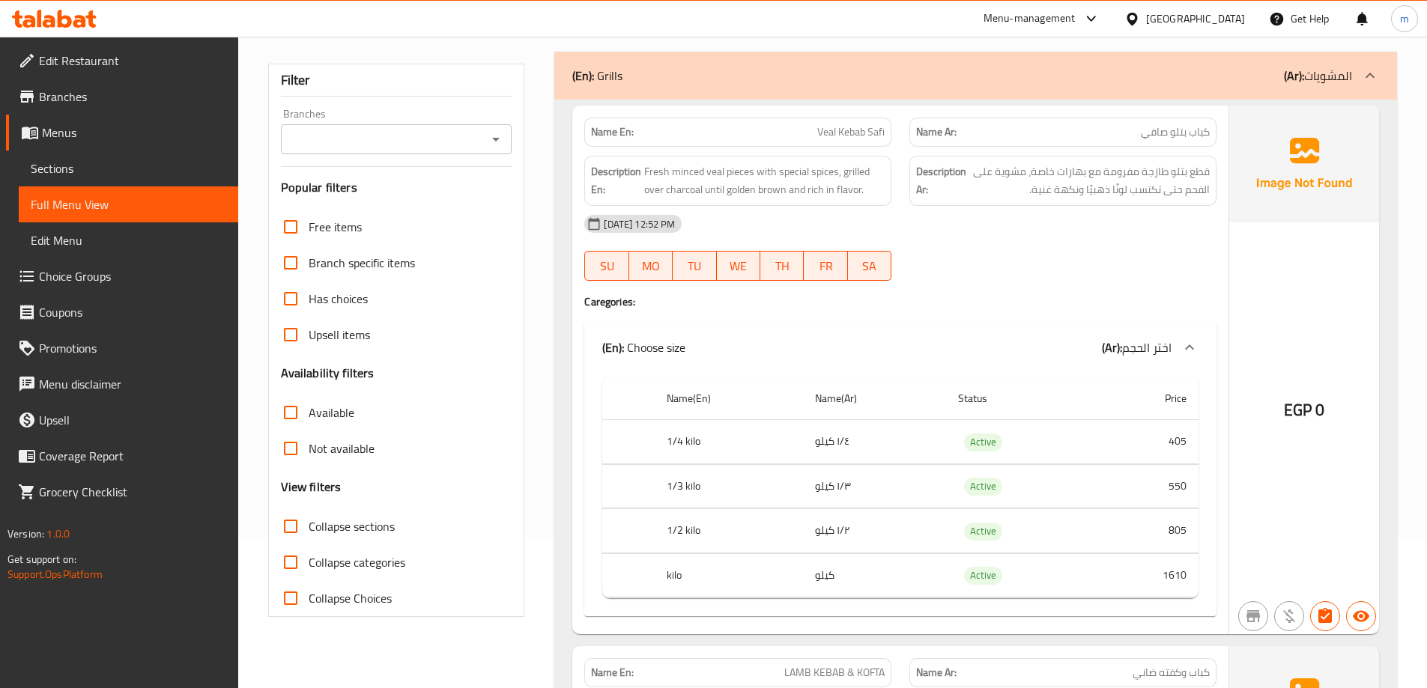
click at [848, 130] on span "Veal Kebab Safi" at bounding box center [850, 132] width 67 height 16
copy span "Veal Kebab Safi"
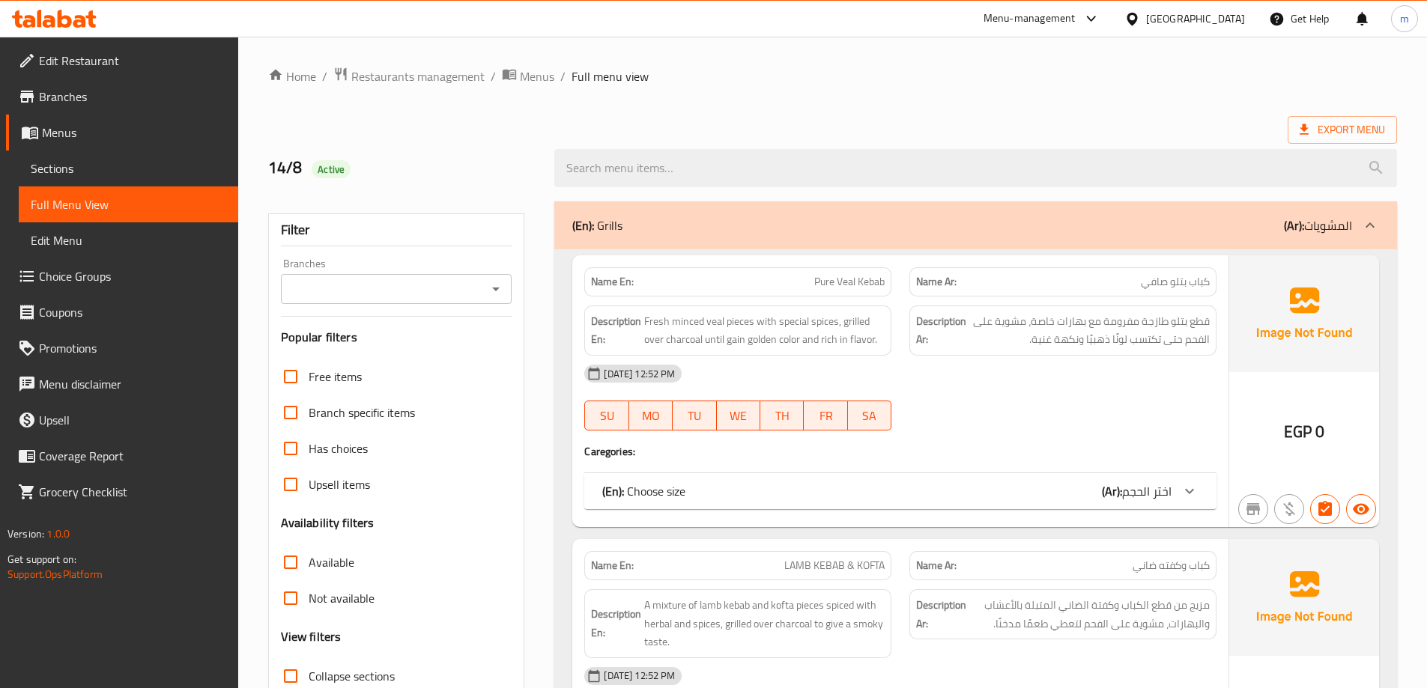
scroll to position [524, 0]
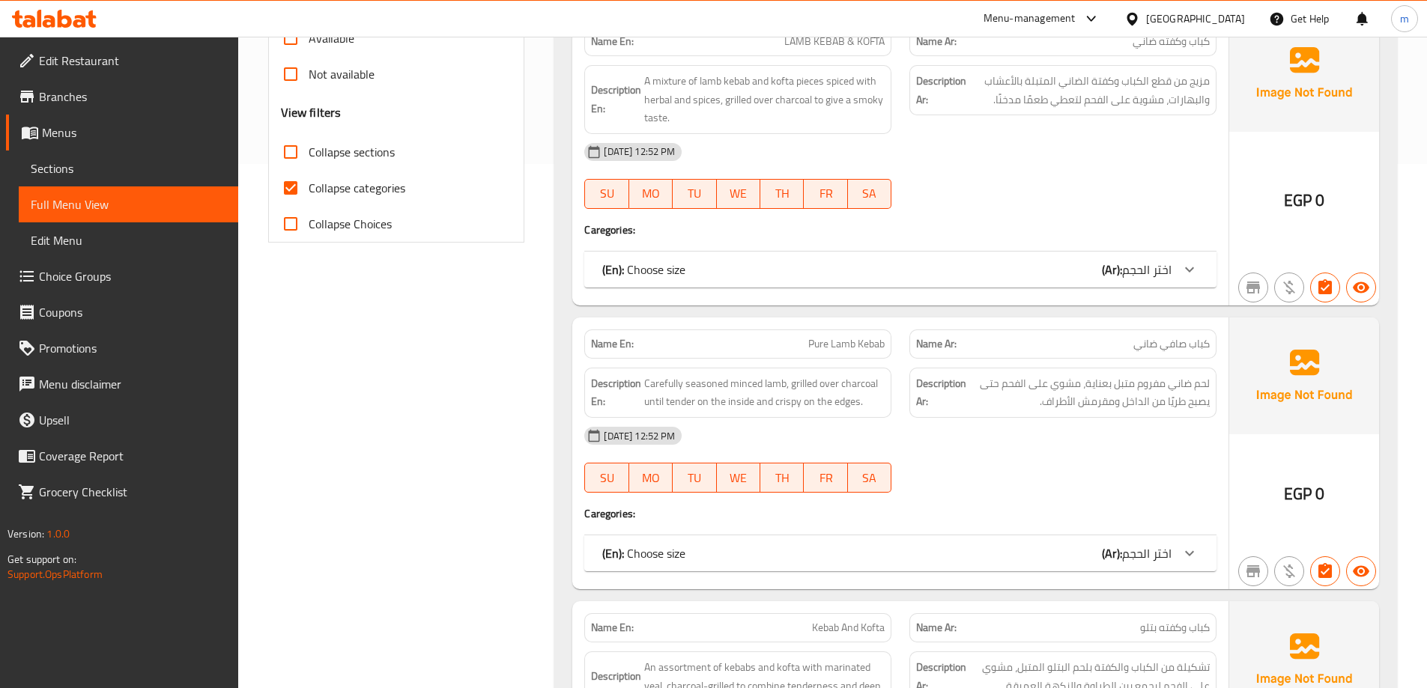
click at [287, 195] on input "Collapse categories" at bounding box center [291, 188] width 36 height 36
checkbox input "false"
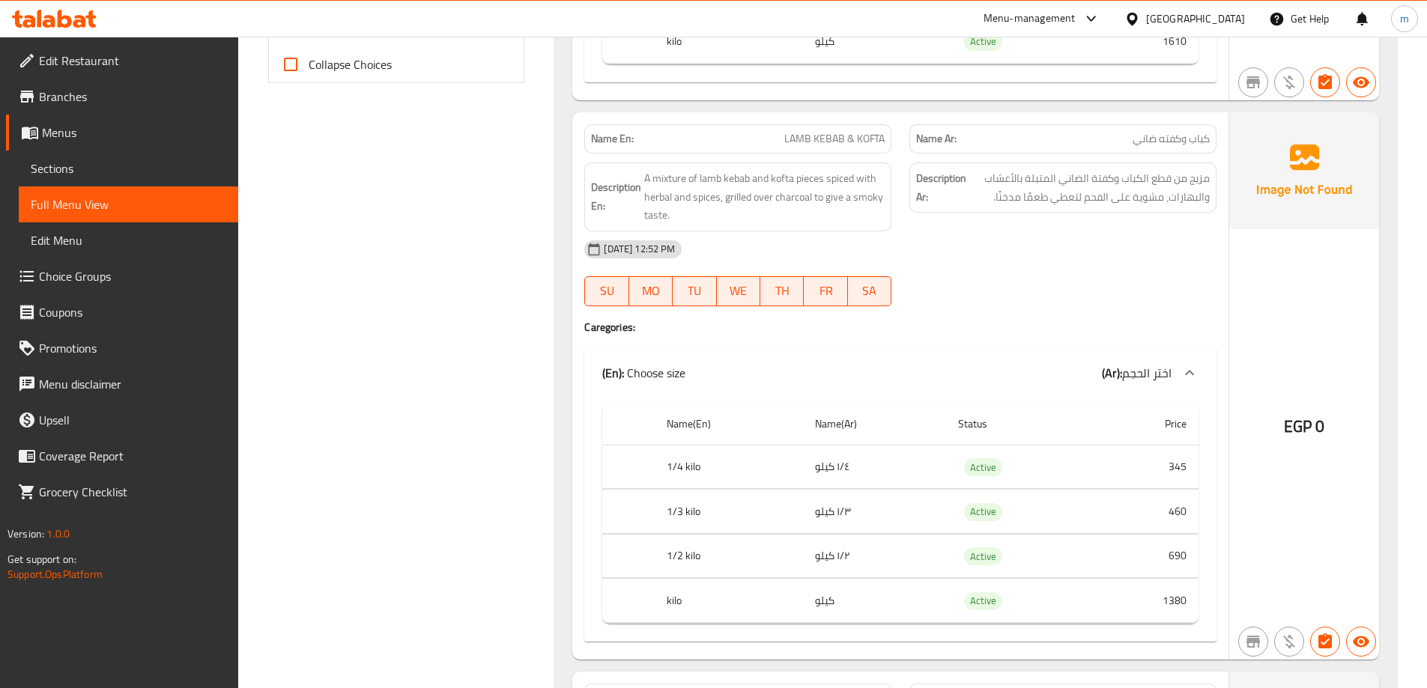
scroll to position [674, 0]
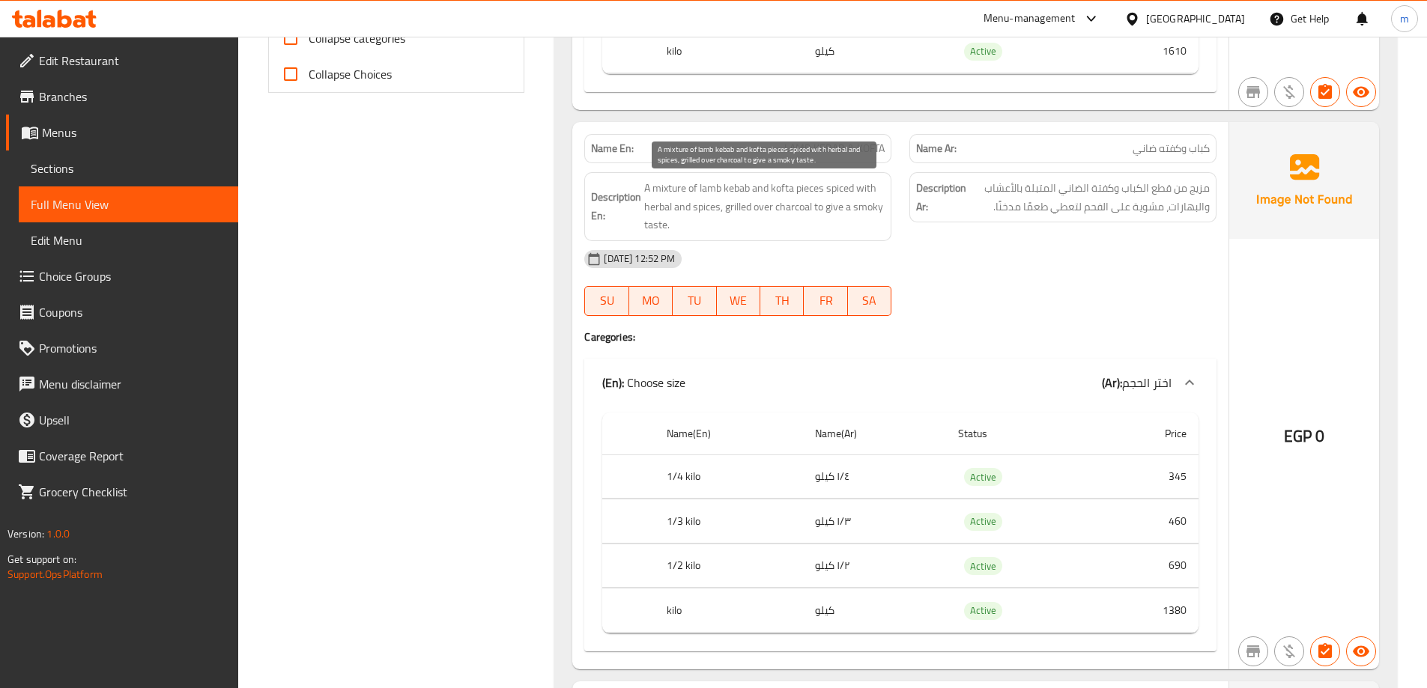
click at [766, 205] on span "A mixture of lamb kebab and kofta pieces spiced with herbal and spices, grilled…" at bounding box center [764, 206] width 240 height 55
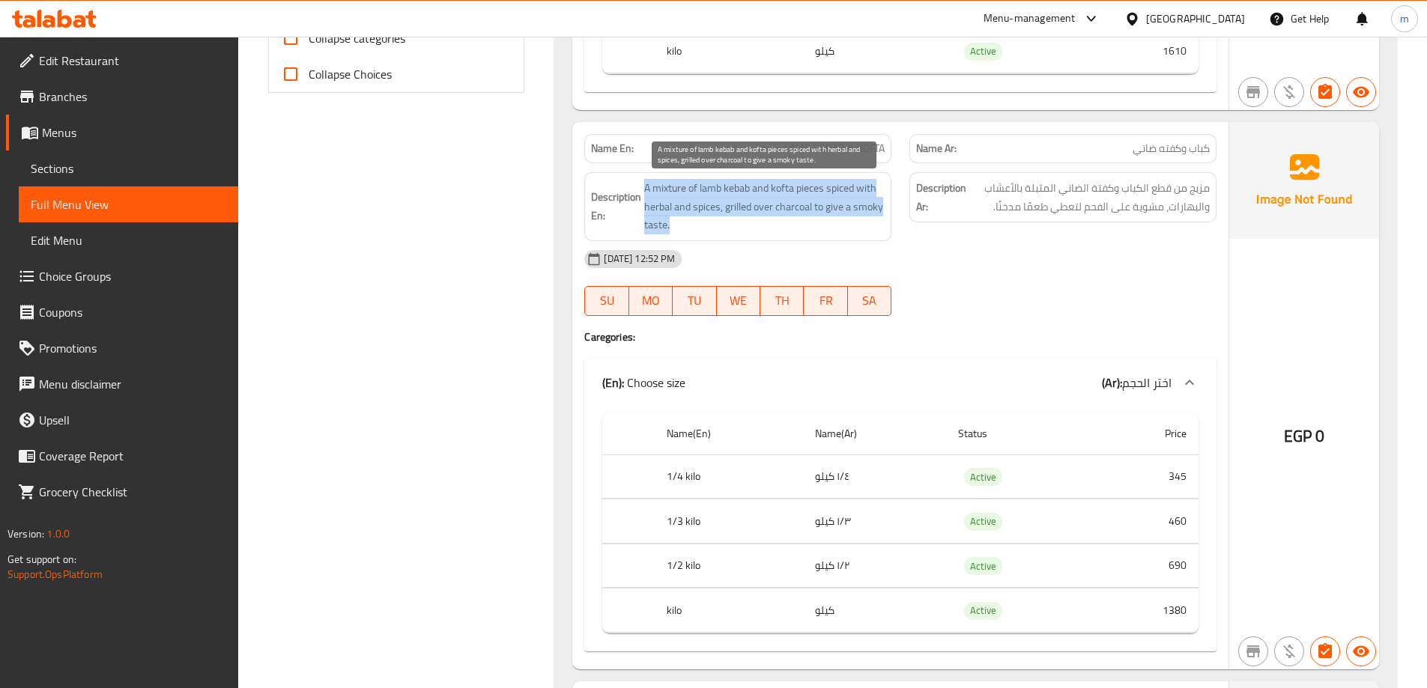
click at [766, 205] on span "A mixture of lamb kebab and kofta pieces spiced with herbal and spices, grilled…" at bounding box center [764, 206] width 240 height 55
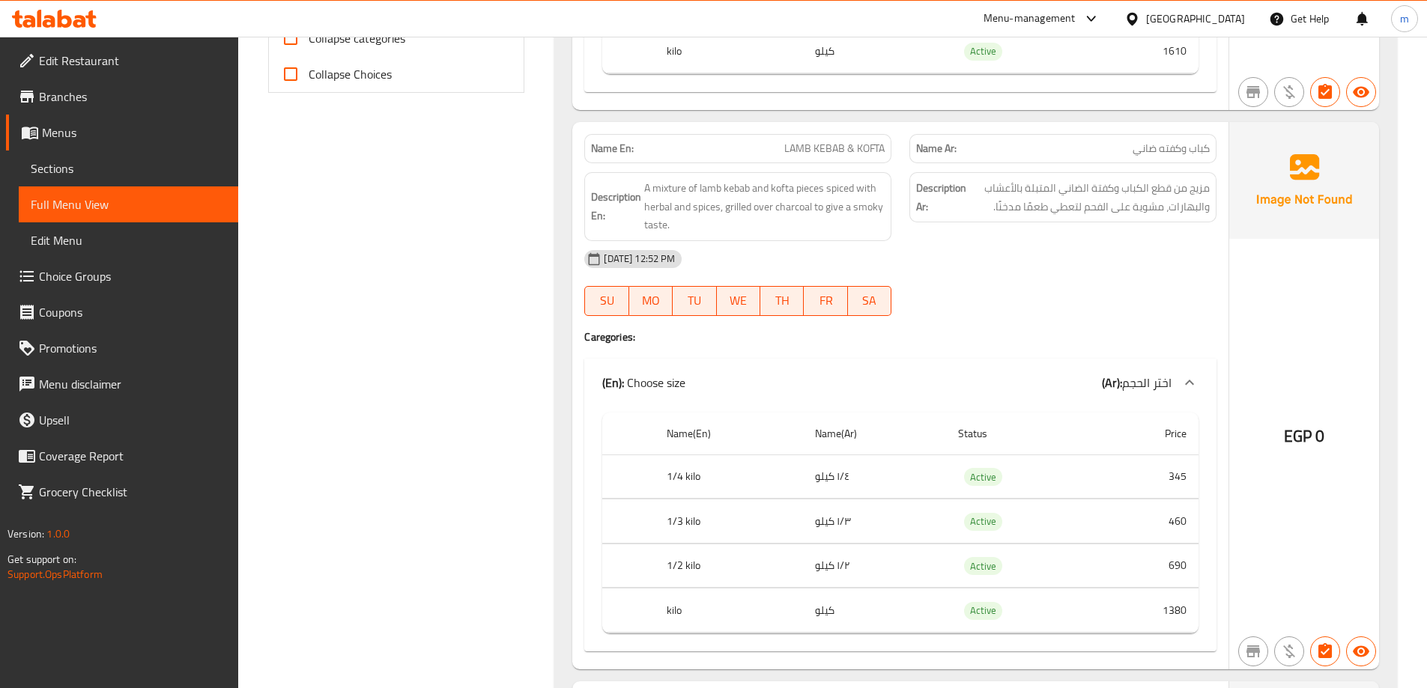
click at [985, 234] on div "Description Ar: مزيج من قطع الكباب وكفتة الضاني المتبلة بالأعشاب والبهارات، مشو…" at bounding box center [1062, 206] width 325 height 87
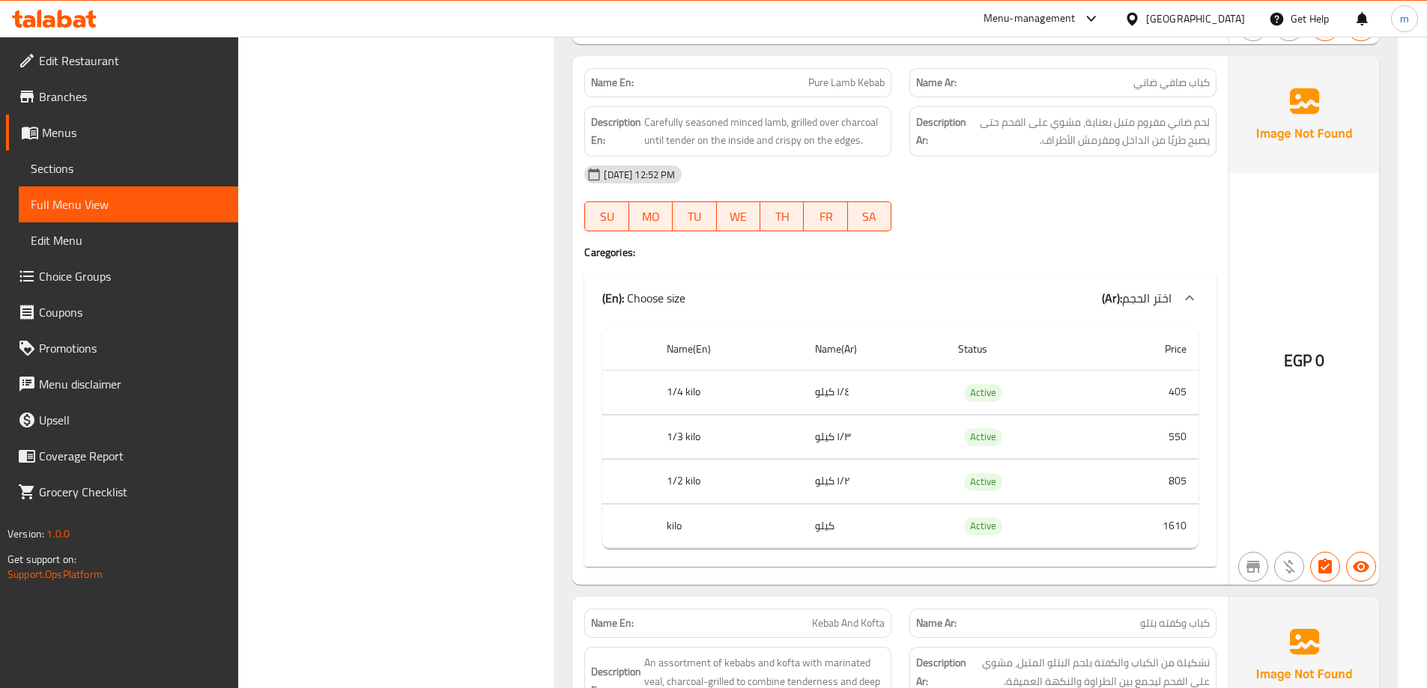
scroll to position [1273, 0]
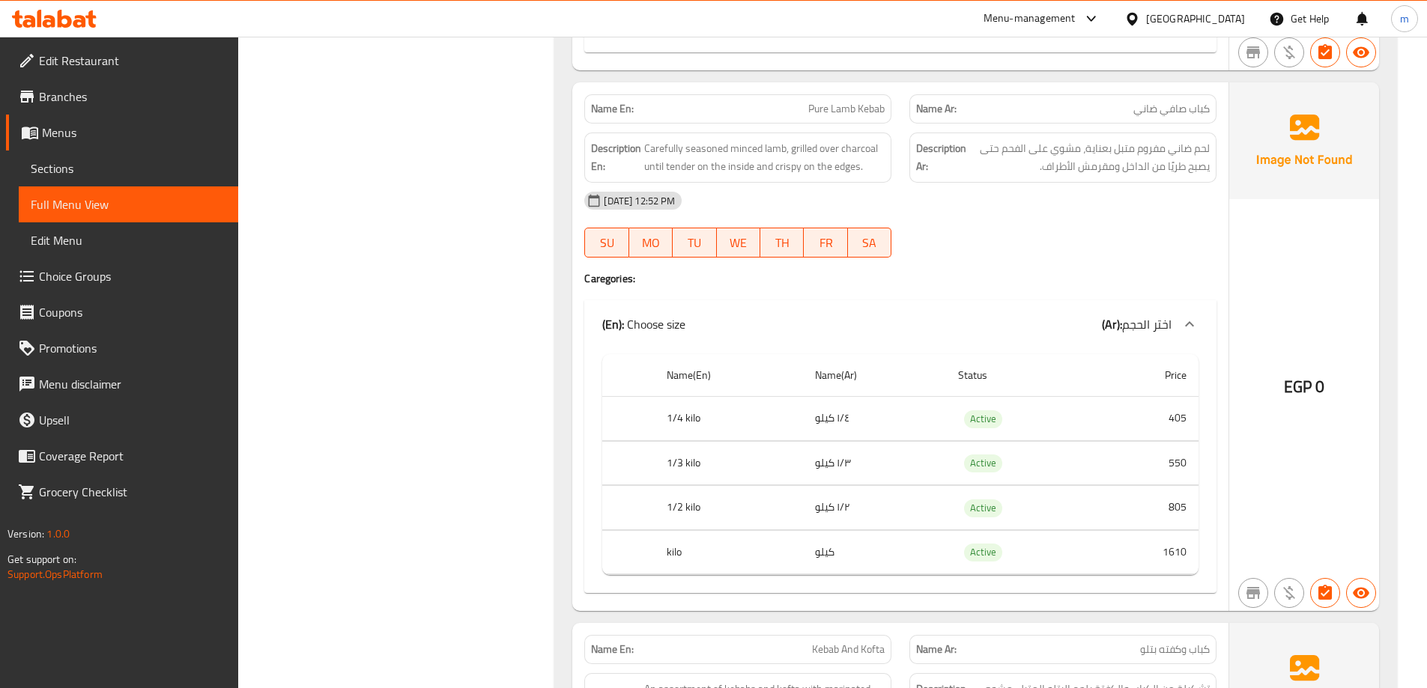
click at [837, 114] on span "Pure Lamb Kebab" at bounding box center [846, 109] width 76 height 16
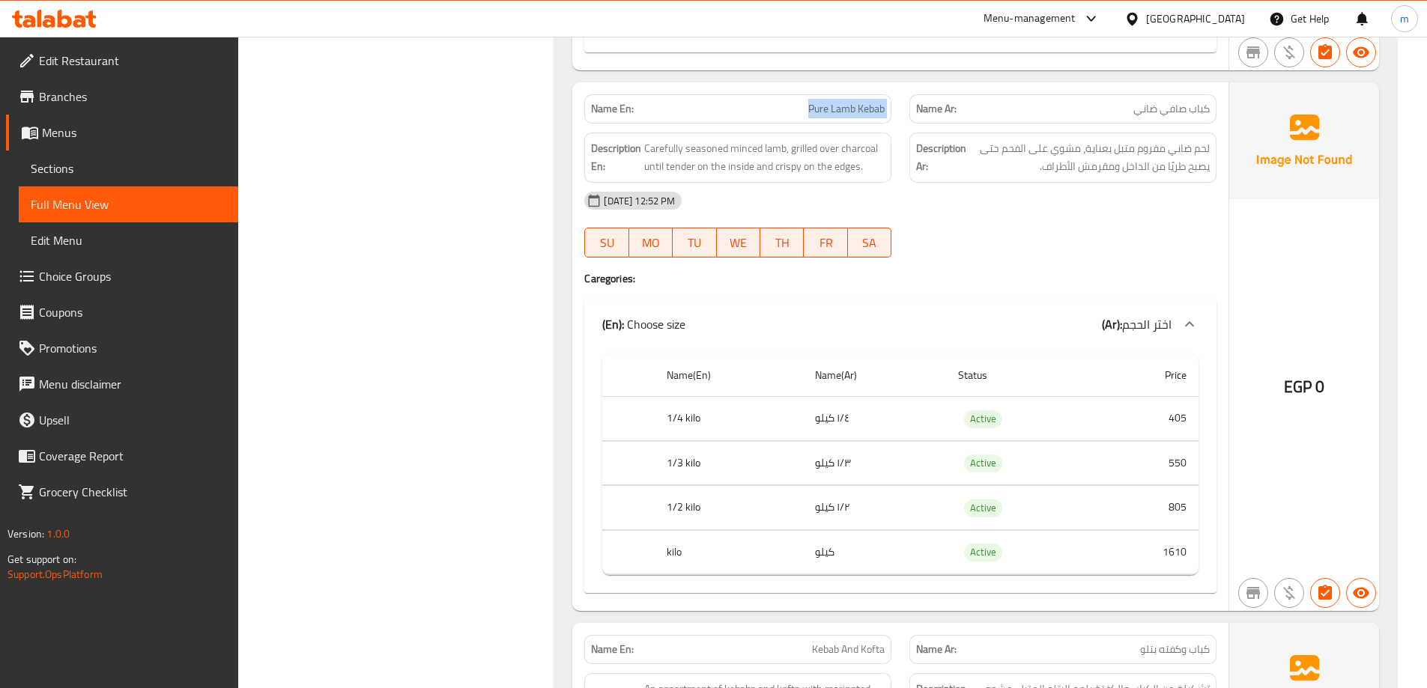
copy span "Pure Lamb Kebab"
click at [803, 160] on span "Carefully seasoned minced lamb, grilled over charcoal until tender on the insid…" at bounding box center [764, 157] width 240 height 37
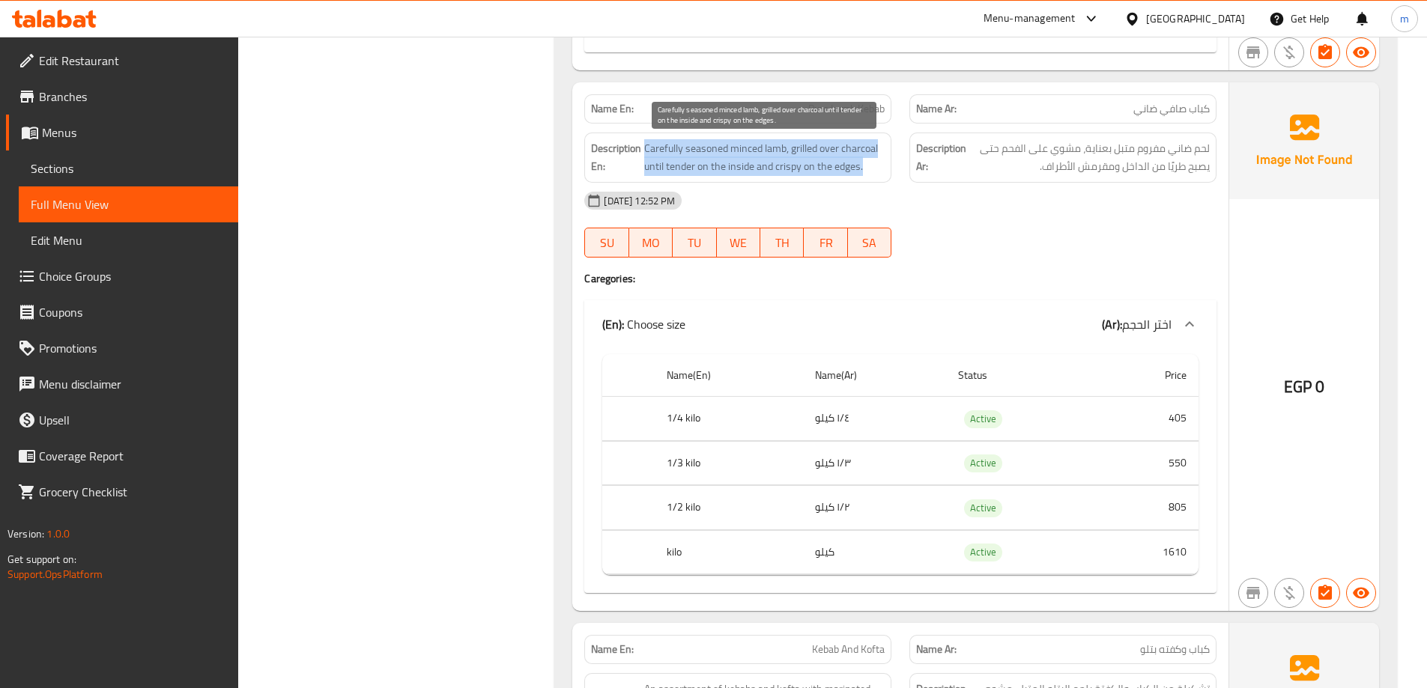
click at [803, 160] on span "Carefully seasoned minced lamb, grilled over charcoal until tender on the insid…" at bounding box center [764, 157] width 240 height 37
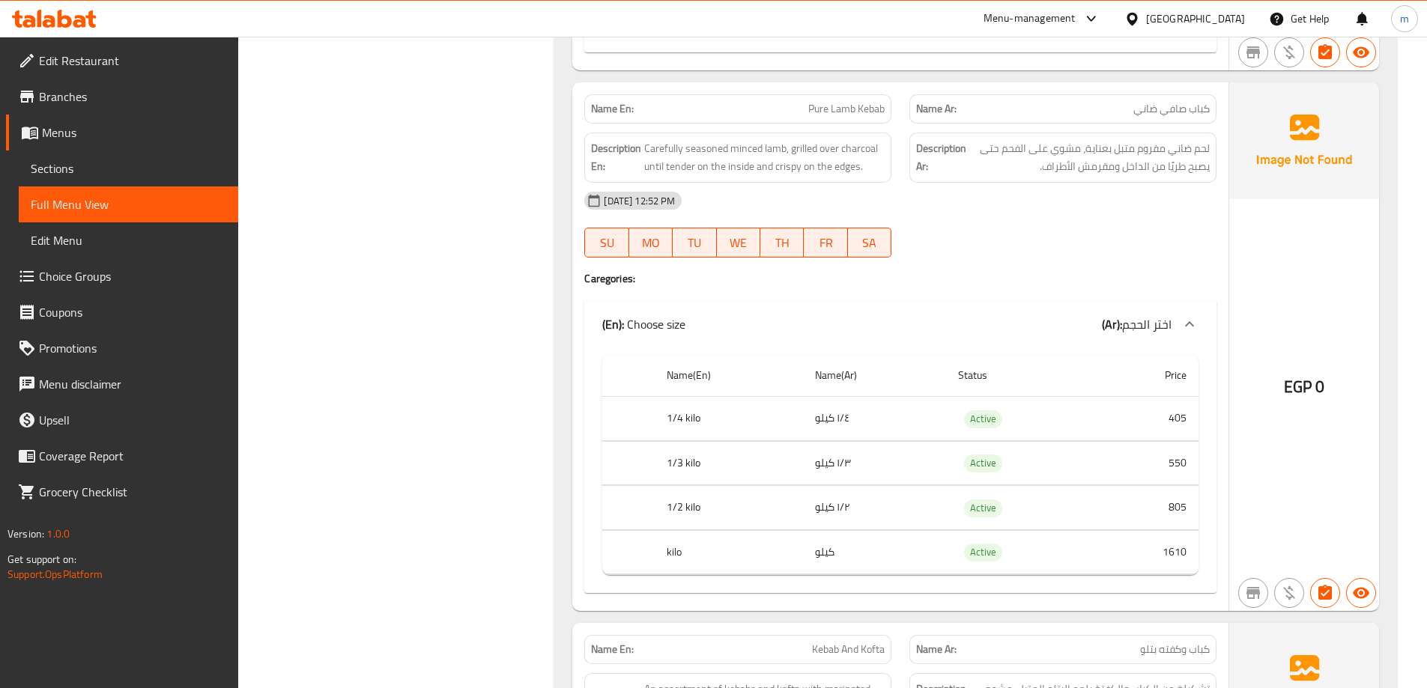
click at [1081, 253] on div at bounding box center [1062, 258] width 325 height 18
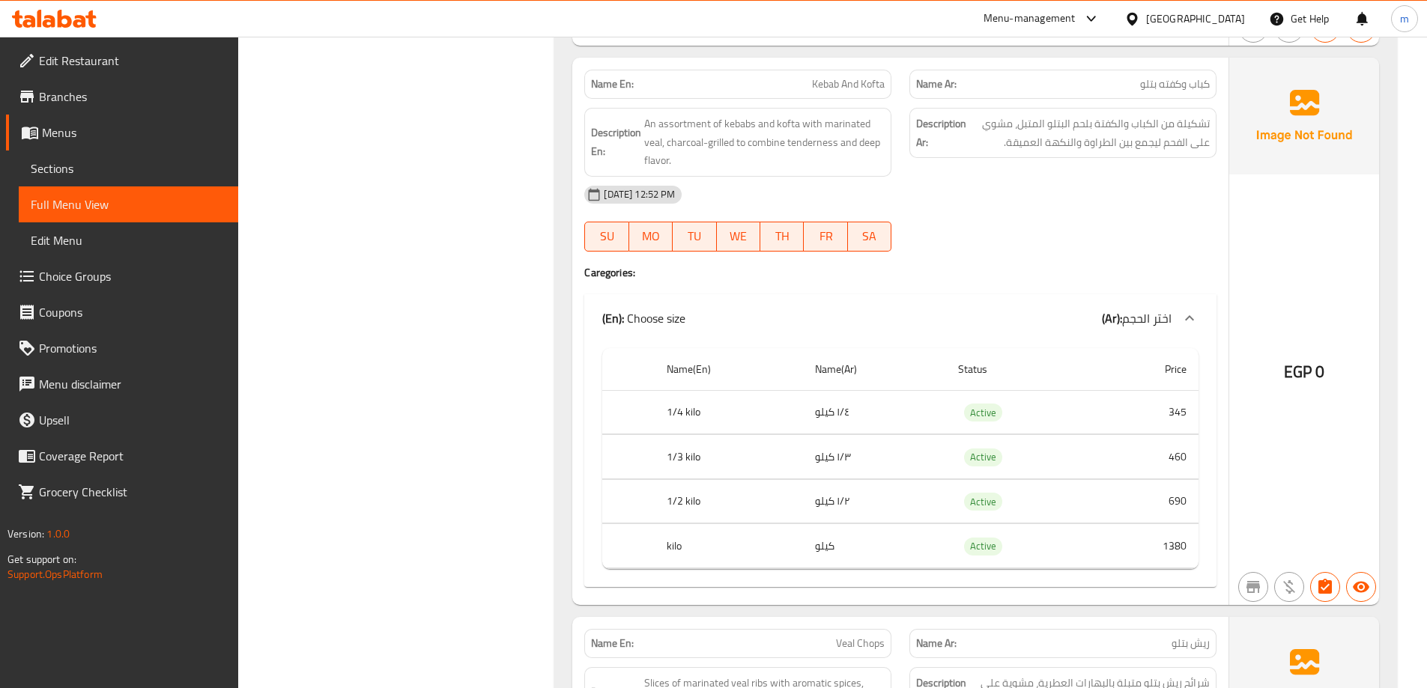
scroll to position [1873, 0]
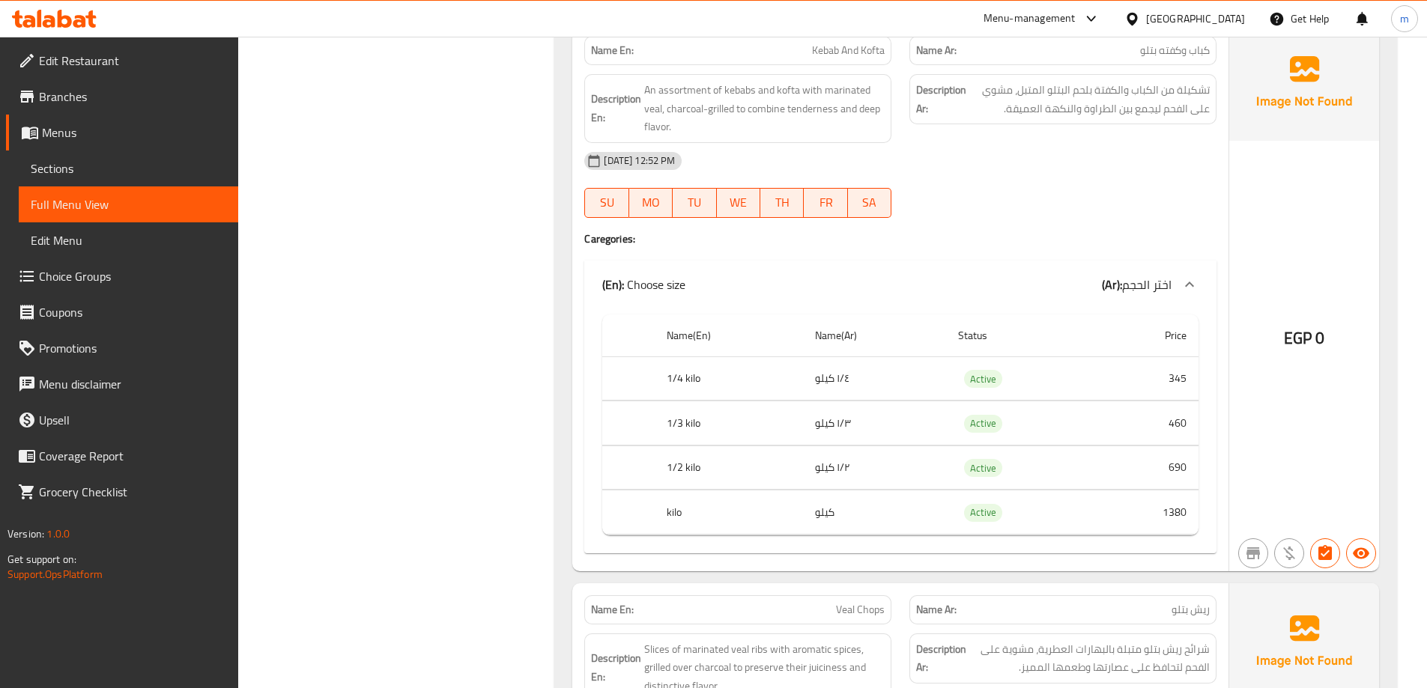
click at [1149, 45] on span "كباب وكفته بتلو" at bounding box center [1175, 51] width 70 height 16
copy span "بتلو"
click at [1145, 50] on span "كباب وكفته بتلو" at bounding box center [1175, 51] width 70 height 16
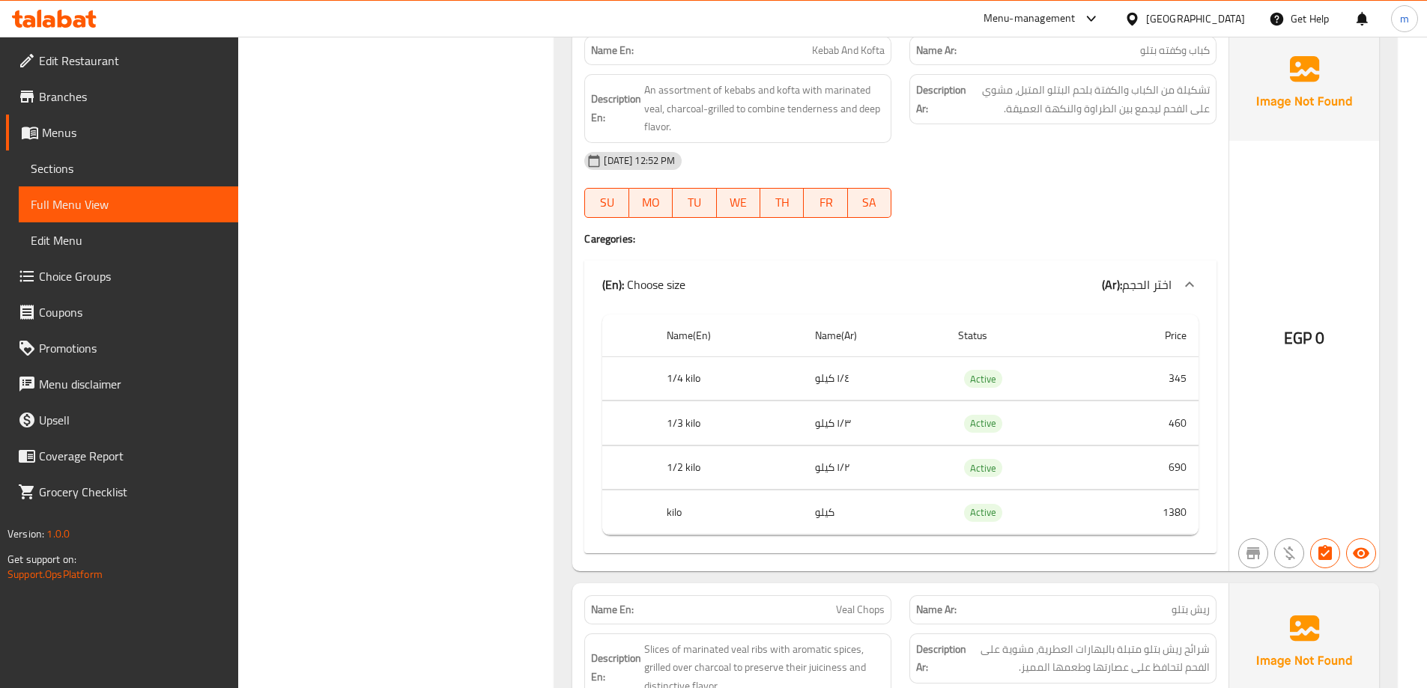
click at [852, 46] on span "Kebab And Kofta" at bounding box center [848, 51] width 73 height 16
copy span "Kebab And Kofta"
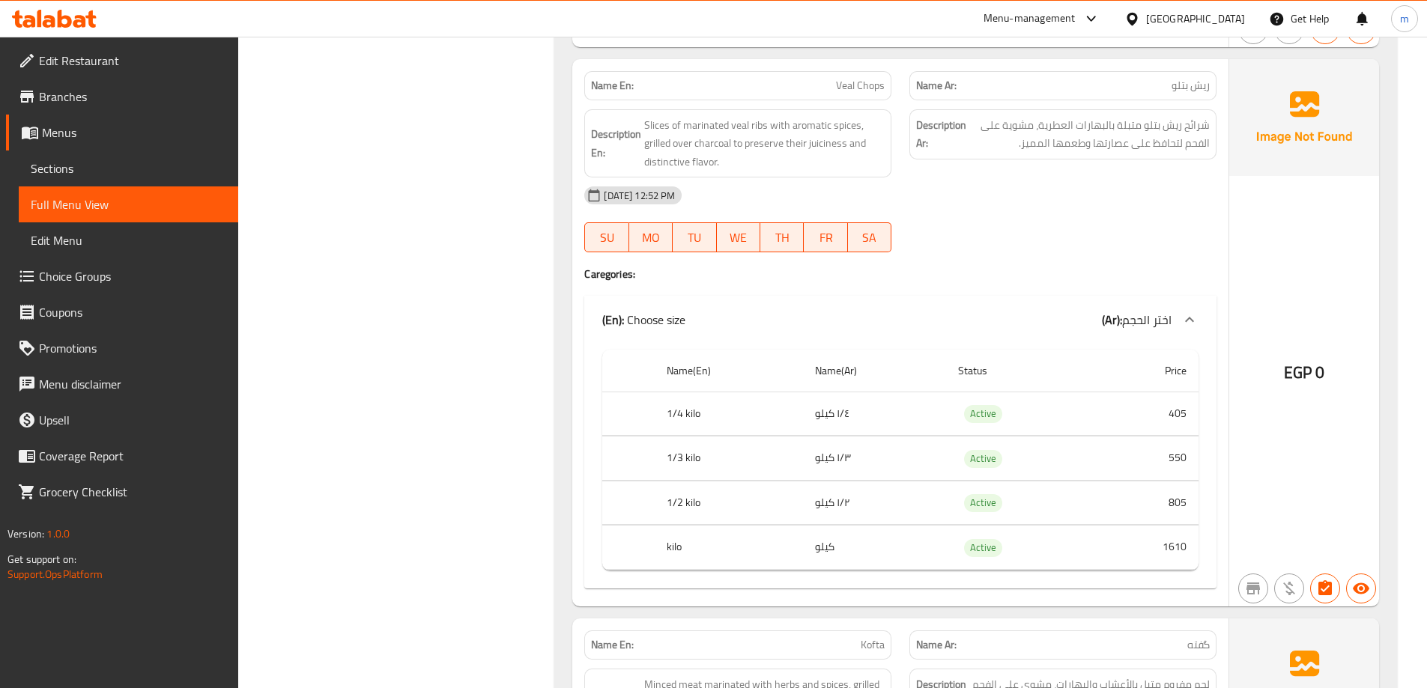
click at [1210, 83] on div "Name Ar: ريش بتلو" at bounding box center [1062, 85] width 307 height 29
click at [1206, 83] on span "ريش بتلو" at bounding box center [1191, 86] width 38 height 16
copy span "ريش"
click at [877, 92] on span "Veal Chops" at bounding box center [860, 86] width 49 height 16
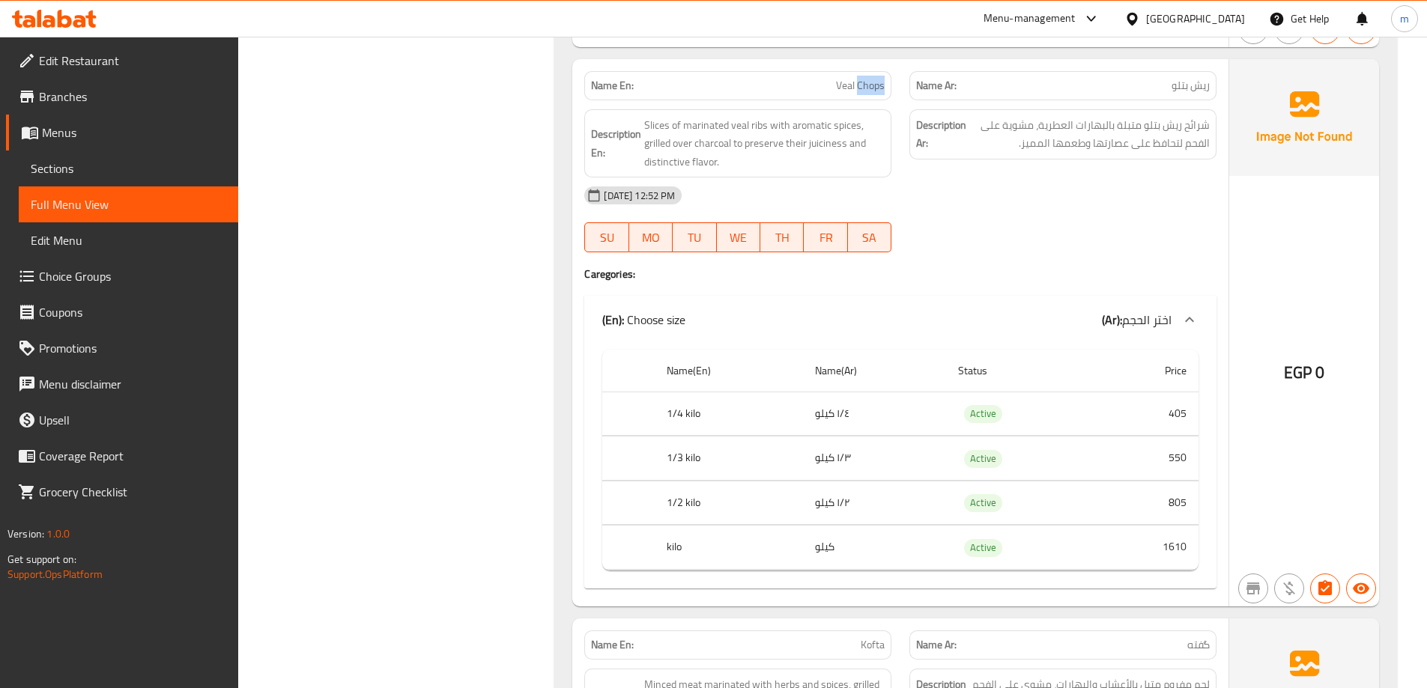
click at [877, 92] on span "Veal Chops" at bounding box center [860, 86] width 49 height 16
copy span "Veal Chops"
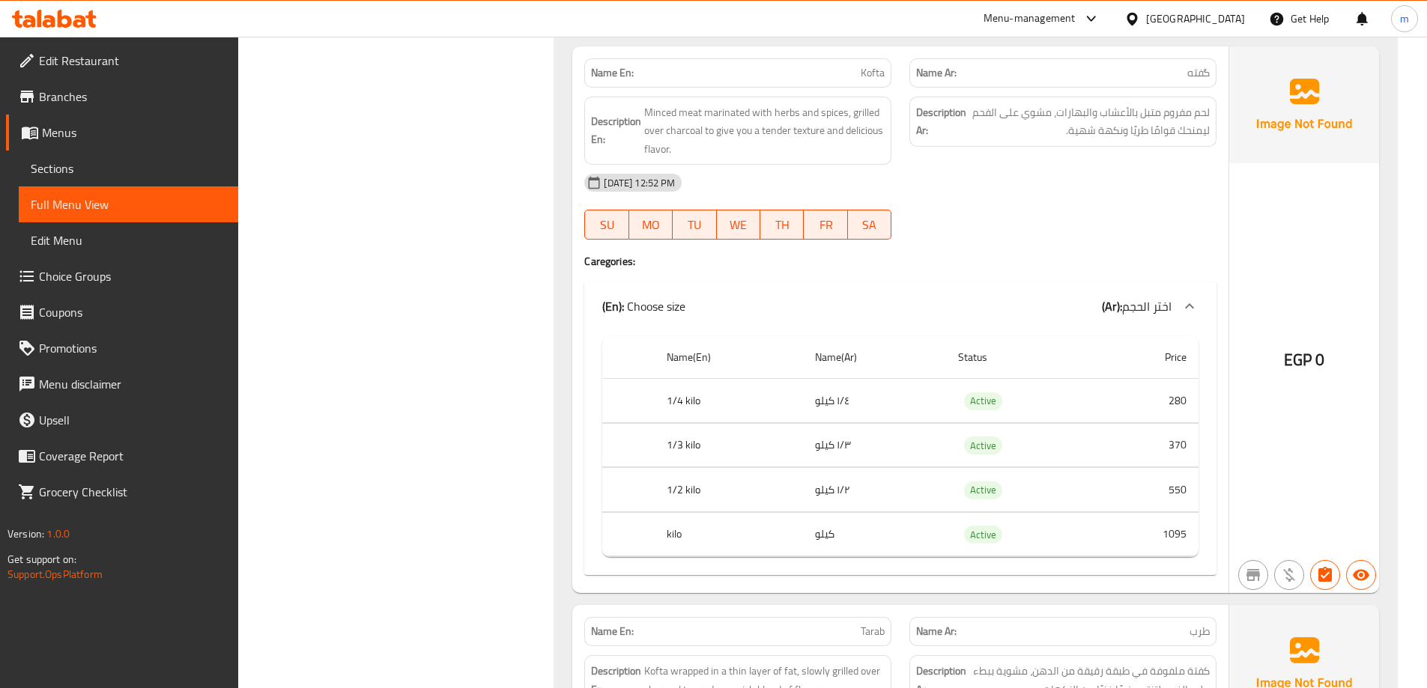
scroll to position [2996, 0]
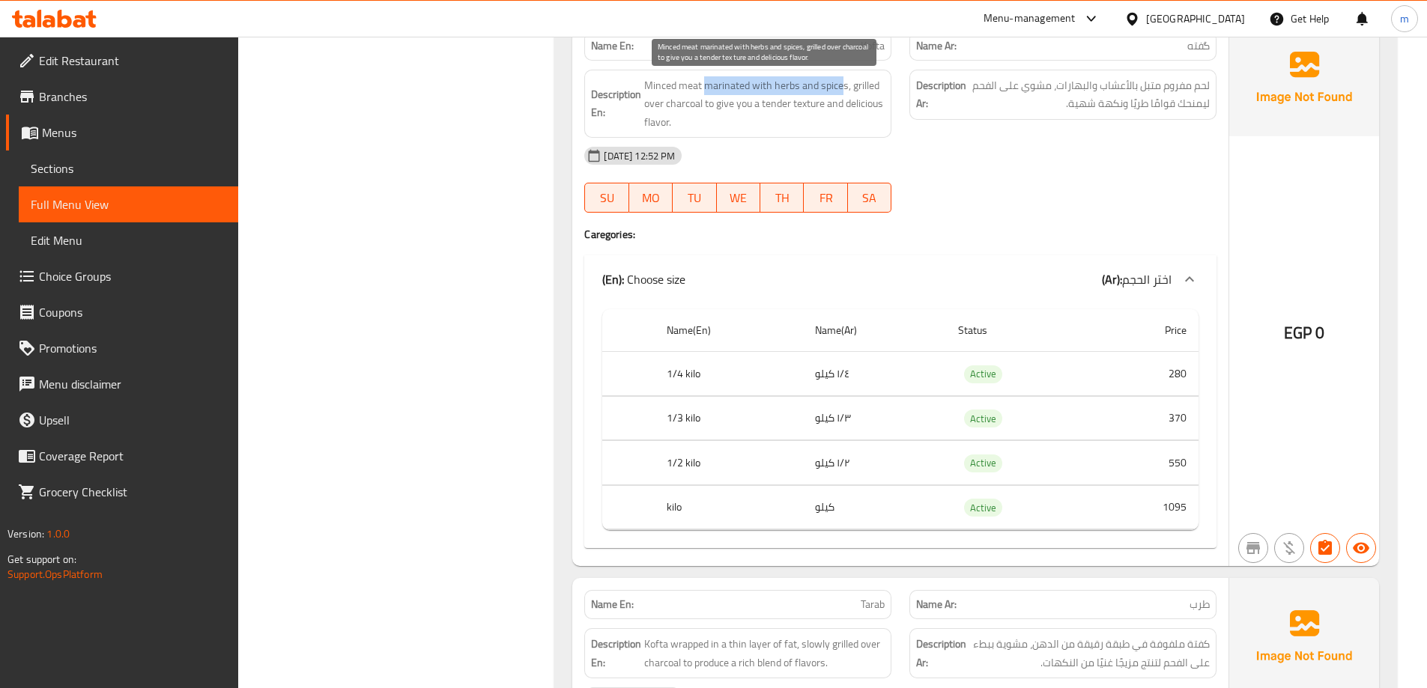
drag, startPoint x: 706, startPoint y: 81, endPoint x: 844, endPoint y: 84, distance: 138.6
click at [844, 84] on span "Minced meat marinated with herbs and spices, grilled over charcoal to give you …" at bounding box center [764, 103] width 240 height 55
drag, startPoint x: 709, startPoint y: 85, endPoint x: 796, endPoint y: 87, distance: 86.9
click at [796, 87] on span "Minced meat marinated with herbs and spices, grilled over charcoal to give you …" at bounding box center [764, 103] width 240 height 55
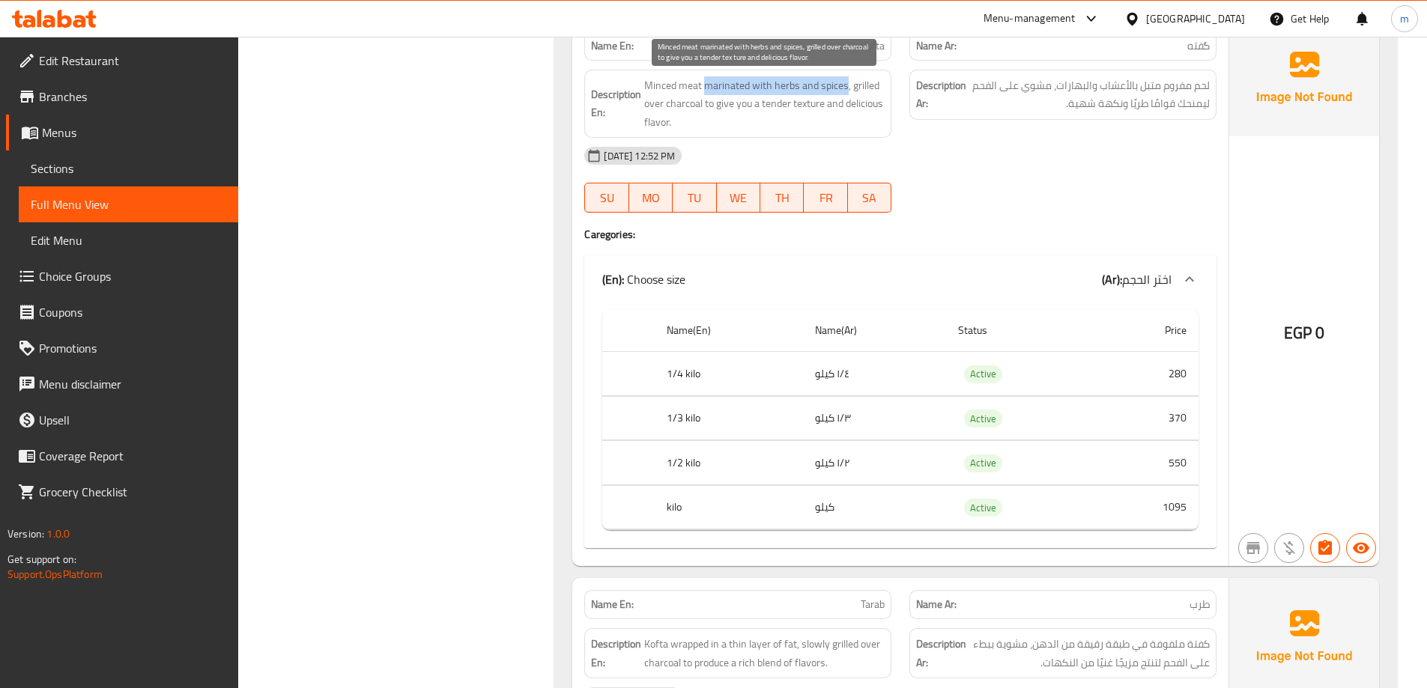
drag, startPoint x: 712, startPoint y: 82, endPoint x: 846, endPoint y: 81, distance: 134.1
click at [846, 81] on span "Minced meat marinated with herbs and spices, grilled over charcoal to give you …" at bounding box center [764, 103] width 240 height 55
copy span "marinated with herbs and spices"
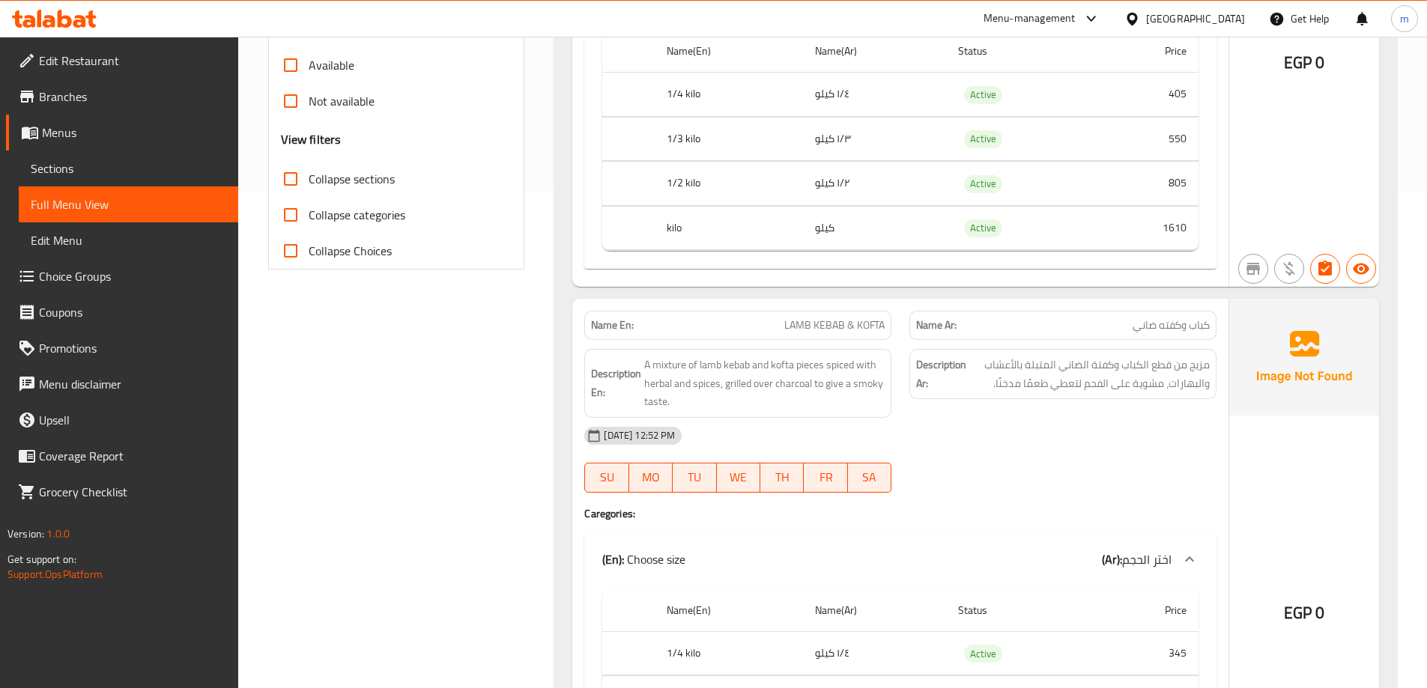
scroll to position [524, 0]
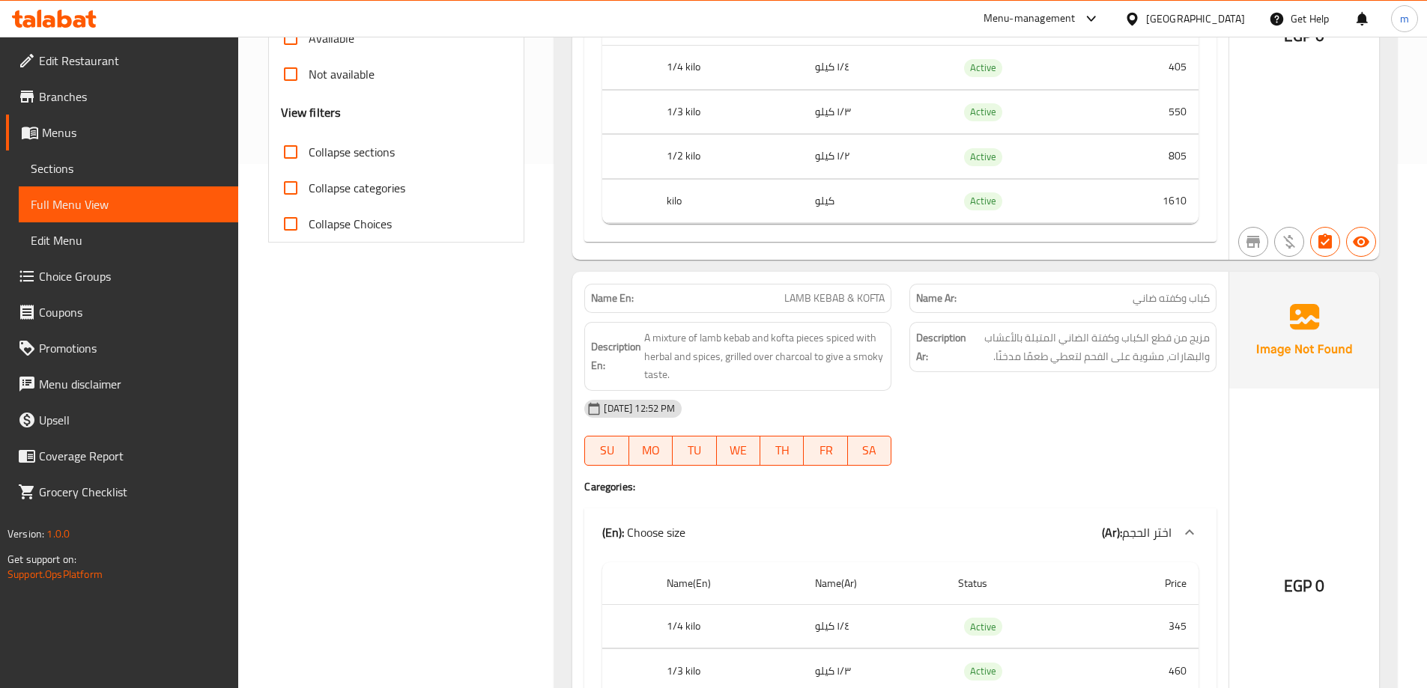
click at [853, 303] on span "LAMB KEBAB & KOFTA" at bounding box center [834, 299] width 100 height 16
copy span "LAMB KEBAB & KOFTA"
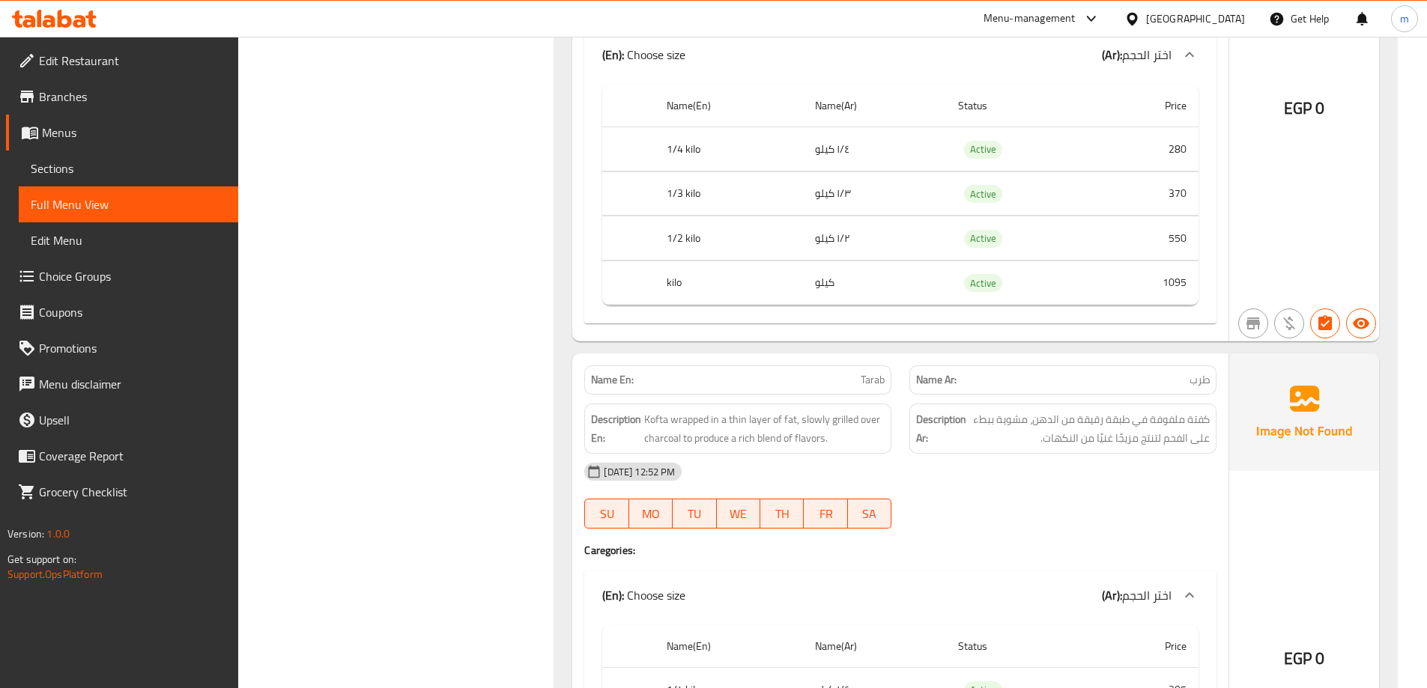
scroll to position [2921, 0]
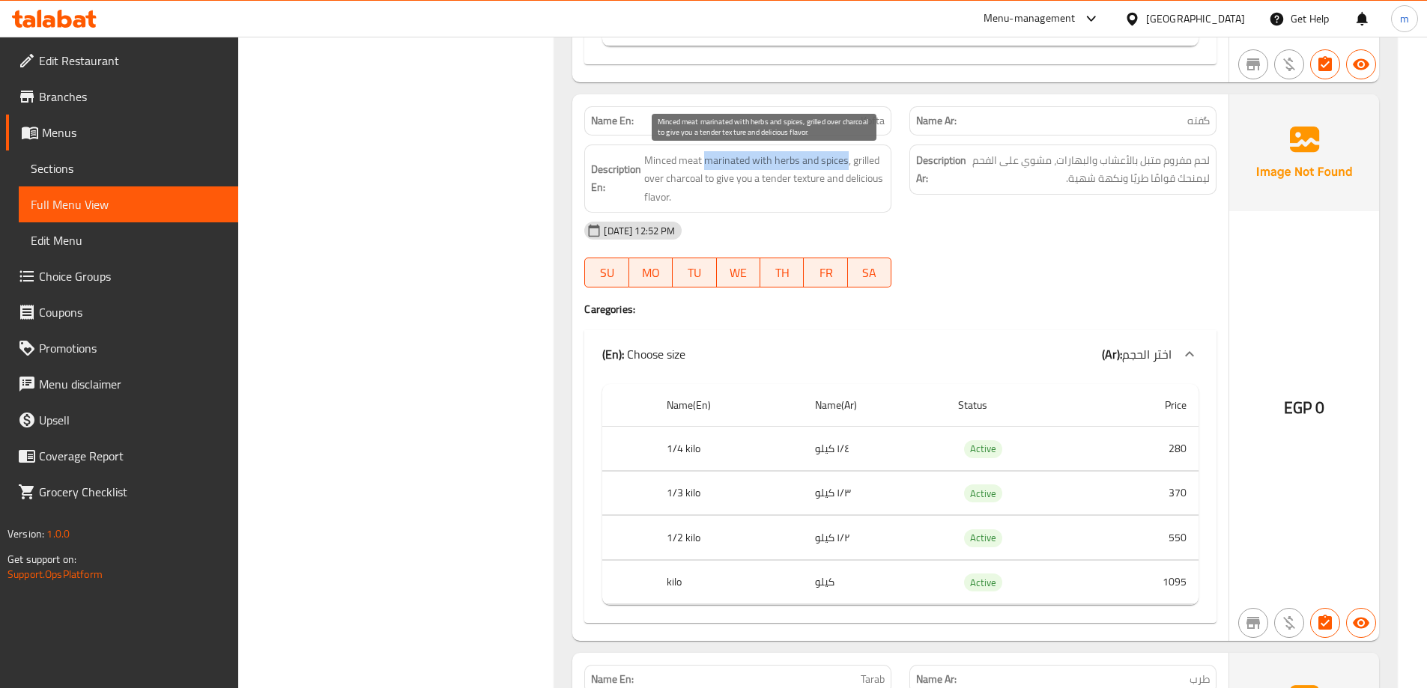
drag, startPoint x: 704, startPoint y: 161, endPoint x: 845, endPoint y: 164, distance: 140.9
click at [845, 164] on span "Minced meat marinated with herbs and spices, grilled over charcoal to give you …" at bounding box center [764, 178] width 240 height 55
copy span "marinated with herbs and spices"
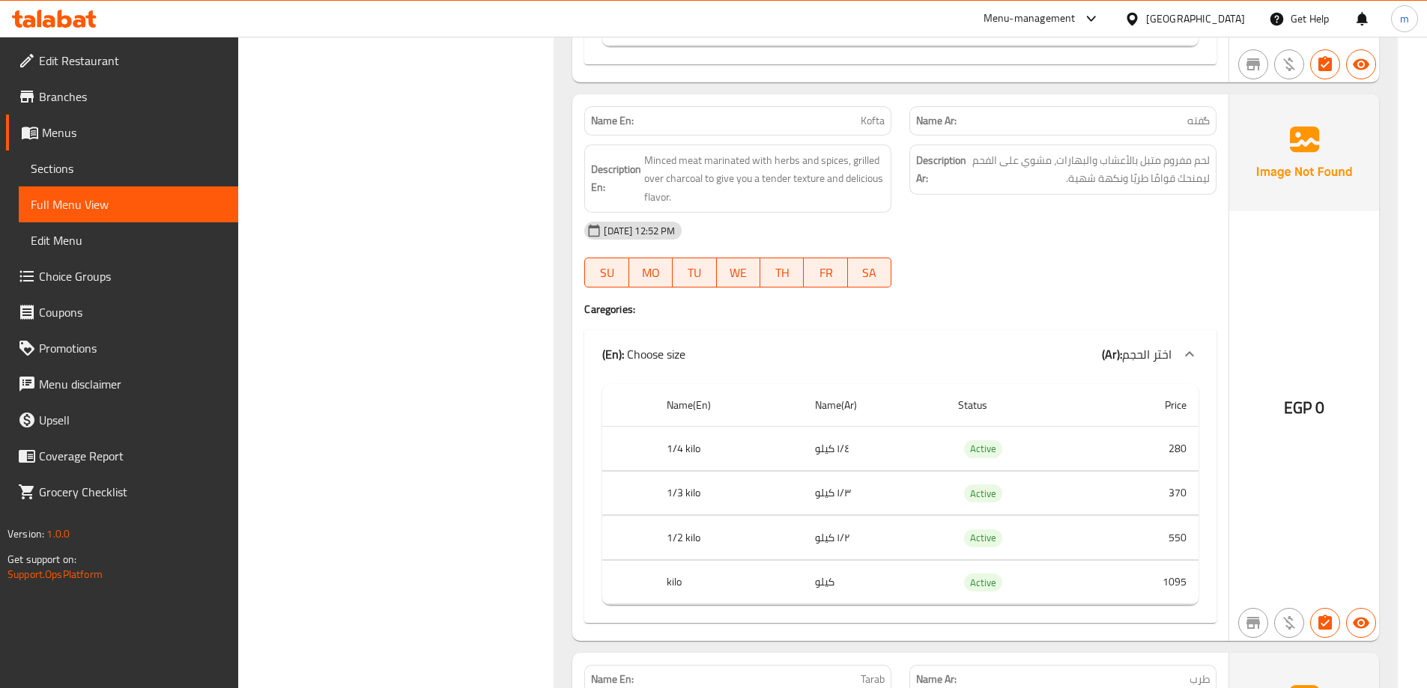
click at [852, 131] on div "Name En: Kofta" at bounding box center [737, 120] width 307 height 29
copy span "Kofta"
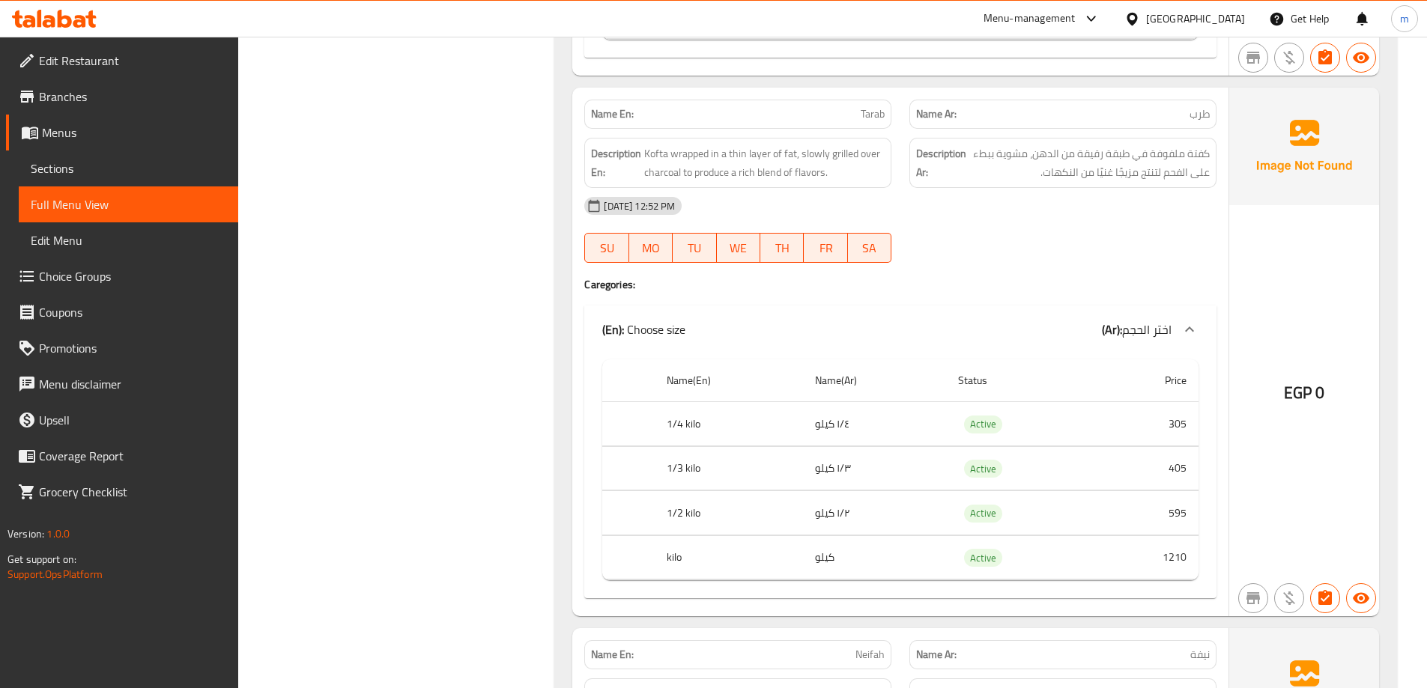
scroll to position [3521, 0]
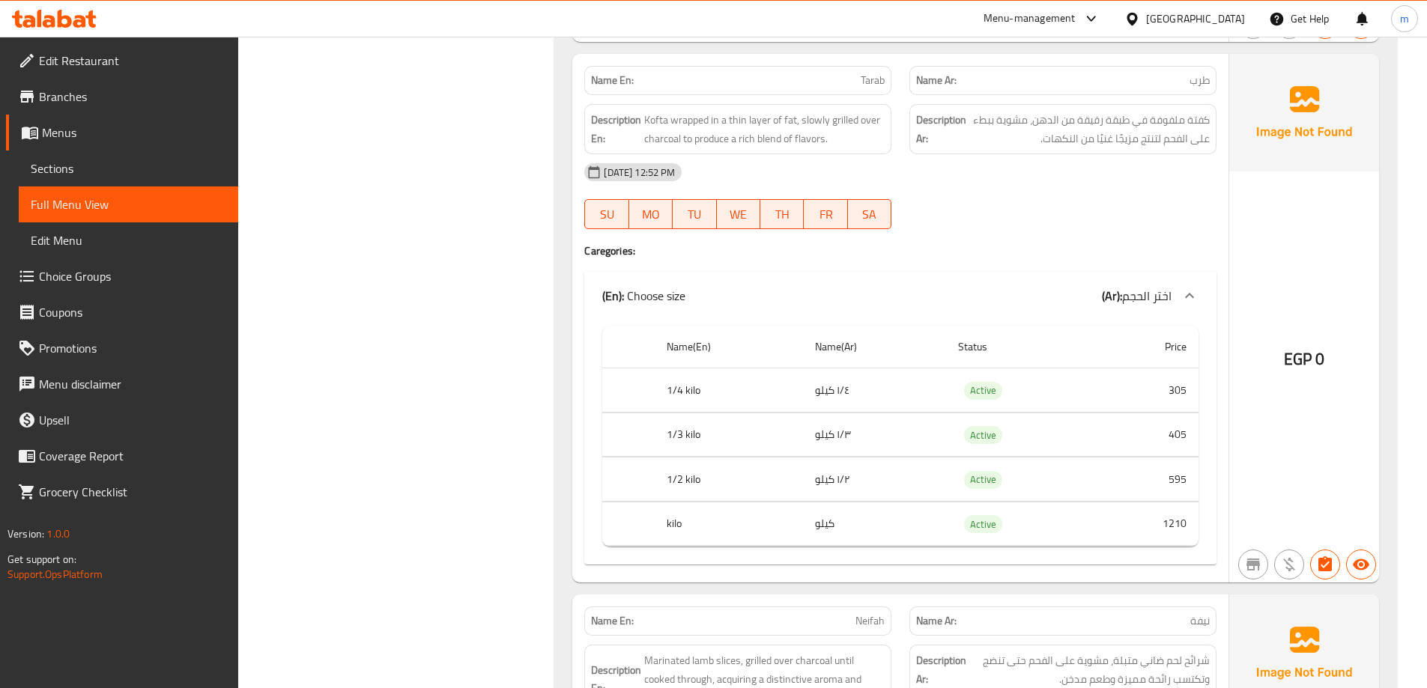
click at [1163, 79] on p "Name Ar: طرب" at bounding box center [1063, 81] width 294 height 16
click at [1164, 79] on p "Name Ar: طرب" at bounding box center [1063, 81] width 294 height 16
copy span "طرب"
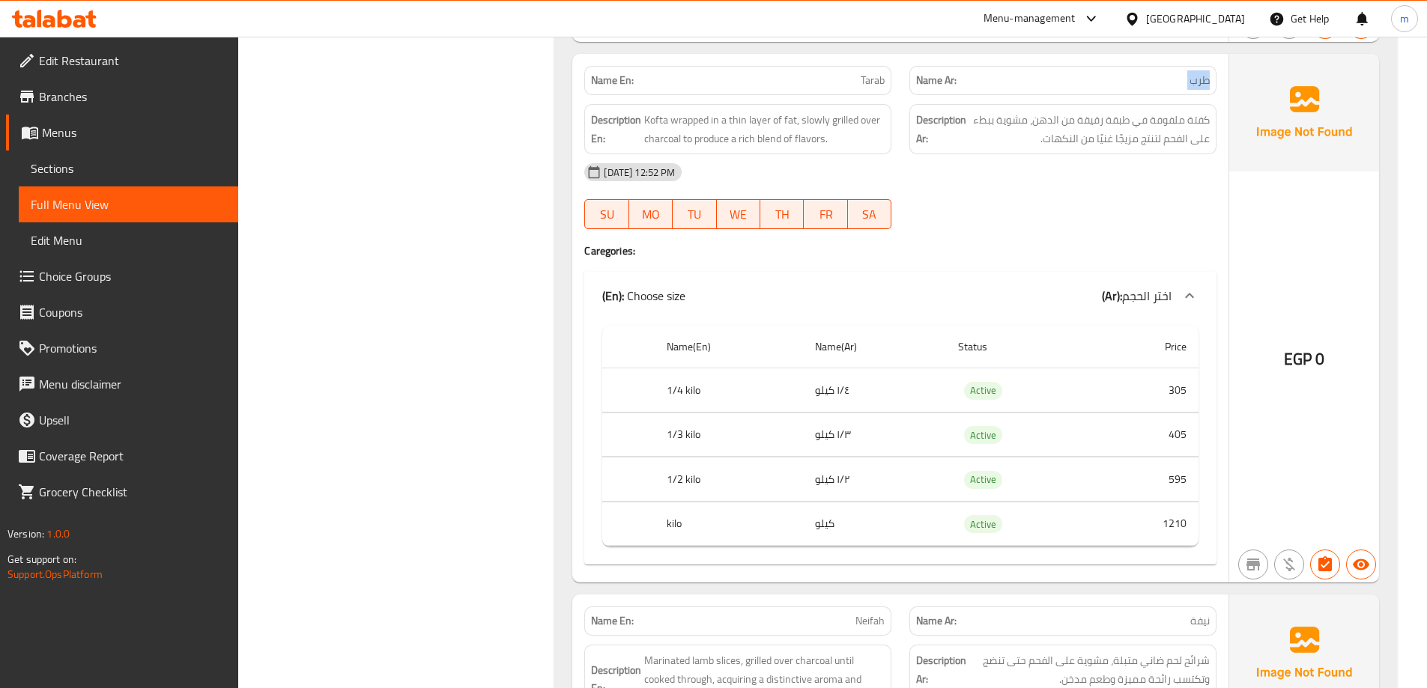
click at [839, 82] on p "Name En: Tarab" at bounding box center [738, 81] width 294 height 16
click at [1049, 118] on span "كفتة ملفوفة في طبقة رقيقة من الدهن، مشوية ببطء على الفحم لتنتج مزيجًا غنيًا من …" at bounding box center [1089, 129] width 240 height 37
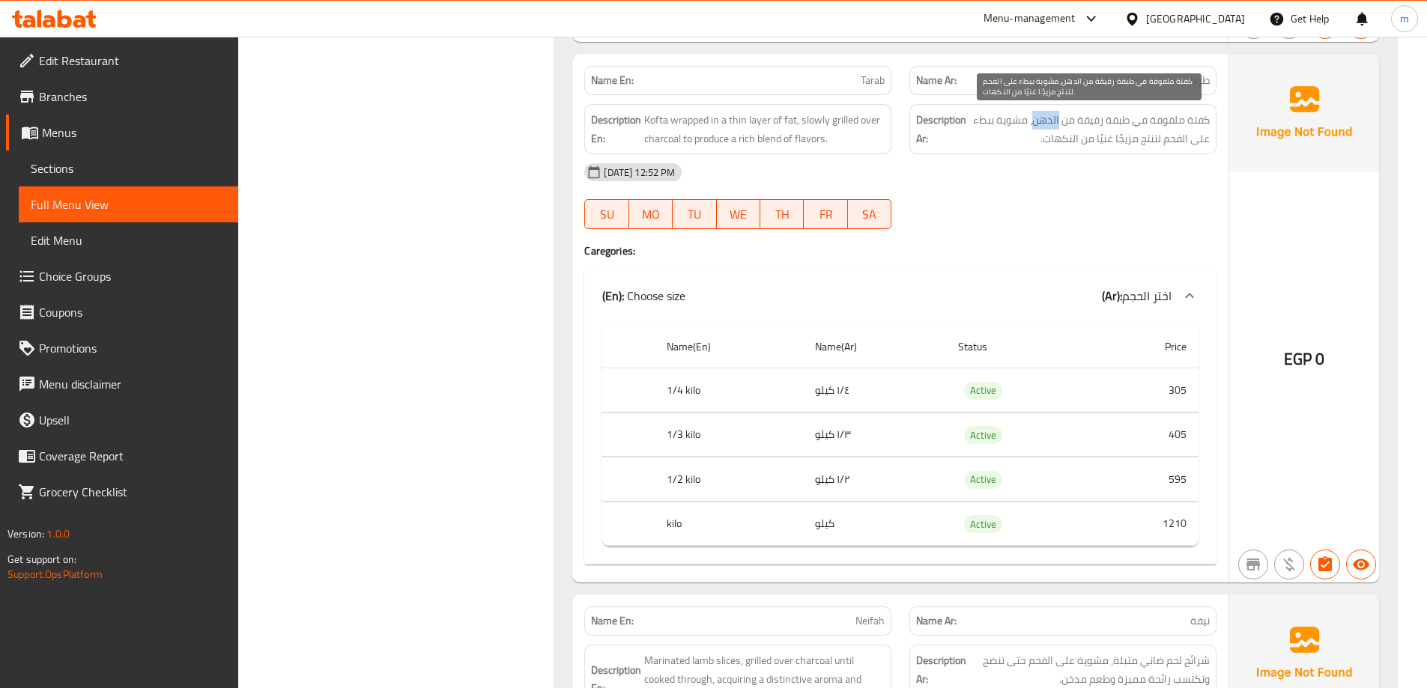
click at [1049, 118] on span "كفتة ملفوفة في طبقة رقيقة من الدهن، مشوية ببطء على الفحم لتنتج مزيجًا غنيًا من …" at bounding box center [1089, 129] width 240 height 37
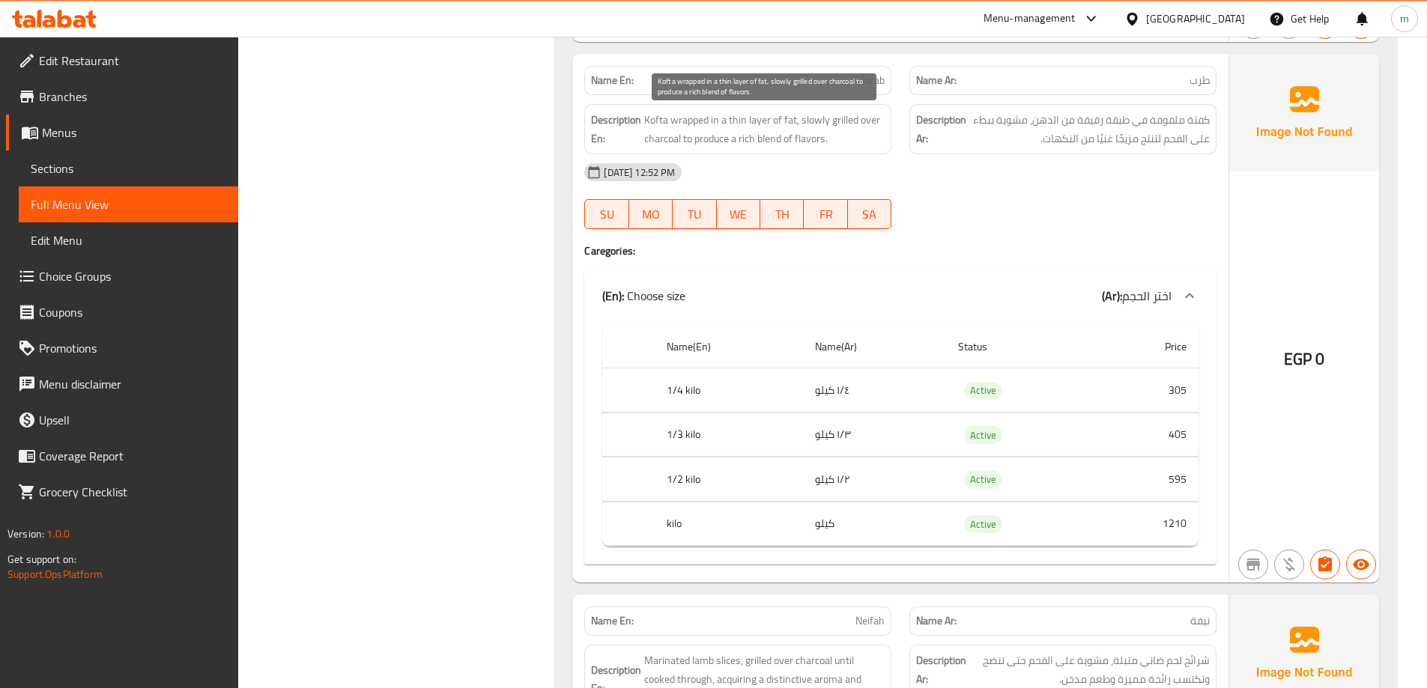
click at [790, 121] on span "Kofta wrapped in a thin layer of fat, slowly grilled over charcoal to produce a…" at bounding box center [764, 129] width 240 height 37
click at [787, 121] on span "Kofta wrapped in a thin layer of fat, slowly grilled over charcoal to produce a…" at bounding box center [764, 129] width 240 height 37
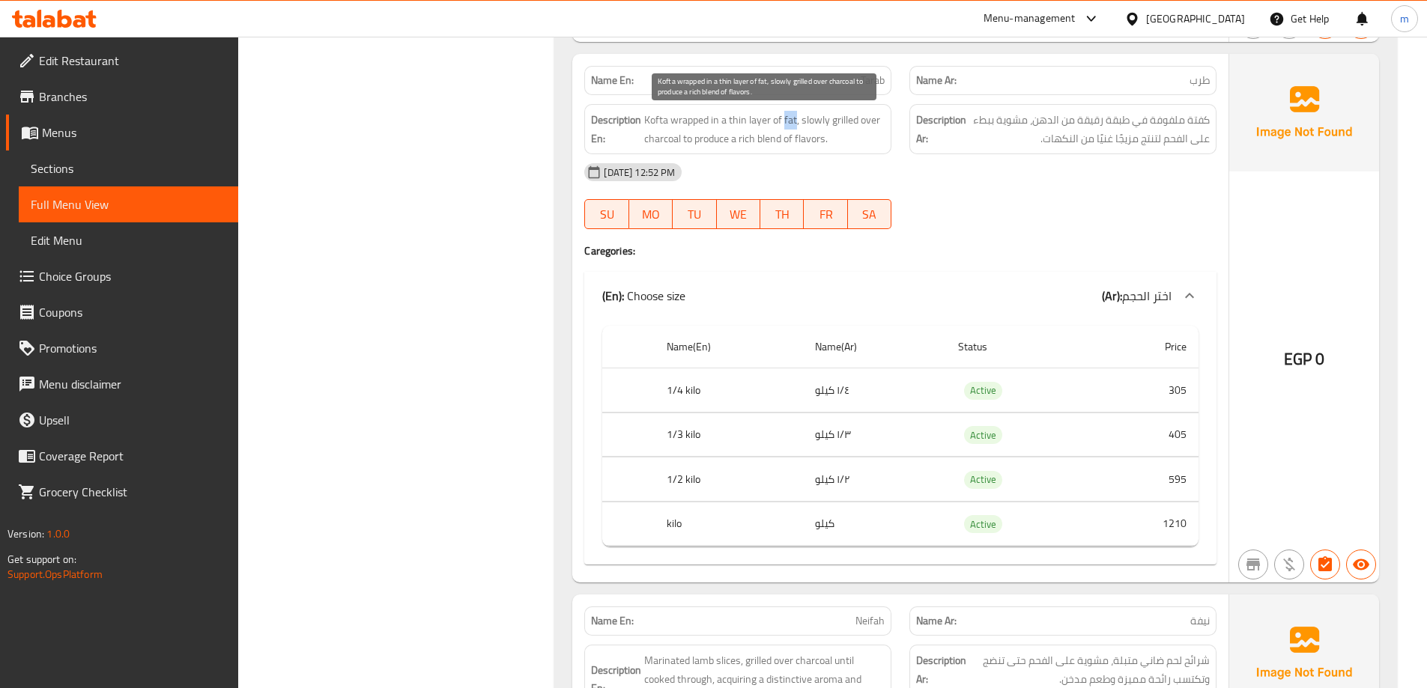
click at [787, 121] on span "Kofta wrapped in a thin layer of fat, slowly grilled over charcoal to produce a…" at bounding box center [764, 129] width 240 height 37
